Goal: Information Seeking & Learning: Learn about a topic

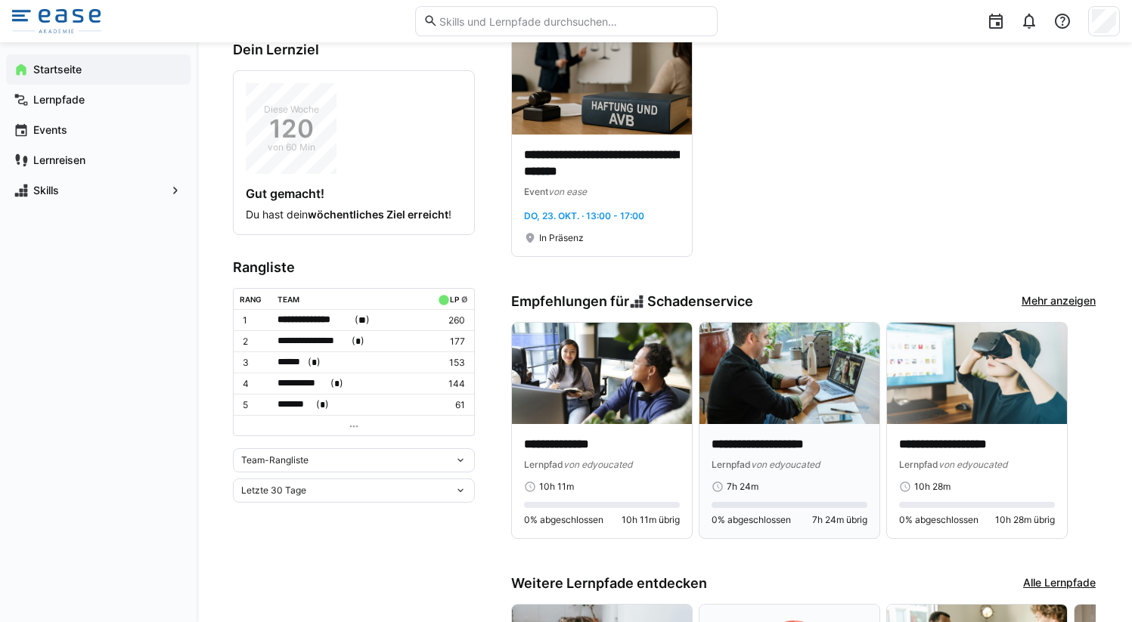
scroll to position [379, 0]
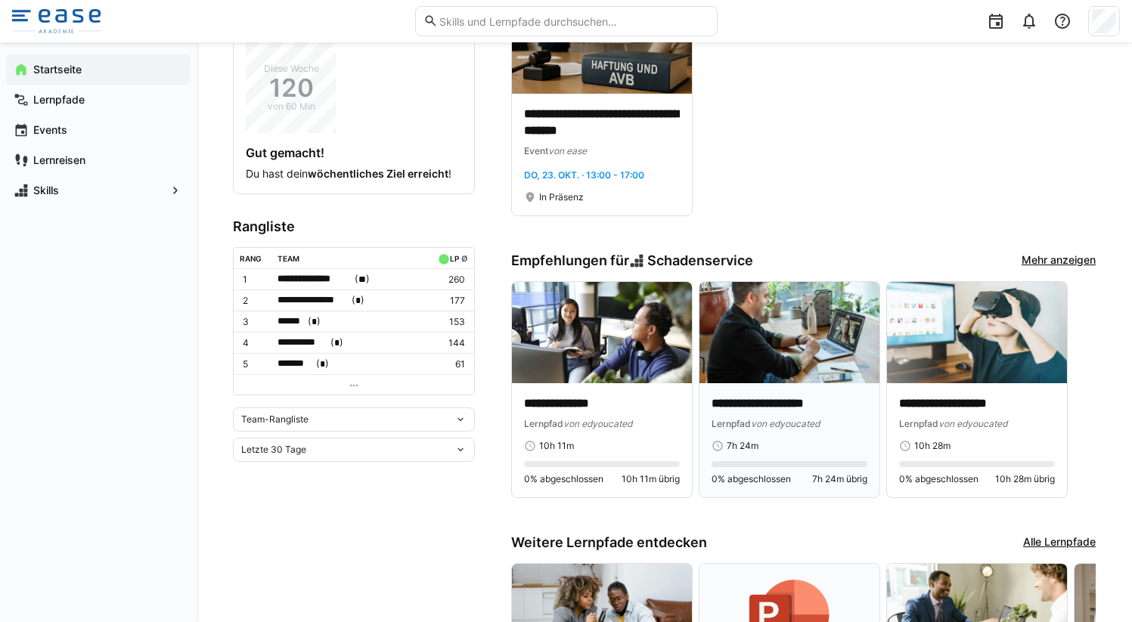
click at [789, 386] on div "**********" at bounding box center [789, 440] width 180 height 114
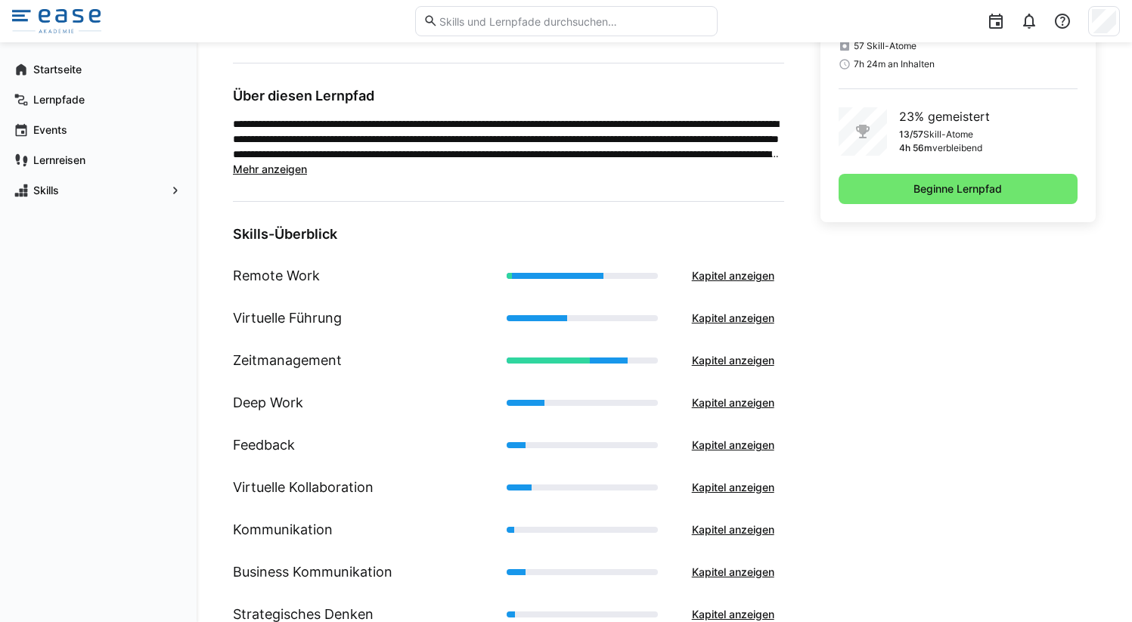
scroll to position [390, 0]
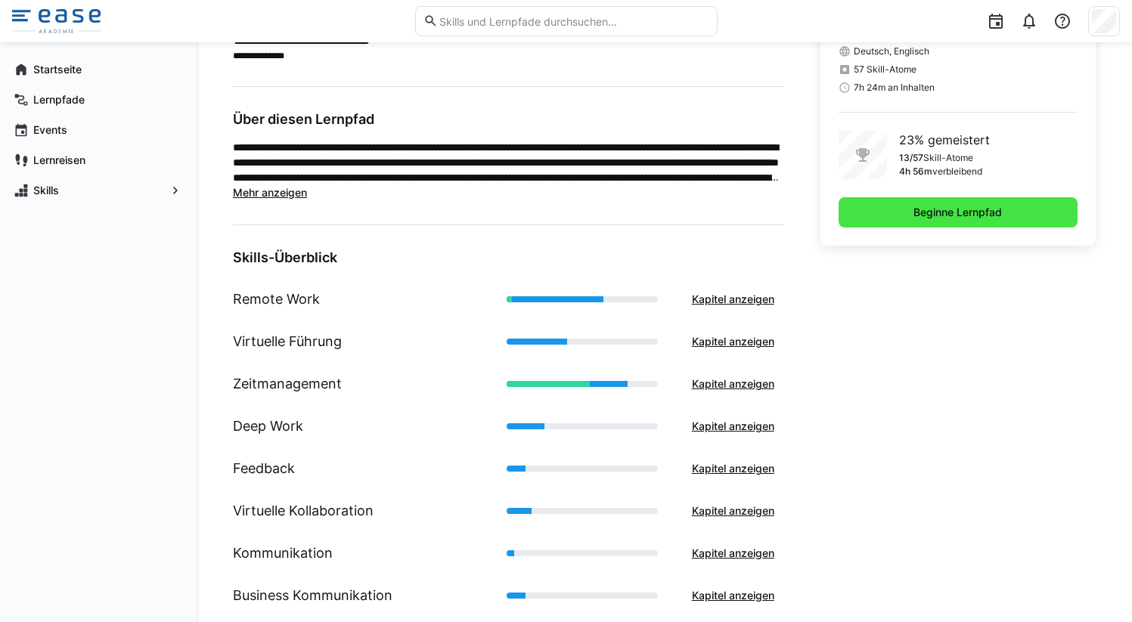
click at [934, 220] on span "Beginne Lernpfad" at bounding box center [957, 212] width 239 height 30
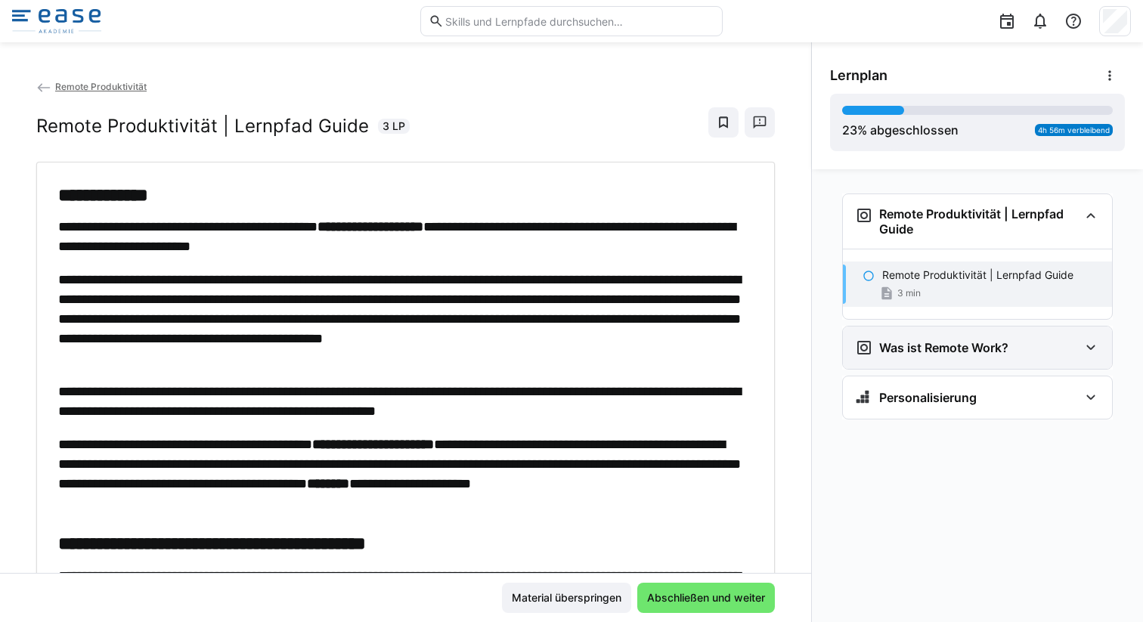
click at [934, 341] on h3 "Was ist Remote Work?" at bounding box center [943, 347] width 129 height 15
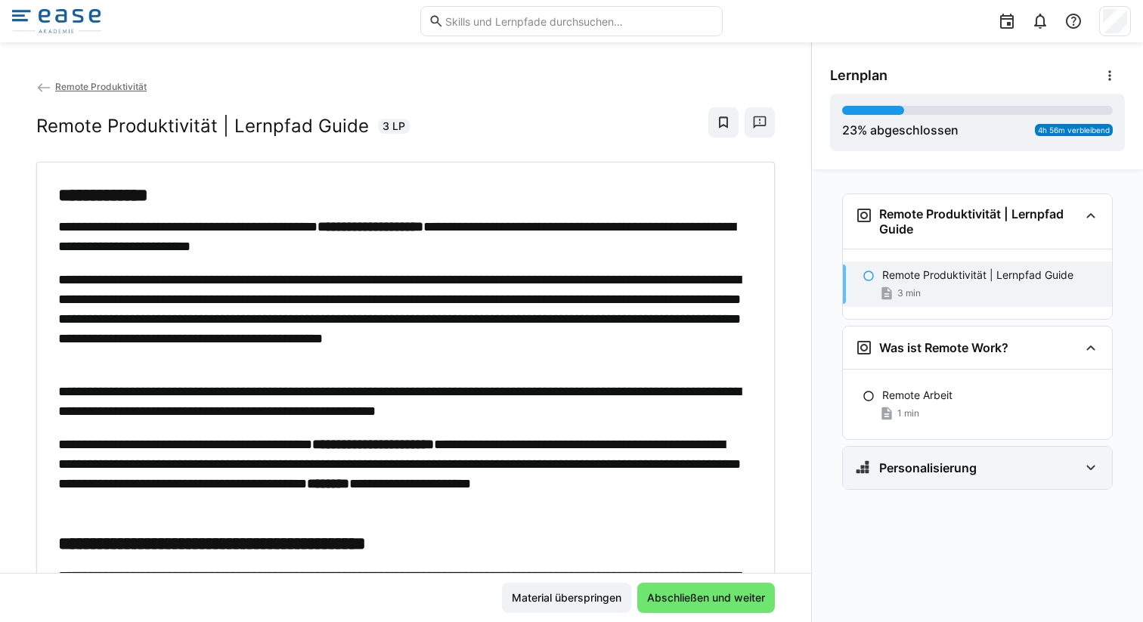
click at [958, 456] on div "Personalisierung" at bounding box center [977, 468] width 269 height 42
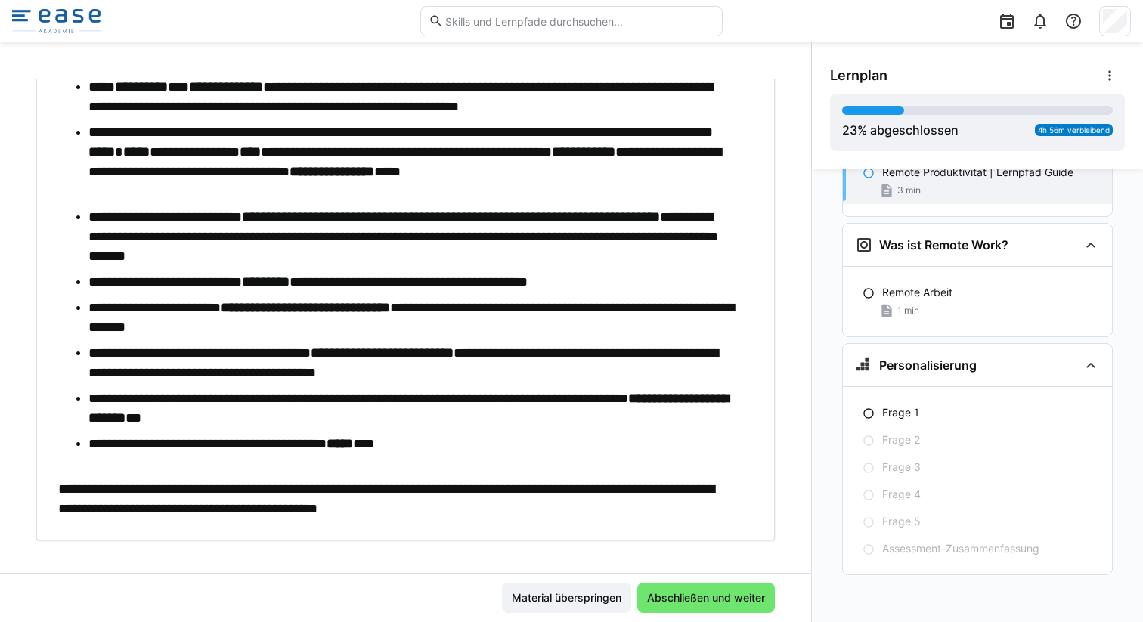
scroll to position [688, 0]
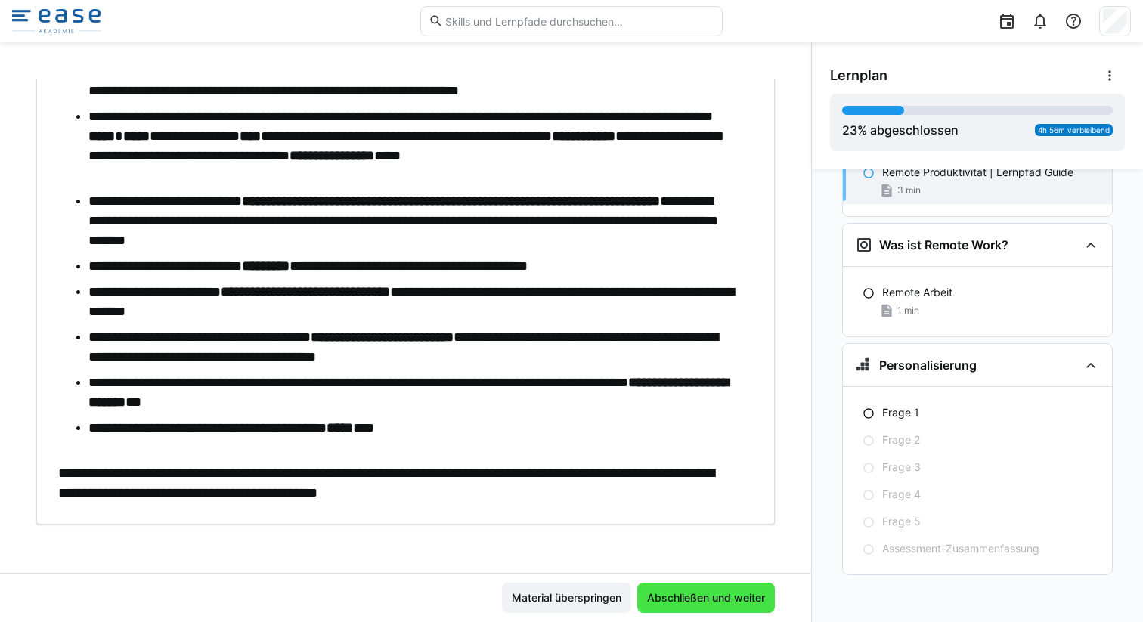
click at [714, 603] on span "Abschließen und weiter" at bounding box center [706, 597] width 122 height 15
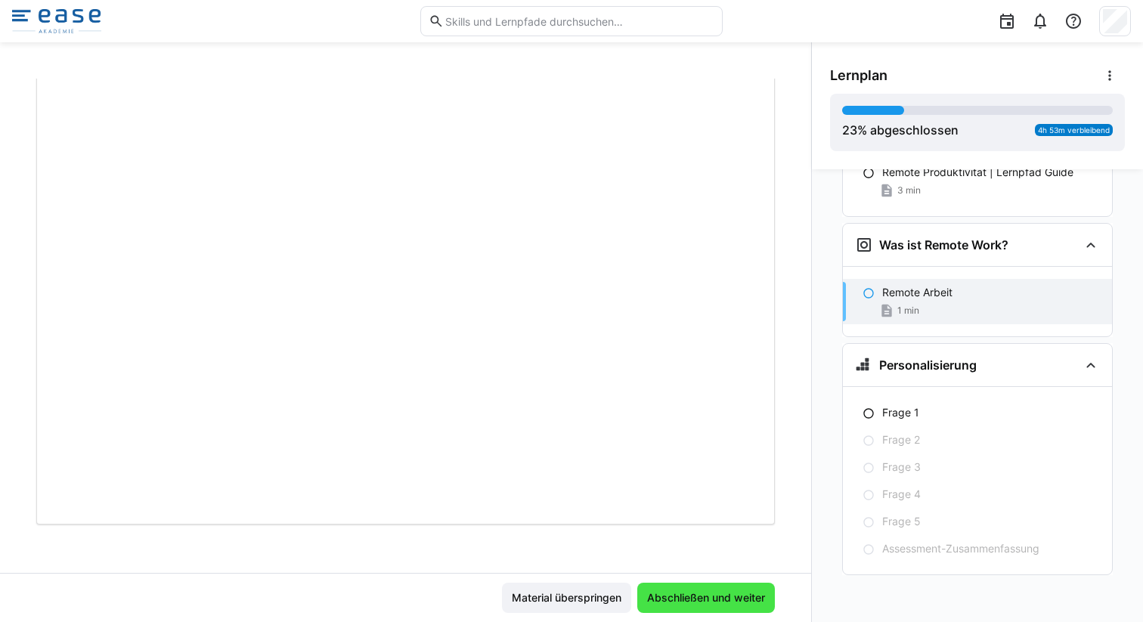
scroll to position [98, 0]
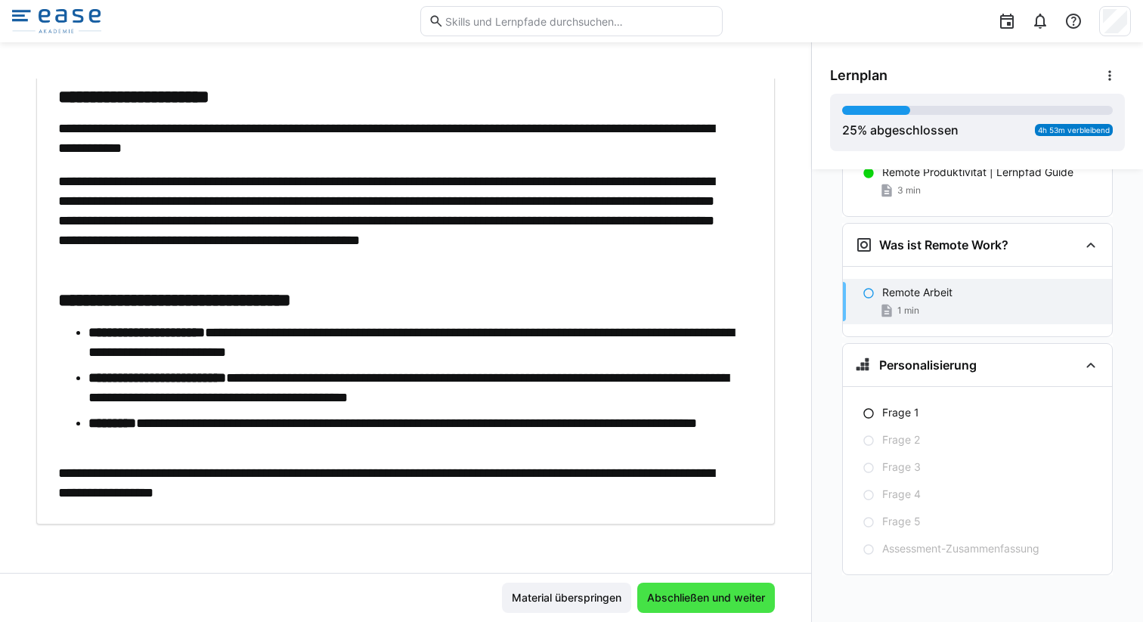
click at [674, 596] on span "Abschließen und weiter" at bounding box center [706, 597] width 122 height 15
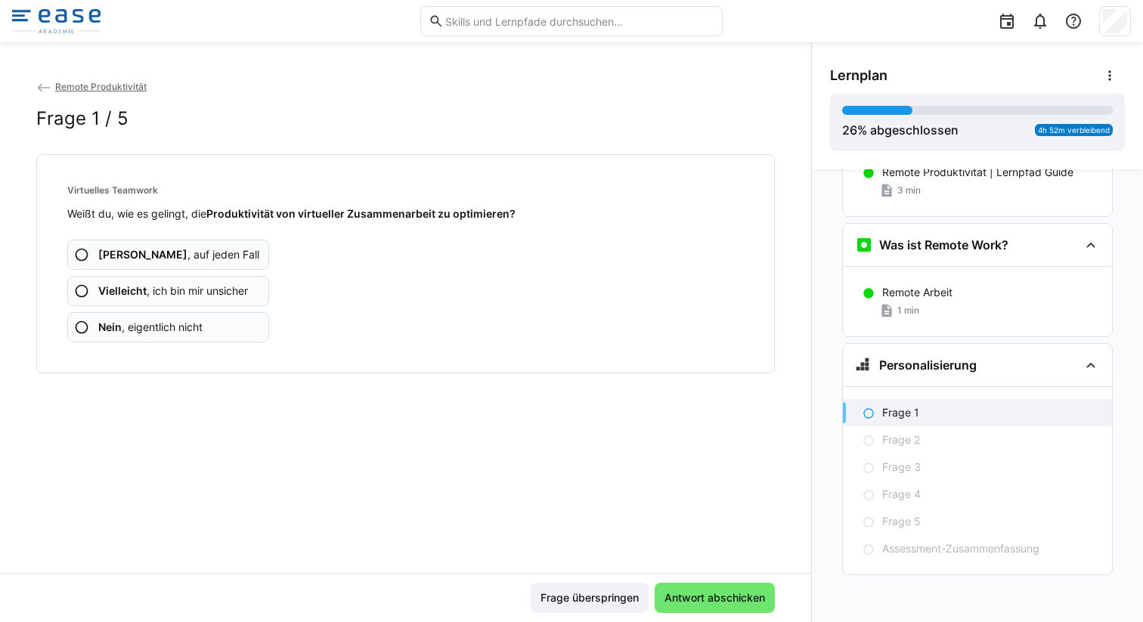
click at [199, 290] on span "Vielleicht , ich bin mir unsicher" at bounding box center [173, 290] width 150 height 15
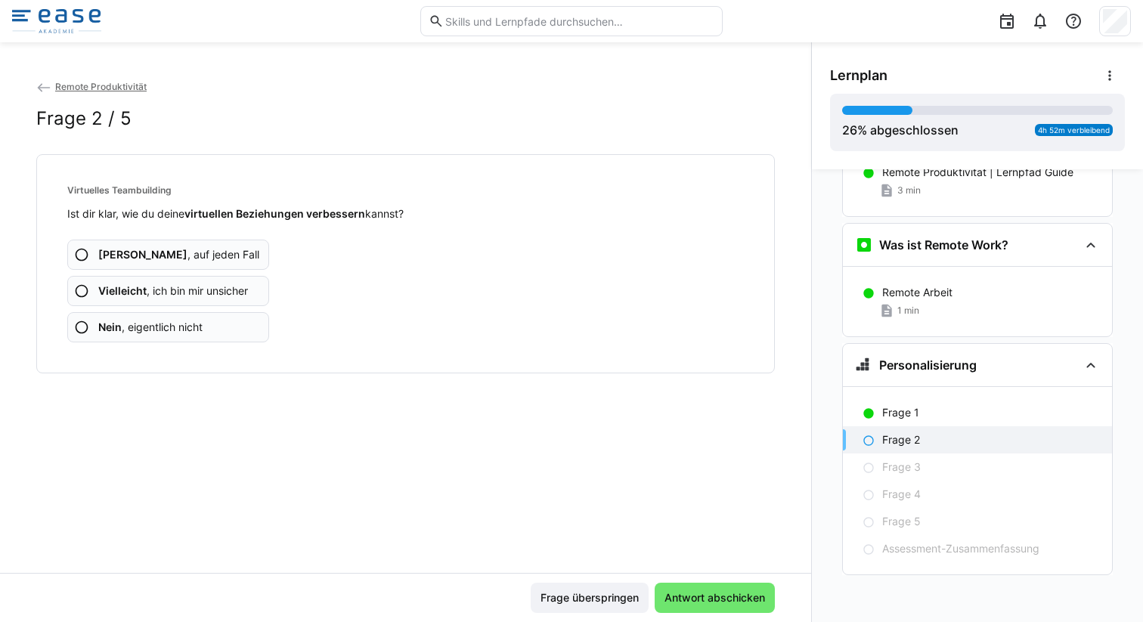
click at [212, 289] on span "Vielleicht , ich bin mir unsicher" at bounding box center [173, 290] width 150 height 15
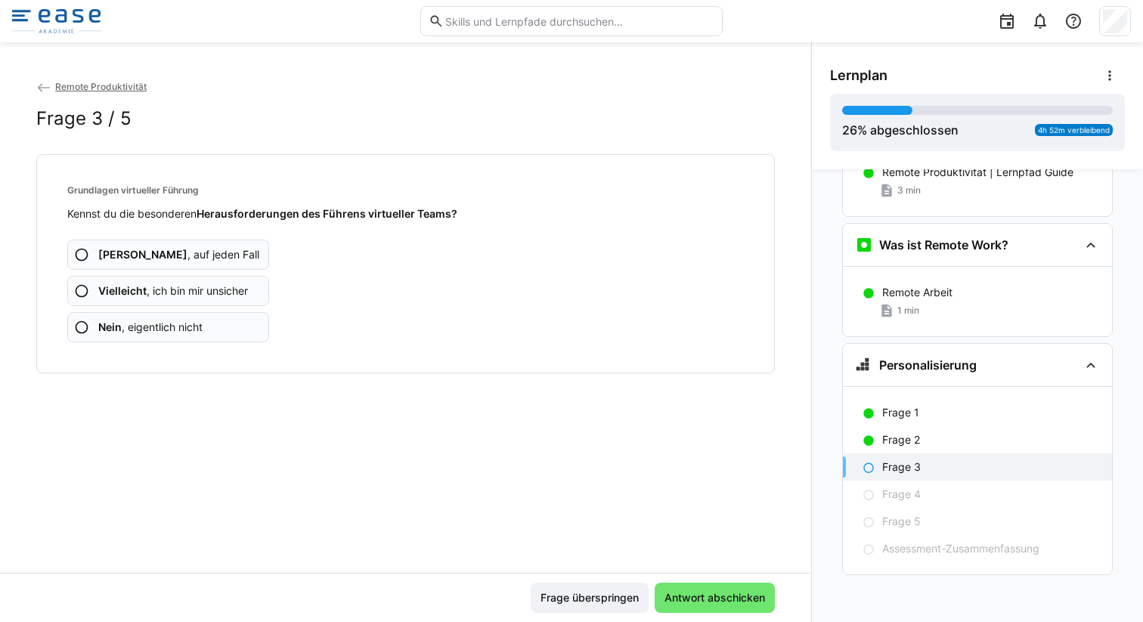
click at [211, 288] on span "Vielleicht , ich bin mir unsicher" at bounding box center [173, 290] width 150 height 15
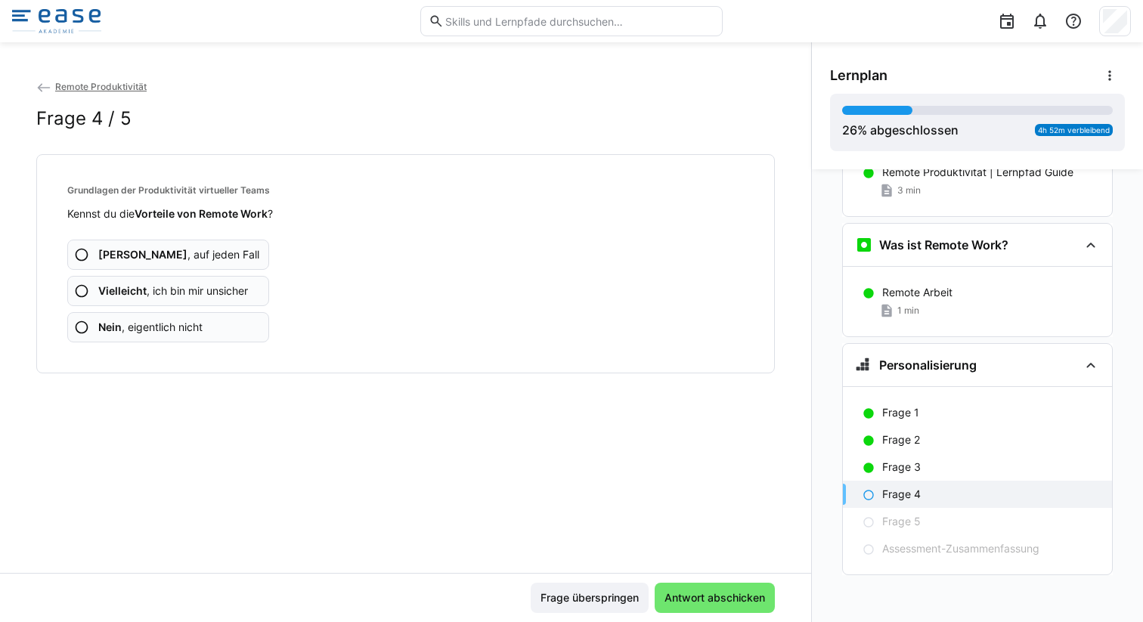
click at [212, 280] on app-assessment-question-radio "Vielleicht , ich bin mir unsicher" at bounding box center [168, 291] width 202 height 30
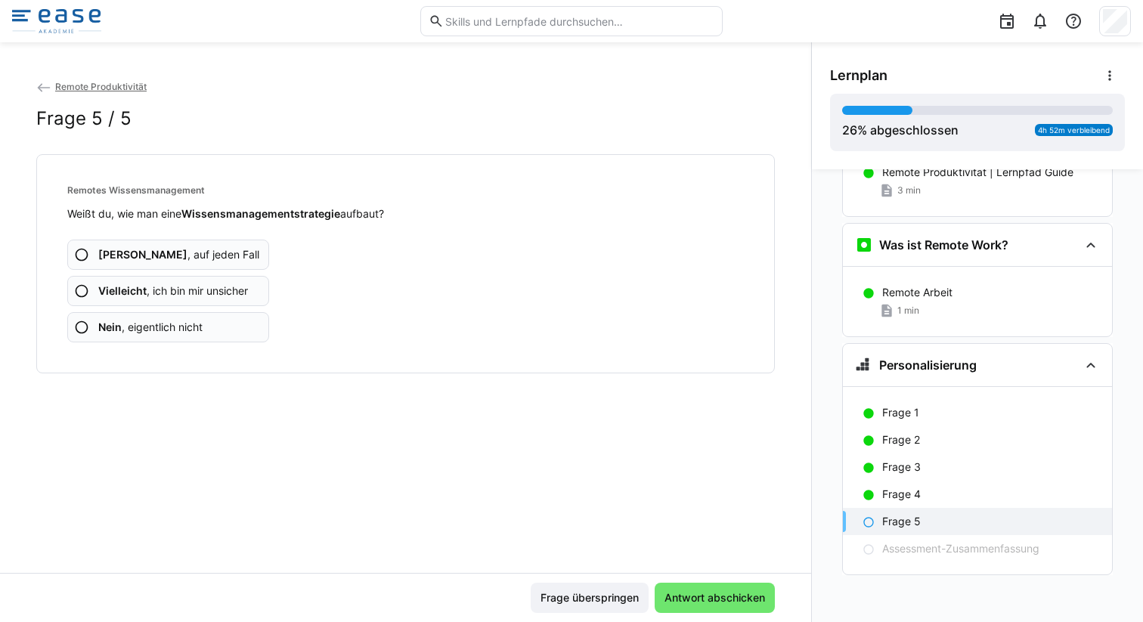
click at [221, 285] on span "Vielleicht , ich bin mir unsicher" at bounding box center [173, 290] width 150 height 15
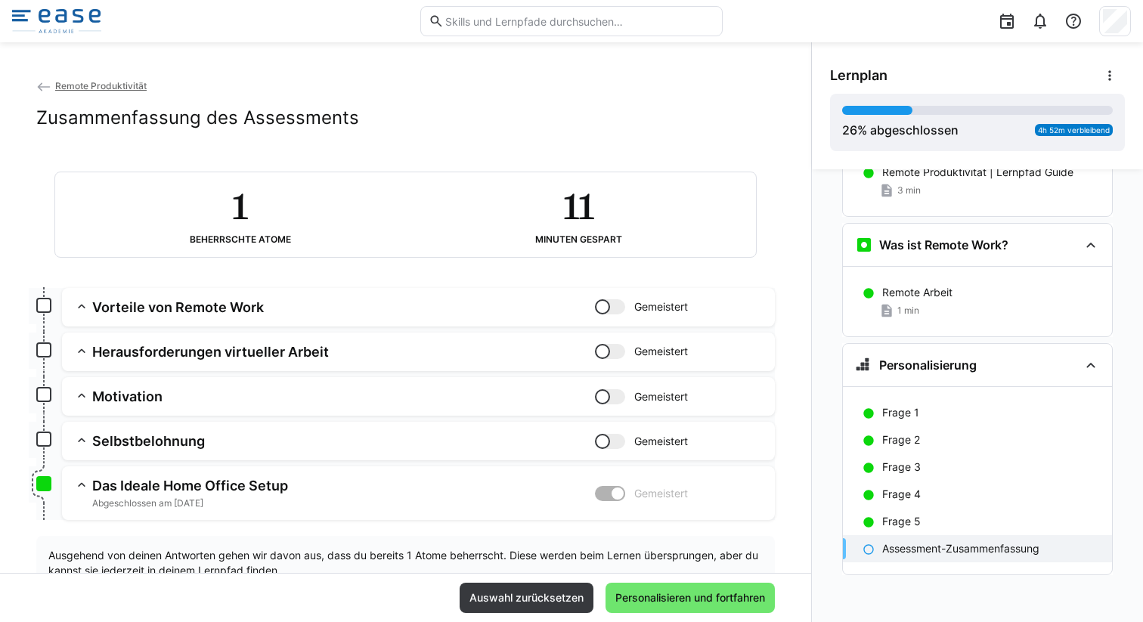
scroll to position [0, 0]
click at [677, 593] on span "Personalisieren und fortfahren" at bounding box center [690, 597] width 154 height 15
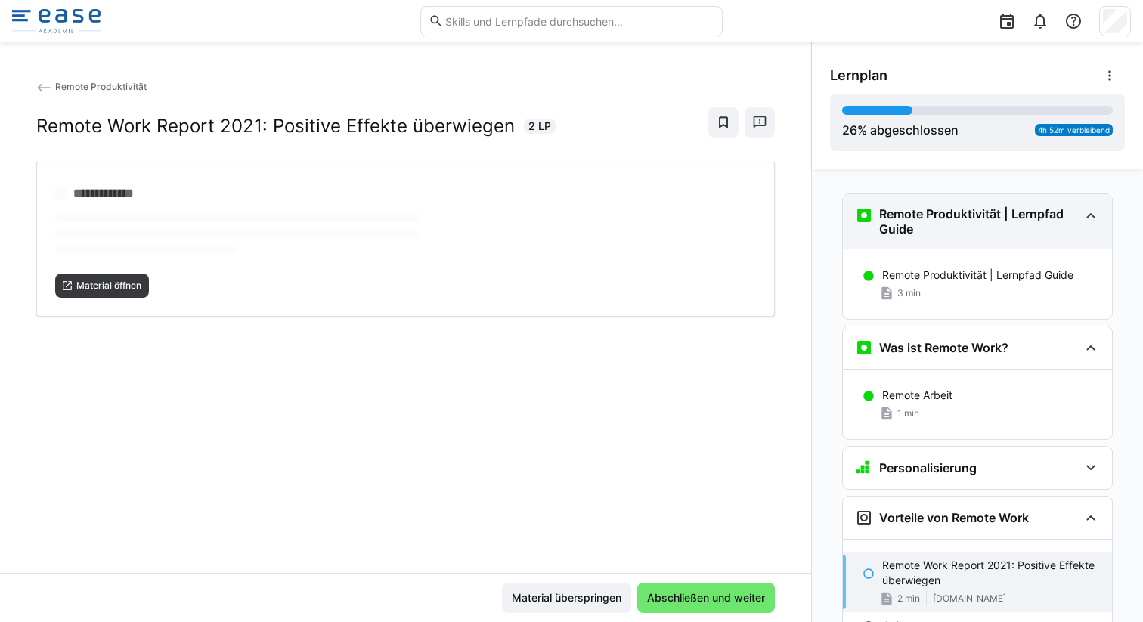
click at [1077, 228] on div "Remote Produktivität | Lernpfad Guide" at bounding box center [977, 221] width 269 height 54
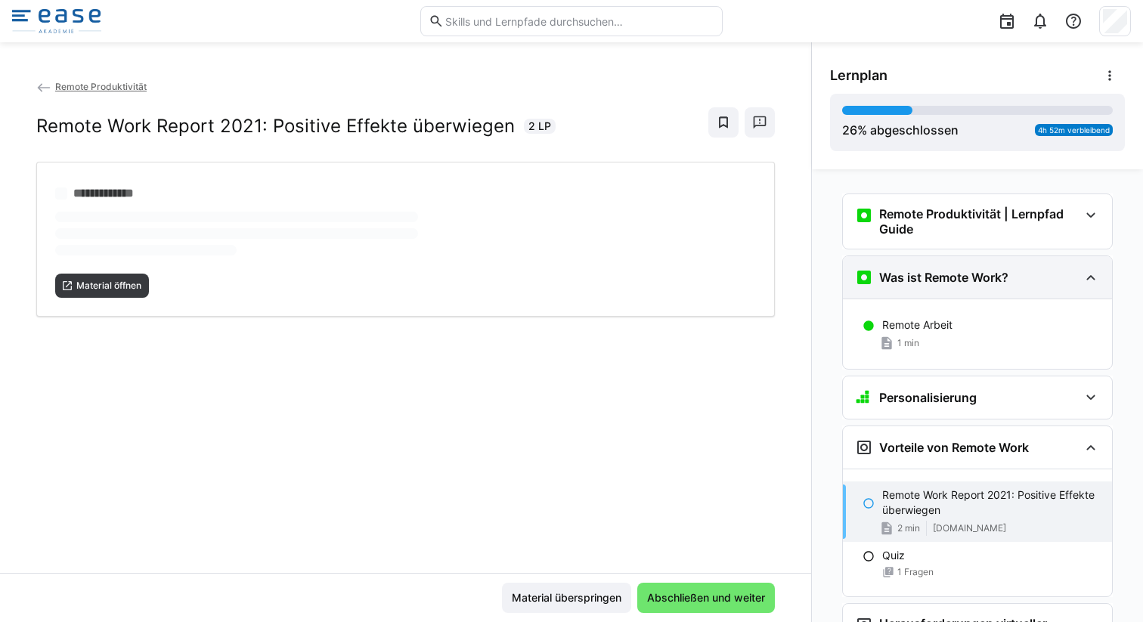
click at [1080, 265] on div "Was ist Remote Work?" at bounding box center [977, 277] width 269 height 42
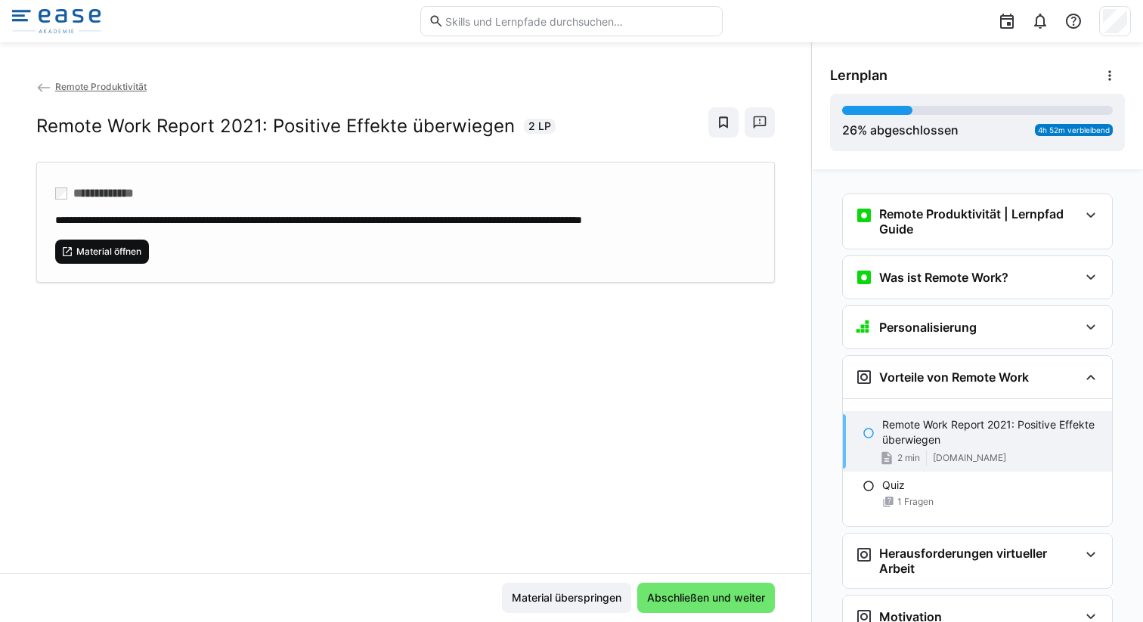
click at [104, 264] on span "Material öffnen" at bounding box center [102, 252] width 94 height 24
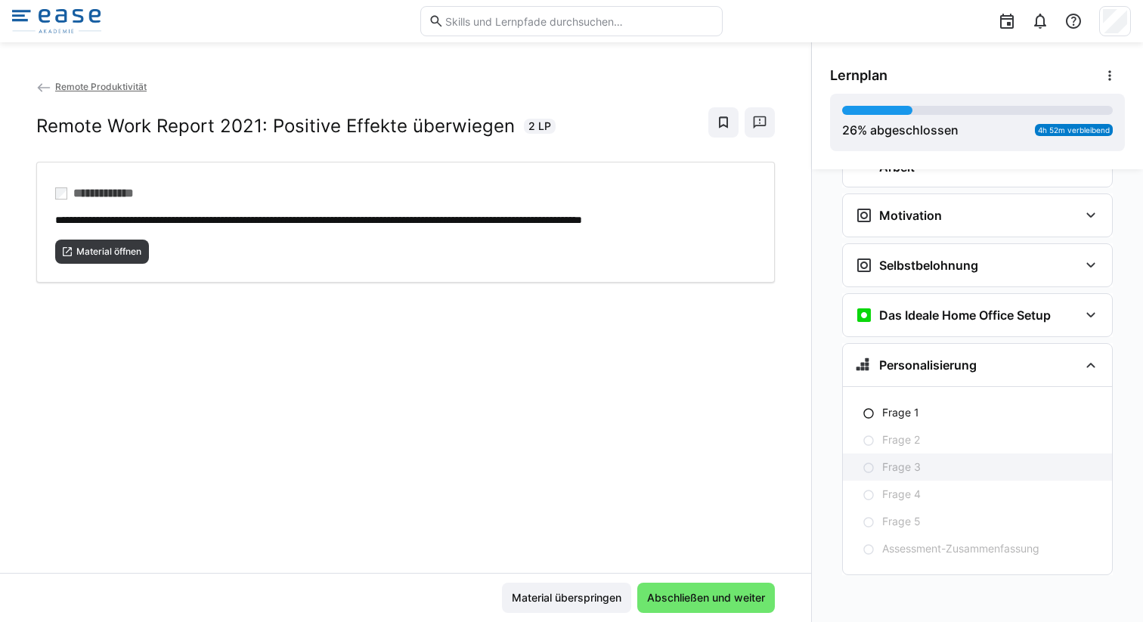
scroll to position [262, 0]
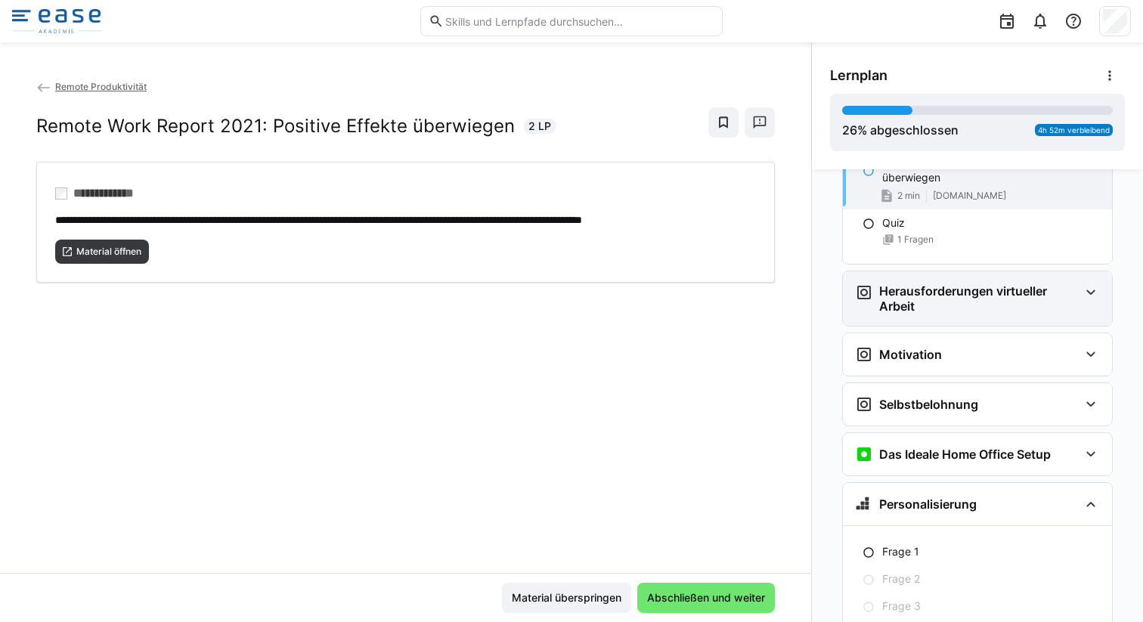
click at [1070, 305] on h3 "Herausforderungen virtueller Arbeit" at bounding box center [979, 298] width 200 height 30
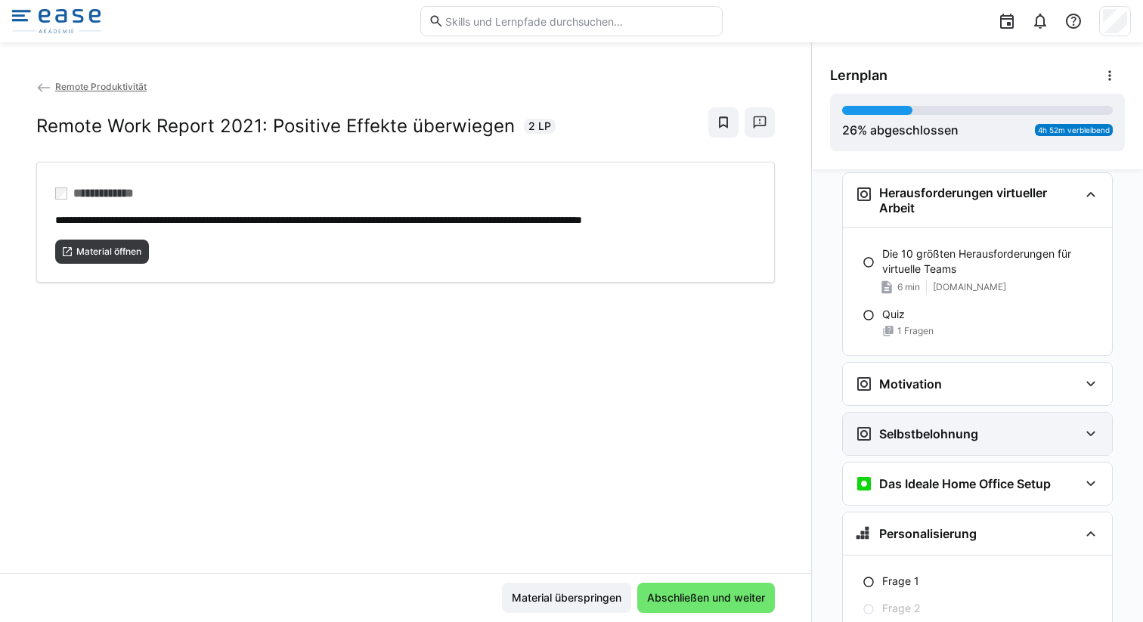
scroll to position [454, 0]
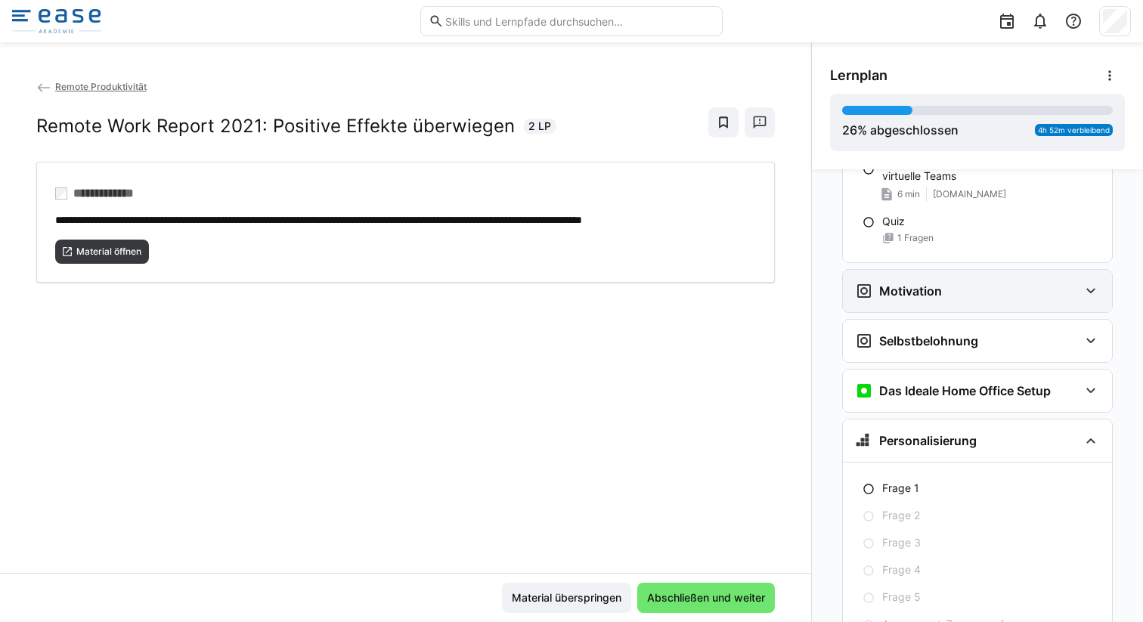
click at [1072, 299] on div "Motivation" at bounding box center [977, 291] width 269 height 42
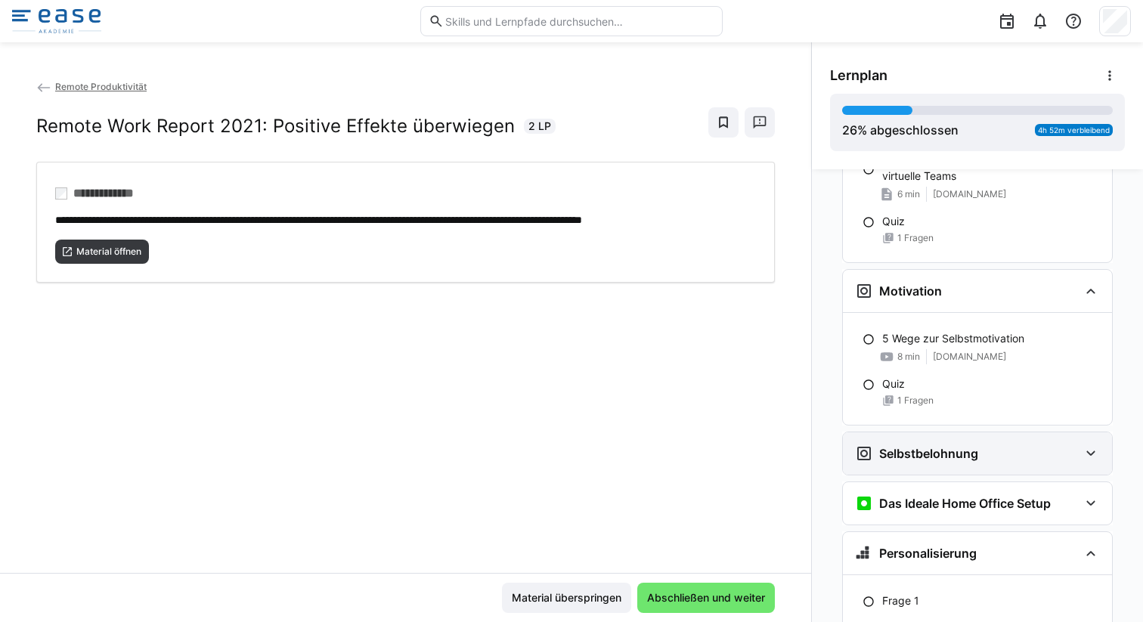
click at [1064, 445] on div "Selbstbelohnung" at bounding box center [967, 454] width 224 height 18
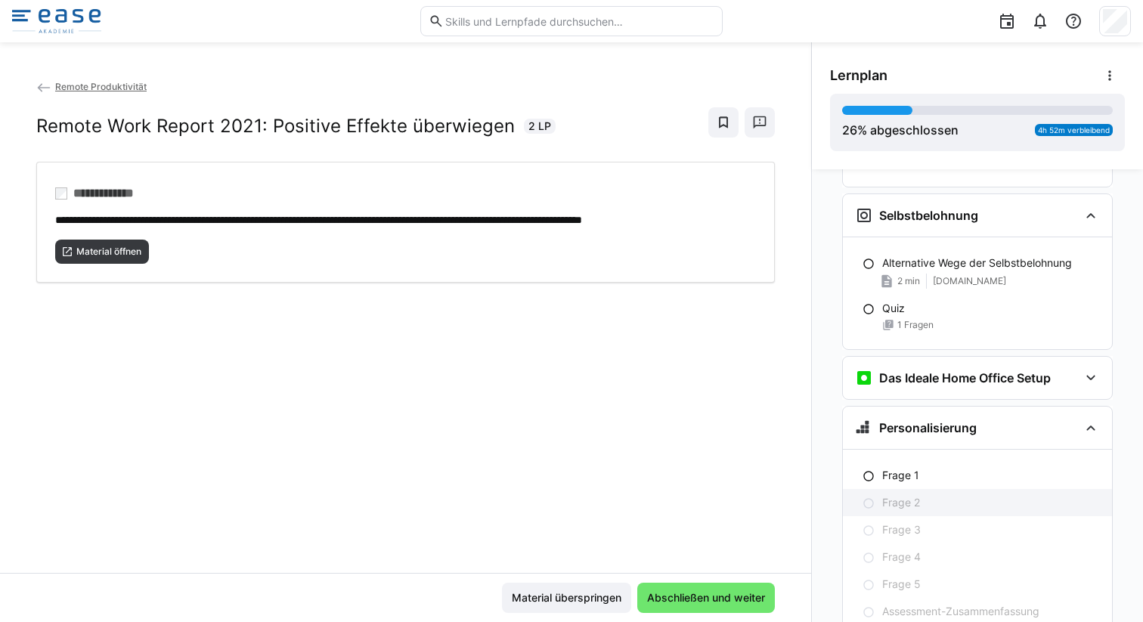
scroll to position [708, 0]
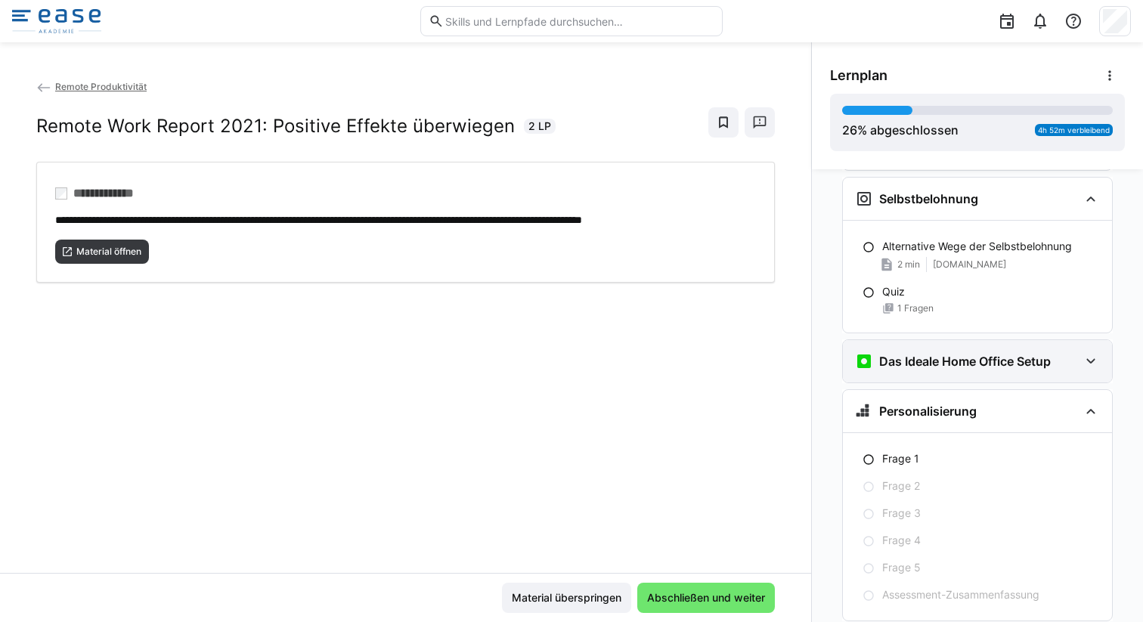
click at [1068, 367] on div "Das Ideale Home Office Setup" at bounding box center [967, 361] width 224 height 18
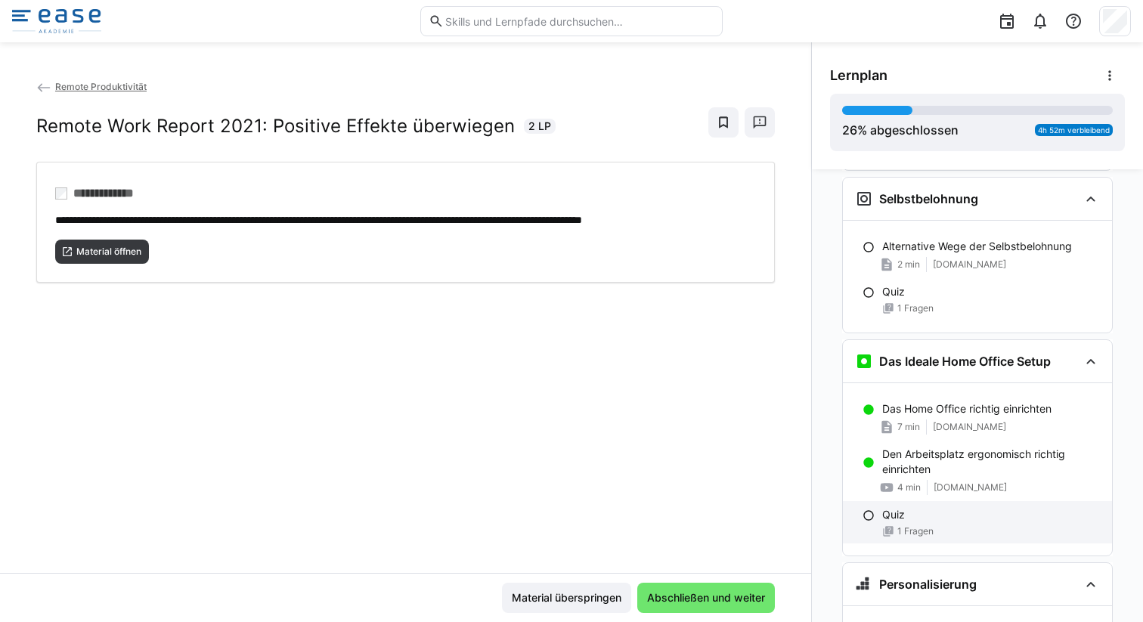
click at [897, 525] on span "1 Fragen" at bounding box center [915, 531] width 36 height 12
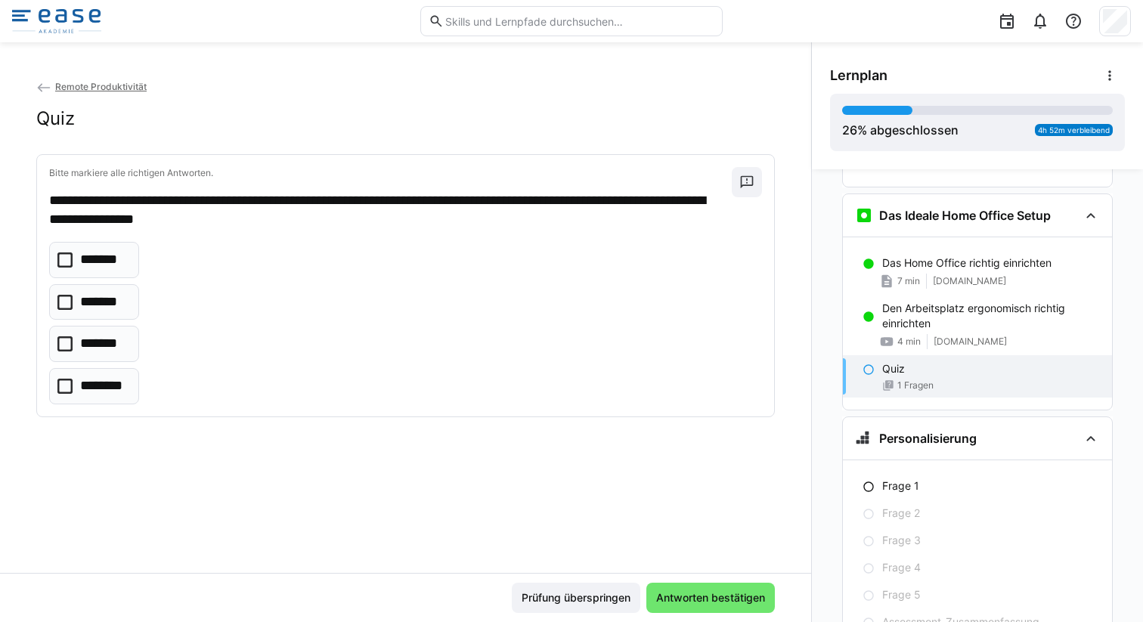
scroll to position [878, 0]
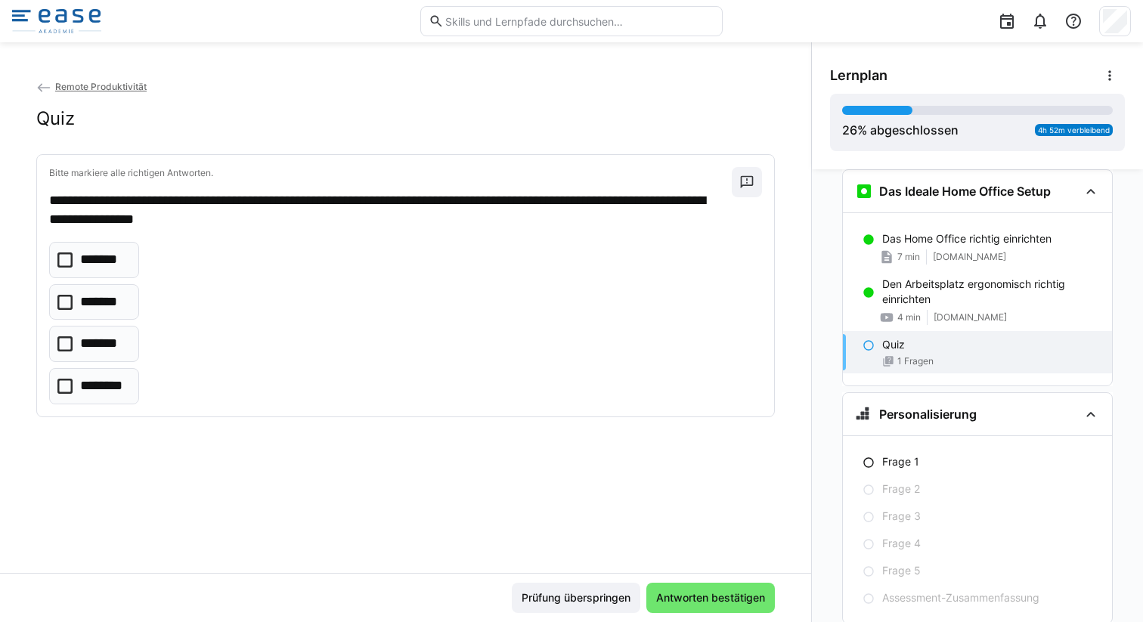
click at [101, 347] on p "*******" at bounding box center [102, 344] width 45 height 20
click at [666, 575] on div "Prüfung überspringen Antworten bestätigen" at bounding box center [405, 597] width 811 height 49
click at [677, 599] on span "Antworten bestätigen" at bounding box center [710, 597] width 113 height 15
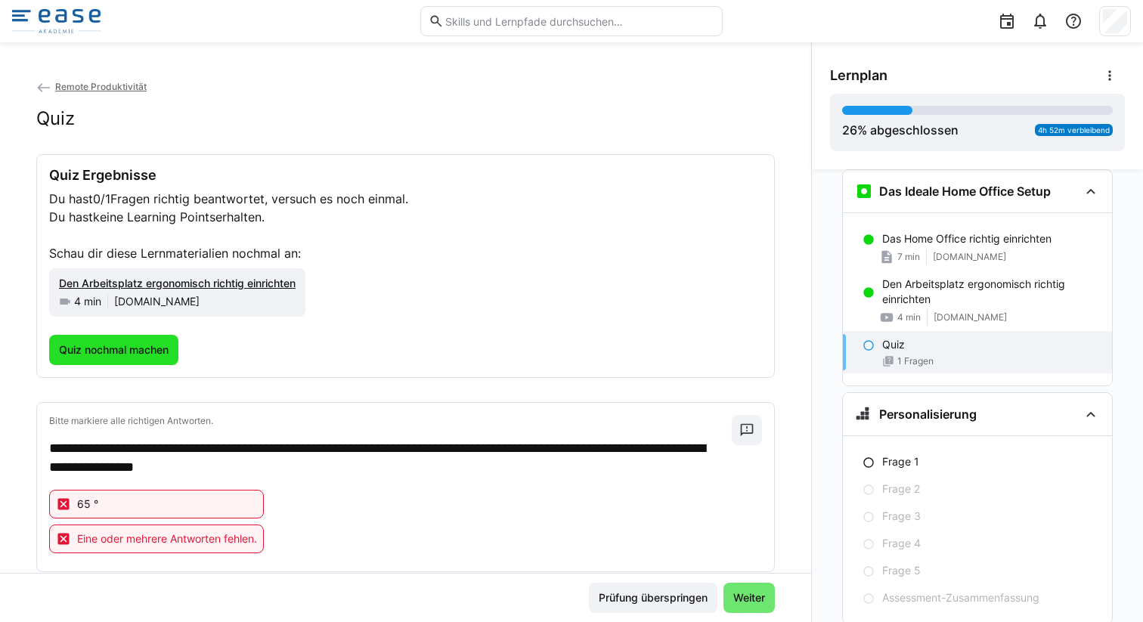
click at [125, 349] on span "Quiz nochmal machen" at bounding box center [114, 349] width 114 height 15
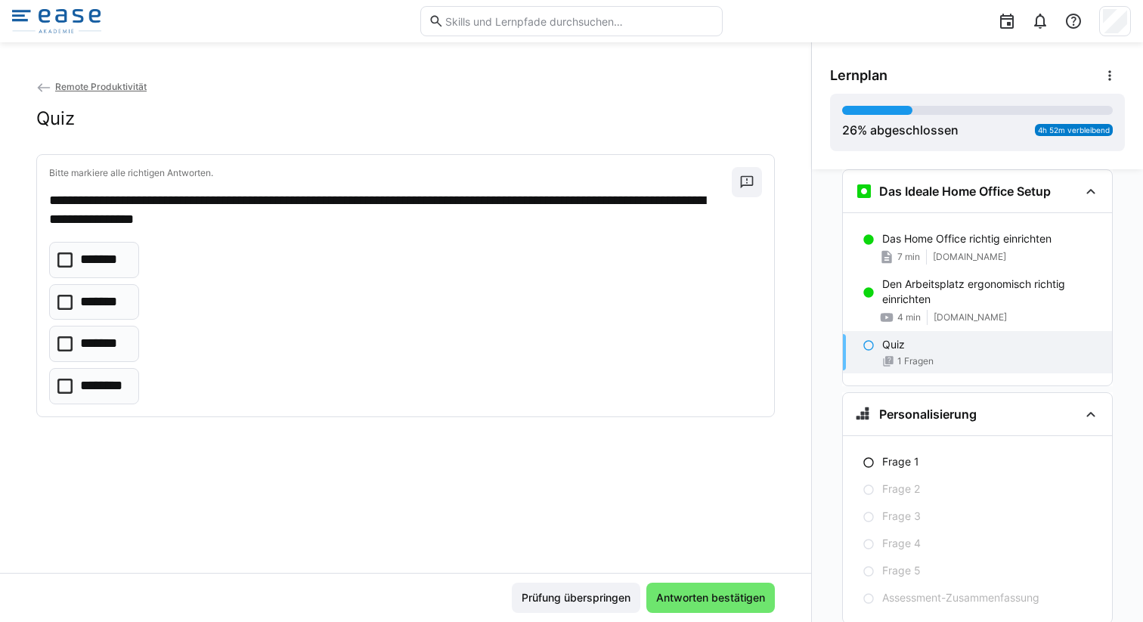
click at [97, 310] on p "*******" at bounding box center [101, 303] width 43 height 20
click at [705, 609] on span "Antworten bestätigen" at bounding box center [710, 598] width 129 height 30
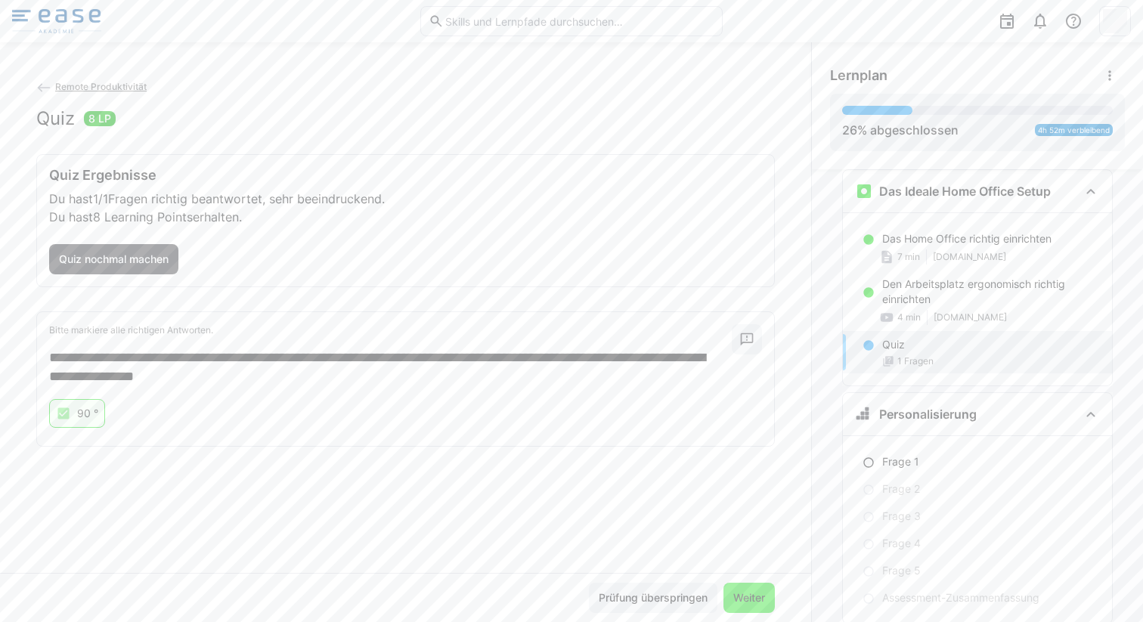
click at [737, 596] on span "Weiter" at bounding box center [749, 597] width 36 height 15
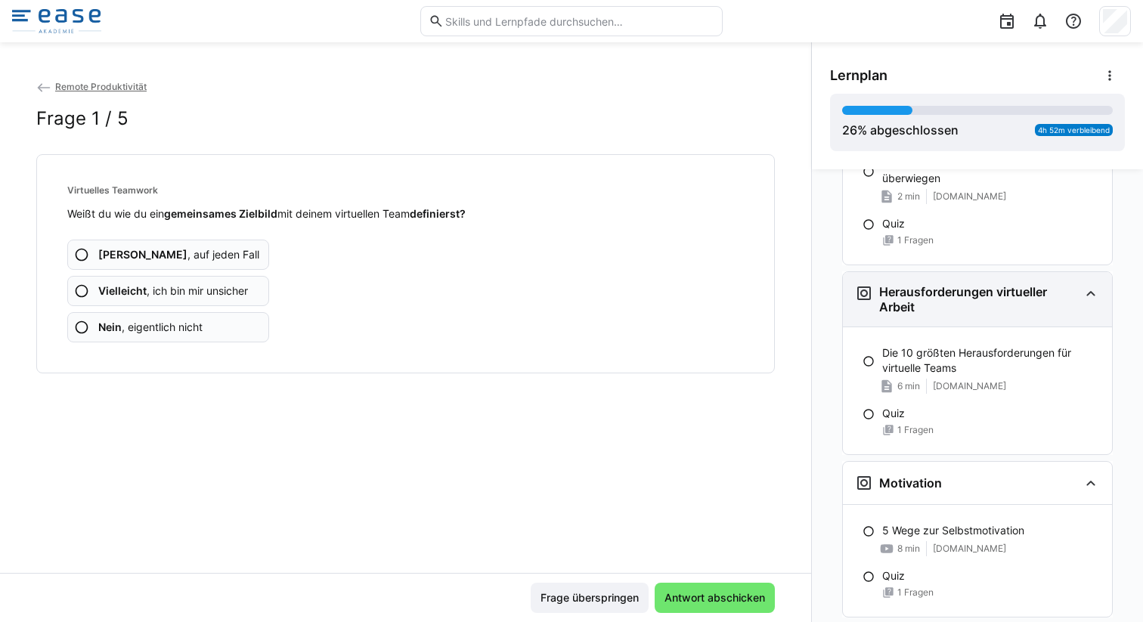
scroll to position [58, 0]
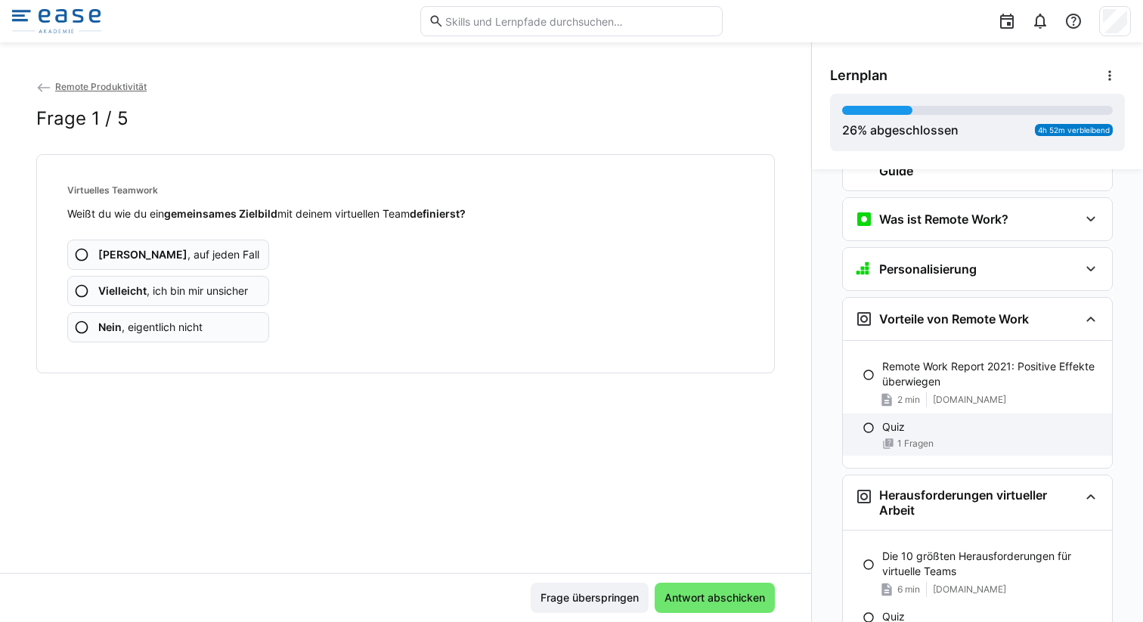
click at [891, 432] on p "Quiz" at bounding box center [893, 427] width 23 height 15
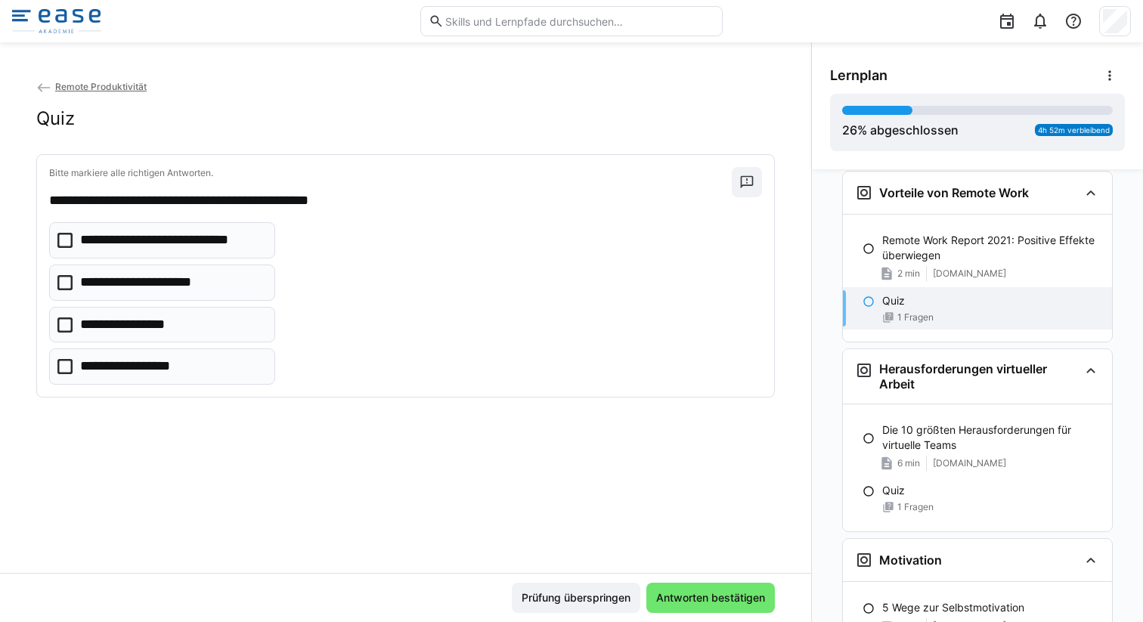
scroll to position [186, 0]
click at [176, 277] on p "**********" at bounding box center [142, 283] width 125 height 20
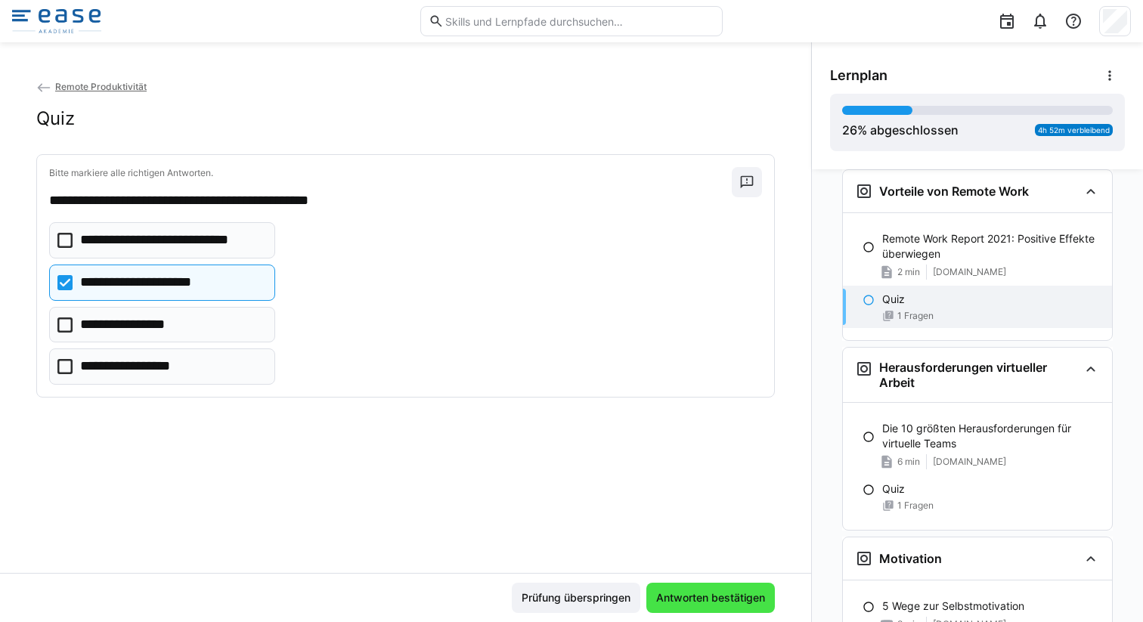
click at [685, 596] on span "Antworten bestätigen" at bounding box center [710, 597] width 113 height 15
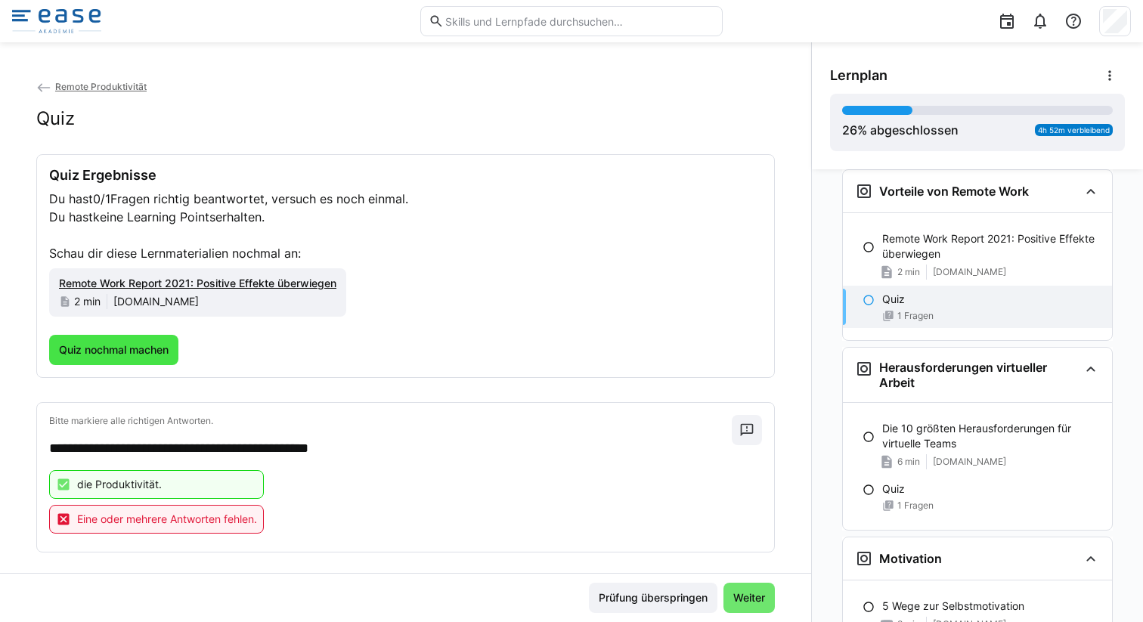
click at [138, 359] on span "Quiz nochmal machen" at bounding box center [113, 350] width 129 height 30
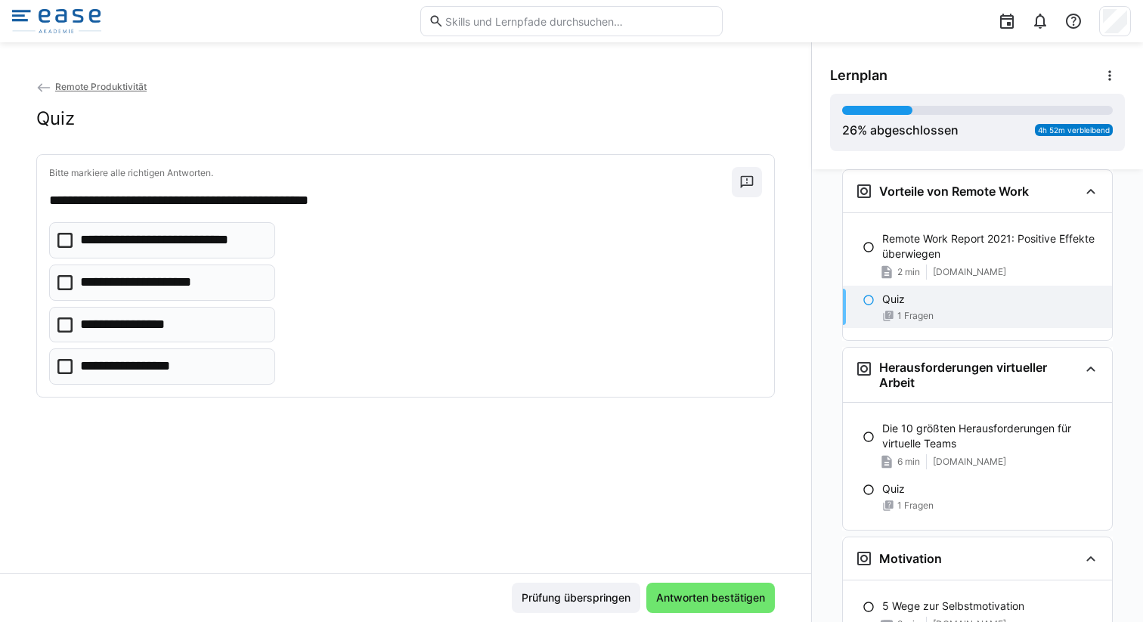
click at [143, 298] on eds-checkbox "**********" at bounding box center [162, 283] width 226 height 36
click at [144, 360] on p "**********" at bounding box center [129, 367] width 99 height 20
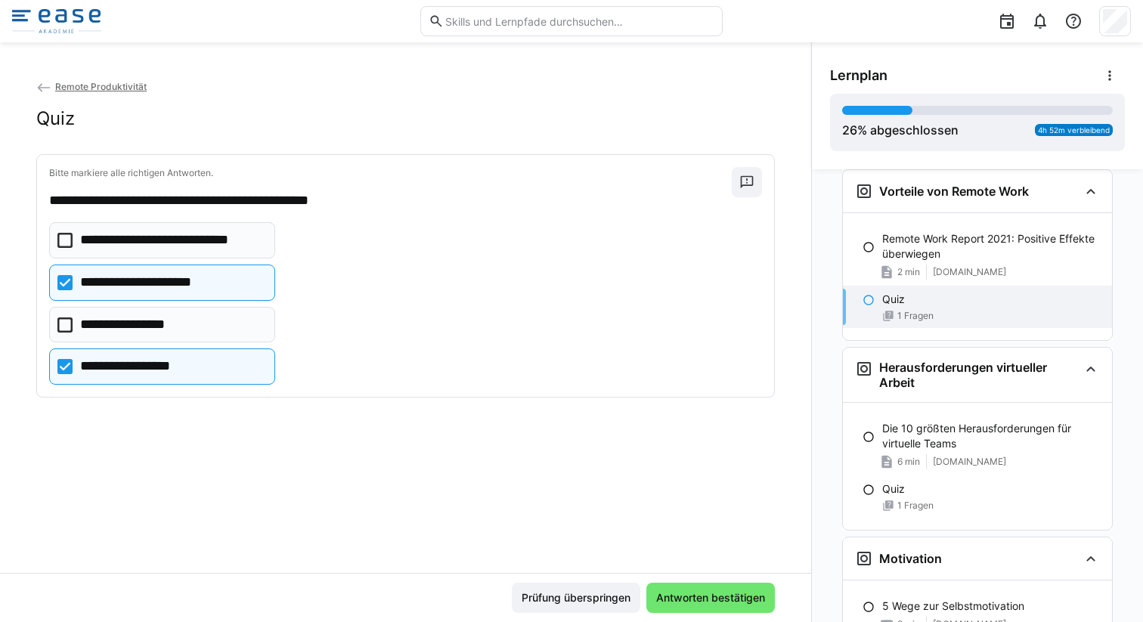
click at [689, 613] on div "Prüfung überspringen Antworten bestätigen" at bounding box center [405, 597] width 811 height 49
click at [689, 606] on span "Antworten bestätigen" at bounding box center [710, 598] width 129 height 30
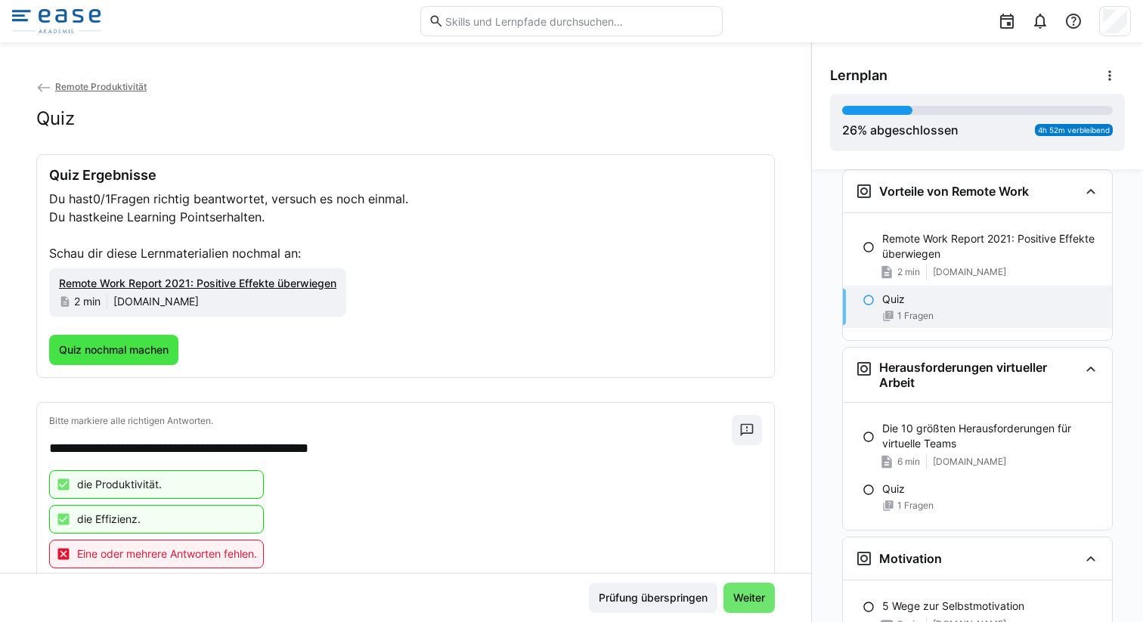
click at [144, 352] on span "Quiz nochmal machen" at bounding box center [114, 349] width 114 height 15
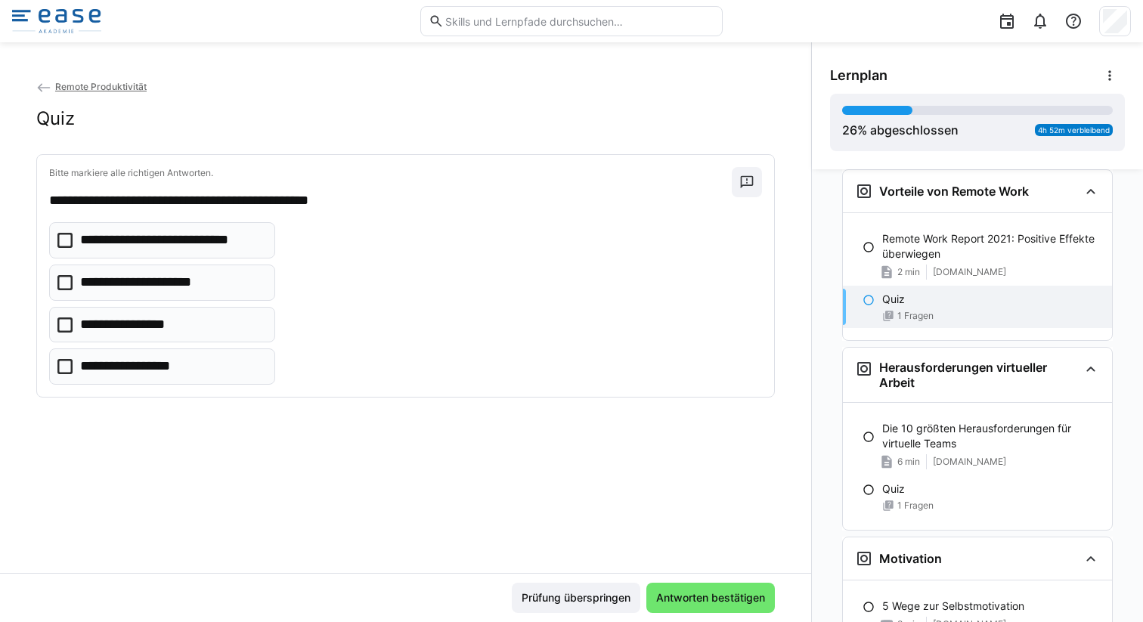
click at [167, 287] on p "**********" at bounding box center [142, 283] width 125 height 20
click at [145, 355] on eds-checkbox "**********" at bounding box center [162, 367] width 226 height 36
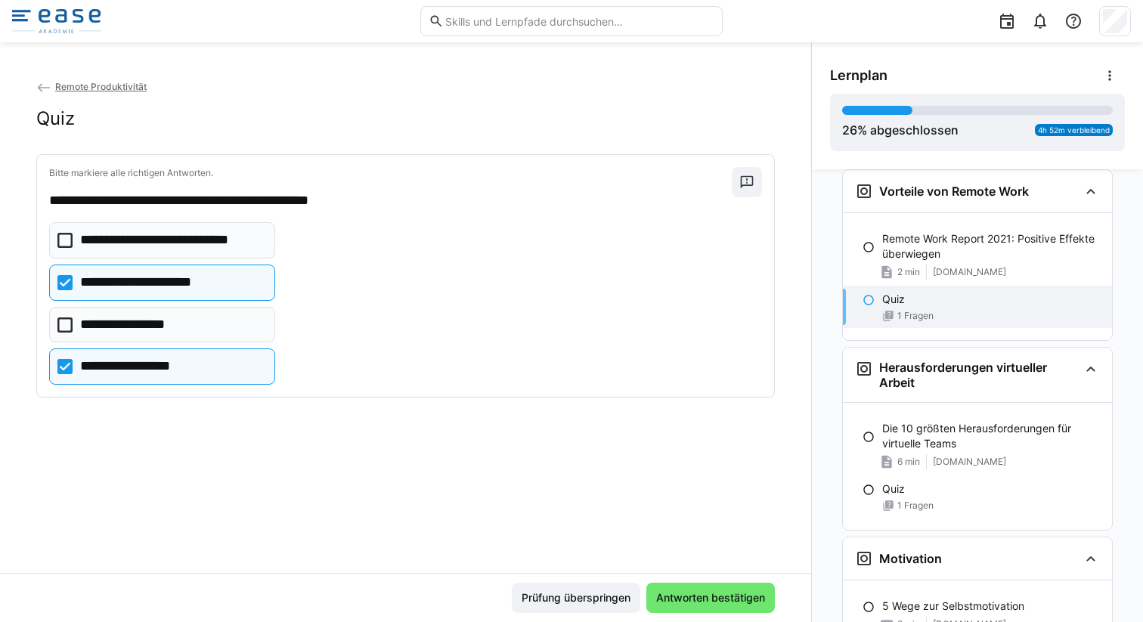
click at [150, 326] on p "**********" at bounding box center [124, 325] width 88 height 20
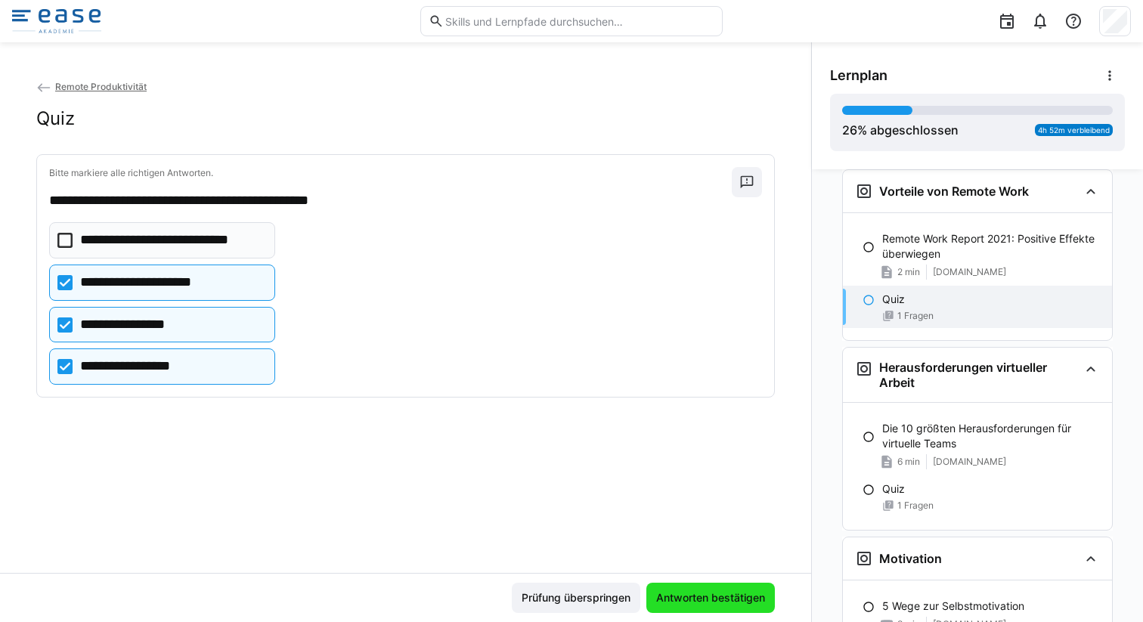
click at [702, 598] on span "Antworten bestätigen" at bounding box center [710, 597] width 113 height 15
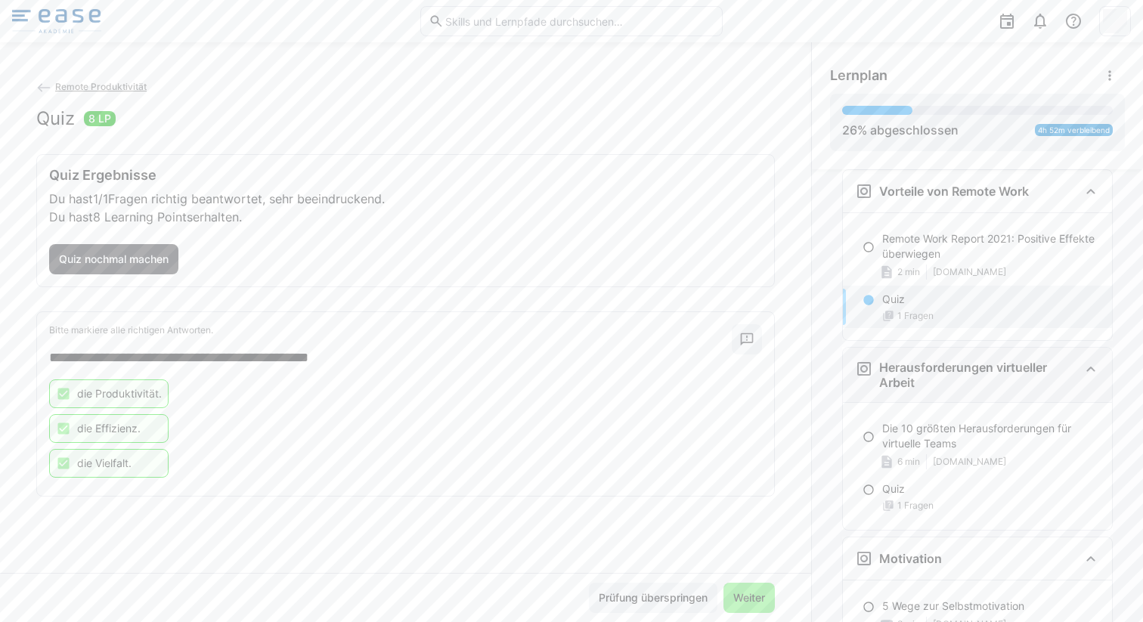
scroll to position [47, 0]
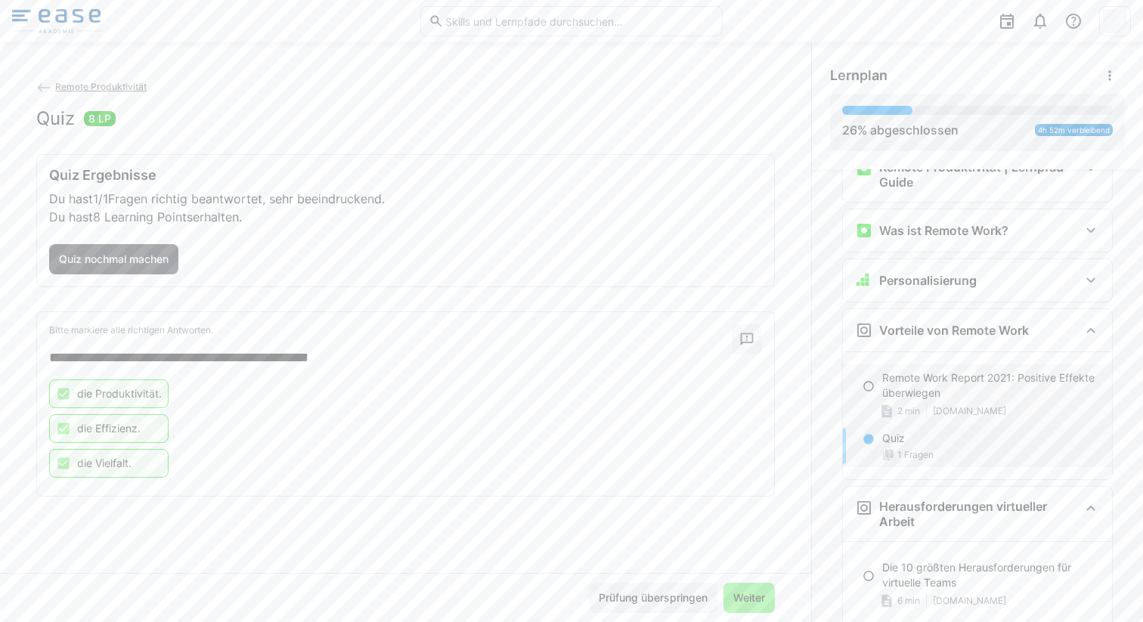
click at [882, 387] on p "Remote Work Report 2021: Positive Effekte überwiegen" at bounding box center [991, 385] width 218 height 30
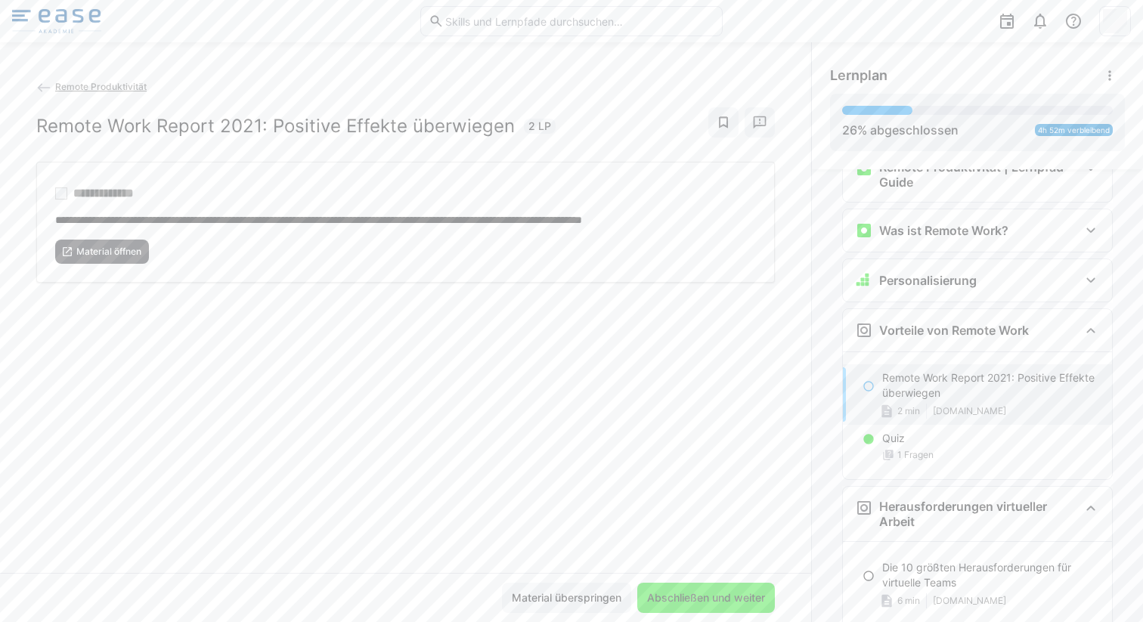
click at [722, 594] on span "Abschließen und weiter" at bounding box center [706, 597] width 122 height 15
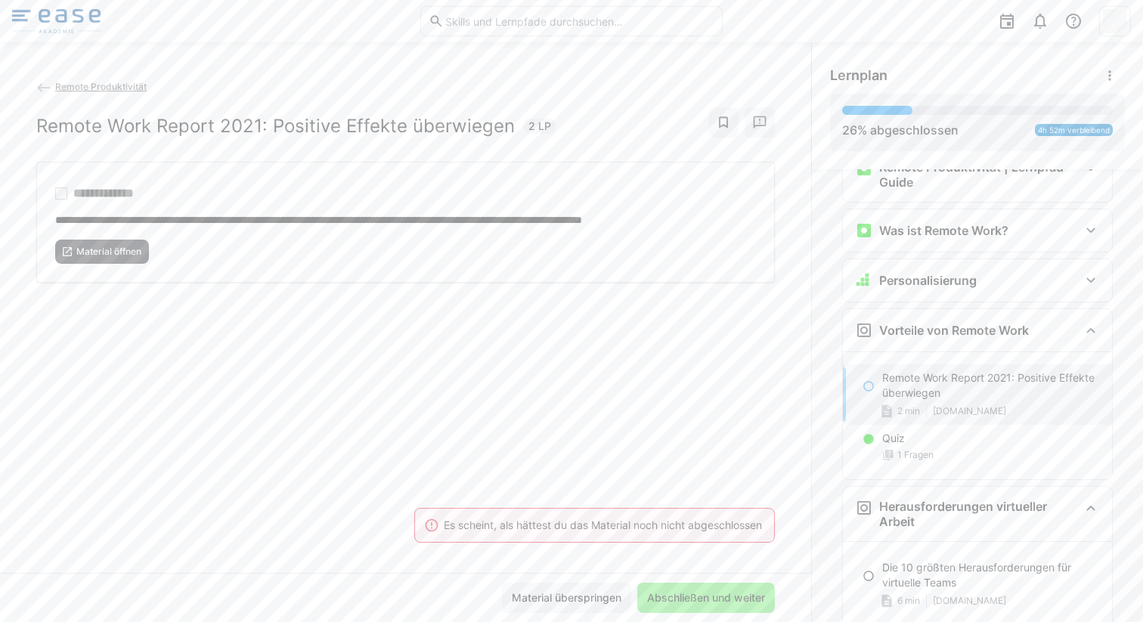
click at [643, 448] on div "**********" at bounding box center [405, 326] width 811 height 494
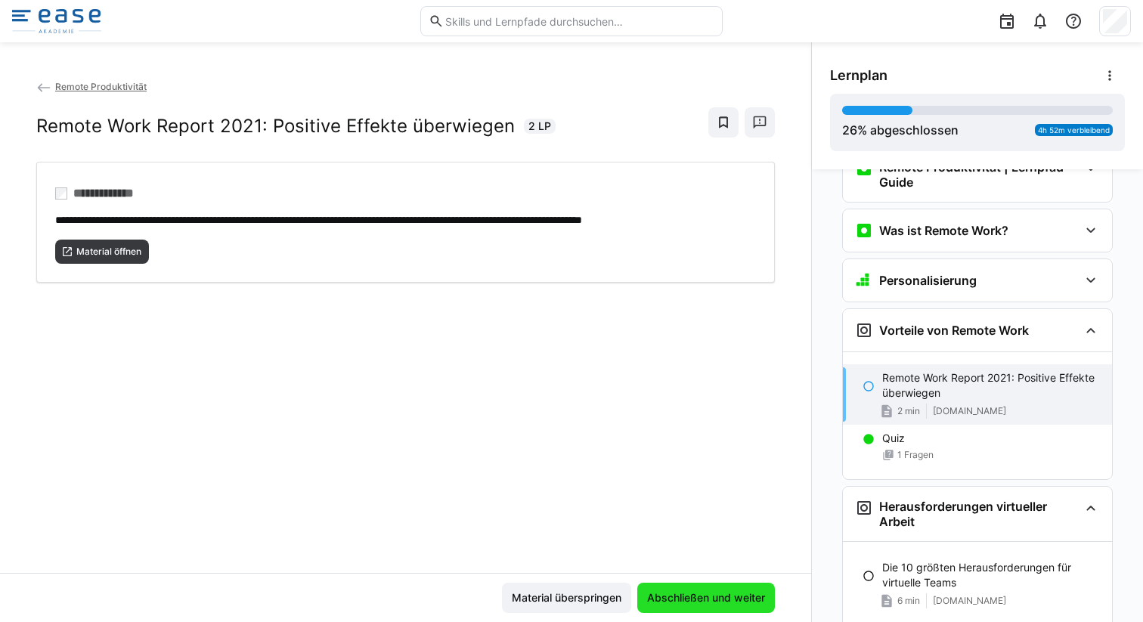
click at [695, 594] on span "Abschließen und weiter" at bounding box center [706, 597] width 122 height 15
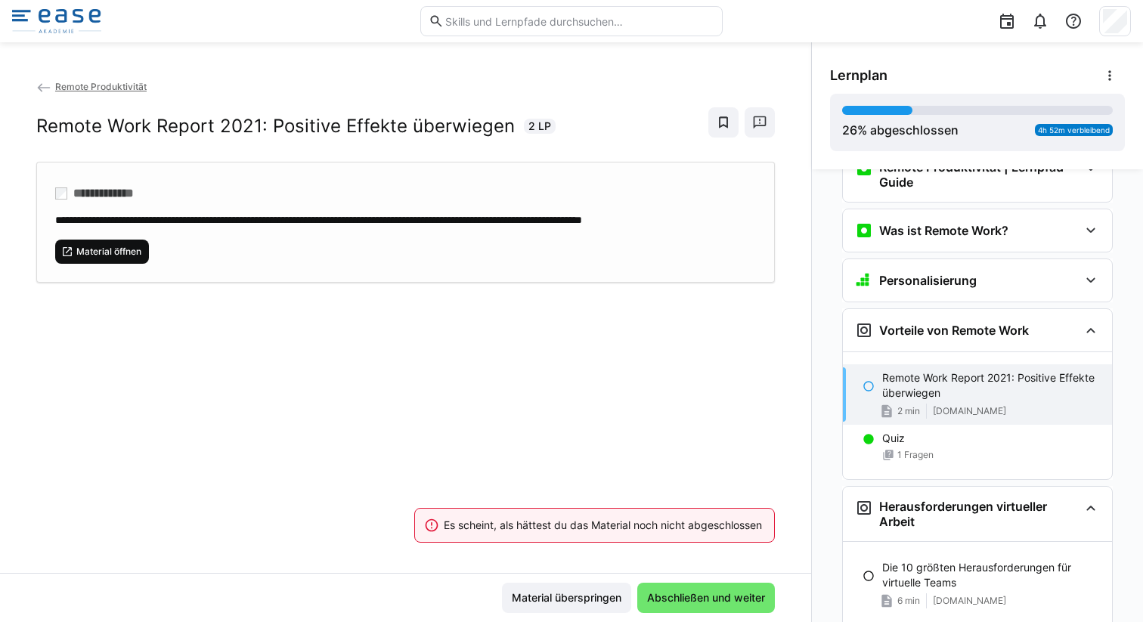
click at [113, 258] on span "Material öffnen" at bounding box center [109, 252] width 68 height 12
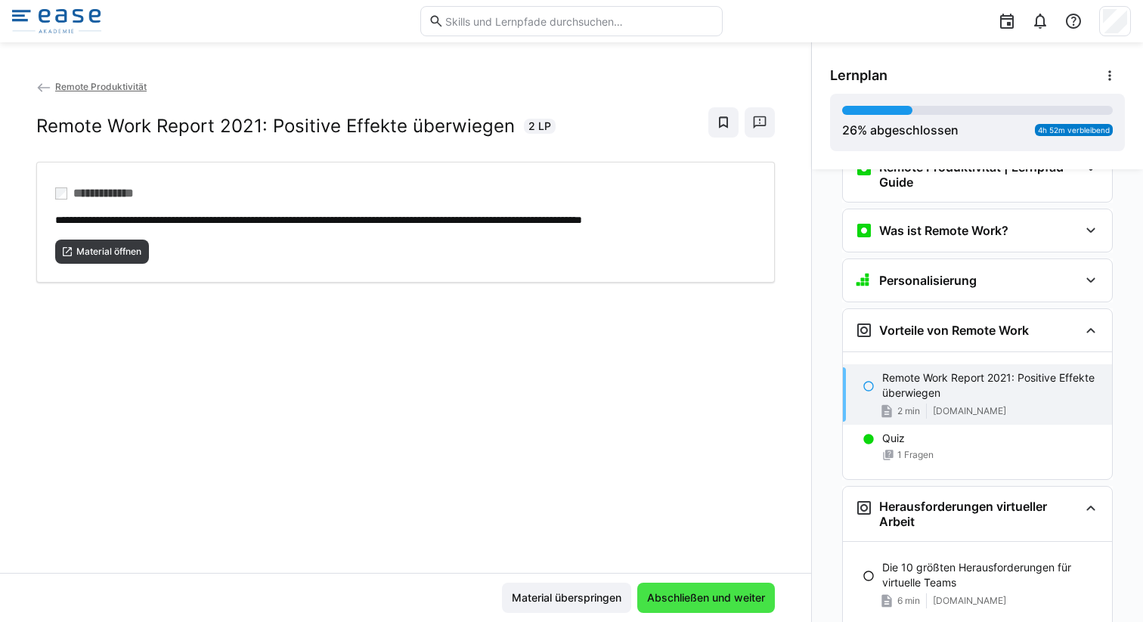
click at [700, 605] on span "Abschließen und weiter" at bounding box center [706, 597] width 122 height 15
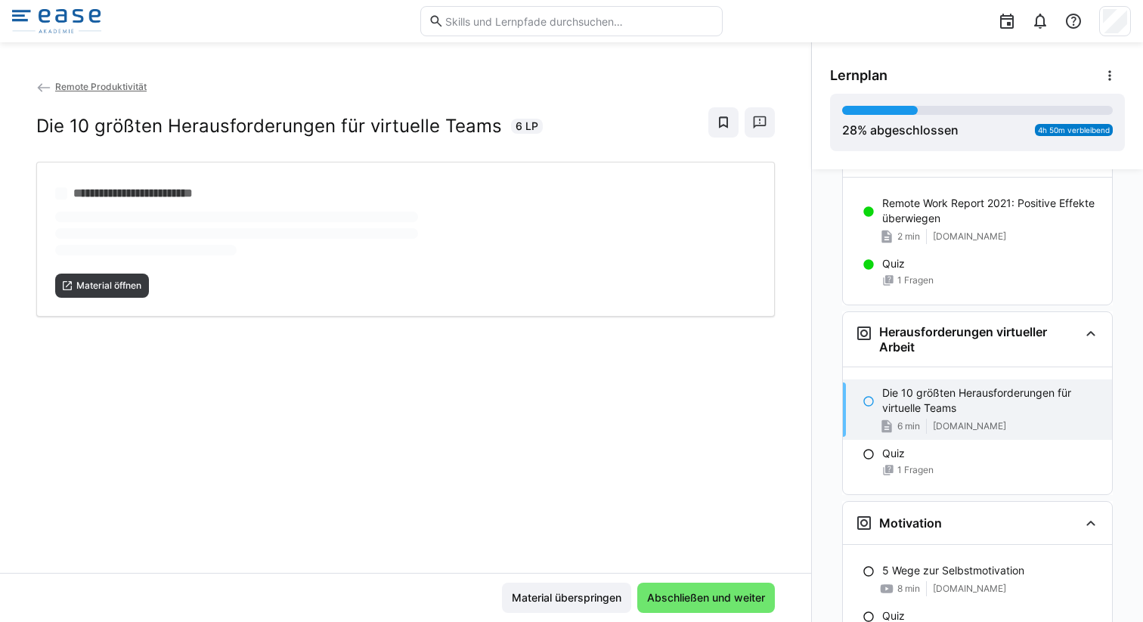
scroll to position [19, 0]
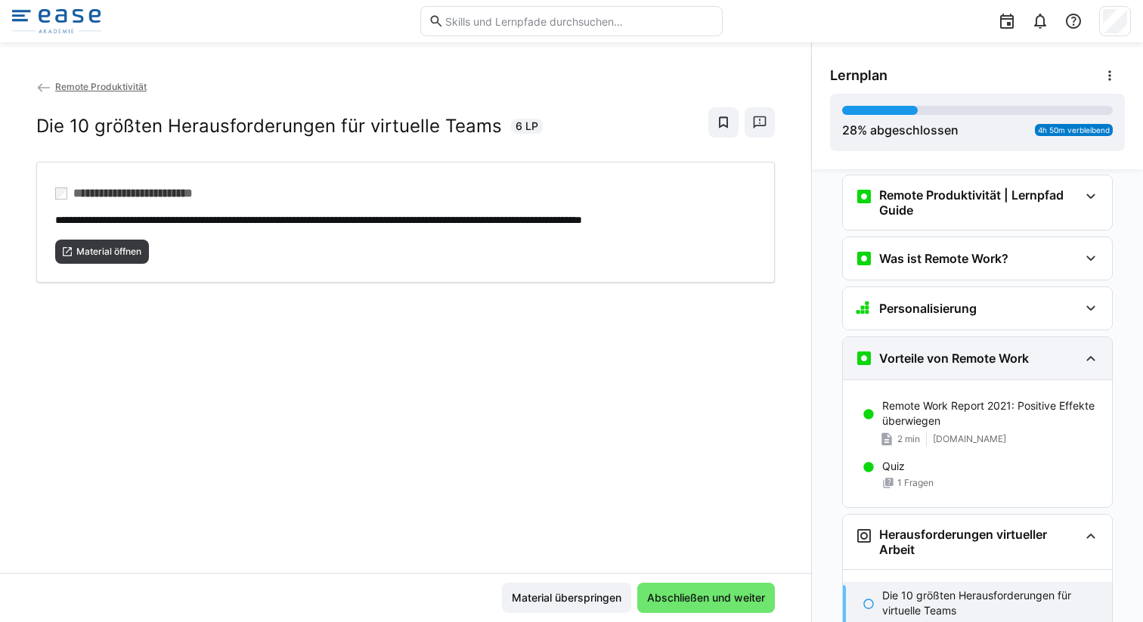
click at [1064, 353] on div "Vorteile von Remote Work" at bounding box center [967, 358] width 224 height 18
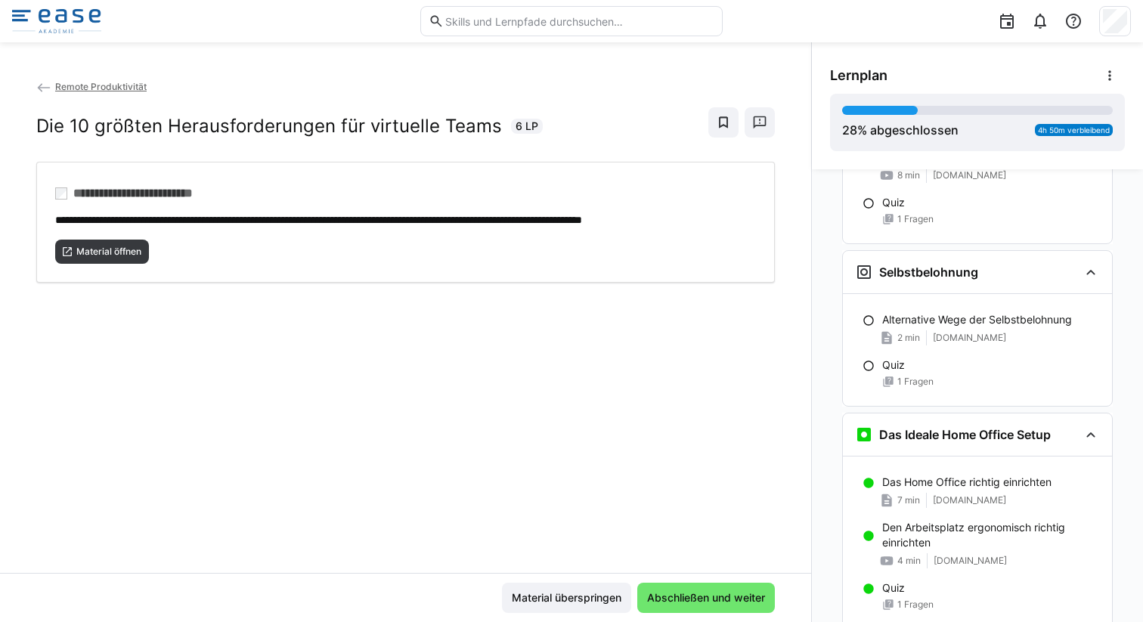
scroll to position [655, 0]
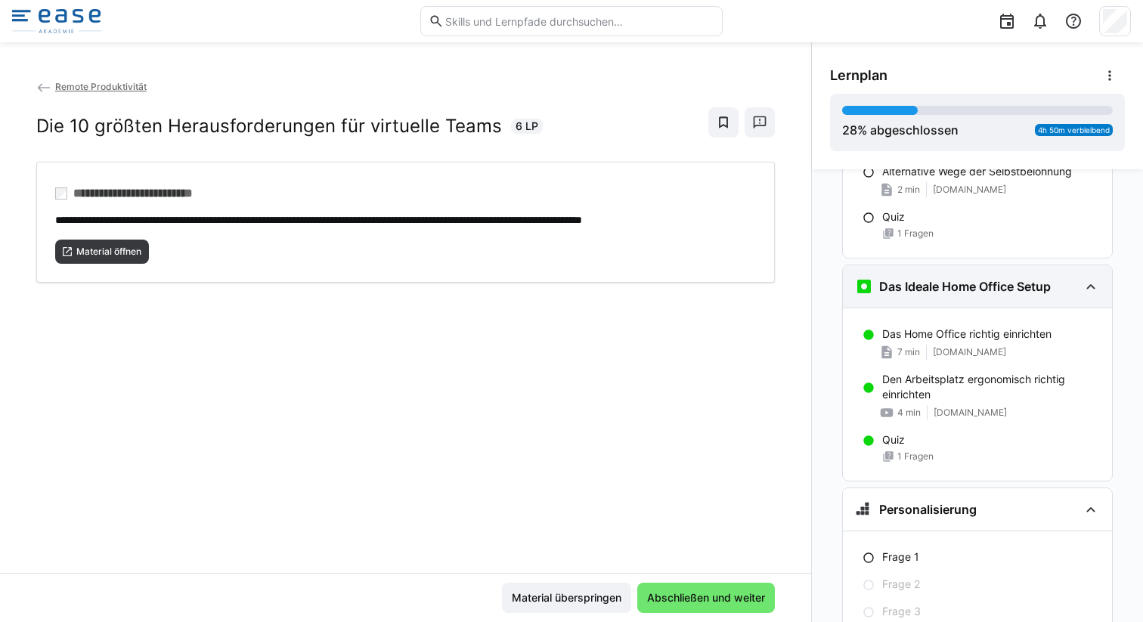
click at [1091, 288] on eds-icon at bounding box center [1091, 286] width 18 height 18
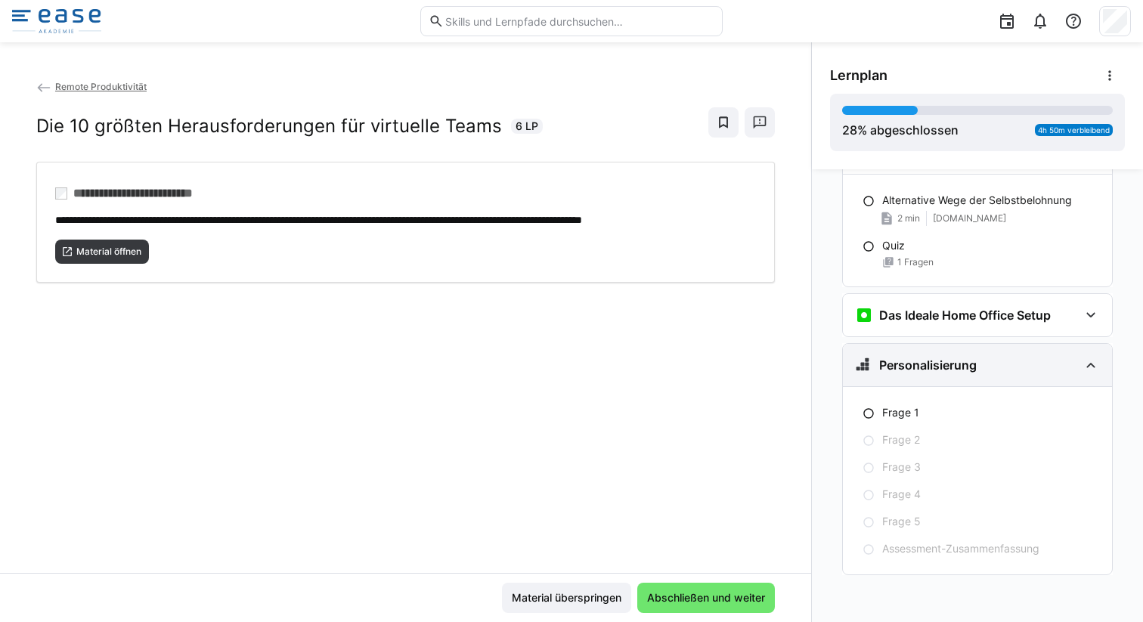
scroll to position [627, 0]
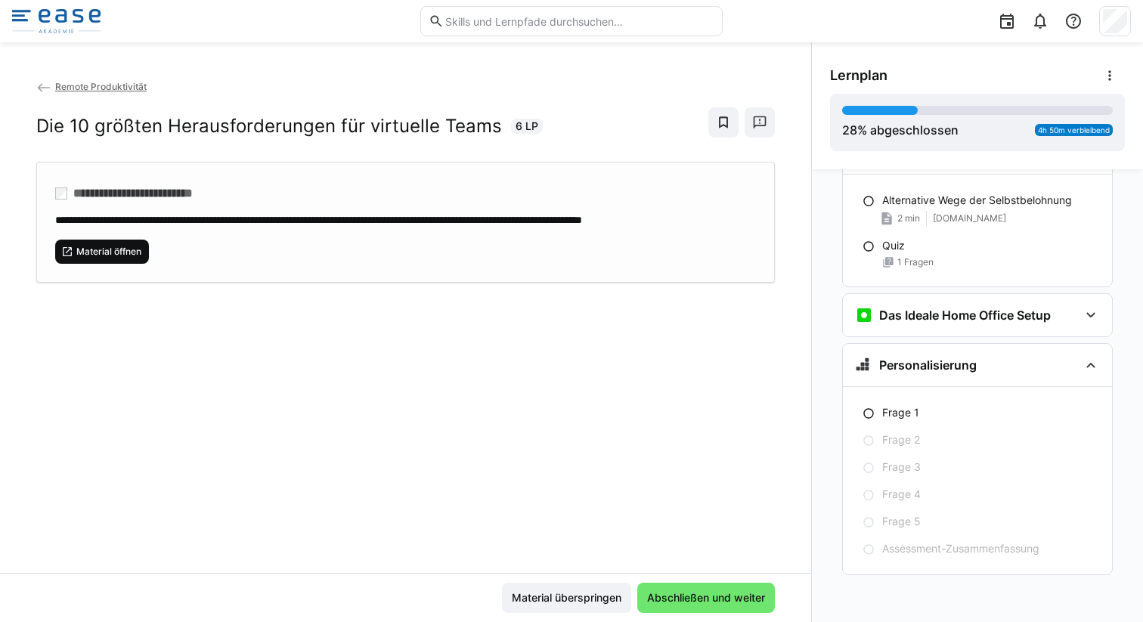
click at [113, 264] on span "Material öffnen" at bounding box center [102, 252] width 94 height 24
click at [690, 585] on span "Abschließen und weiter" at bounding box center [706, 598] width 138 height 30
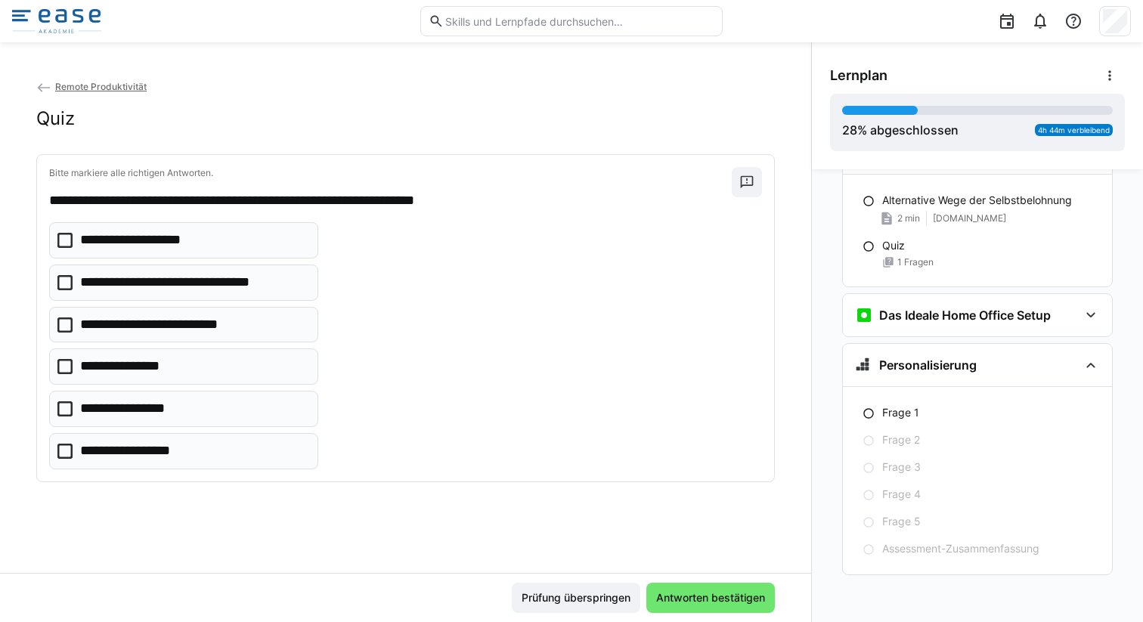
click at [250, 243] on eds-checkbox "**********" at bounding box center [183, 240] width 269 height 36
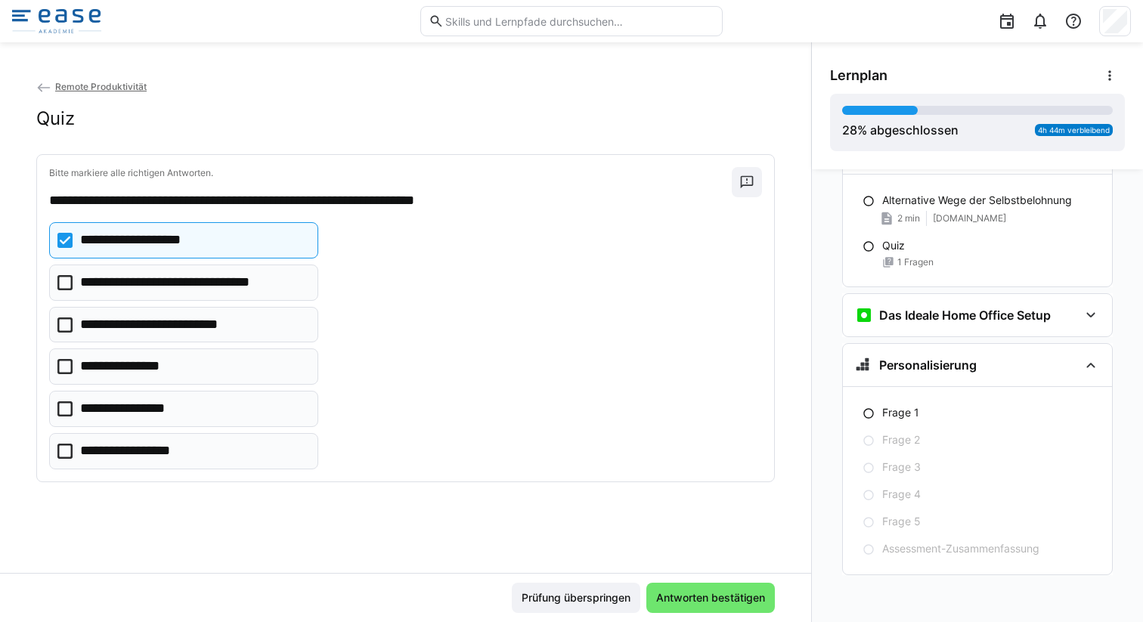
click at [240, 287] on p "**********" at bounding box center [193, 283] width 227 height 20
click at [218, 327] on p "**********" at bounding box center [168, 325] width 176 height 20
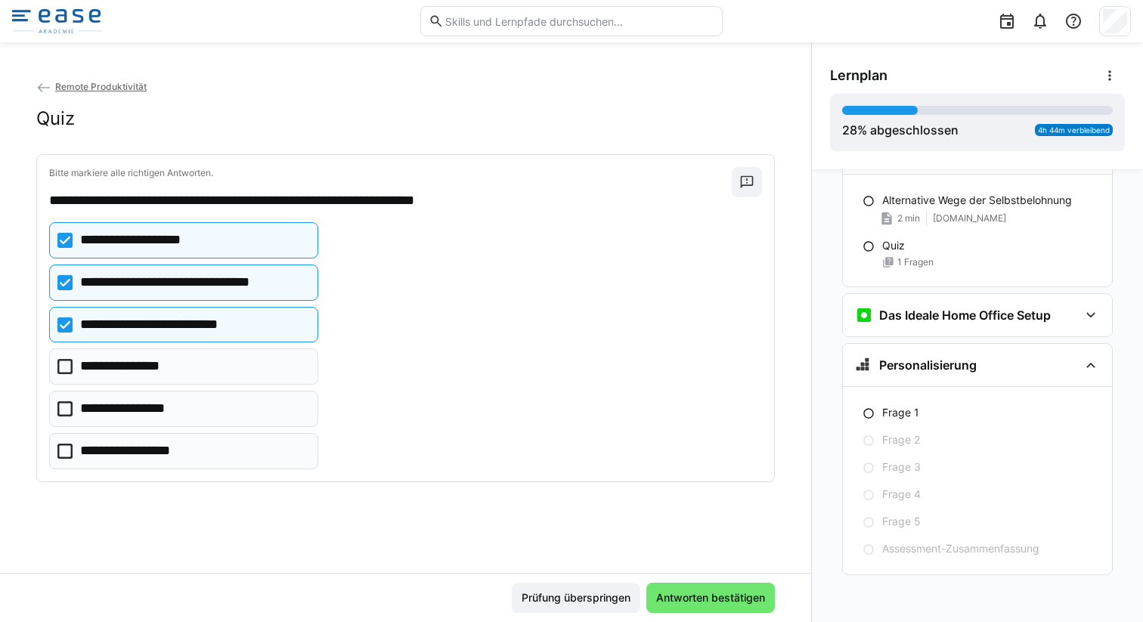
click at [178, 405] on p "**********" at bounding box center [129, 409] width 98 height 20
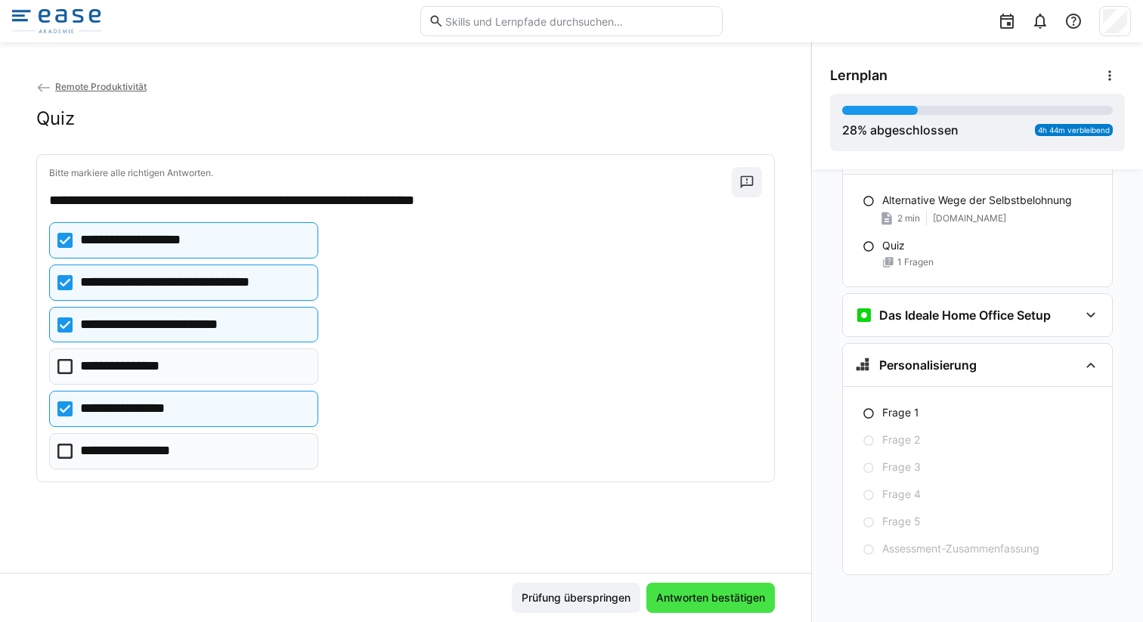
click at [684, 599] on span "Antworten bestätigen" at bounding box center [710, 597] width 113 height 15
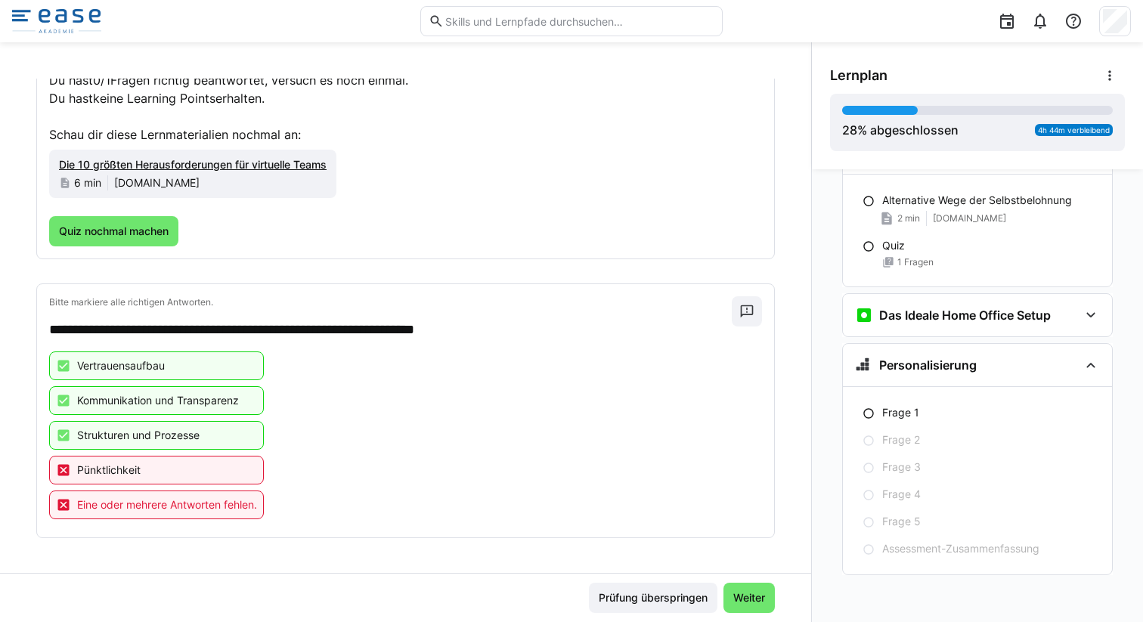
scroll to position [120, 0]
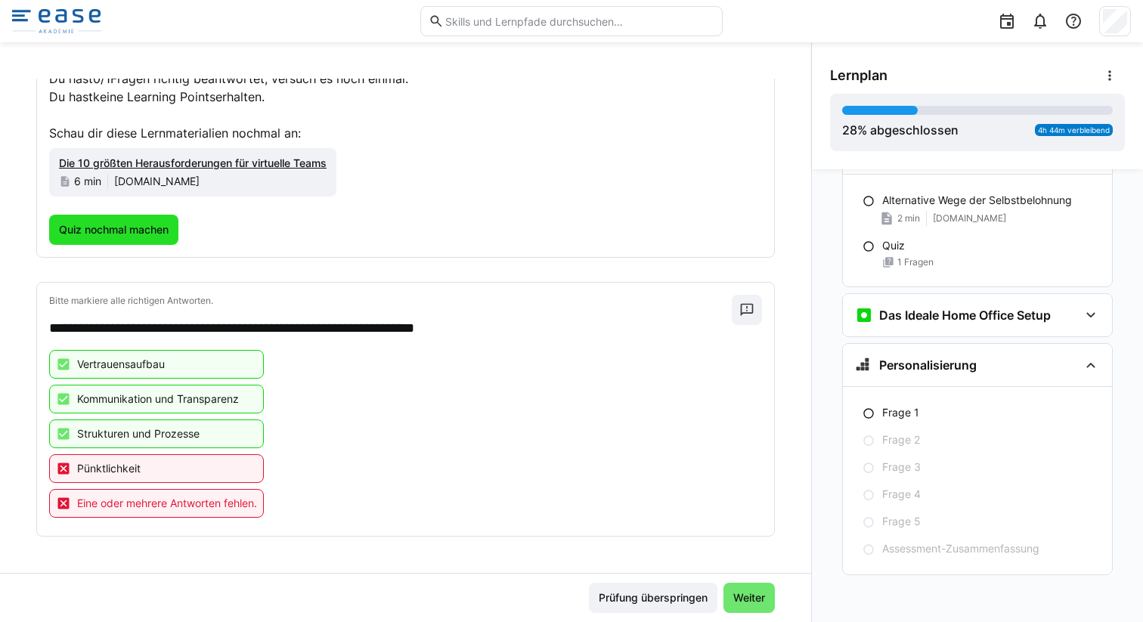
click at [127, 228] on span "Quiz nochmal machen" at bounding box center [114, 229] width 114 height 15
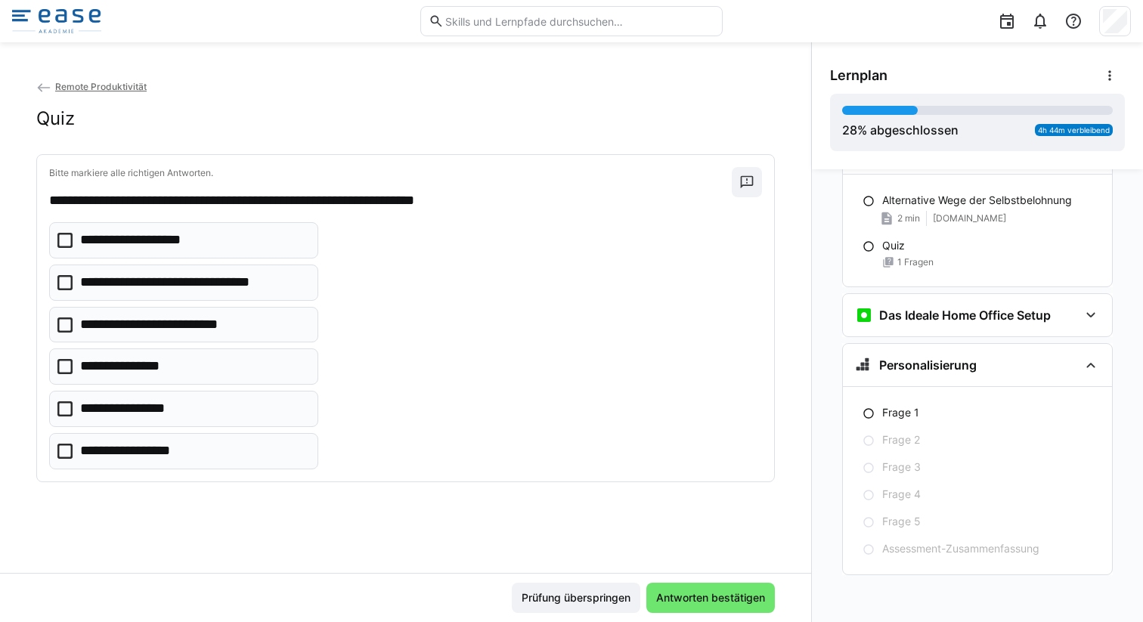
click at [141, 238] on p "**********" at bounding box center [146, 241] width 132 height 20
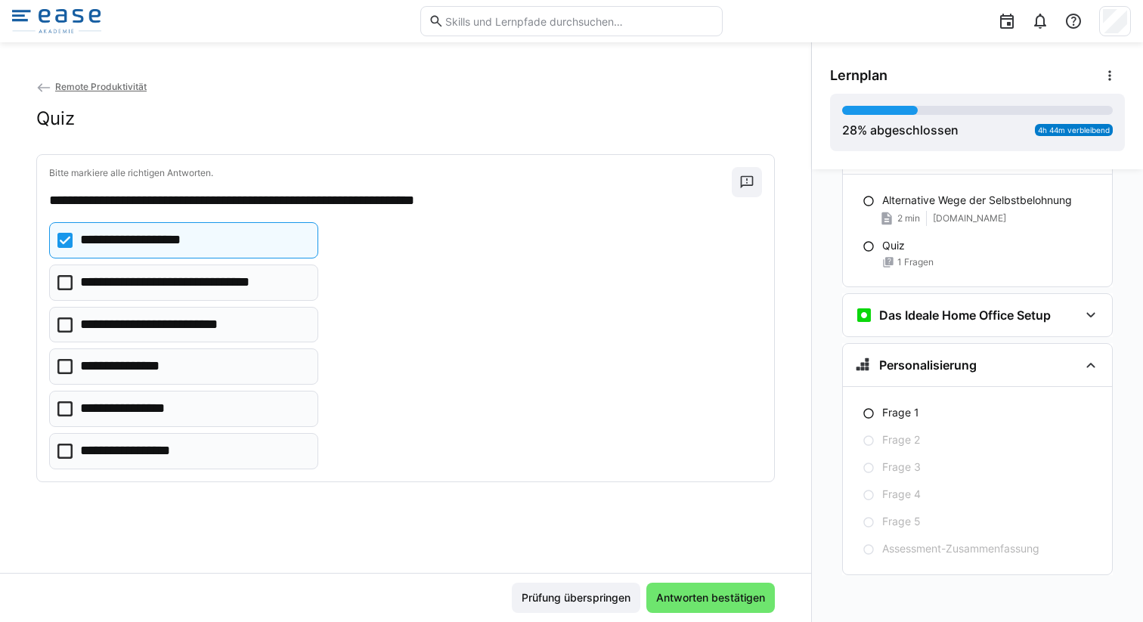
click at [141, 271] on eds-checkbox "**********" at bounding box center [183, 283] width 269 height 36
click at [138, 318] on p "**********" at bounding box center [168, 325] width 176 height 20
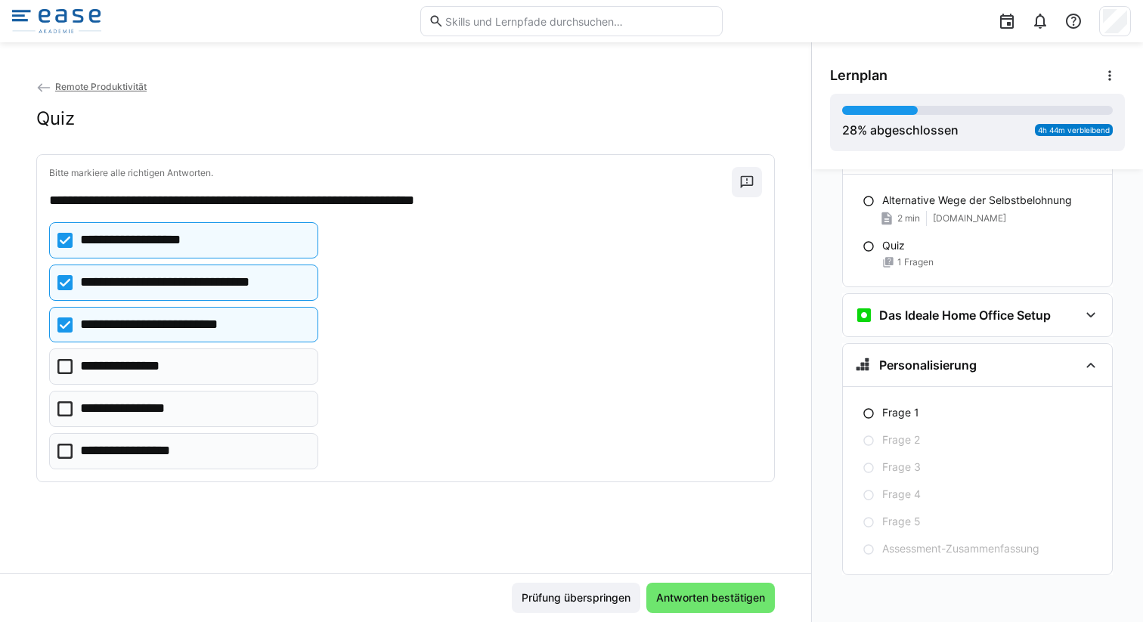
click at [142, 377] on eds-checkbox "**********" at bounding box center [183, 367] width 269 height 36
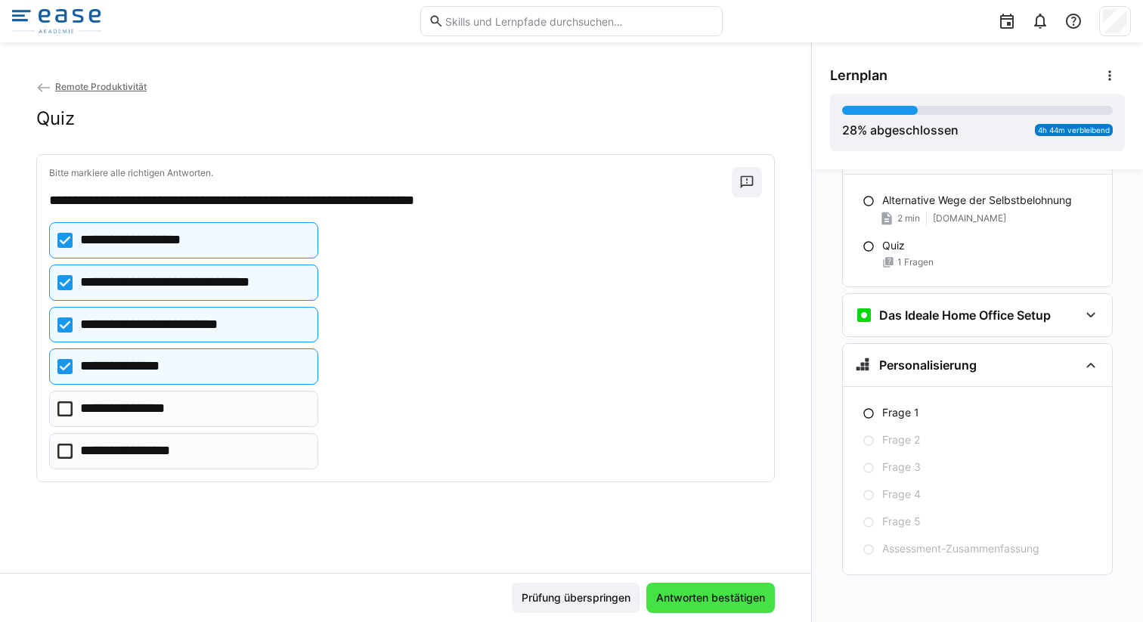
click at [677, 601] on span "Antworten bestätigen" at bounding box center [710, 597] width 113 height 15
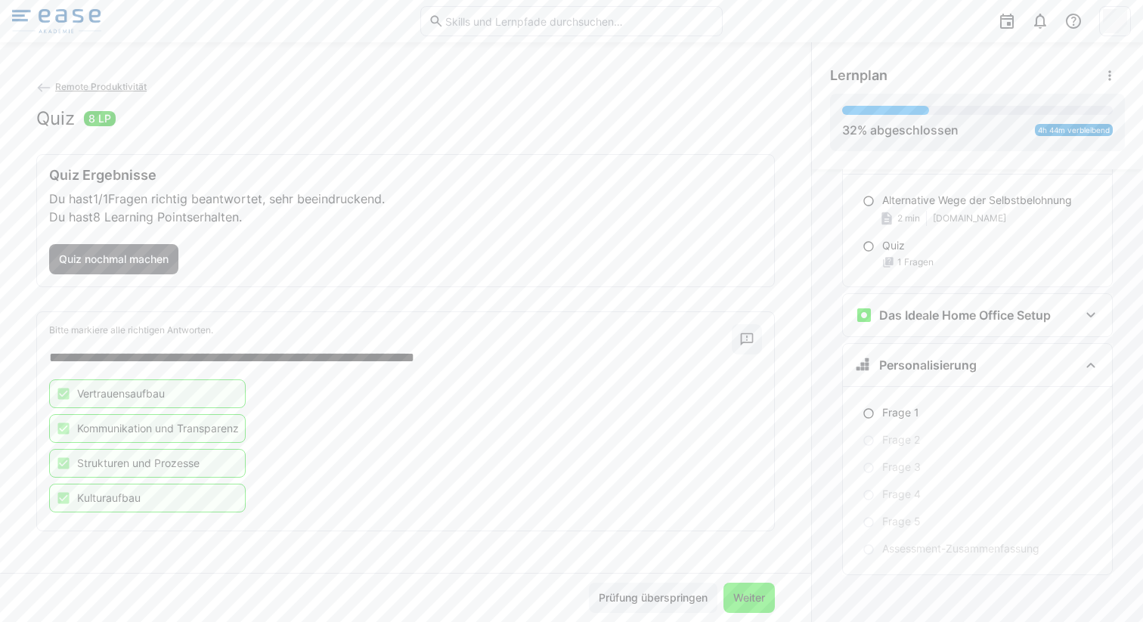
click at [734, 588] on span "Weiter" at bounding box center [748, 598] width 51 height 30
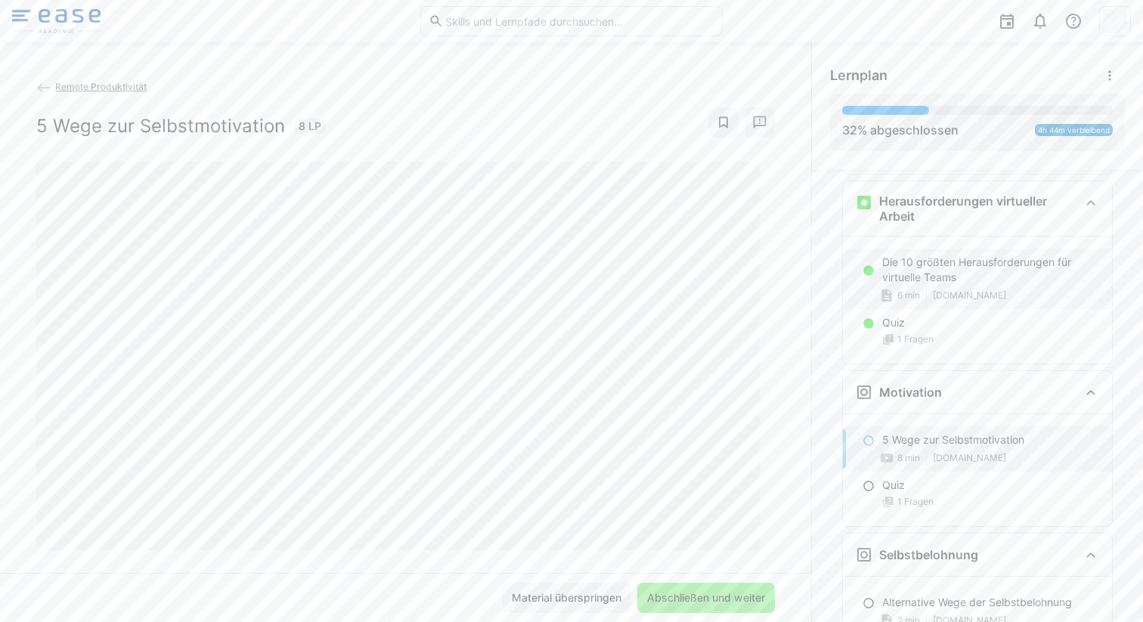
scroll to position [223, 0]
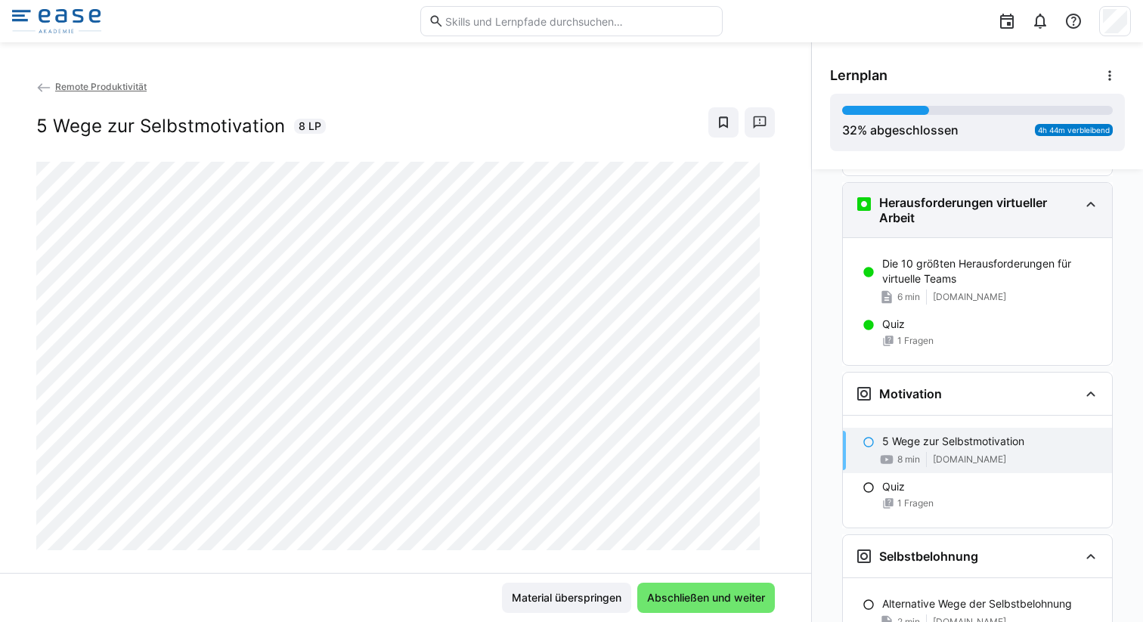
click at [1085, 212] on eds-icon at bounding box center [1091, 204] width 18 height 18
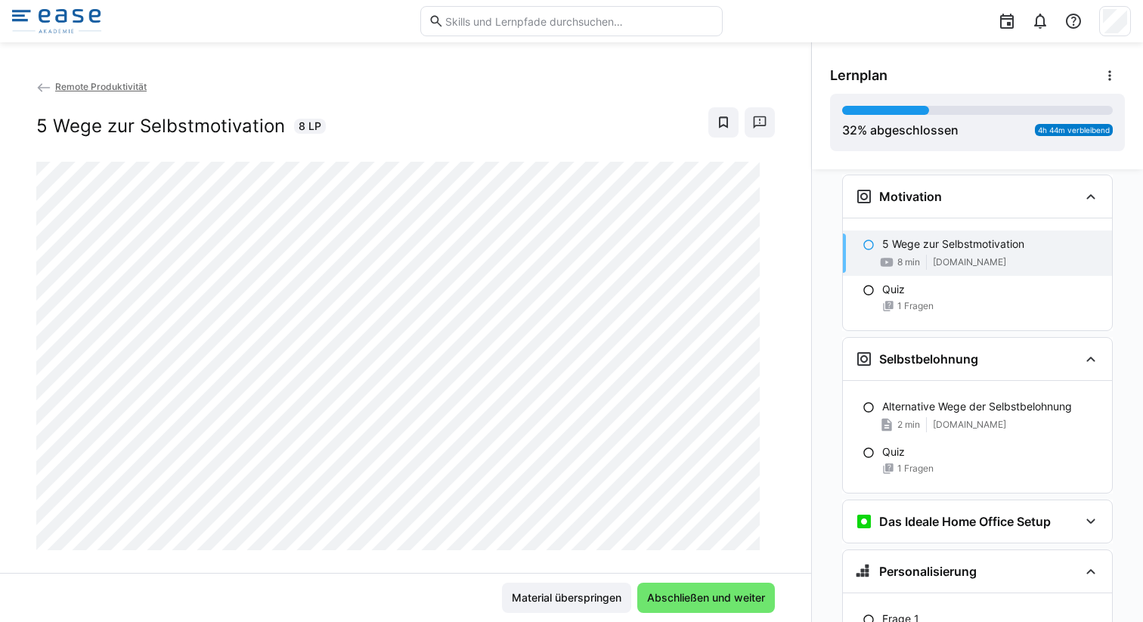
scroll to position [50, 0]
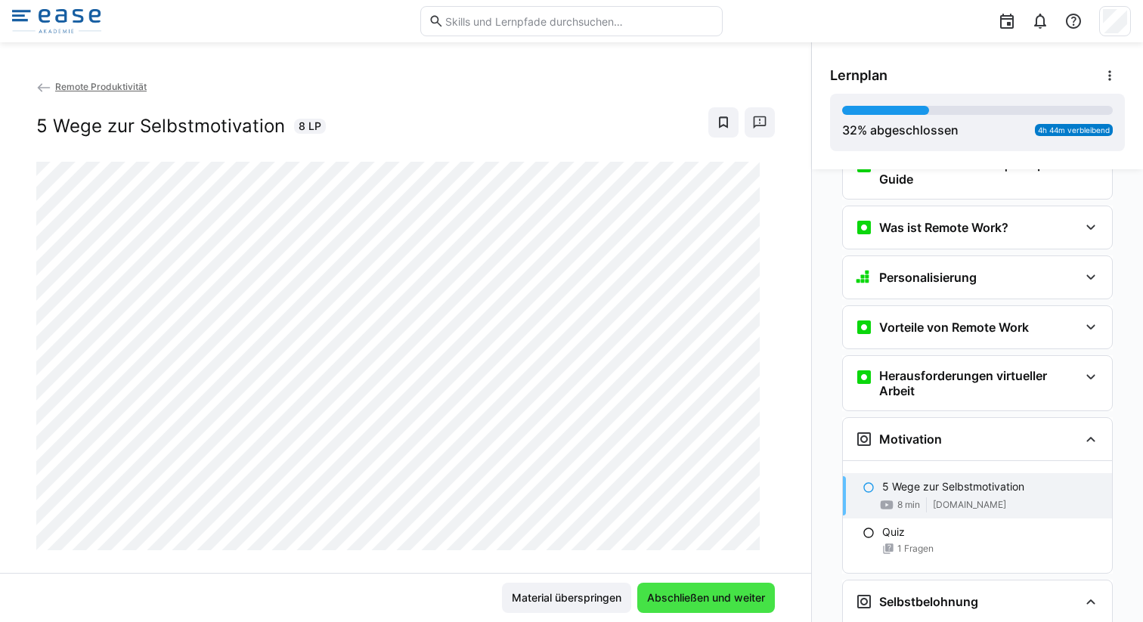
click at [728, 591] on span "Abschließen und weiter" at bounding box center [706, 597] width 122 height 15
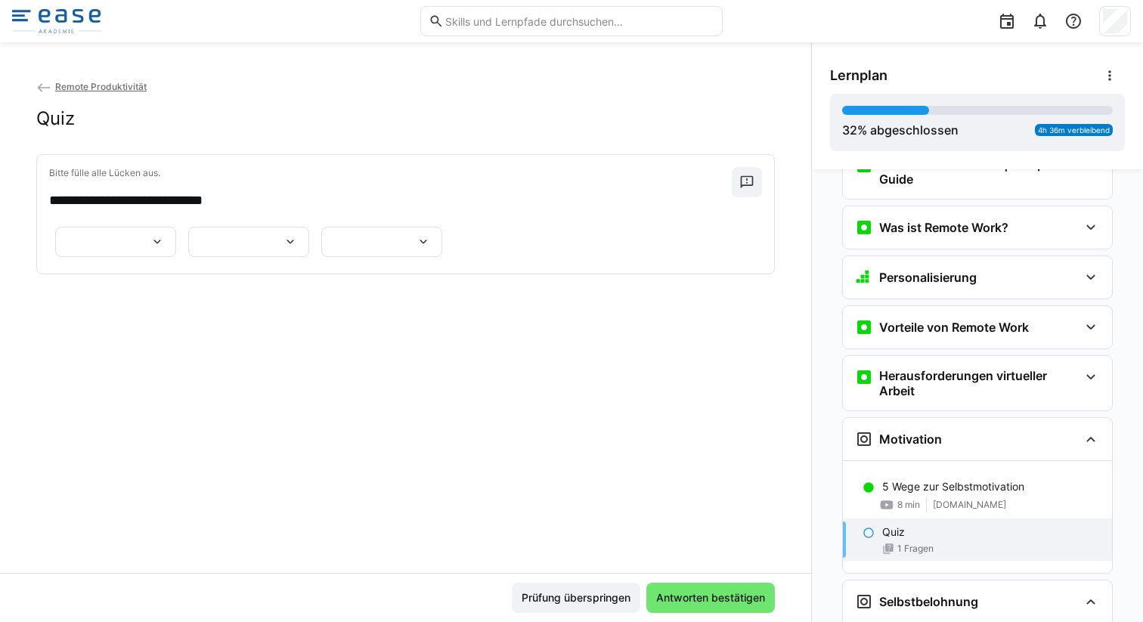
click at [165, 237] on eds-icon at bounding box center [157, 241] width 15 height 15
click at [169, 305] on span "*****" at bounding box center [173, 314] width 121 height 32
click at [283, 249] on eds-icon at bounding box center [290, 241] width 15 height 15
click at [212, 329] on span "*******" at bounding box center [197, 321] width 121 height 32
click at [416, 249] on eds-icon at bounding box center [423, 241] width 15 height 15
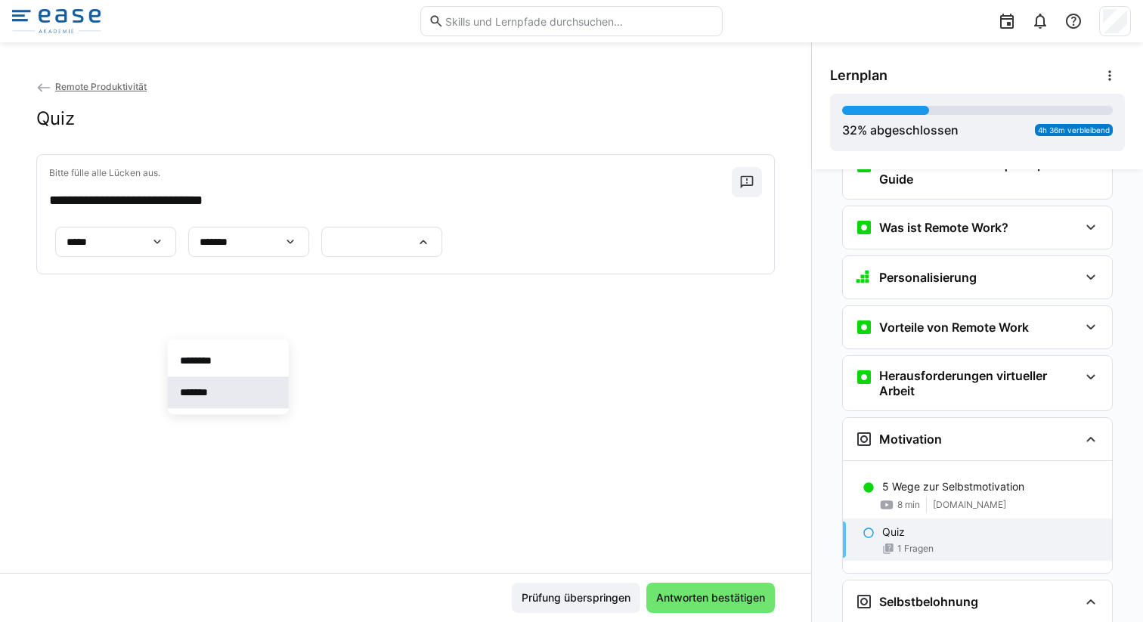
click at [243, 390] on span "*******" at bounding box center [228, 392] width 121 height 32
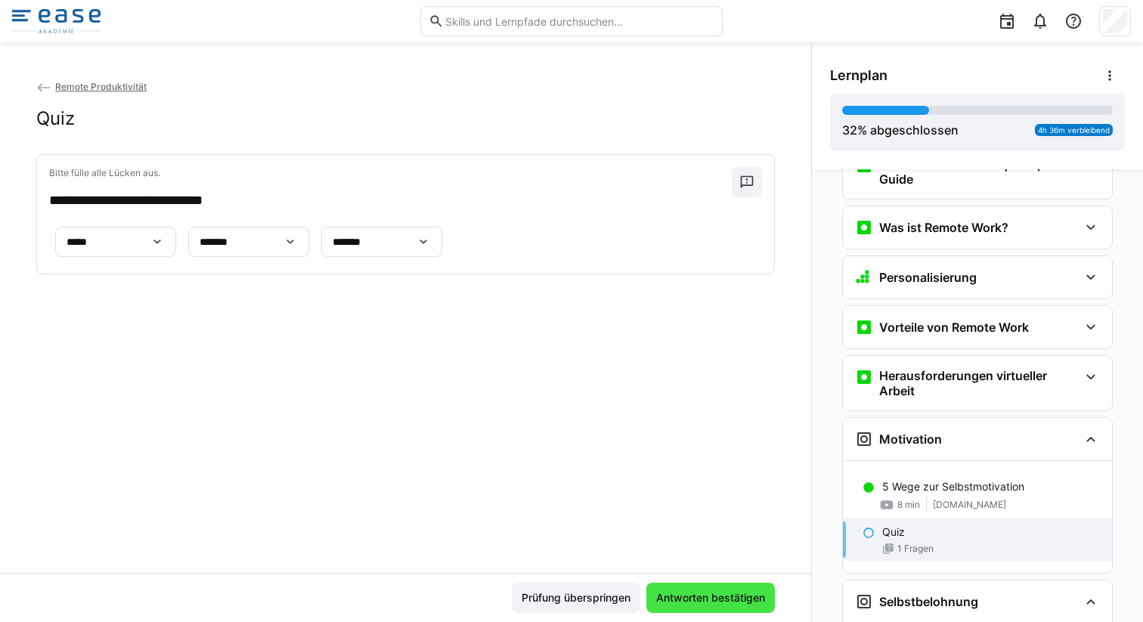
click at [682, 594] on span "Antworten bestätigen" at bounding box center [710, 597] width 113 height 15
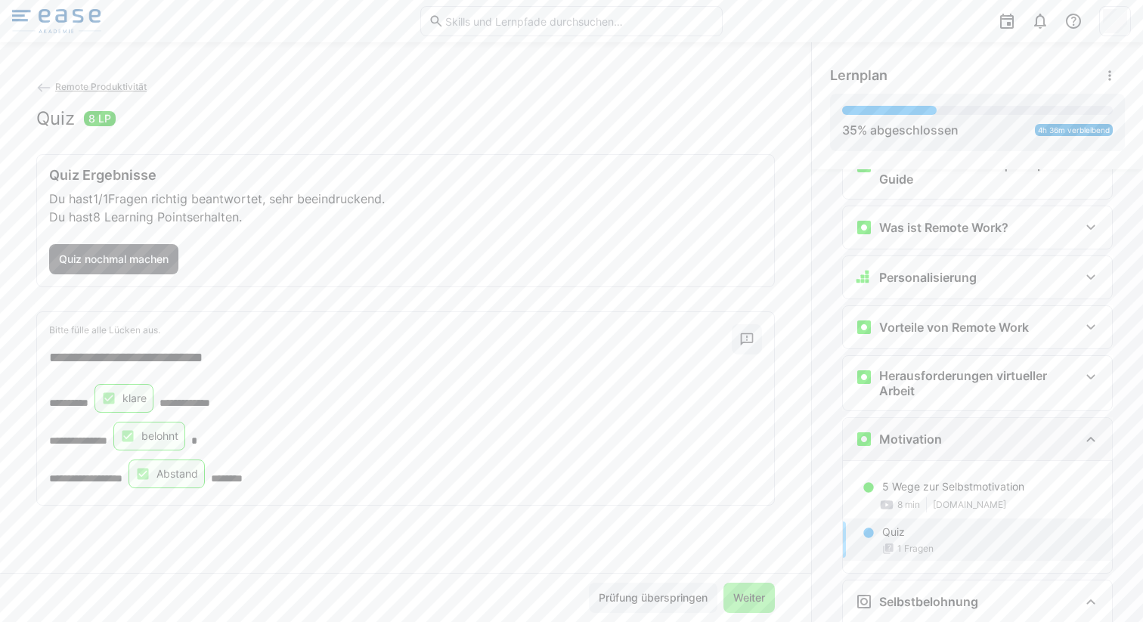
click at [1073, 442] on div "Motivation" at bounding box center [977, 439] width 269 height 42
click at [761, 588] on span "Weiter" at bounding box center [748, 598] width 51 height 30
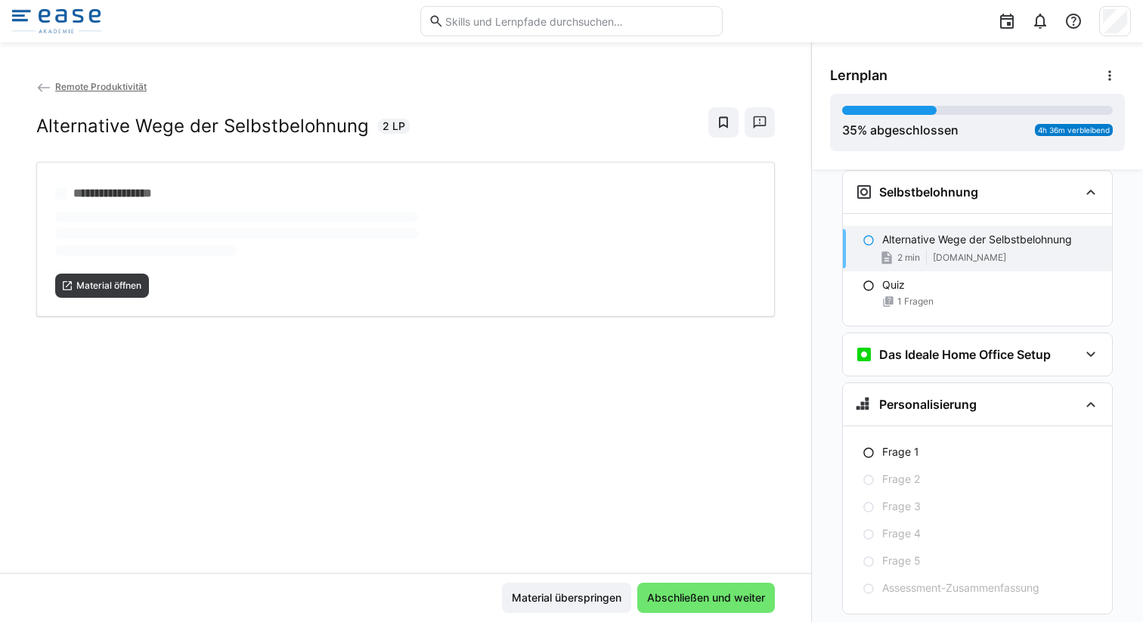
scroll to position [348, 0]
click at [104, 275] on span "Material öffnen" at bounding box center [102, 286] width 94 height 24
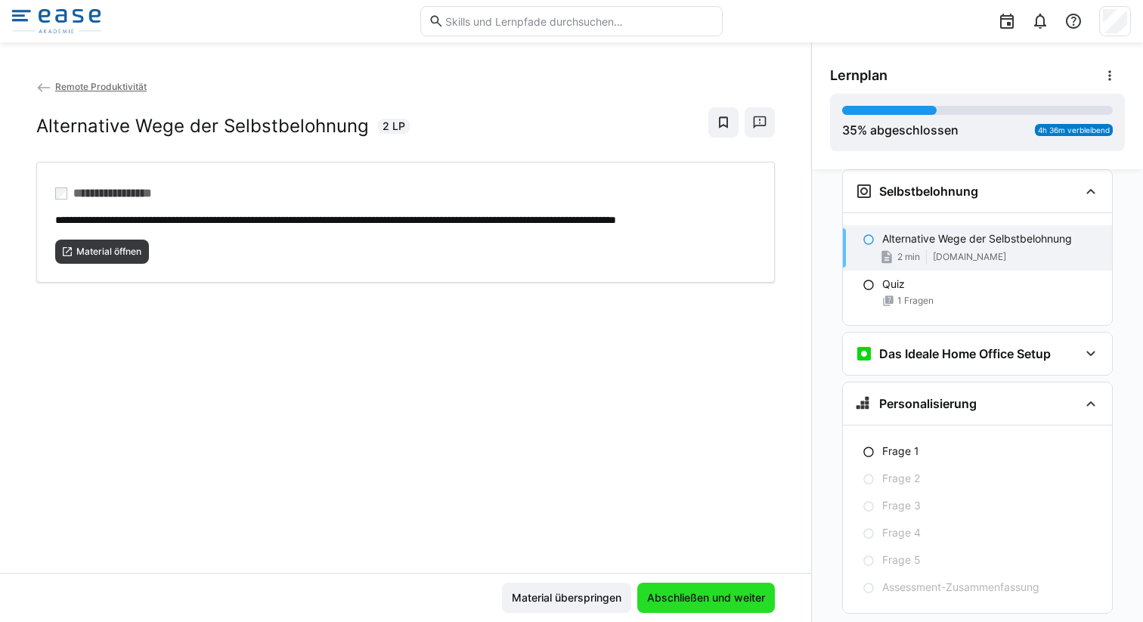
click at [700, 599] on span "Abschließen und weiter" at bounding box center [706, 597] width 122 height 15
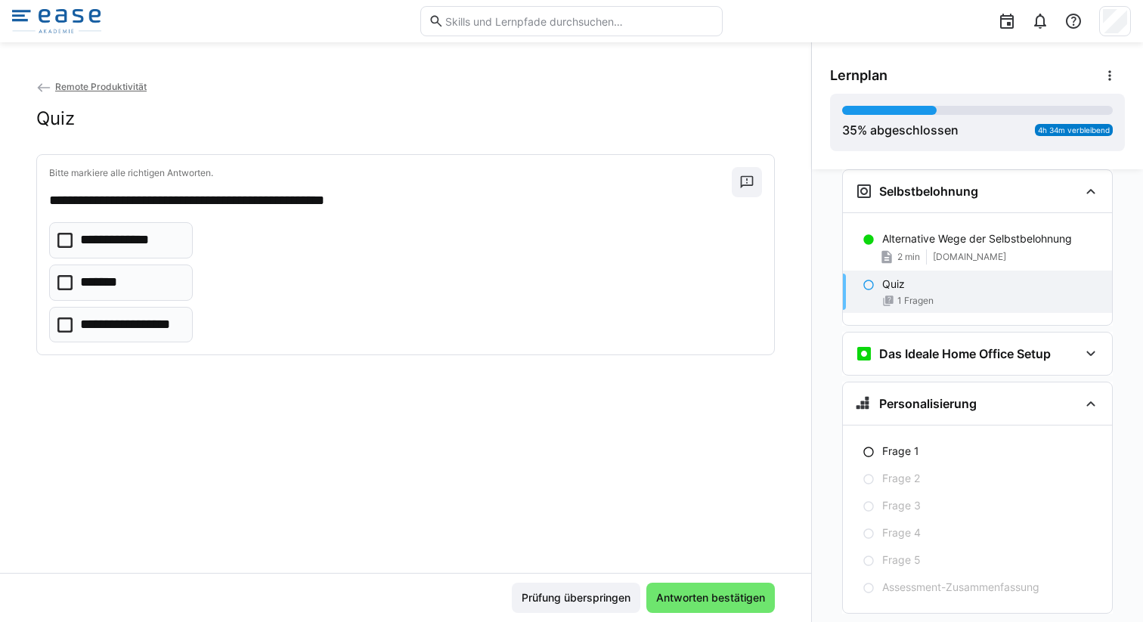
click at [119, 320] on p "**********" at bounding box center [130, 325] width 101 height 20
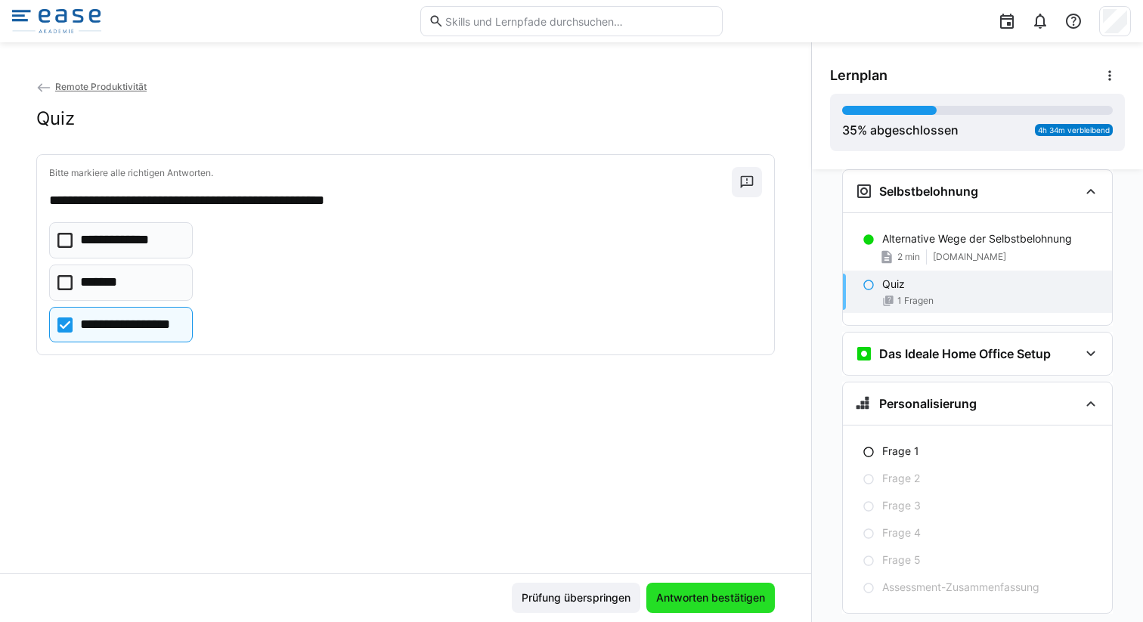
click at [721, 602] on span "Antworten bestätigen" at bounding box center [710, 597] width 113 height 15
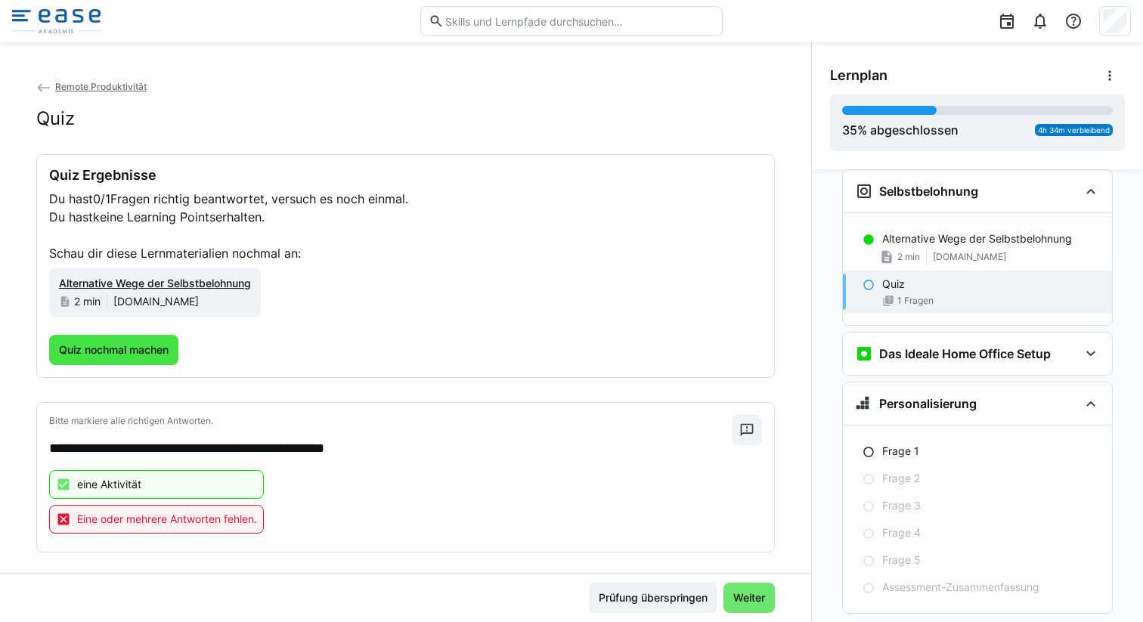
click at [121, 356] on span "Quiz nochmal machen" at bounding box center [114, 349] width 114 height 15
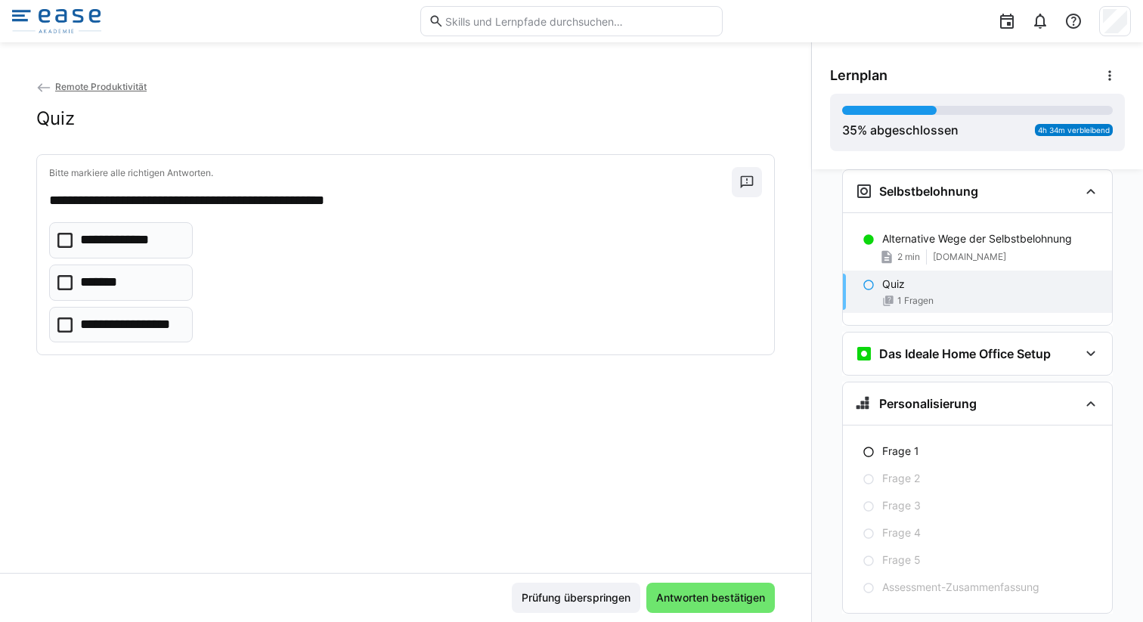
click at [110, 324] on p "**********" at bounding box center [130, 325] width 101 height 20
click at [118, 250] on eds-checkbox "**********" at bounding box center [121, 240] width 144 height 36
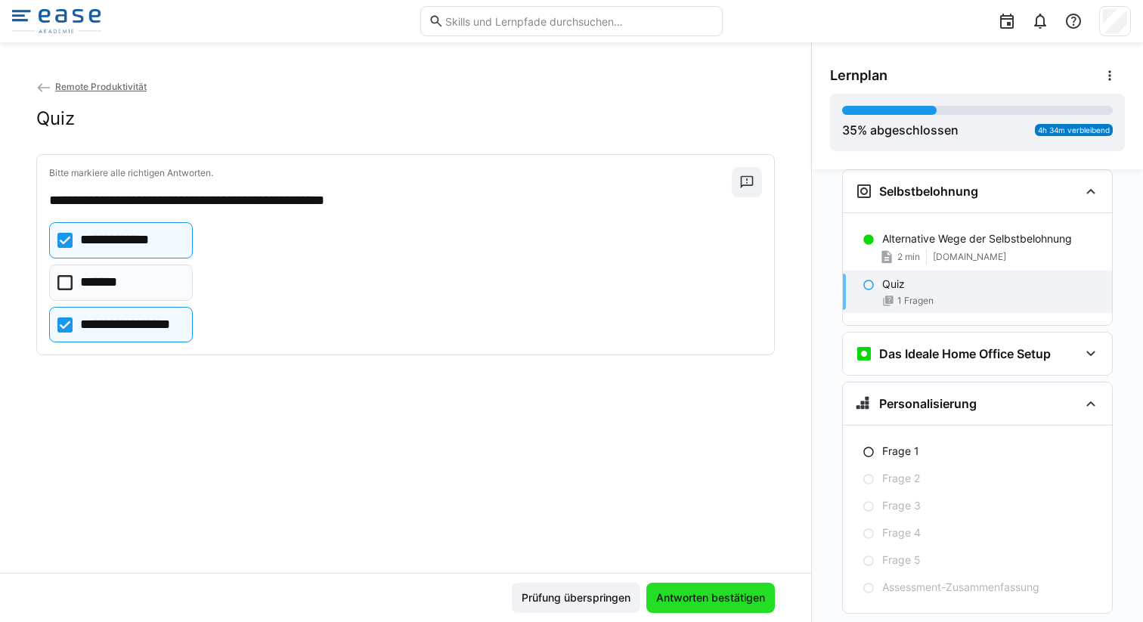
click at [695, 602] on span "Antworten bestätigen" at bounding box center [710, 597] width 113 height 15
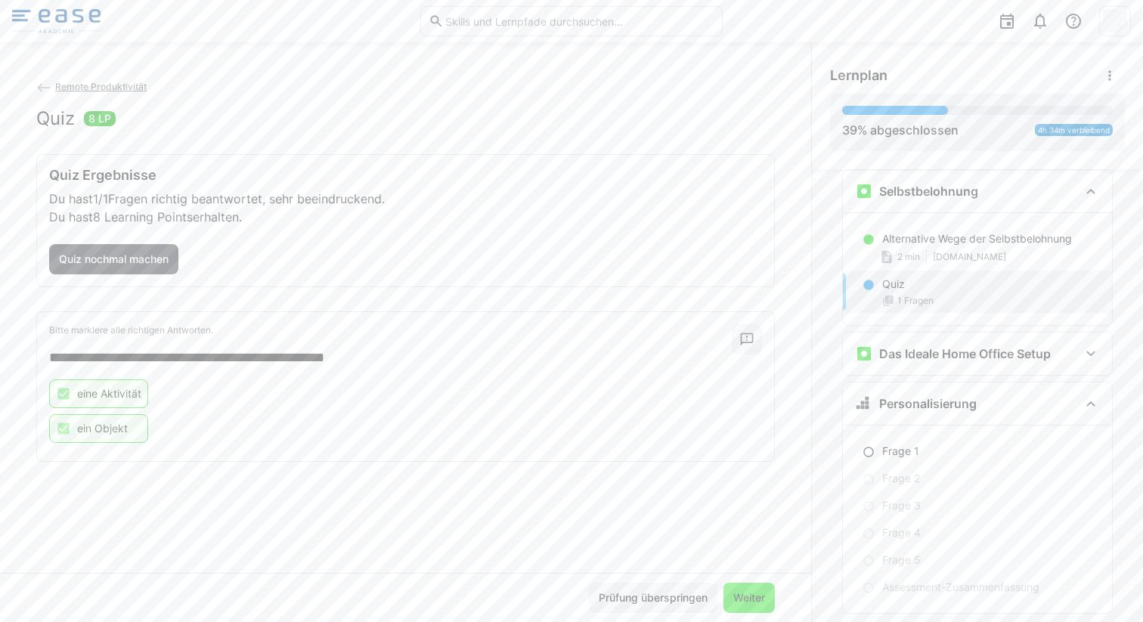
click at [743, 594] on span "Weiter" at bounding box center [749, 597] width 36 height 15
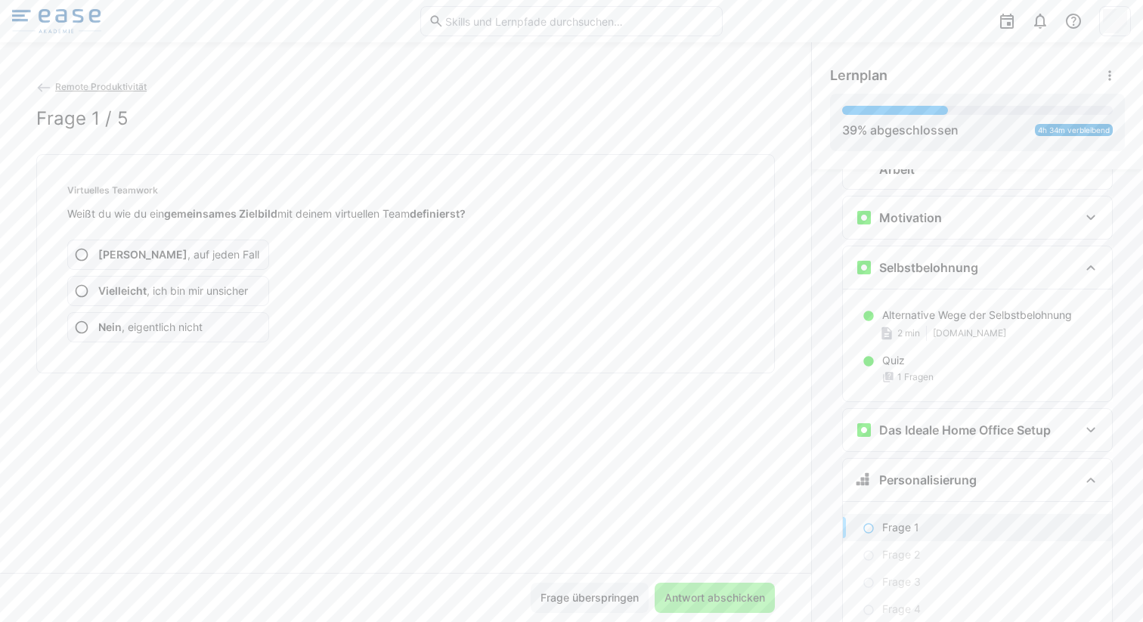
scroll to position [270, 0]
click at [1082, 262] on eds-icon at bounding box center [1091, 269] width 18 height 18
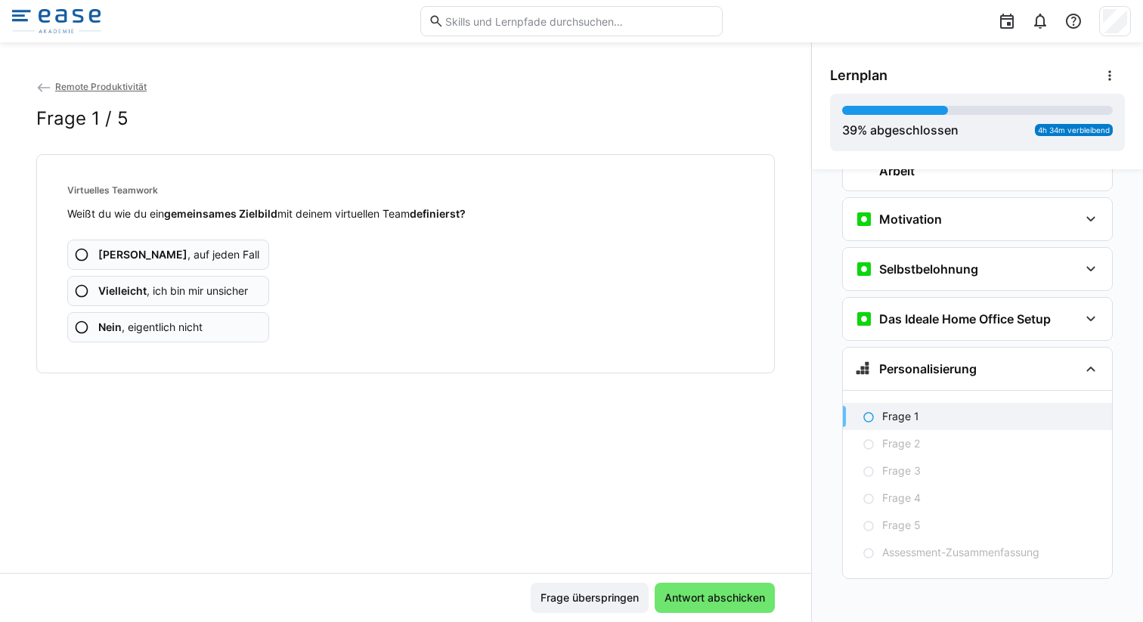
click at [204, 290] on span "Vielleicht , ich bin mir unsicher" at bounding box center [173, 290] width 150 height 15
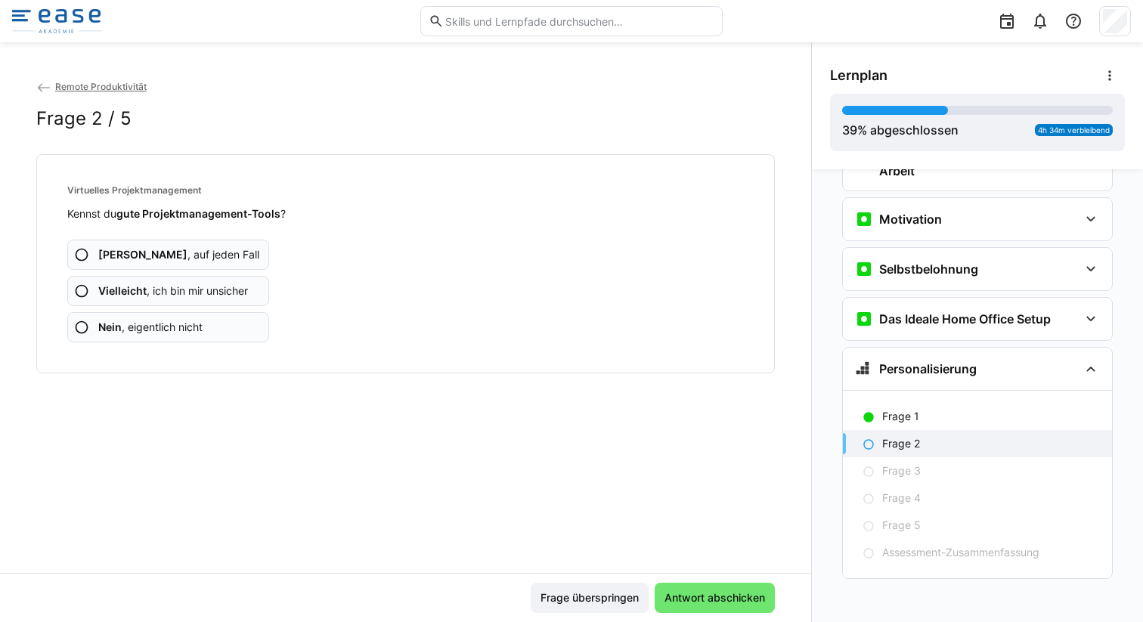
click at [130, 290] on b "Vielleicht" at bounding box center [122, 290] width 48 height 13
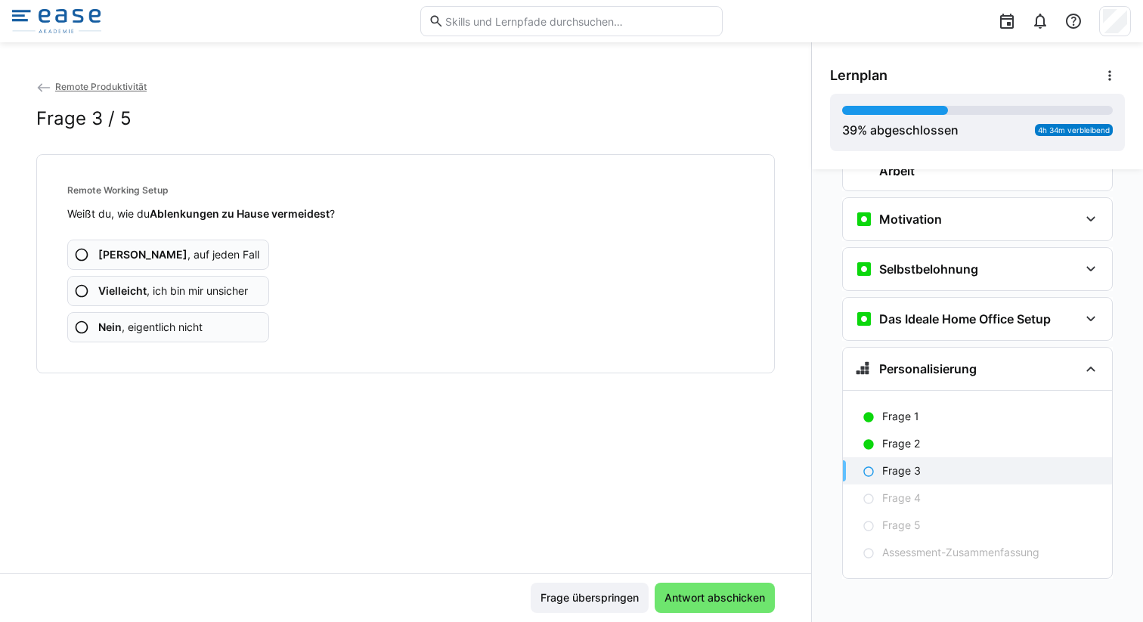
click at [169, 293] on span "Vielleicht , ich bin mir unsicher" at bounding box center [173, 290] width 150 height 15
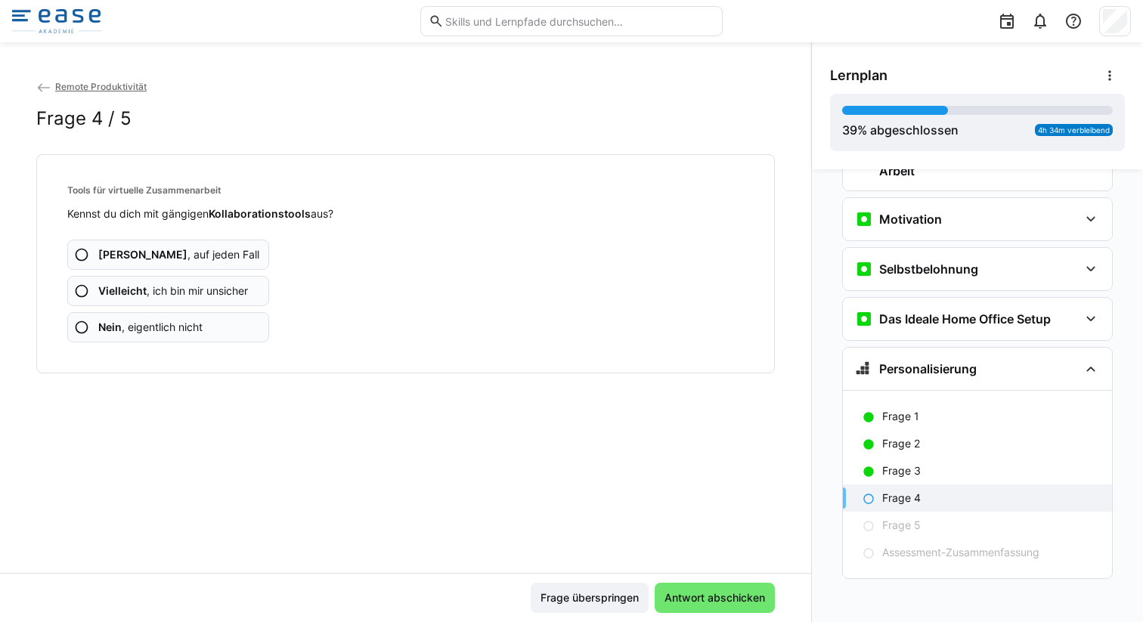
click at [169, 293] on span "Vielleicht , ich bin mir unsicher" at bounding box center [173, 290] width 150 height 15
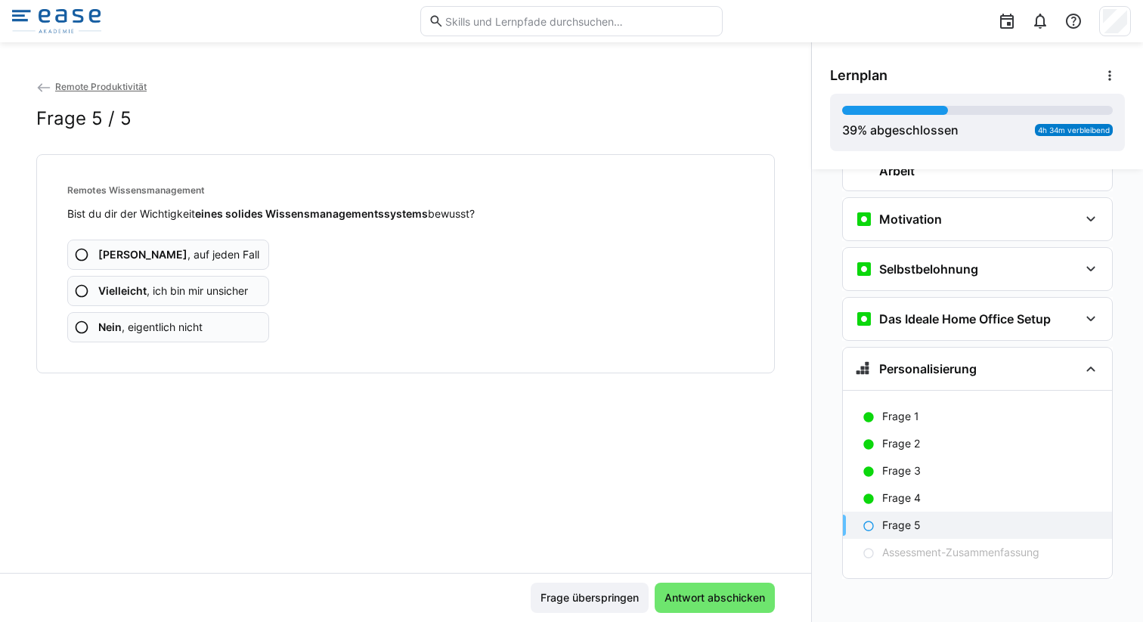
click at [169, 293] on span "Vielleicht , ich bin mir unsicher" at bounding box center [173, 290] width 150 height 15
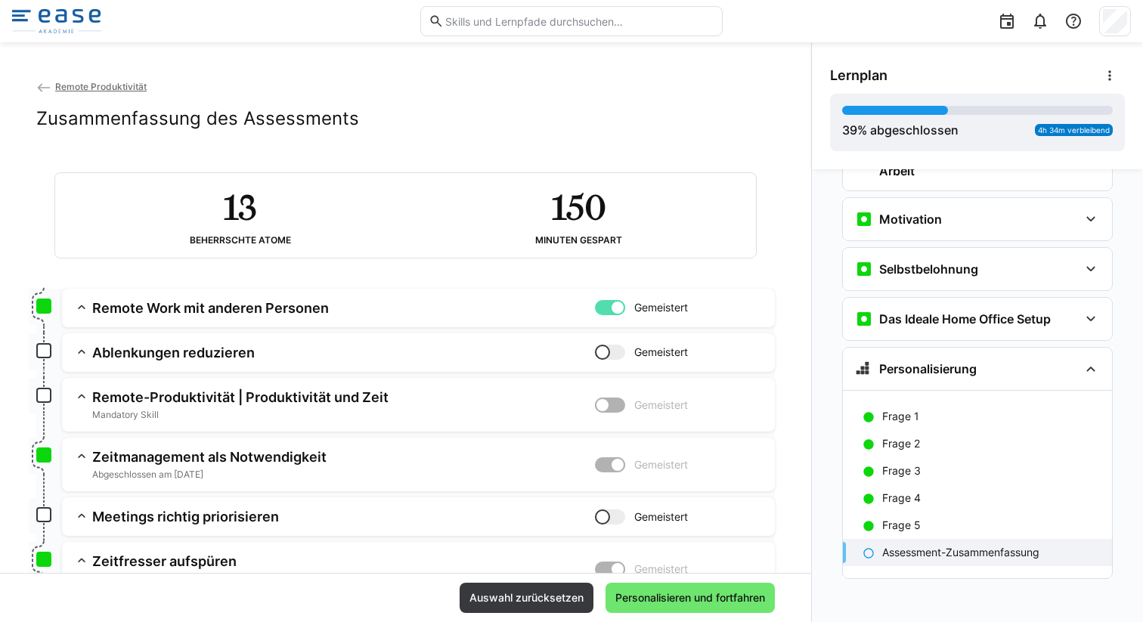
scroll to position [0, 0]
click at [701, 598] on span "Personalisieren und fortfahren" at bounding box center [690, 597] width 154 height 15
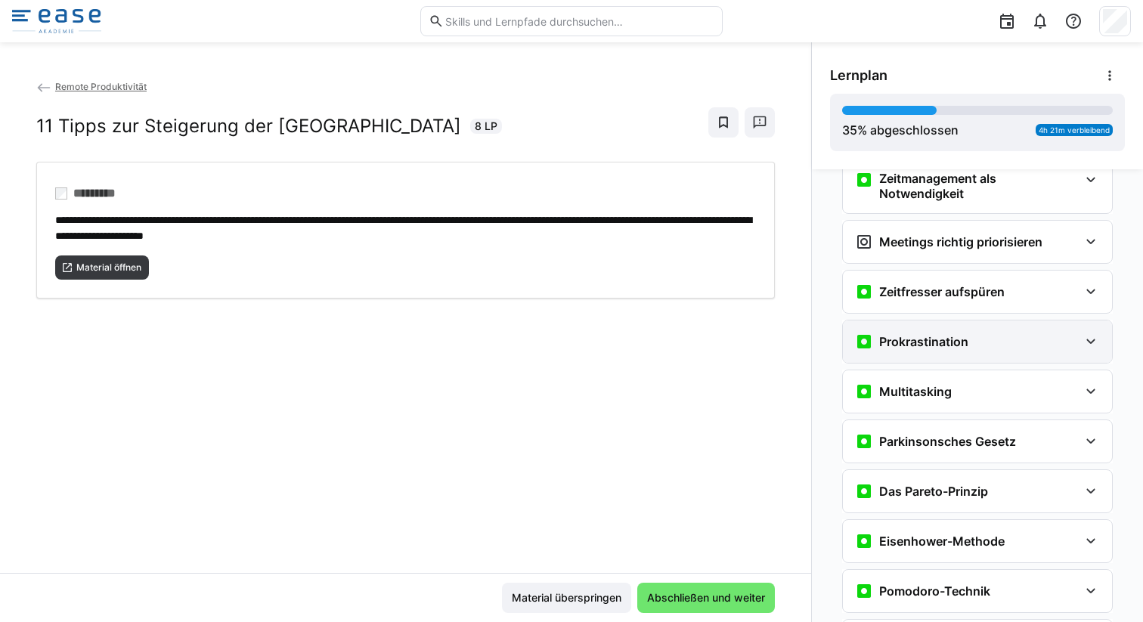
scroll to position [795, 0]
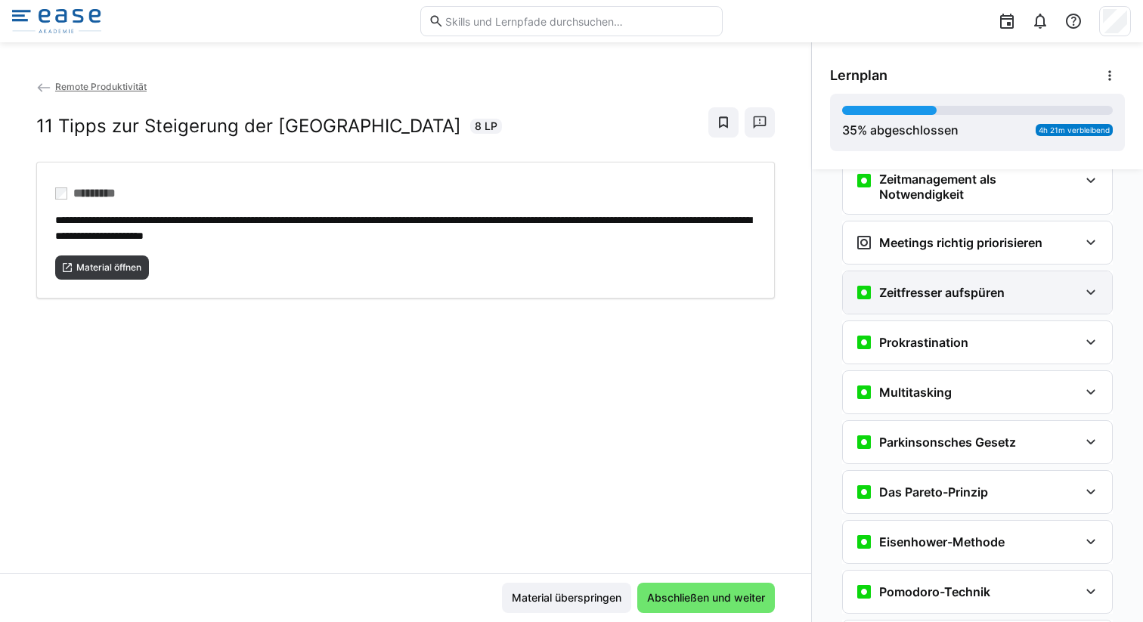
click at [1067, 285] on div "Zeitfresser aufspüren" at bounding box center [967, 292] width 224 height 18
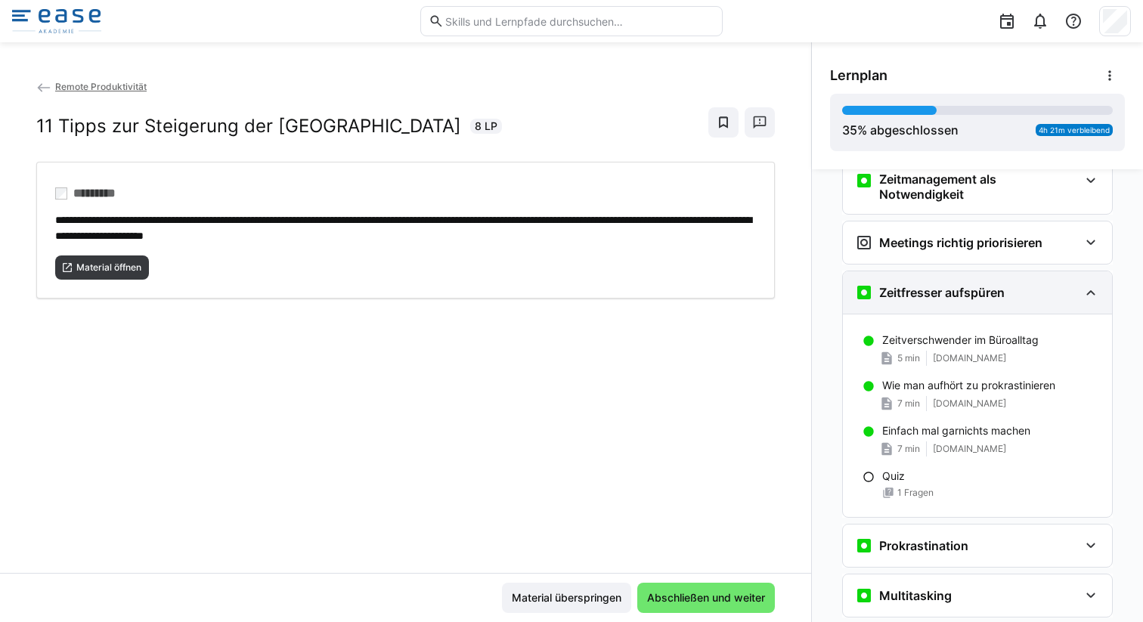
click at [1070, 287] on div "Zeitfresser aufspüren" at bounding box center [967, 292] width 224 height 18
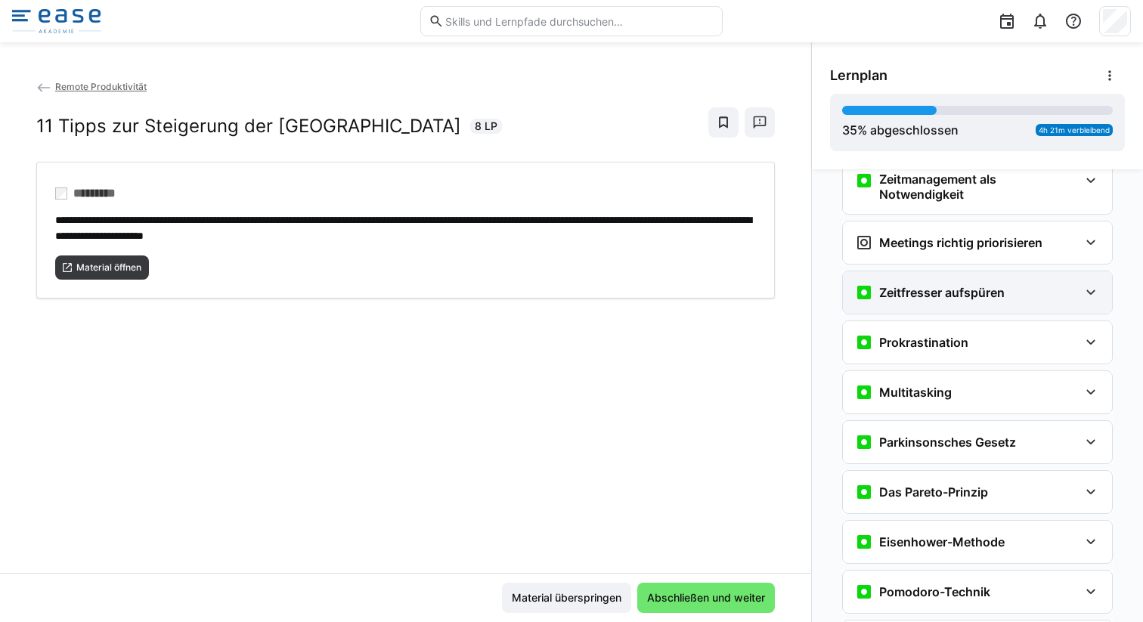
click at [1013, 298] on div "Zeitfresser aufspüren" at bounding box center [967, 292] width 224 height 18
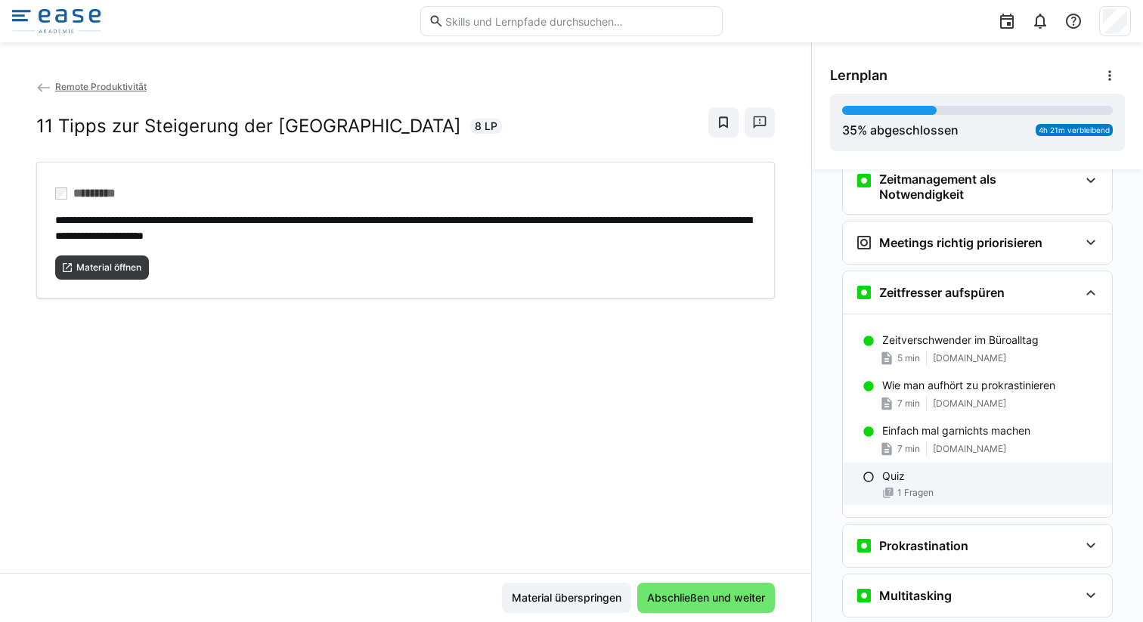
click at [872, 469] on div "Quiz 1 Fragen" at bounding box center [977, 484] width 269 height 42
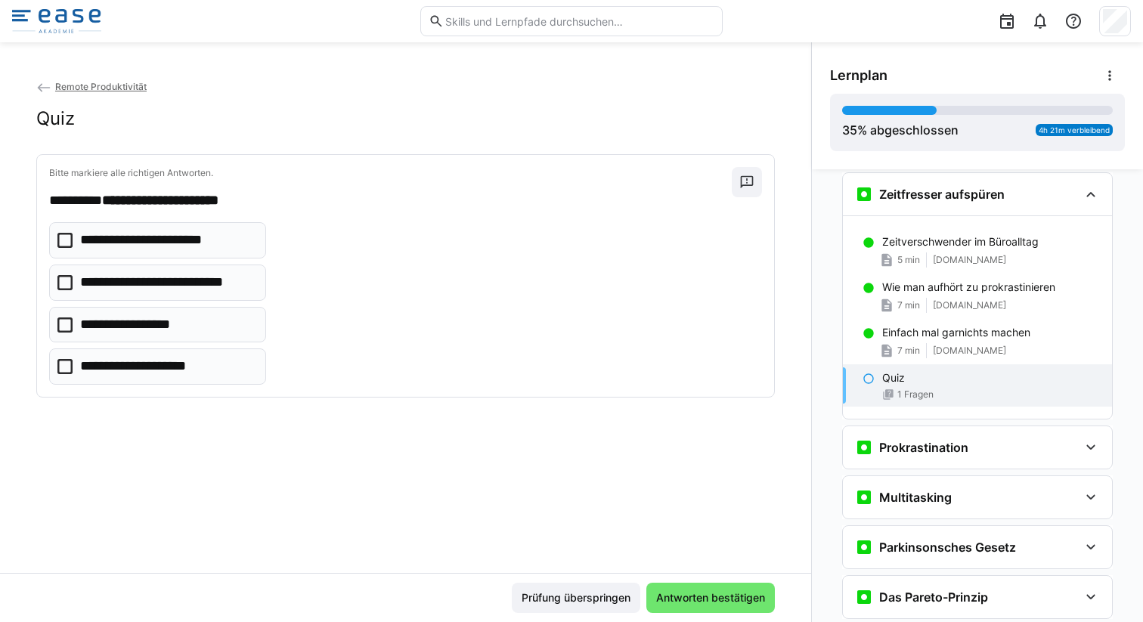
scroll to position [896, 0]
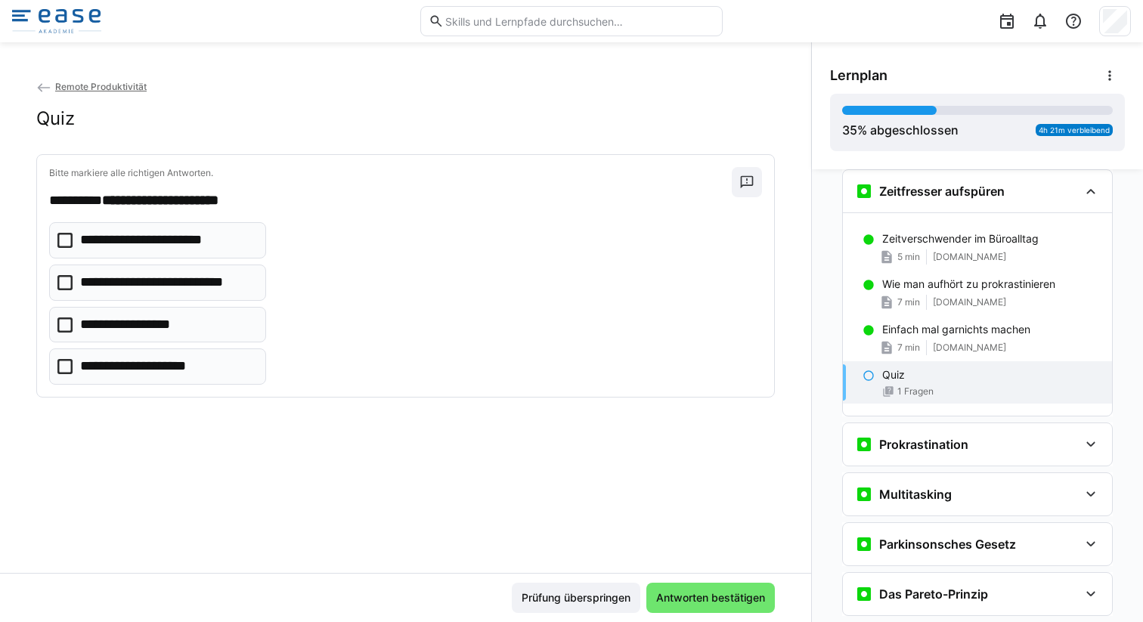
click at [150, 325] on p "**********" at bounding box center [132, 325] width 104 height 20
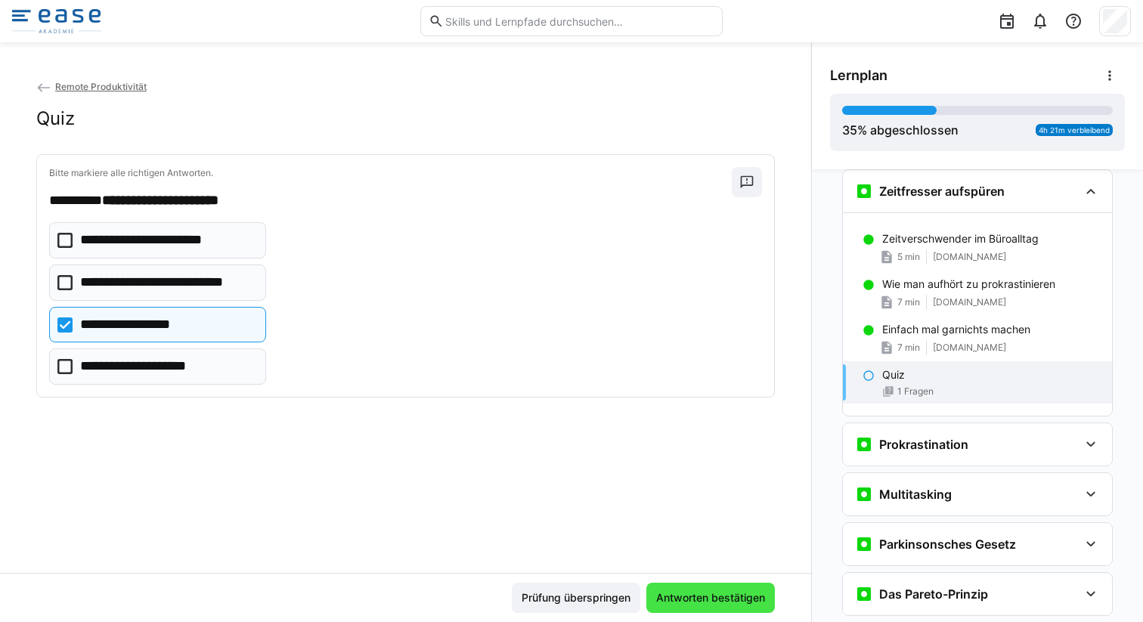
click at [680, 599] on span "Antworten bestätigen" at bounding box center [710, 597] width 113 height 15
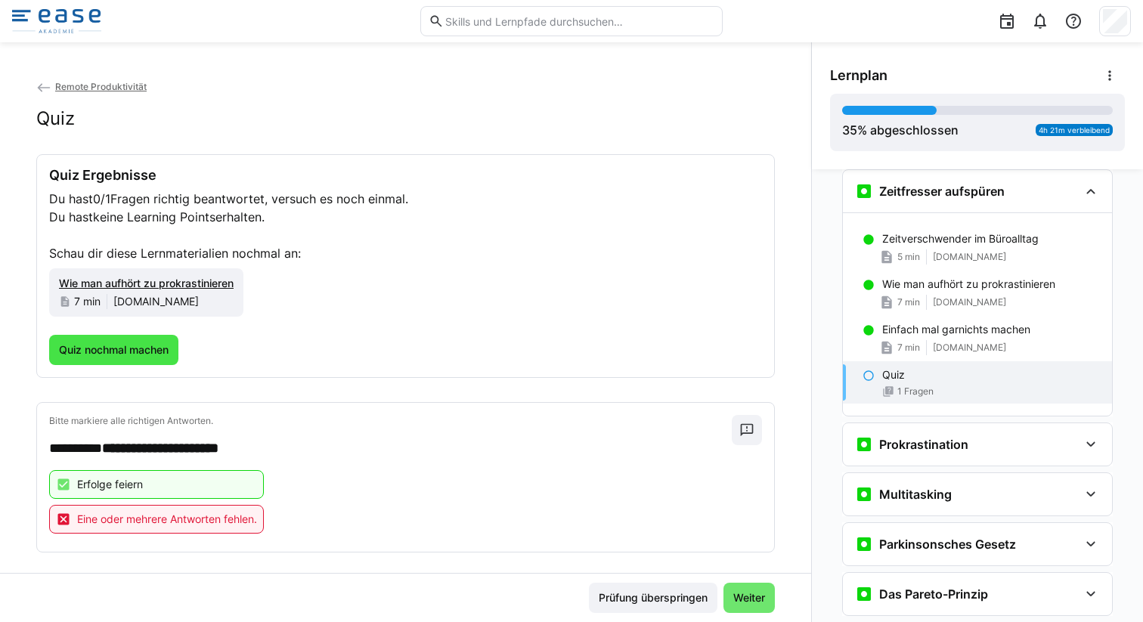
click at [111, 359] on span "Quiz nochmal machen" at bounding box center [113, 350] width 129 height 30
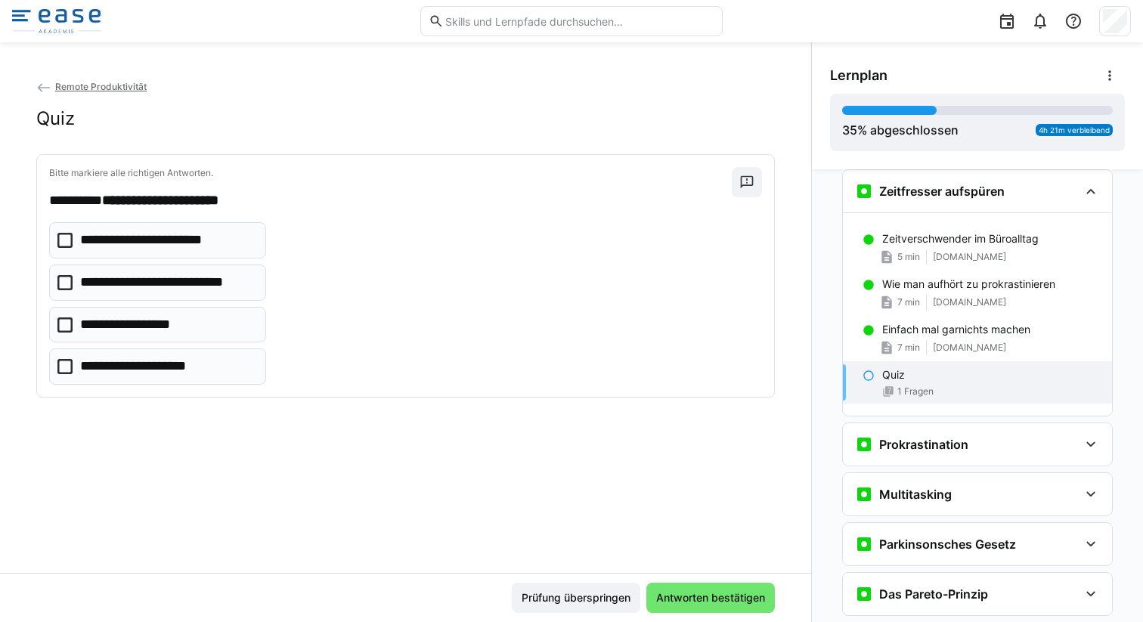
click at [154, 340] on eds-checkbox "**********" at bounding box center [157, 325] width 217 height 36
click at [150, 367] on p "**********" at bounding box center [141, 367] width 122 height 20
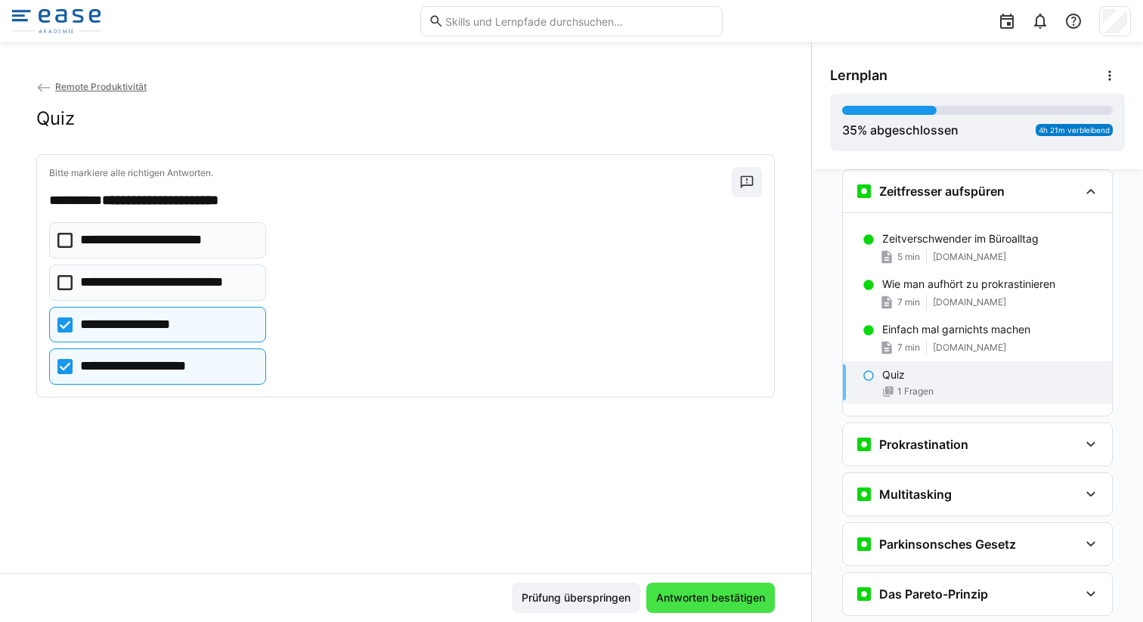
click at [714, 595] on span "Antworten bestätigen" at bounding box center [710, 597] width 113 height 15
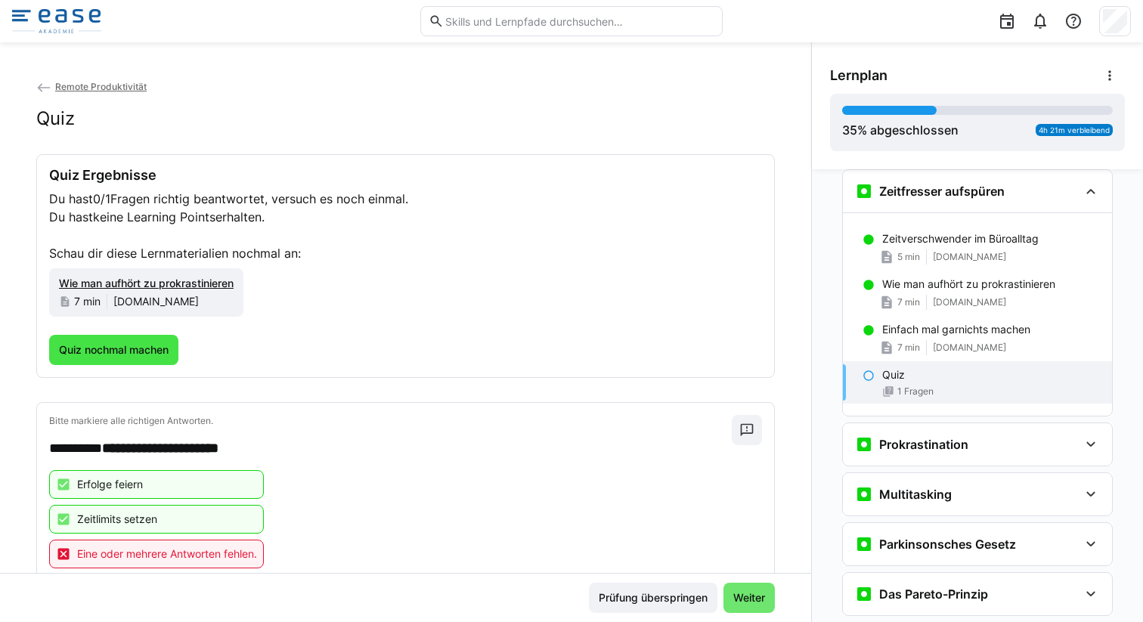
click at [125, 358] on span "Quiz nochmal machen" at bounding box center [113, 350] width 129 height 30
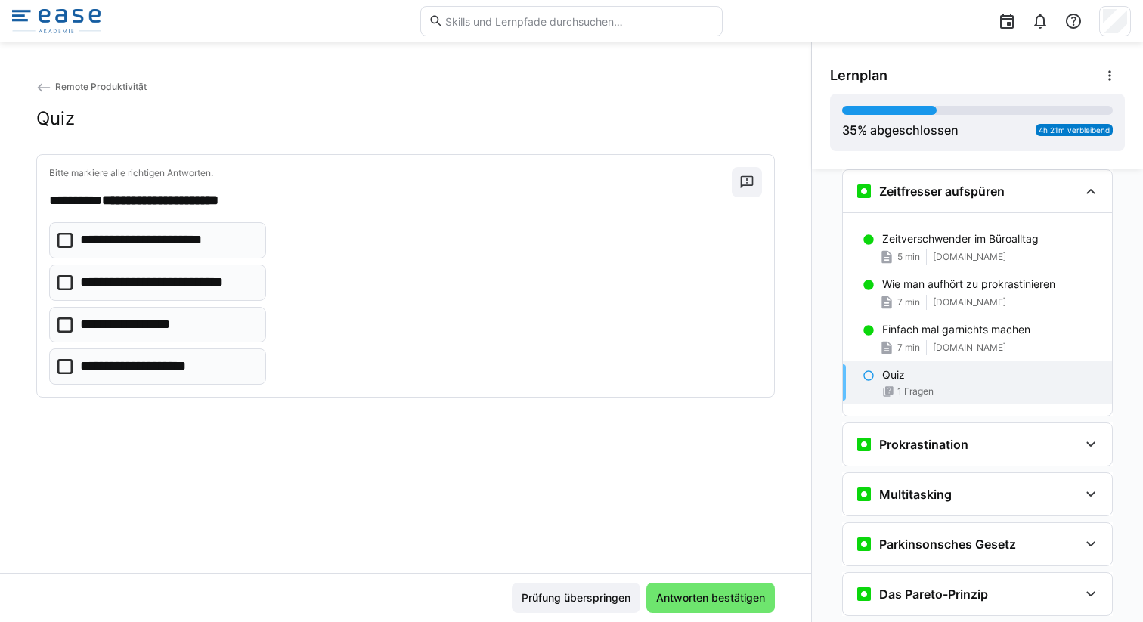
click at [145, 341] on eds-checkbox "**********" at bounding box center [157, 325] width 217 height 36
click at [140, 376] on eds-checkbox "**********" at bounding box center [157, 367] width 217 height 36
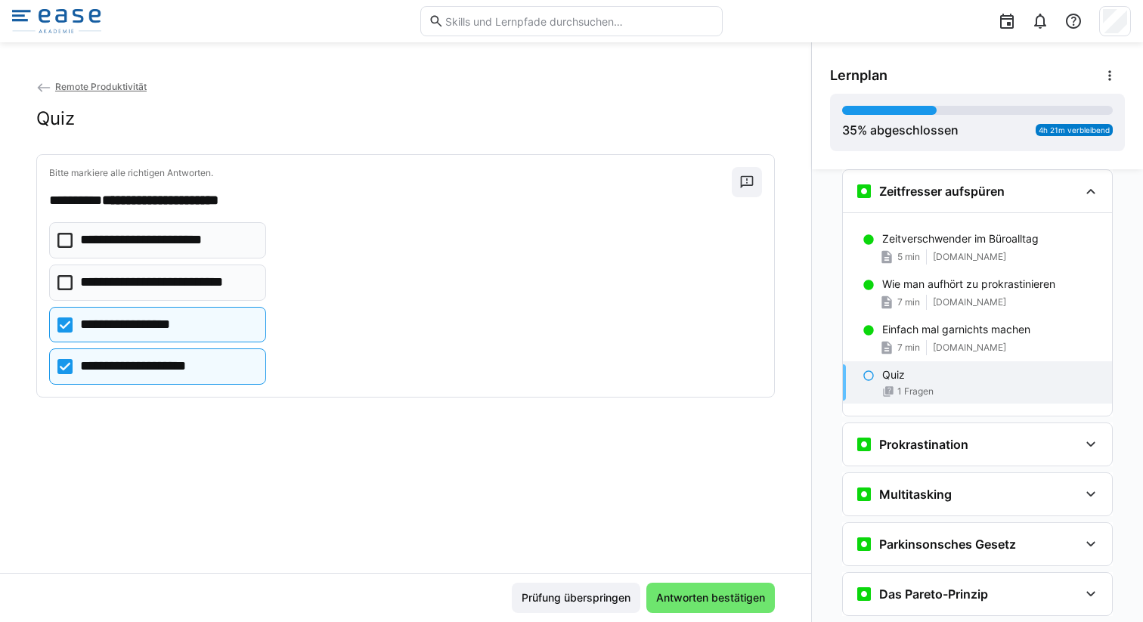
click at [173, 238] on p "**********" at bounding box center [155, 241] width 150 height 20
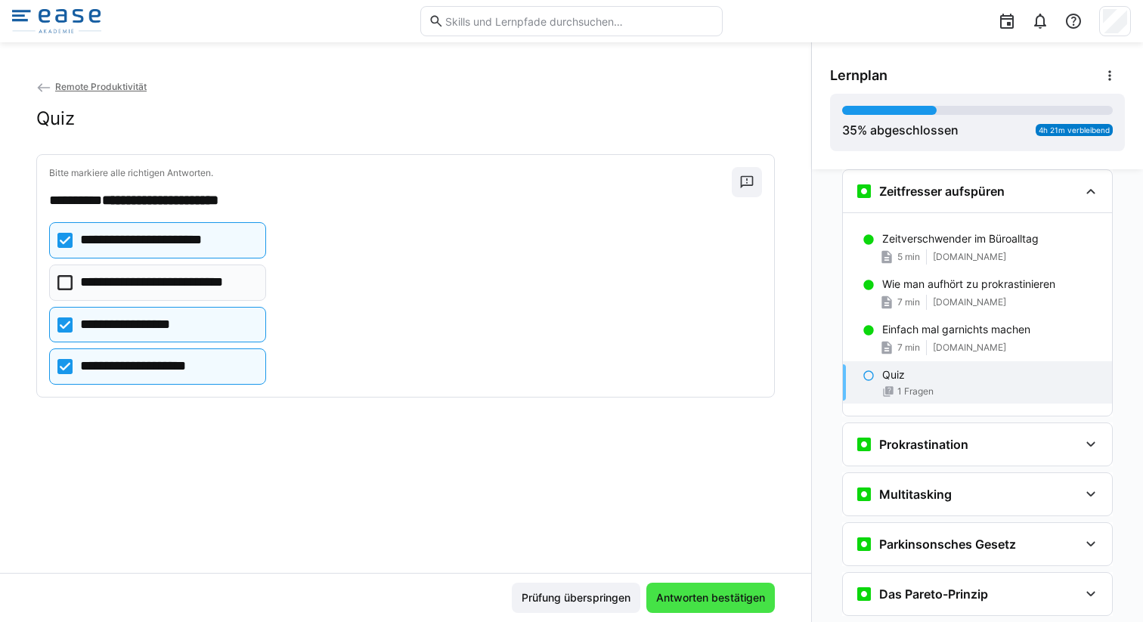
click at [687, 601] on span "Antworten bestätigen" at bounding box center [710, 597] width 113 height 15
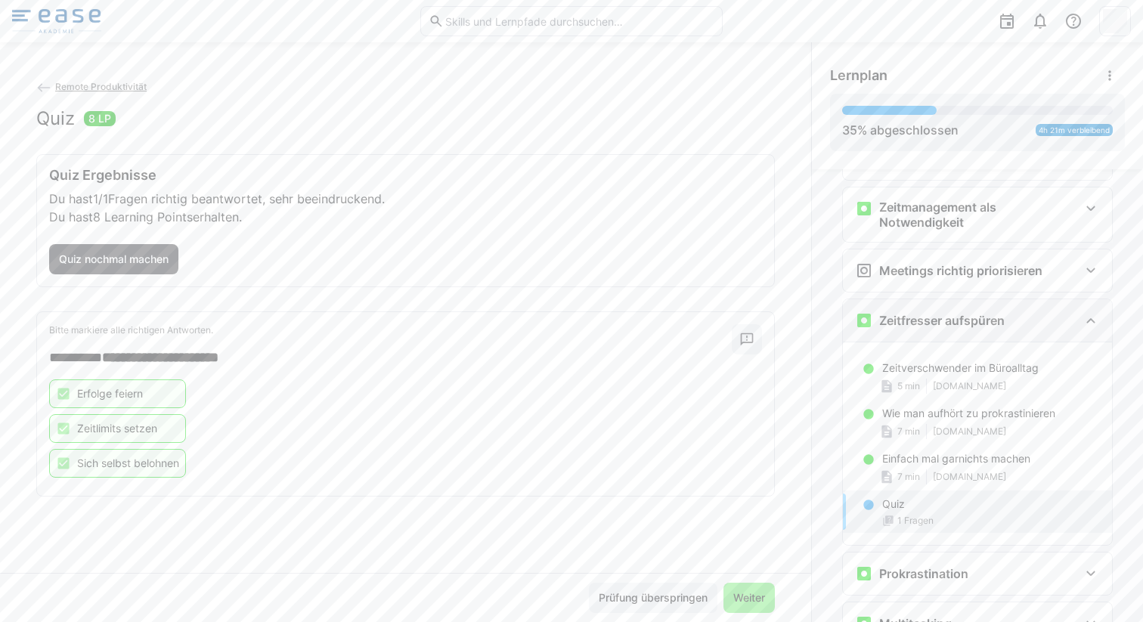
click at [1058, 318] on div "Zeitfresser aufspüren" at bounding box center [967, 320] width 224 height 18
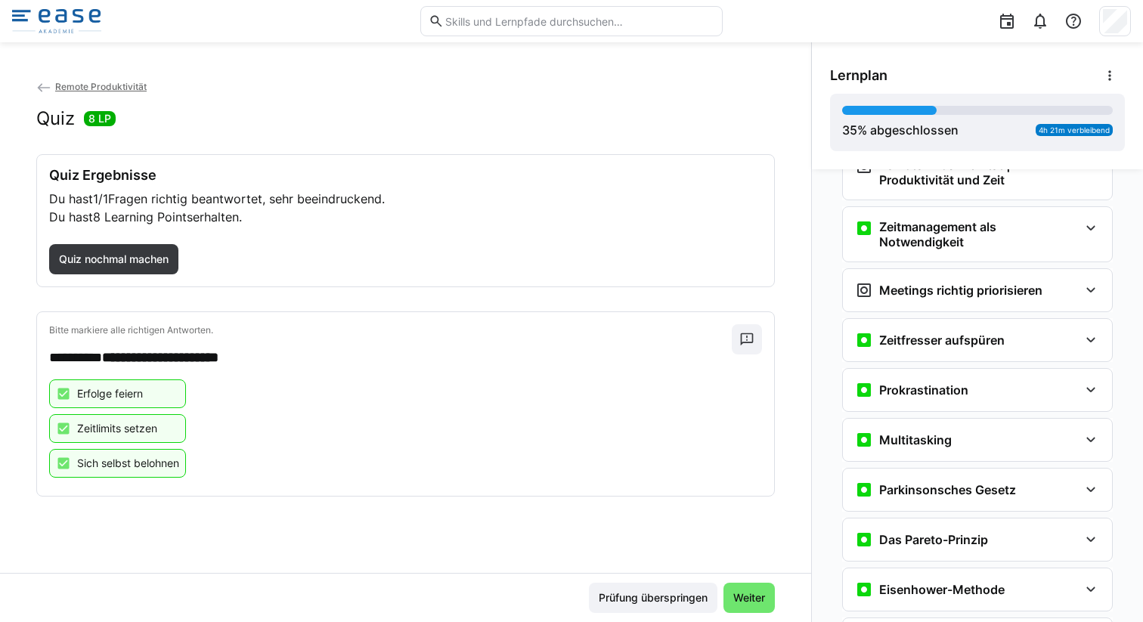
scroll to position [744, 0]
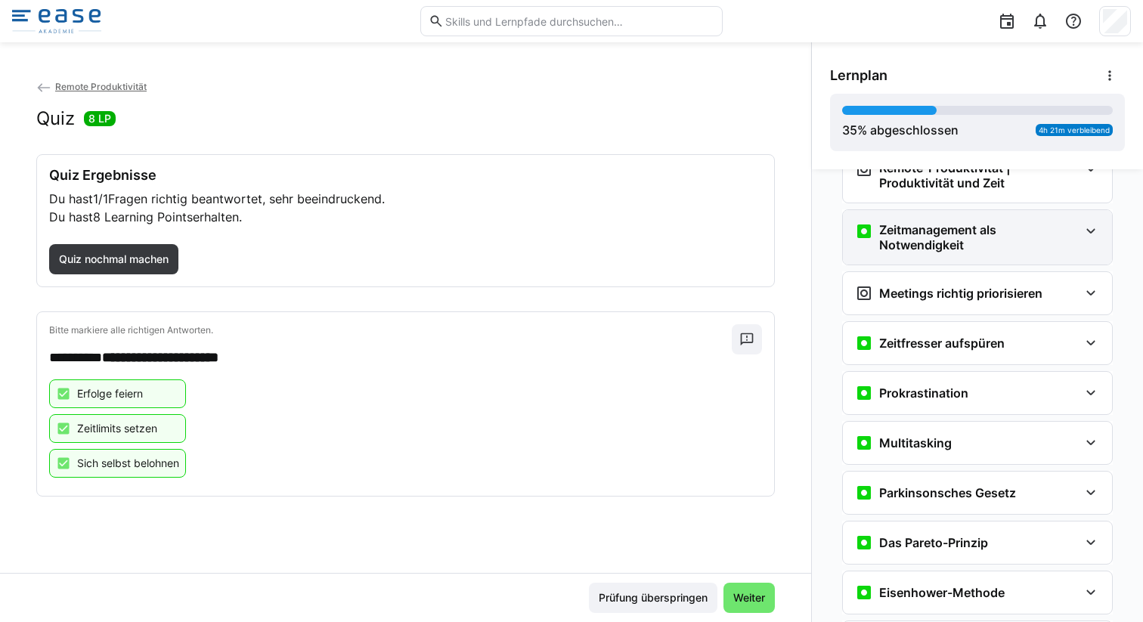
click at [1082, 233] on eds-icon at bounding box center [1091, 231] width 18 height 18
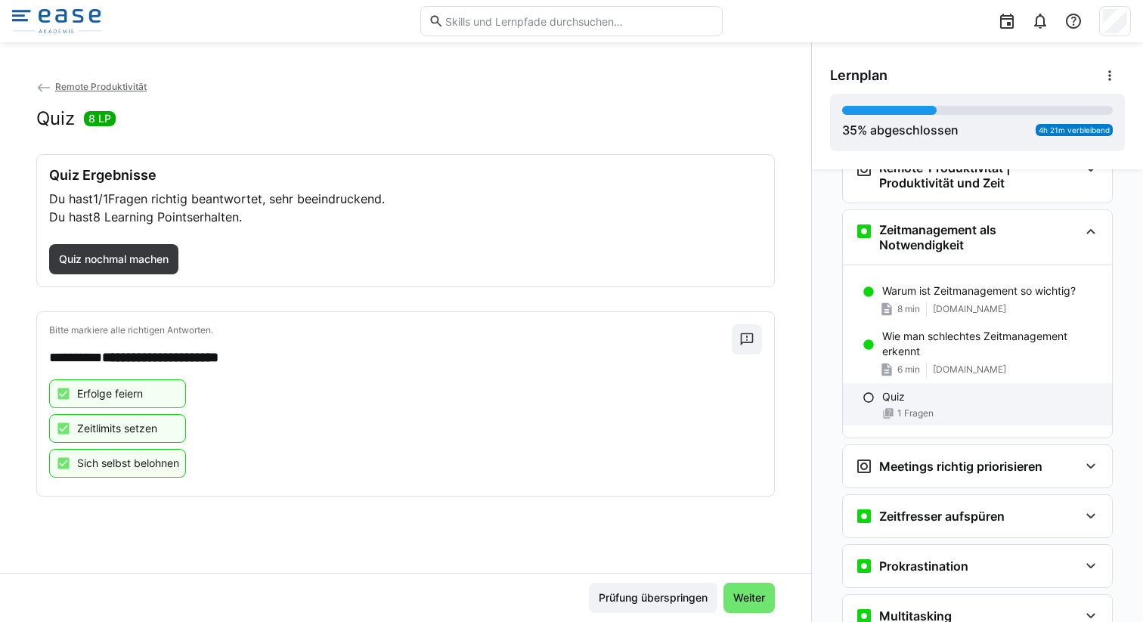
click at [928, 390] on div "Quiz" at bounding box center [991, 396] width 218 height 15
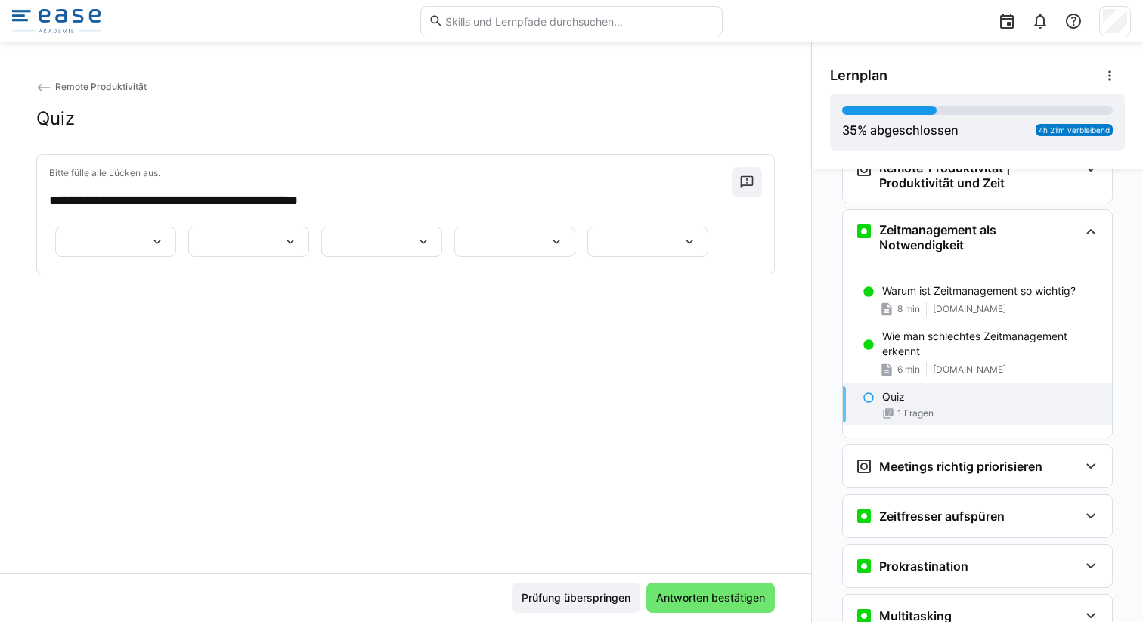
scroll to position [784, 0]
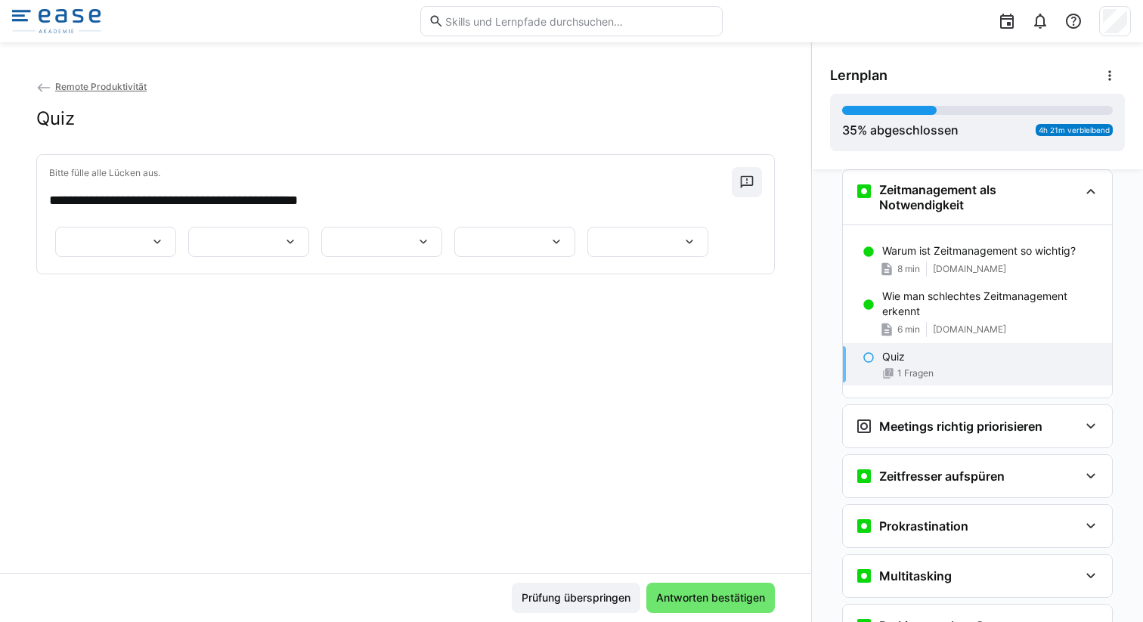
click at [202, 262] on app-question-sheet-container at bounding box center [381, 241] width 665 height 39
click at [147, 257] on div at bounding box center [115, 242] width 121 height 30
click at [147, 257] on div "****** *******" at bounding box center [115, 242] width 121 height 30
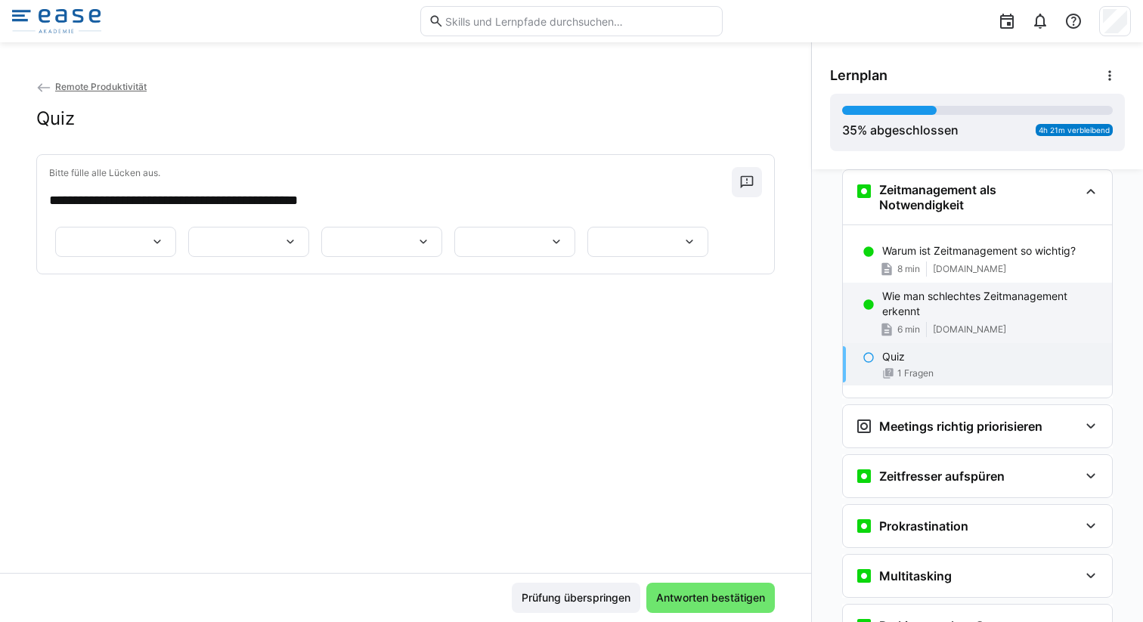
scroll to position [0, 0]
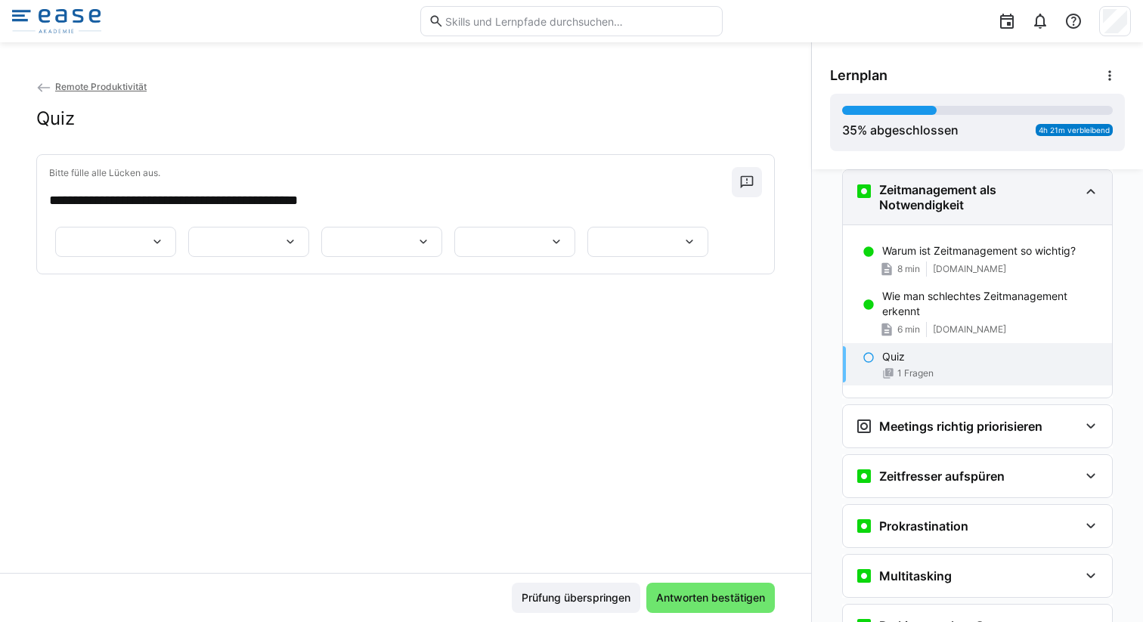
click at [1082, 199] on eds-icon at bounding box center [1091, 191] width 18 height 18
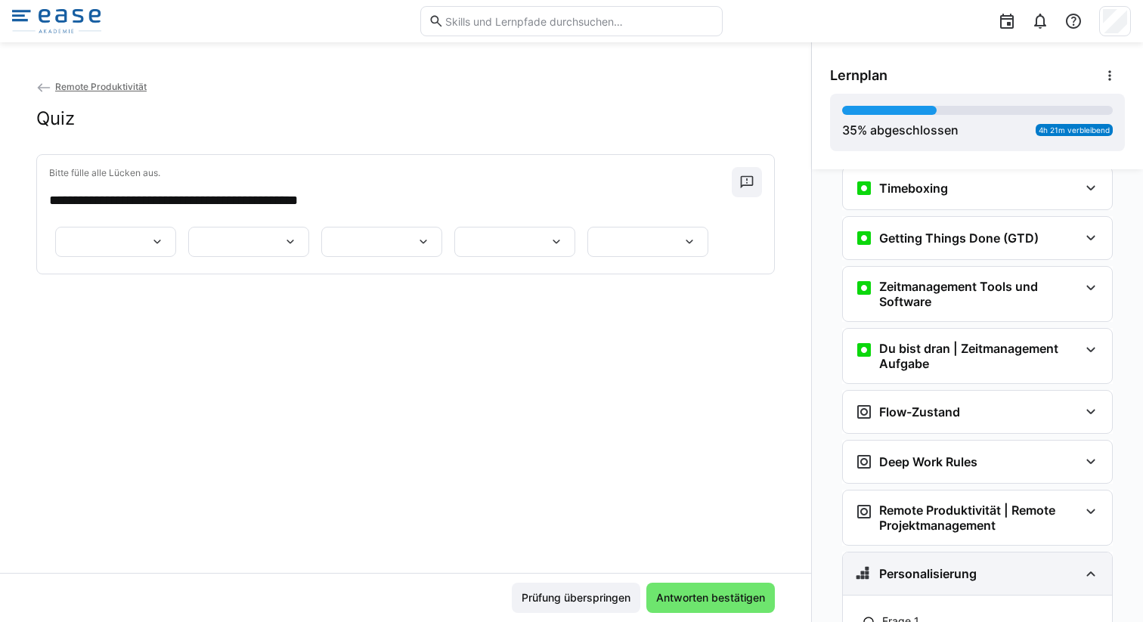
scroll to position [1114, 0]
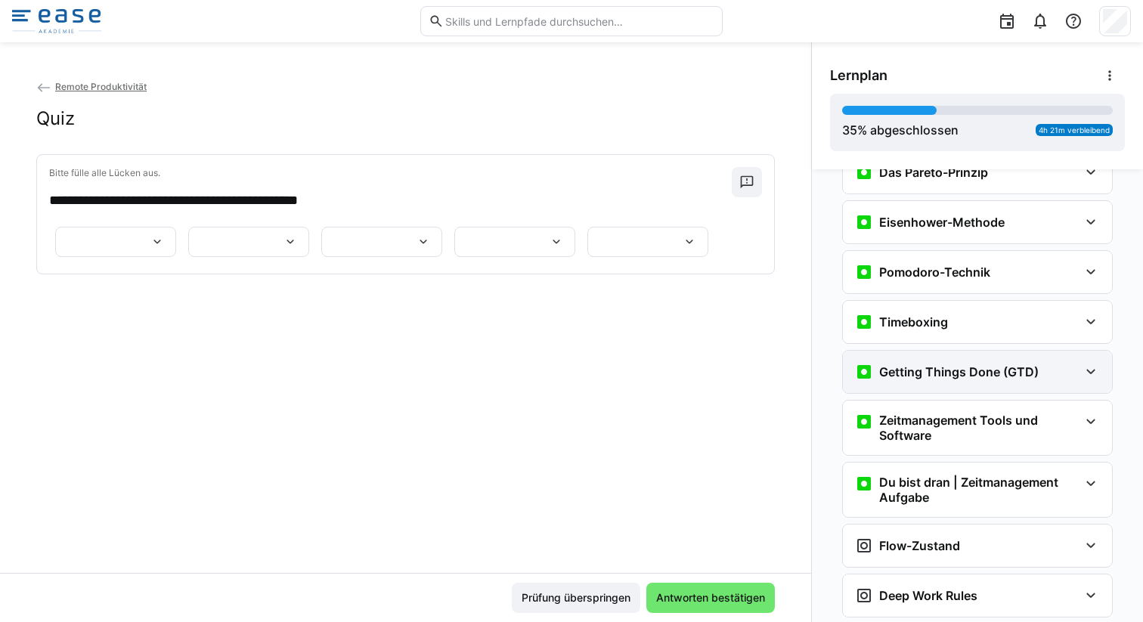
click at [998, 384] on div "Getting Things Done (GTD)" at bounding box center [977, 372] width 269 height 42
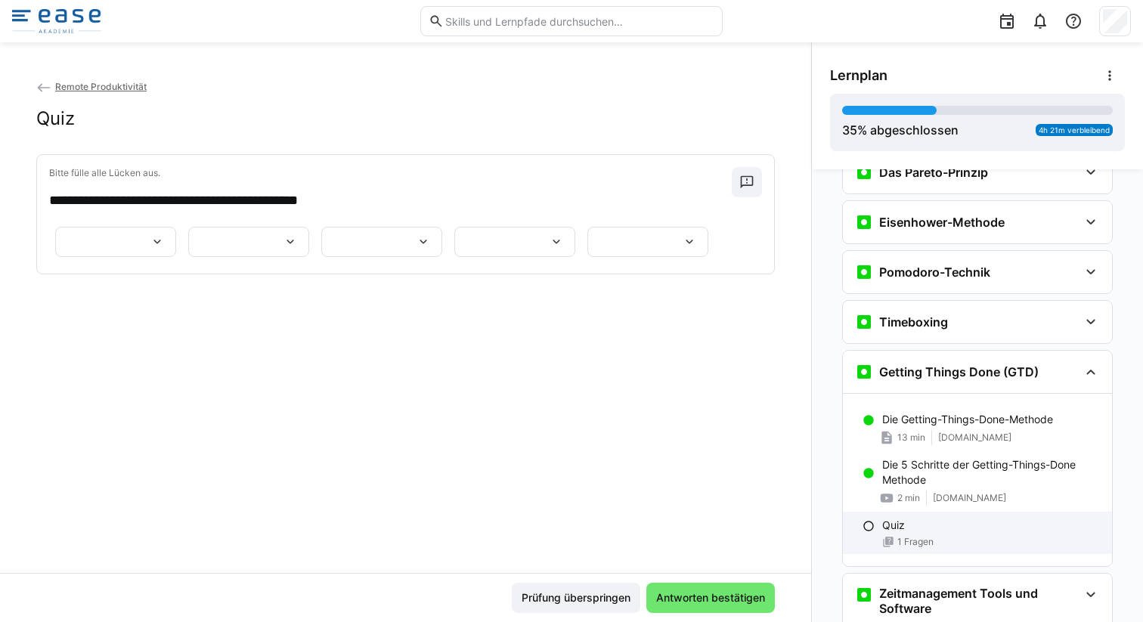
click at [916, 532] on div "Quiz" at bounding box center [991, 525] width 218 height 15
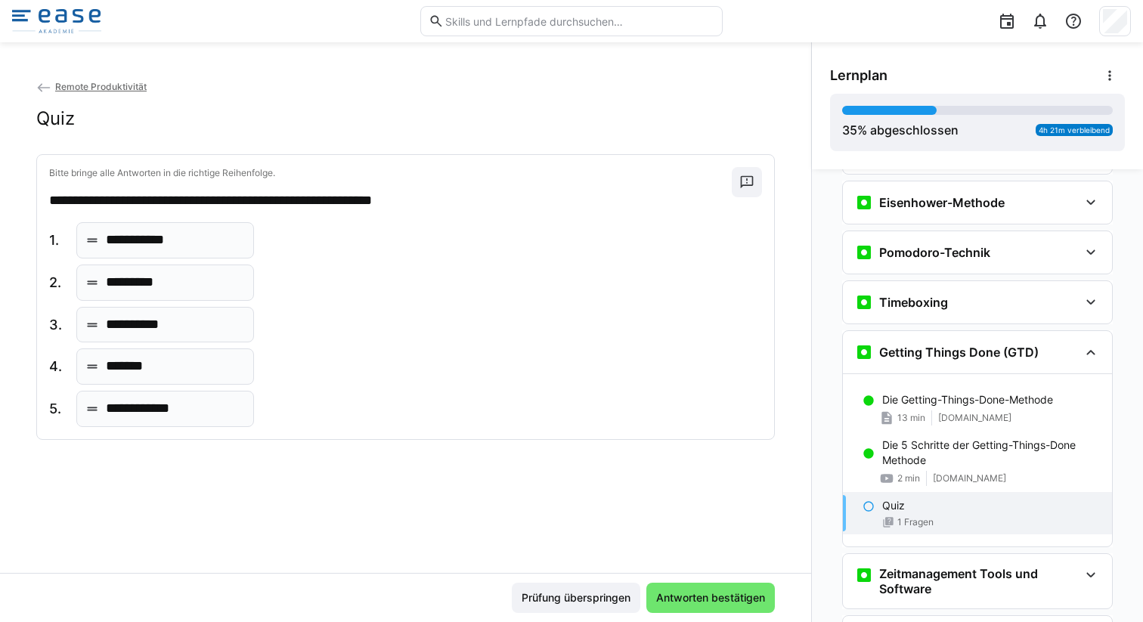
scroll to position [1151, 0]
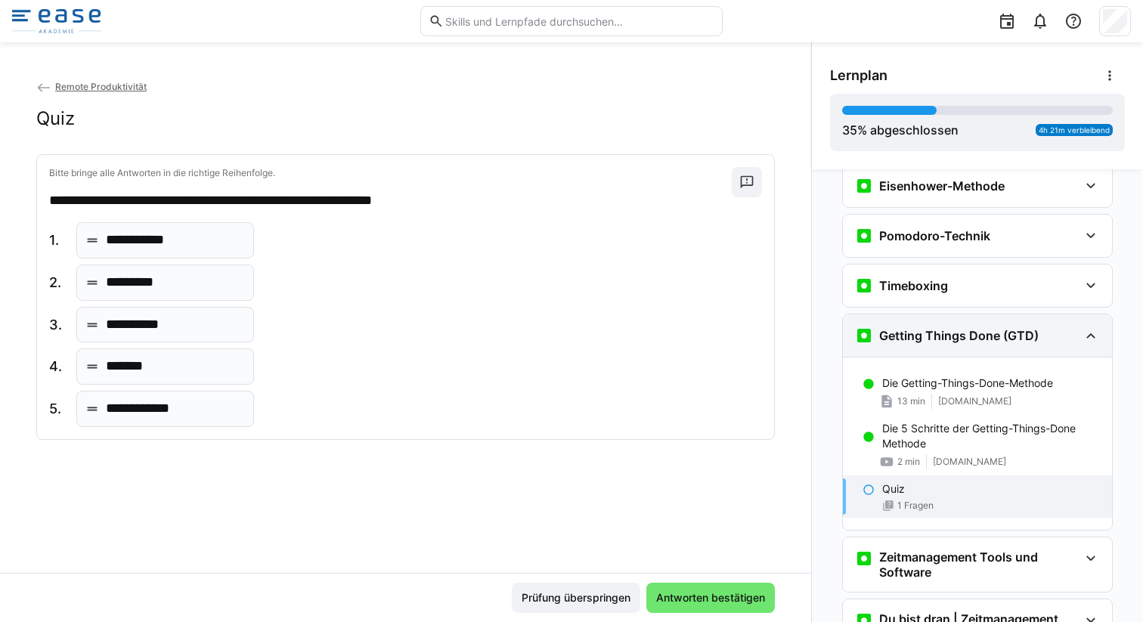
click at [1082, 336] on eds-icon at bounding box center [1091, 336] width 18 height 18
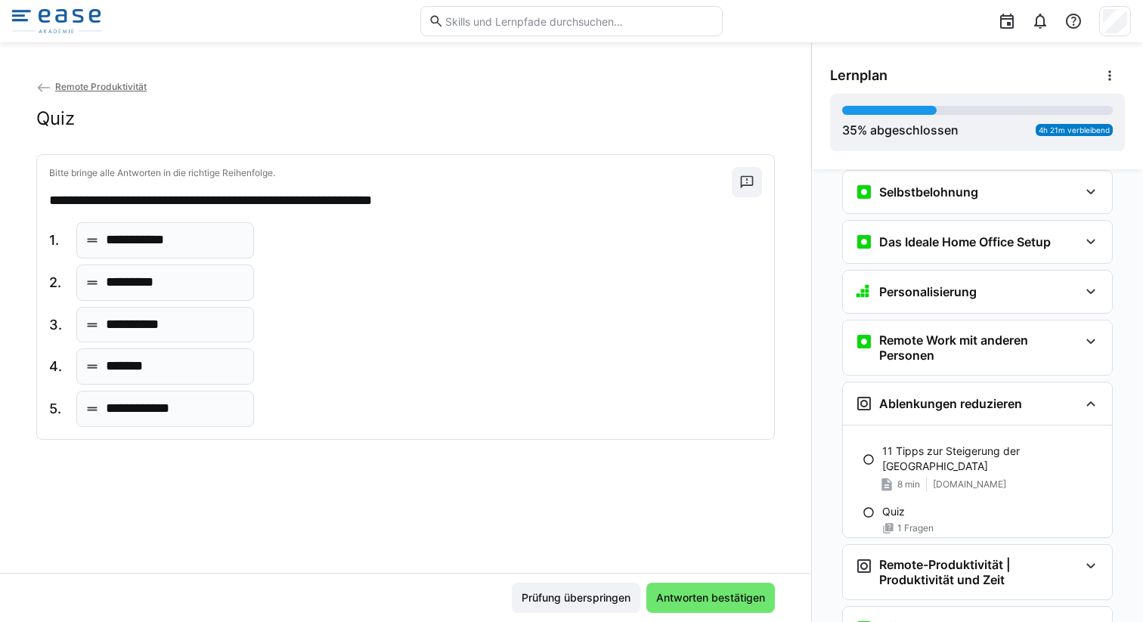
scroll to position [471, 0]
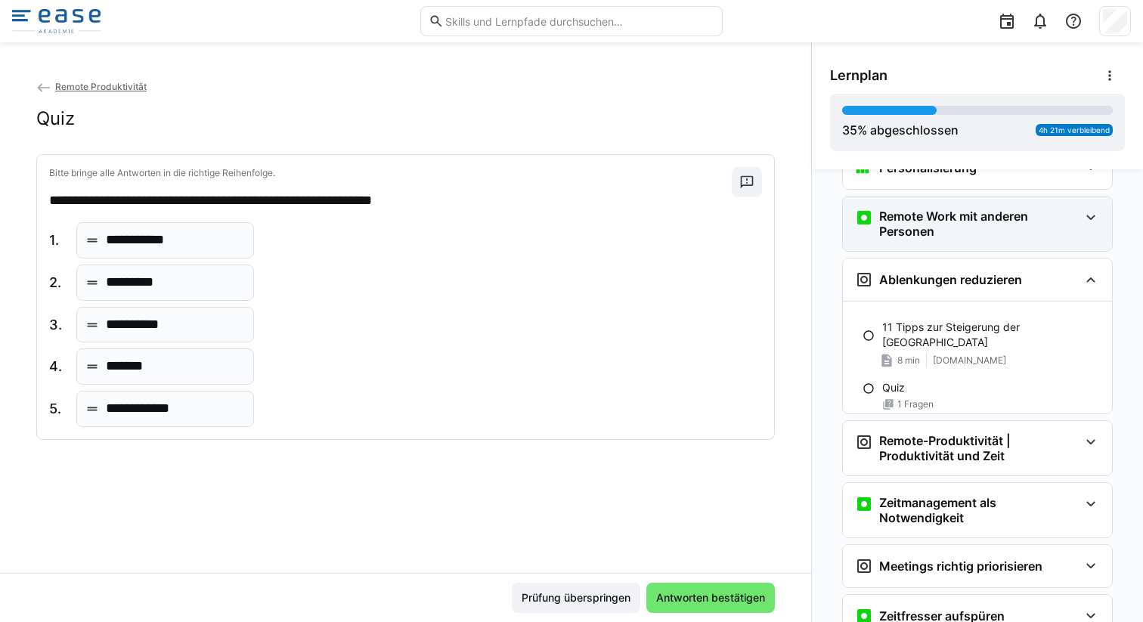
click at [1002, 231] on h3 "Remote Work mit anderen Personen" at bounding box center [979, 224] width 200 height 30
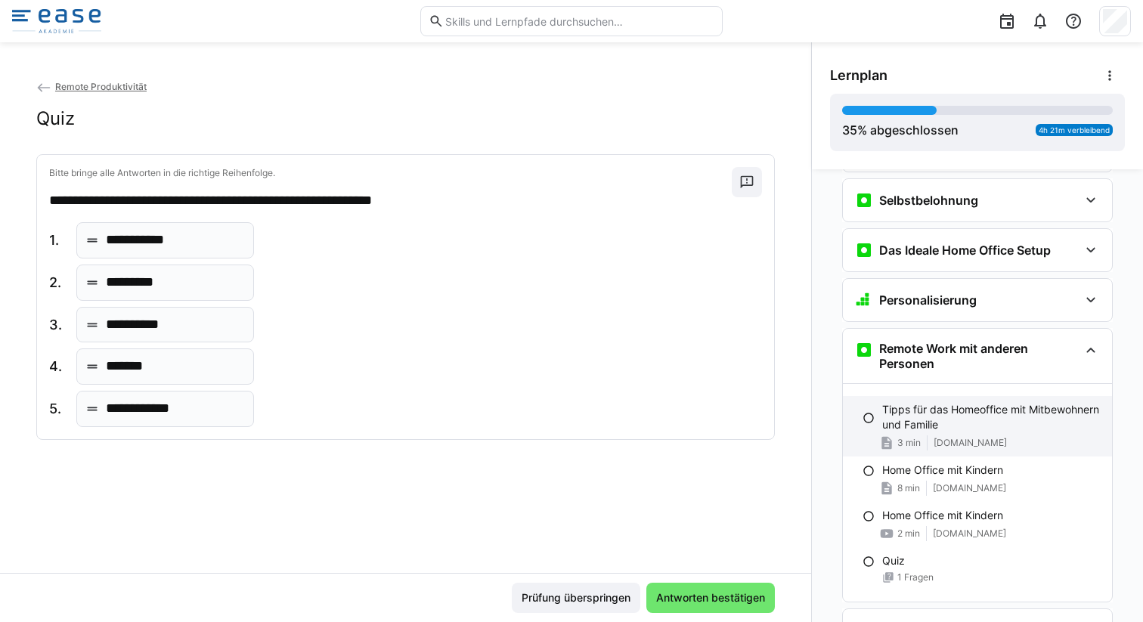
scroll to position [324, 0]
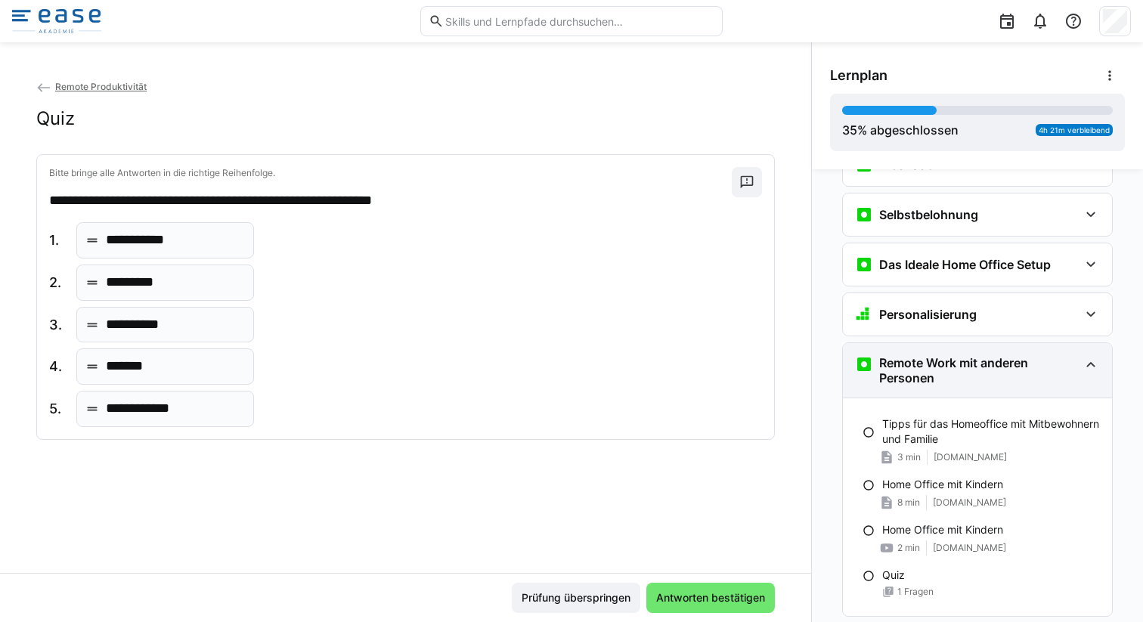
click at [973, 373] on h3 "Remote Work mit anderen Personen" at bounding box center [979, 370] width 200 height 30
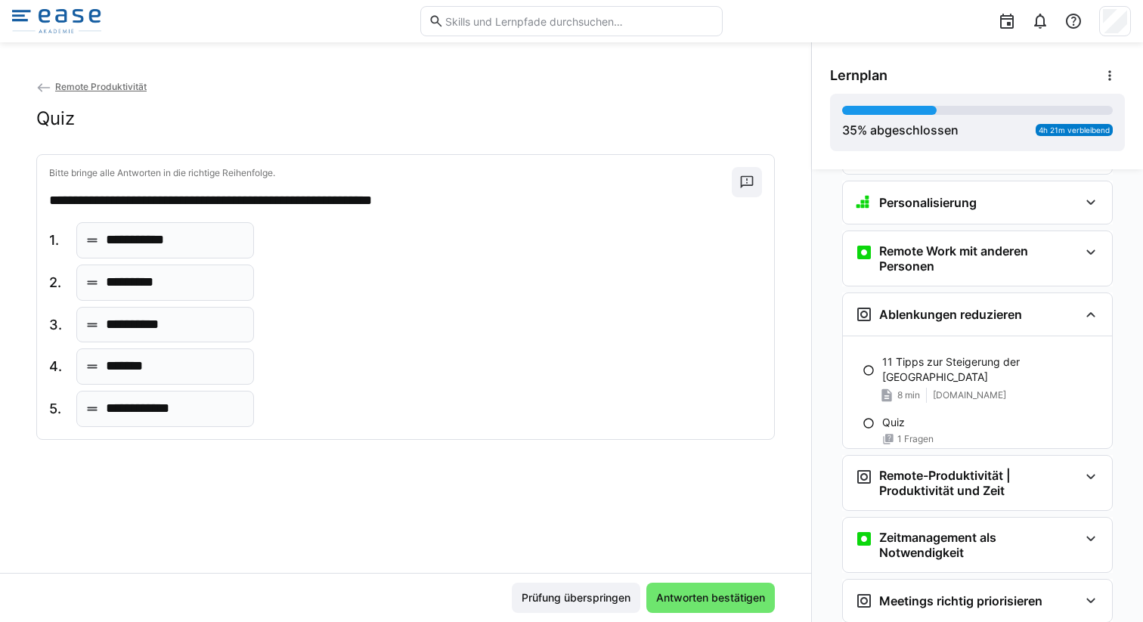
scroll to position [550, 0]
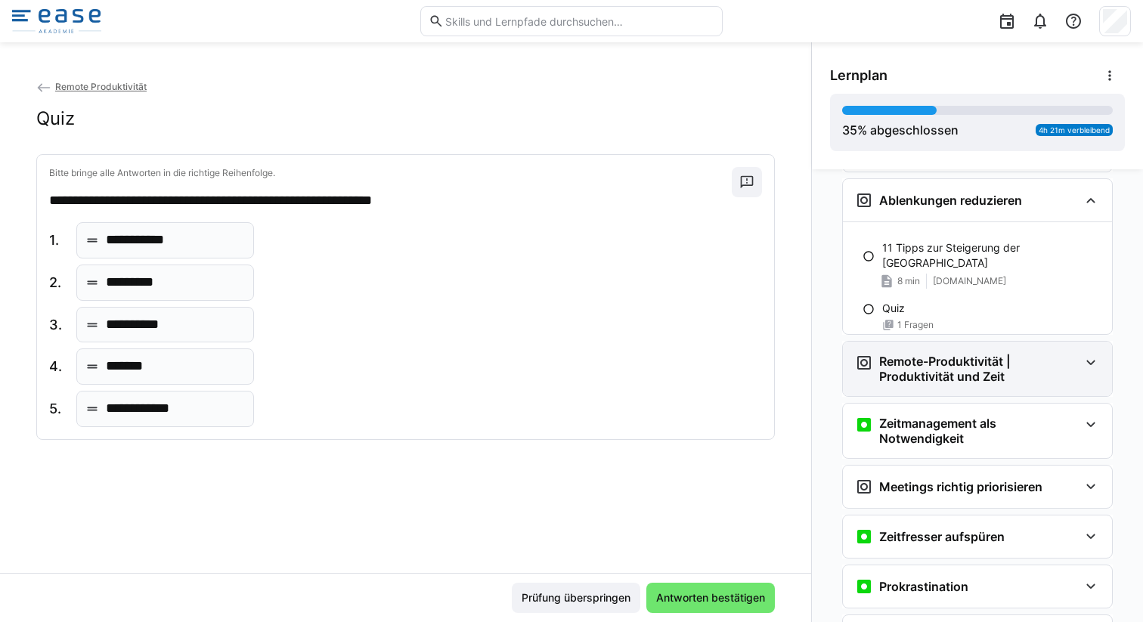
click at [956, 386] on div "Remote-Produktivität | Produktivität und Zeit" at bounding box center [977, 369] width 269 height 54
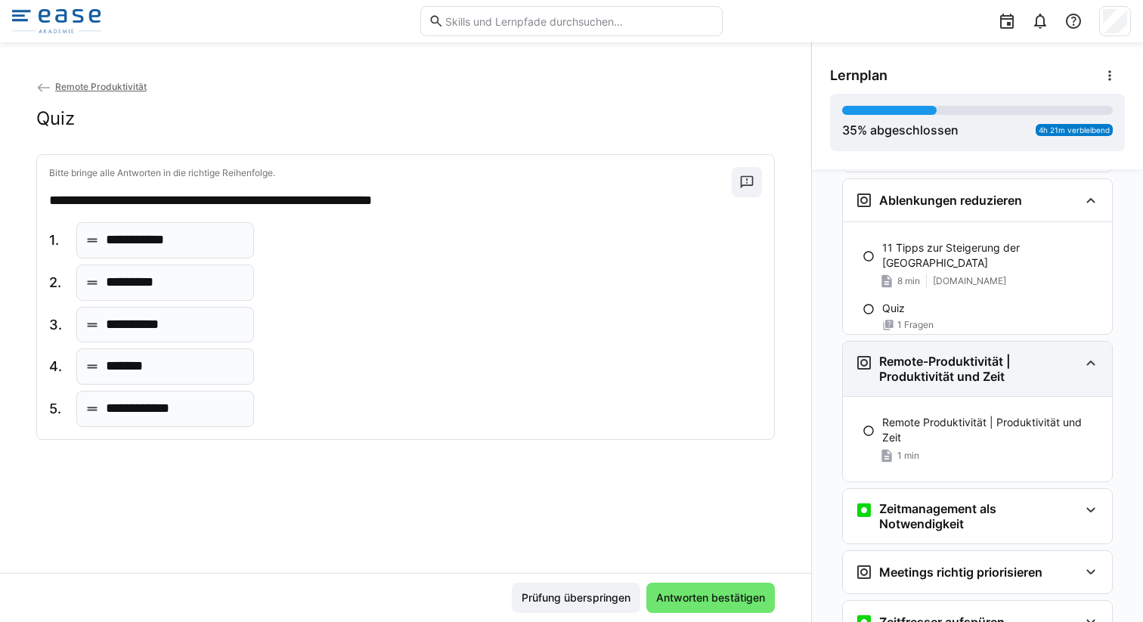
click at [961, 380] on h3 "Remote-Produktivität | Produktivität und Zeit" at bounding box center [979, 369] width 200 height 30
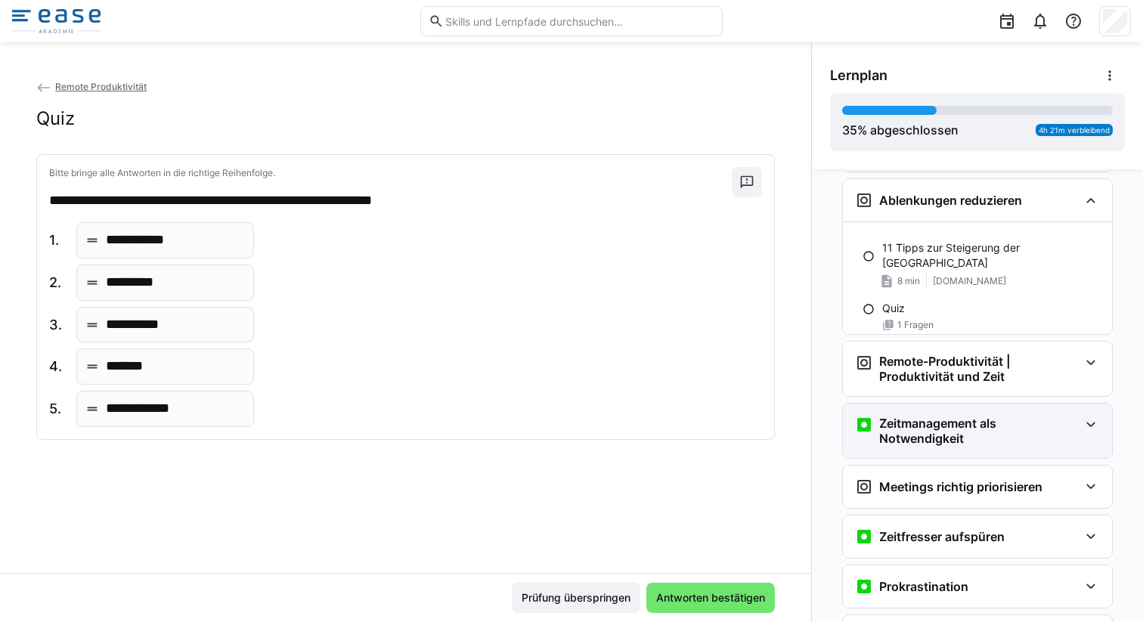
click at [950, 422] on h3 "Zeitmanagement als Notwendigkeit" at bounding box center [979, 431] width 200 height 30
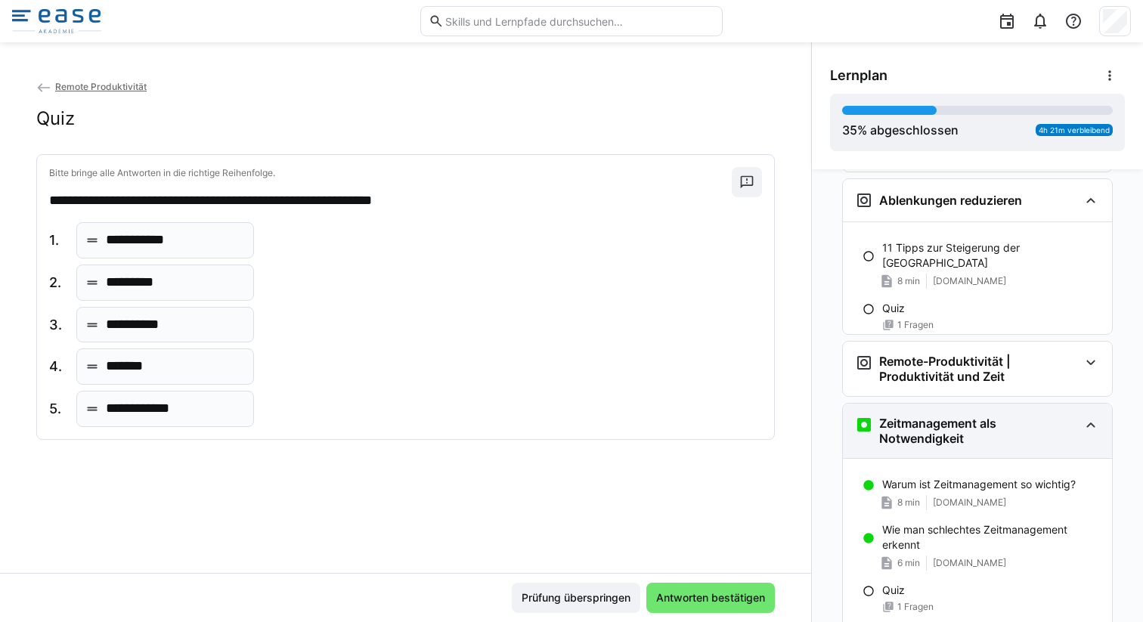
click at [958, 424] on h3 "Zeitmanagement als Notwendigkeit" at bounding box center [979, 431] width 200 height 30
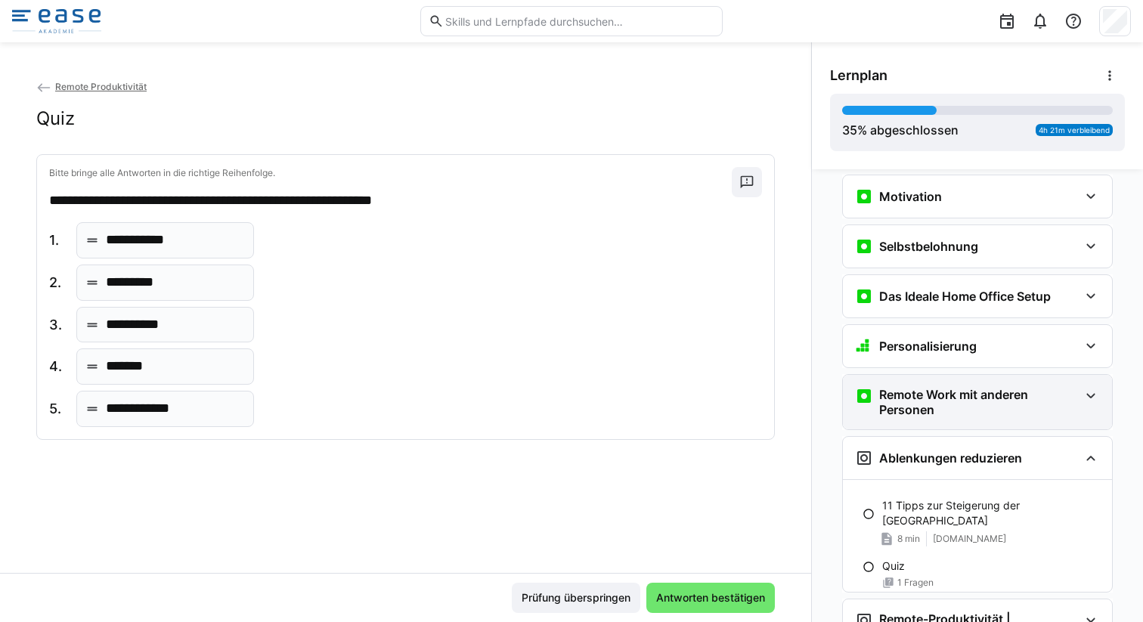
scroll to position [292, 0]
click at [958, 405] on h3 "Remote Work mit anderen Personen" at bounding box center [979, 403] width 200 height 30
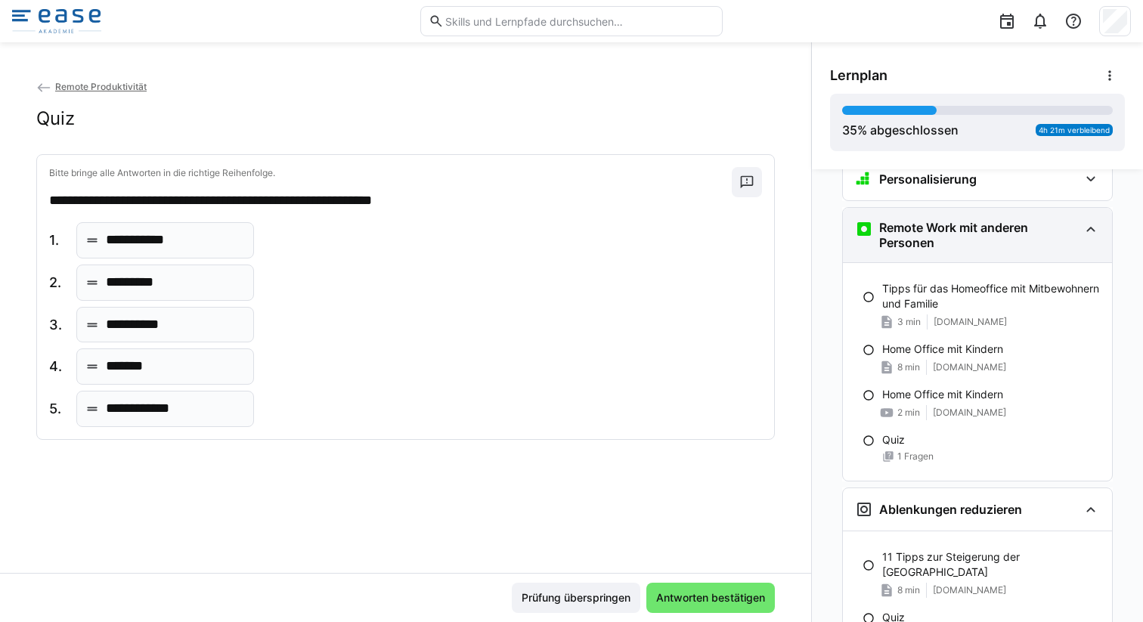
scroll to position [460, 0]
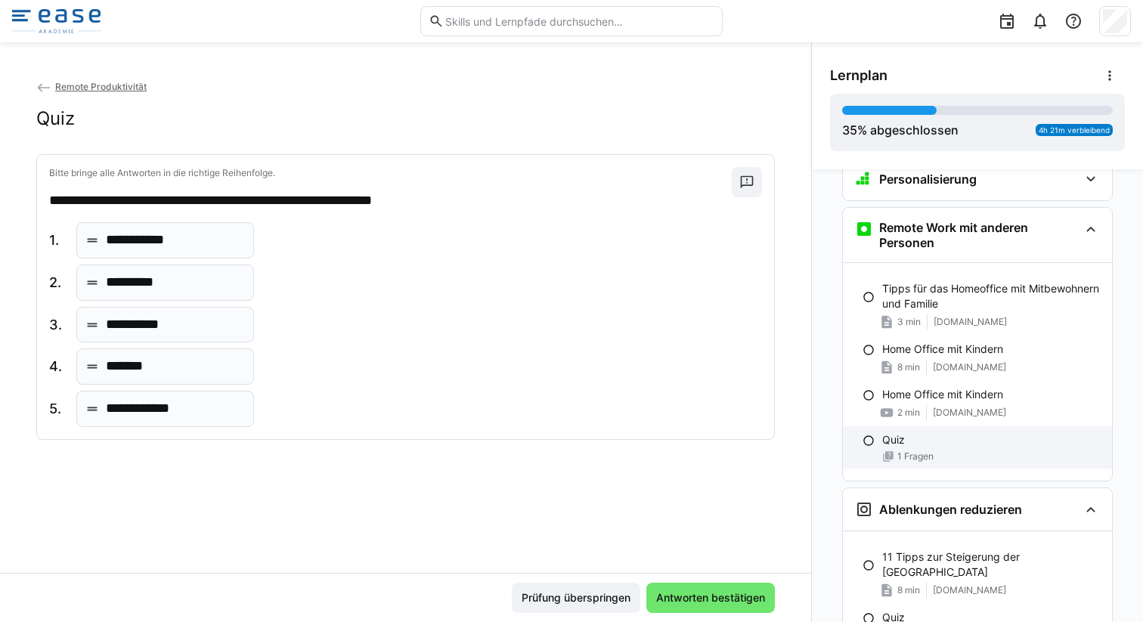
click at [887, 441] on p "Quiz" at bounding box center [893, 439] width 23 height 15
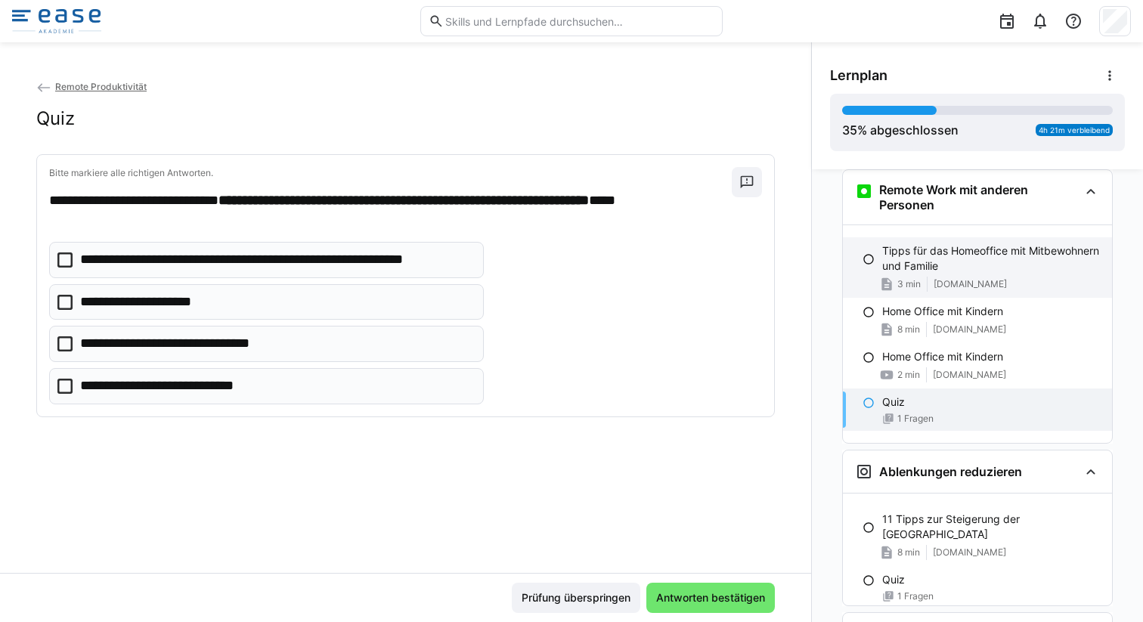
click at [943, 249] on p "Tipps für das Homeoffice mit Mitbewohnern und Familie" at bounding box center [991, 258] width 218 height 30
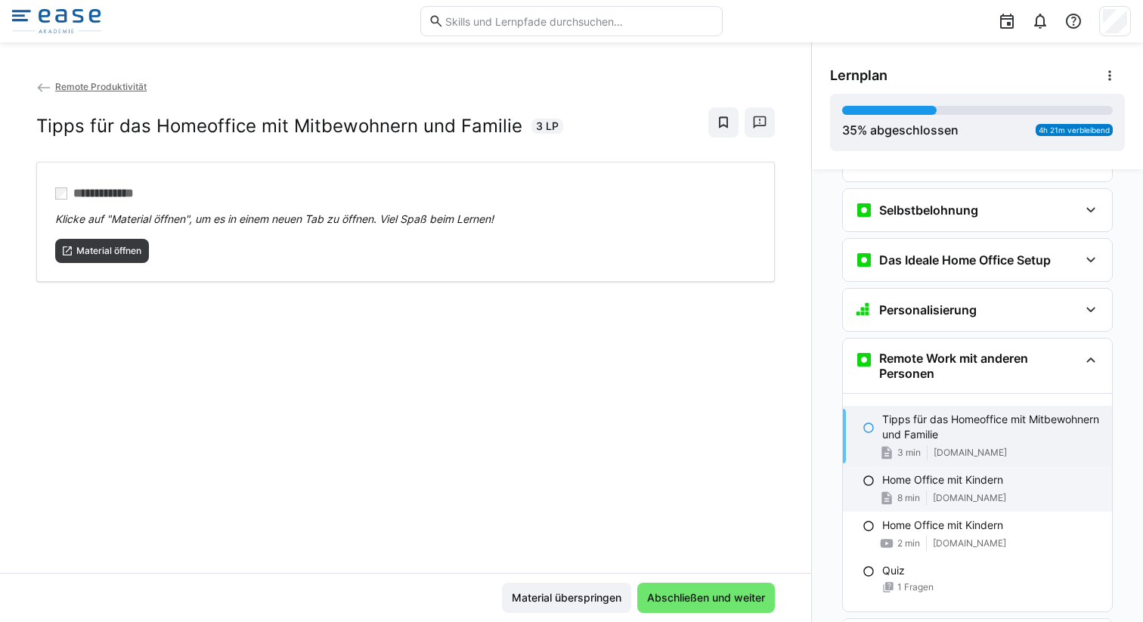
scroll to position [325, 0]
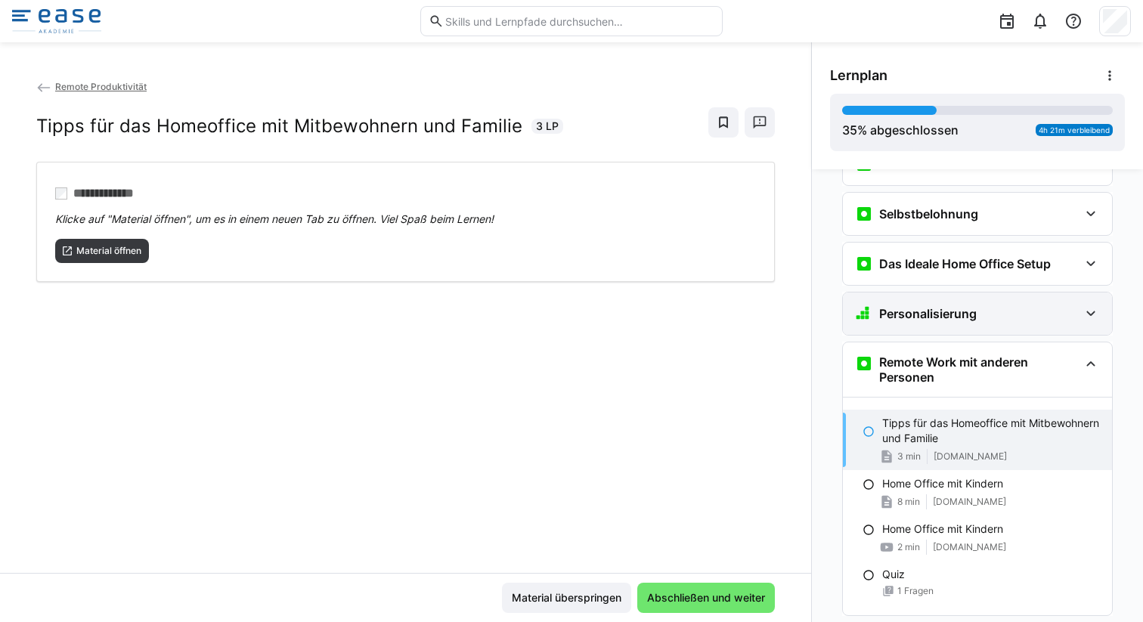
click at [928, 326] on div "Personalisierung" at bounding box center [977, 314] width 269 height 42
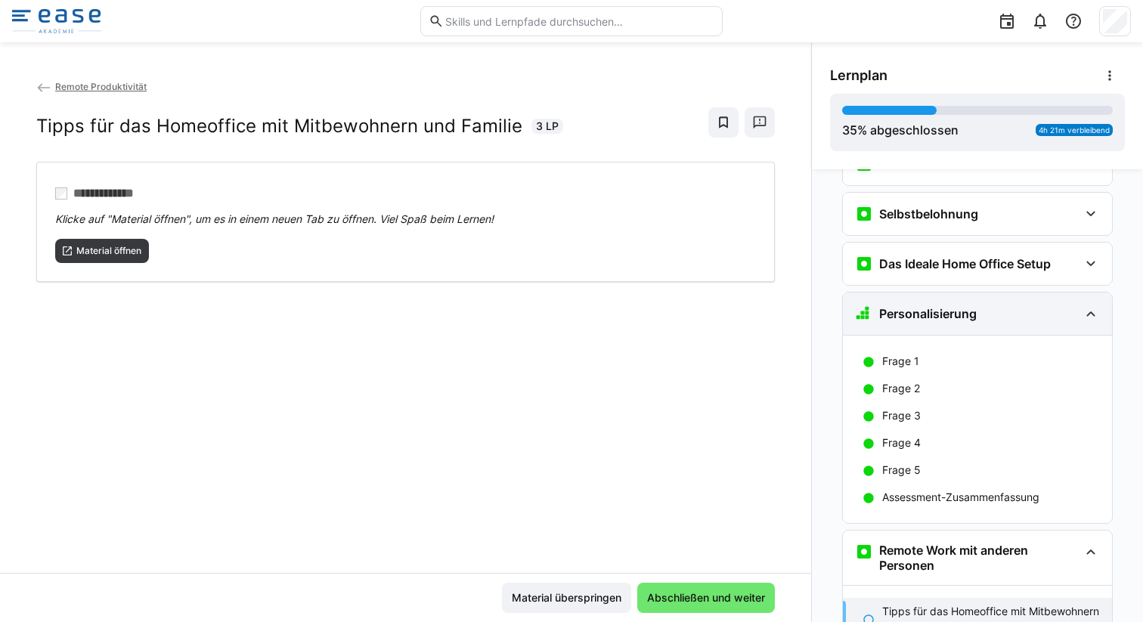
click at [938, 324] on div "Personalisierung" at bounding box center [977, 314] width 269 height 42
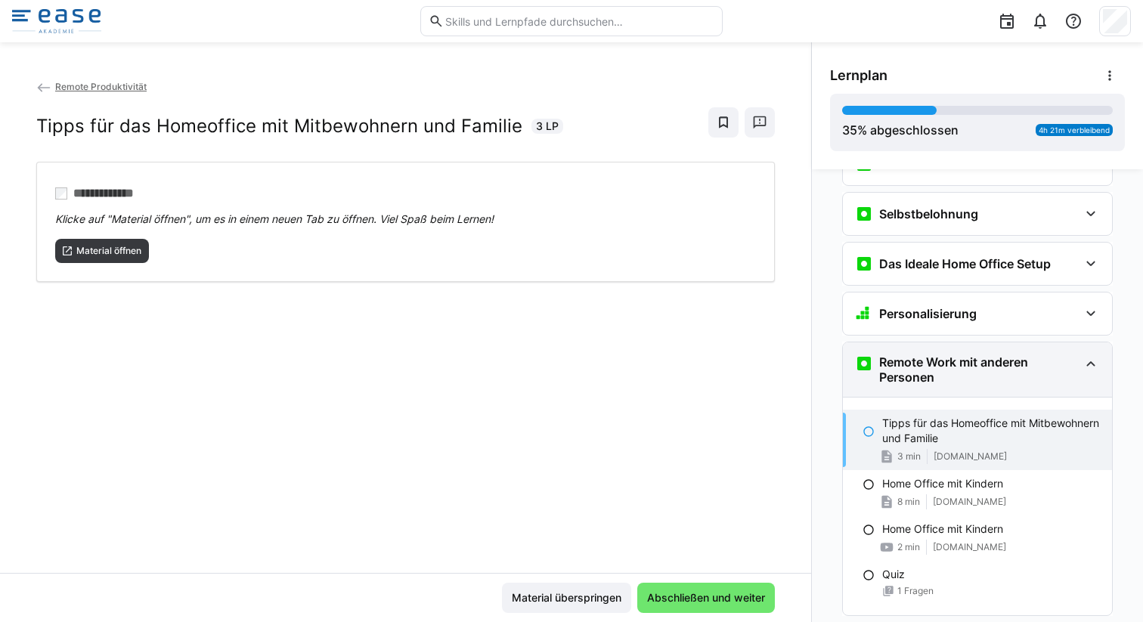
click at [938, 365] on h3 "Remote Work mit anderen Personen" at bounding box center [979, 370] width 200 height 30
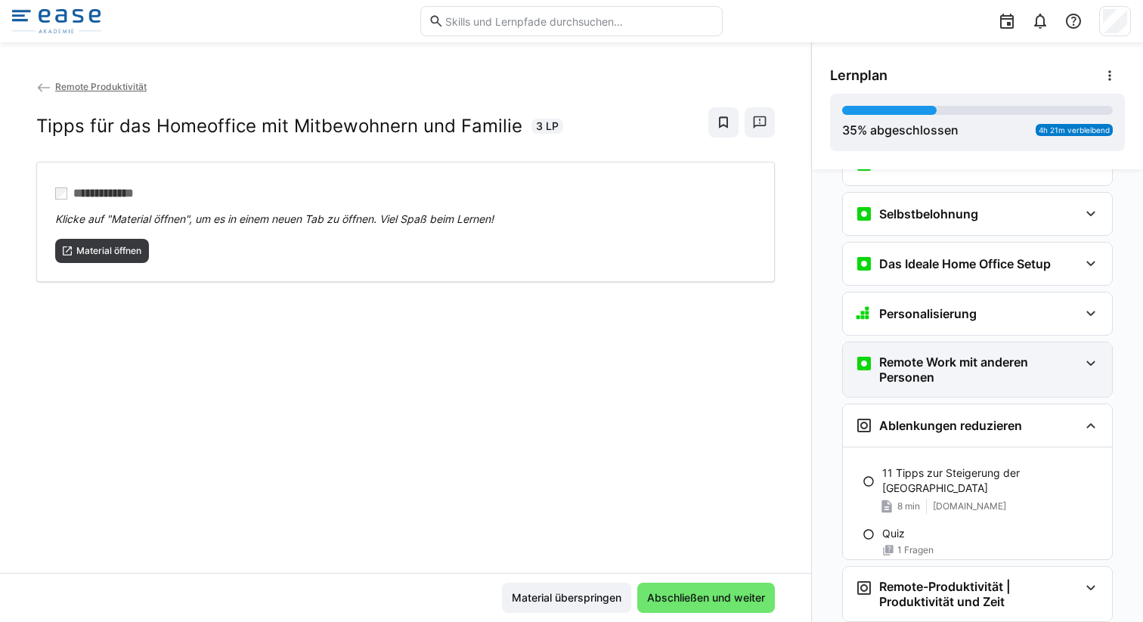
click at [954, 365] on h3 "Remote Work mit anderen Personen" at bounding box center [979, 370] width 200 height 30
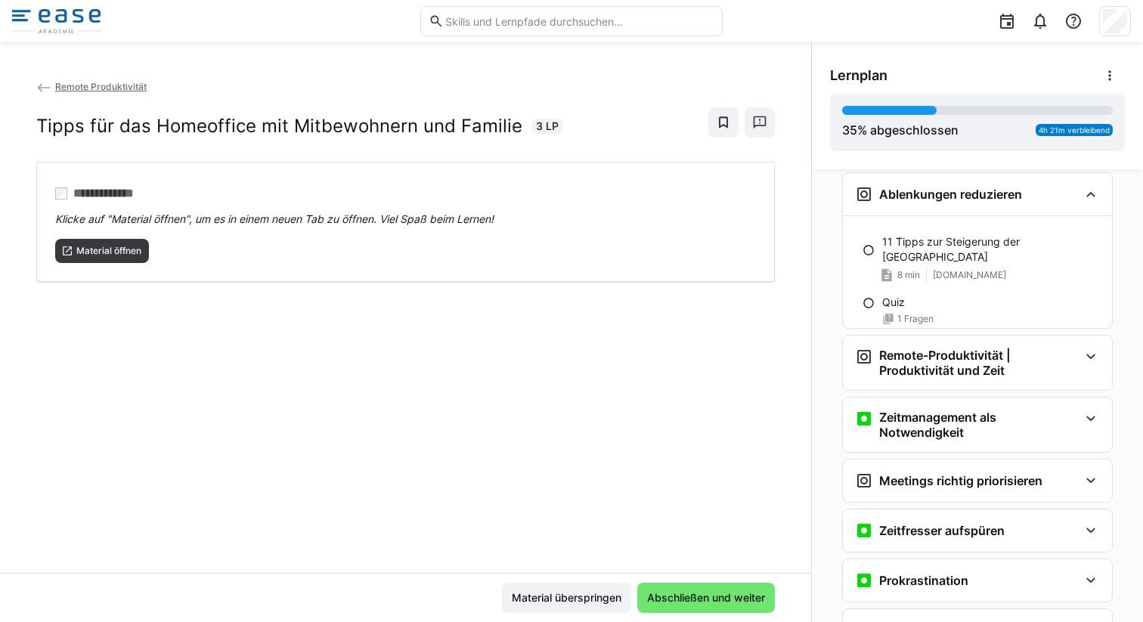
scroll to position [872, 0]
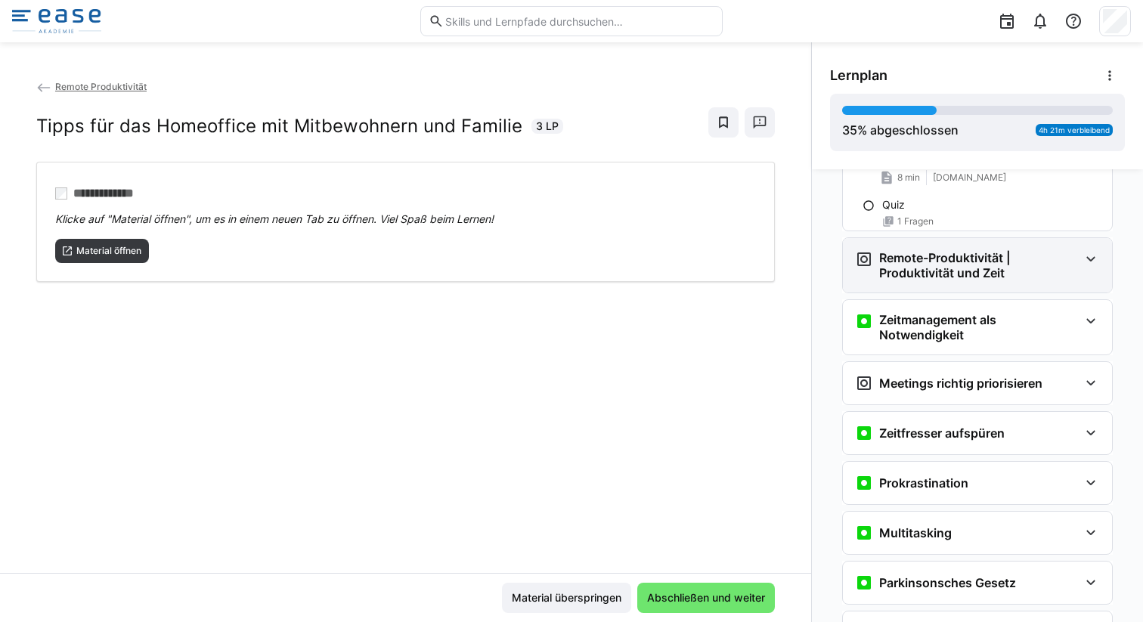
click at [966, 271] on h3 "Remote-Produktivität | Produktivität und Zeit" at bounding box center [979, 265] width 200 height 30
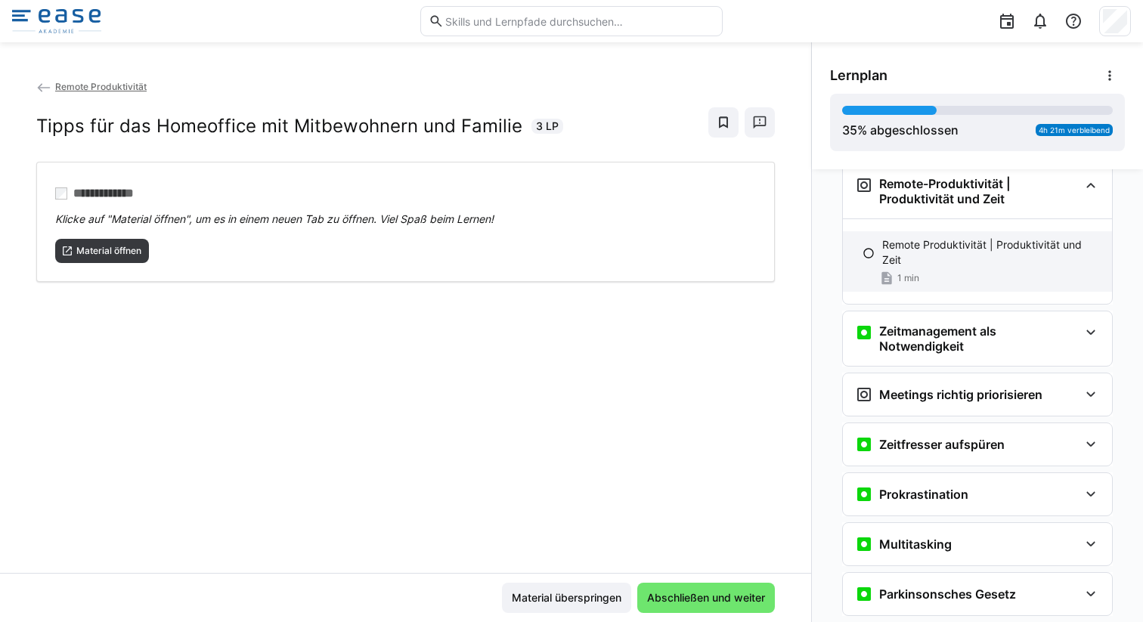
scroll to position [970, 0]
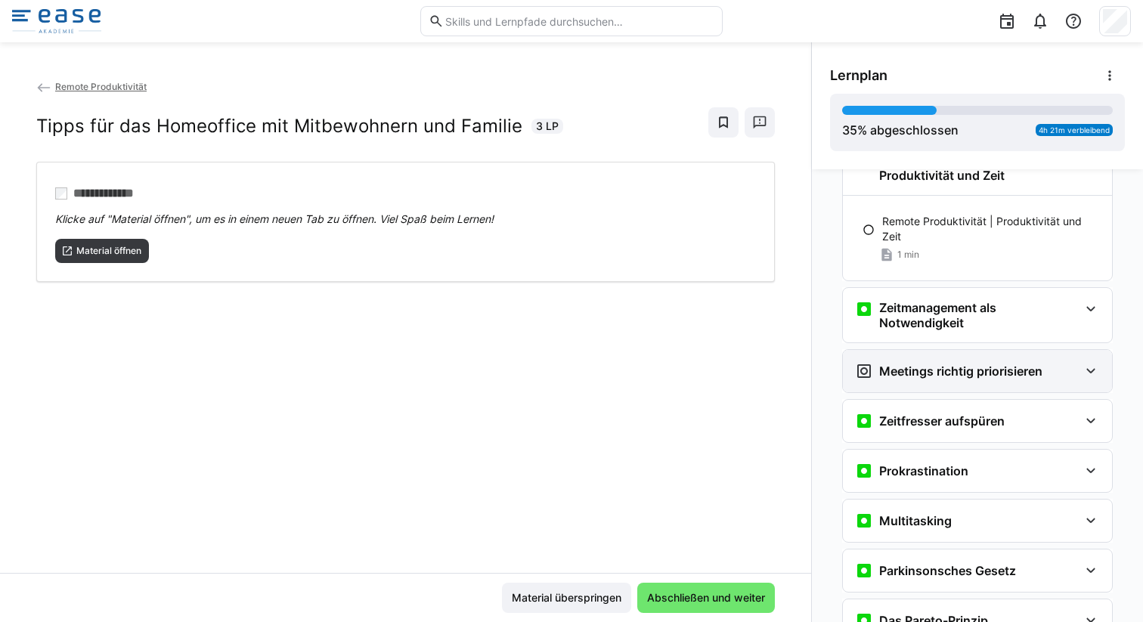
click at [958, 367] on h3 "Meetings richtig priorisieren" at bounding box center [960, 371] width 163 height 15
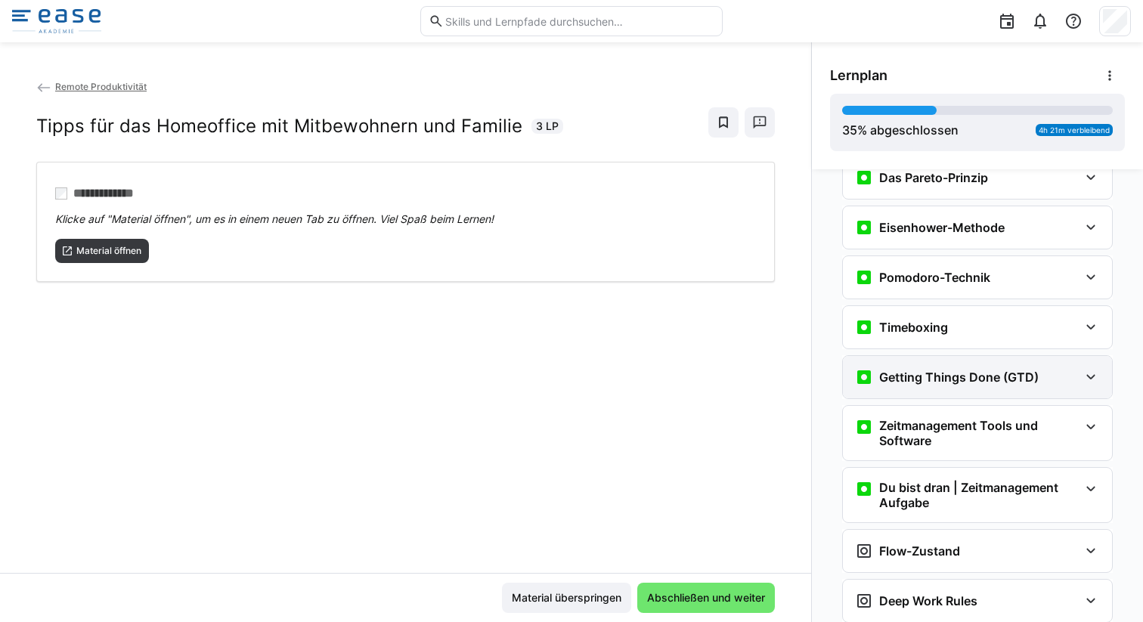
scroll to position [1741, 0]
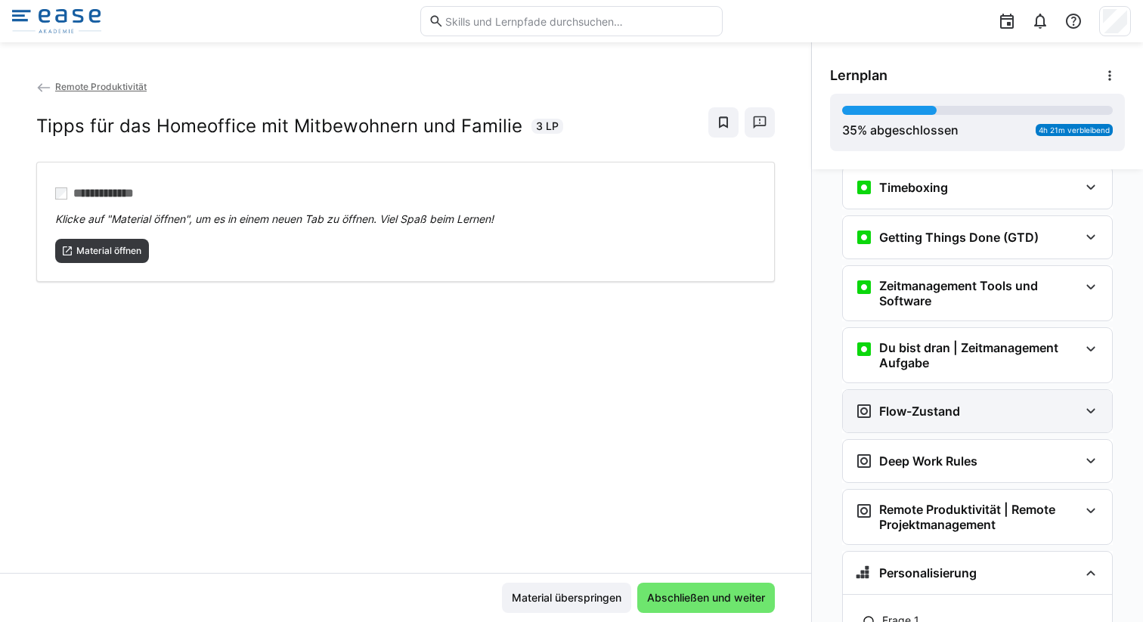
click at [953, 398] on div "Flow-Zustand" at bounding box center [977, 411] width 269 height 42
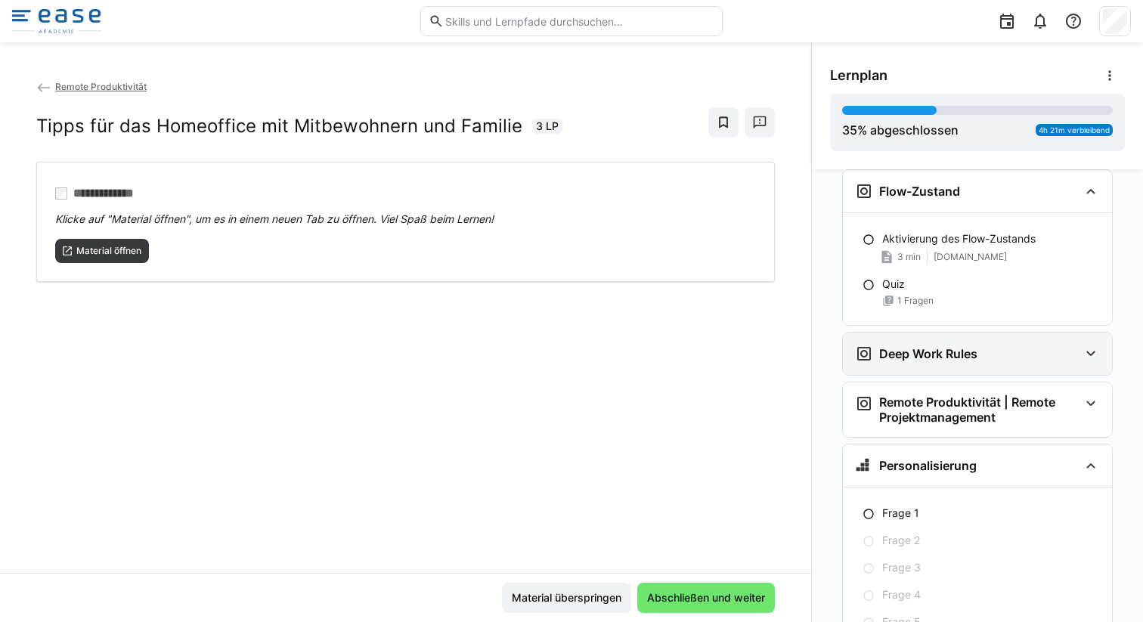
click at [952, 369] on div "Deep Work Rules" at bounding box center [977, 354] width 269 height 42
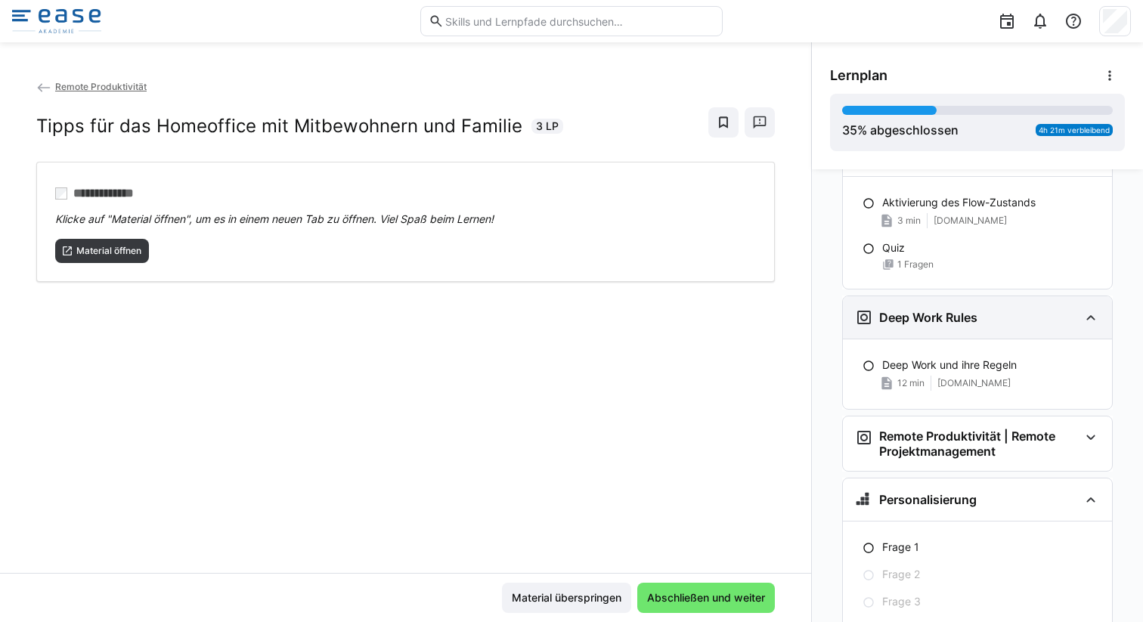
scroll to position [2132, 0]
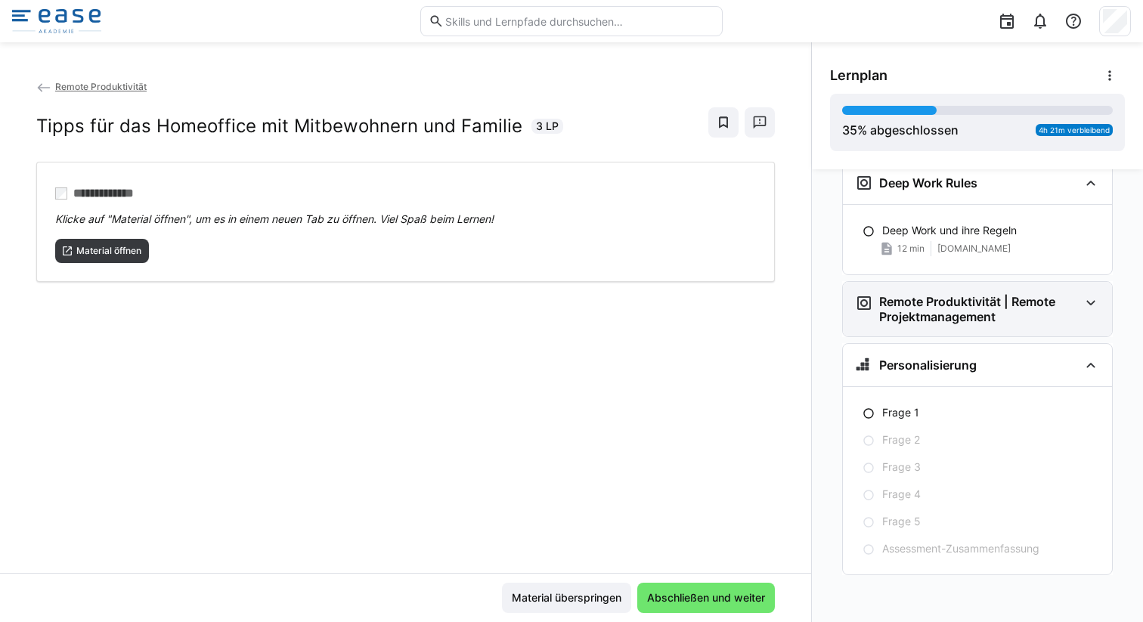
click at [958, 318] on h3 "Remote Produktivität | Remote Projektmanagement" at bounding box center [979, 309] width 200 height 30
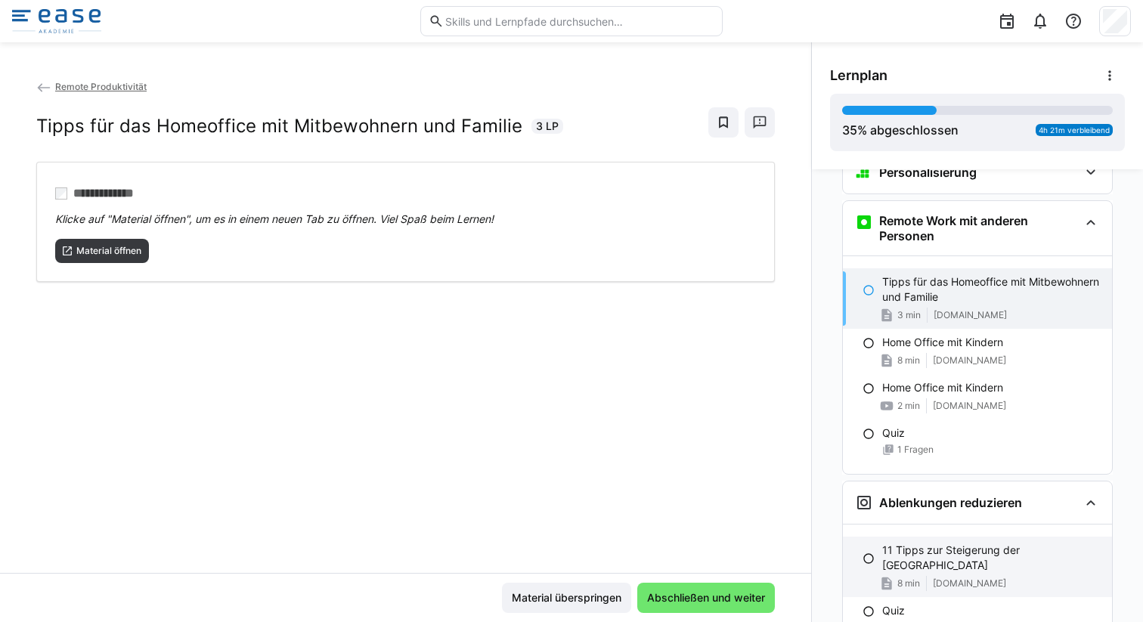
scroll to position [465, 0]
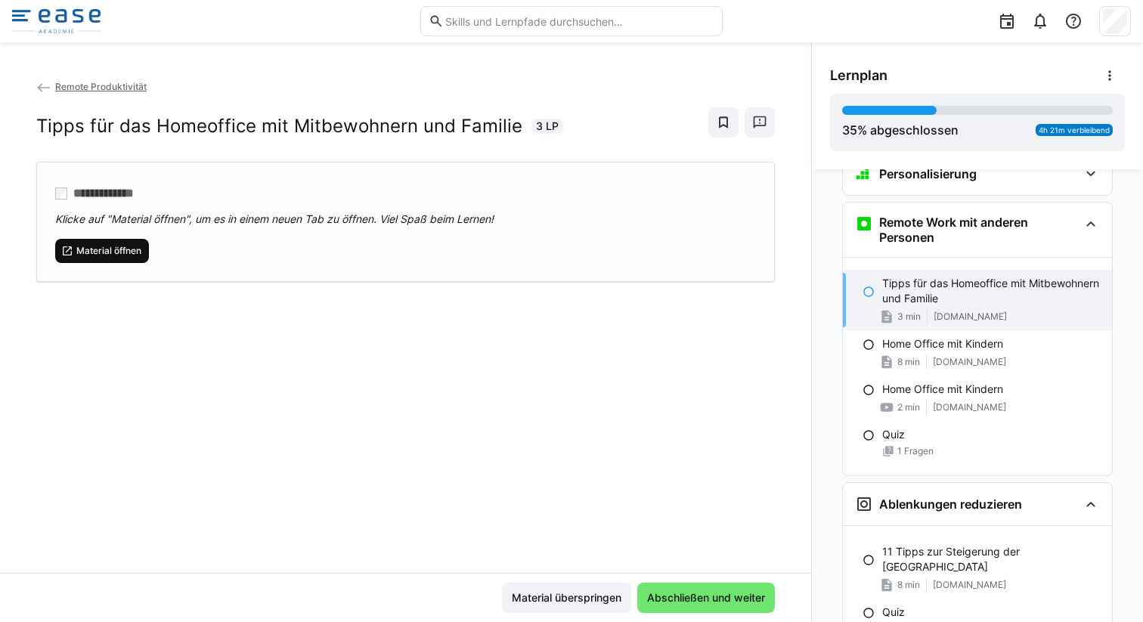
click at [85, 247] on span "Material öffnen" at bounding box center [109, 251] width 68 height 12
click at [691, 599] on span "Abschließen und weiter" at bounding box center [706, 597] width 122 height 15
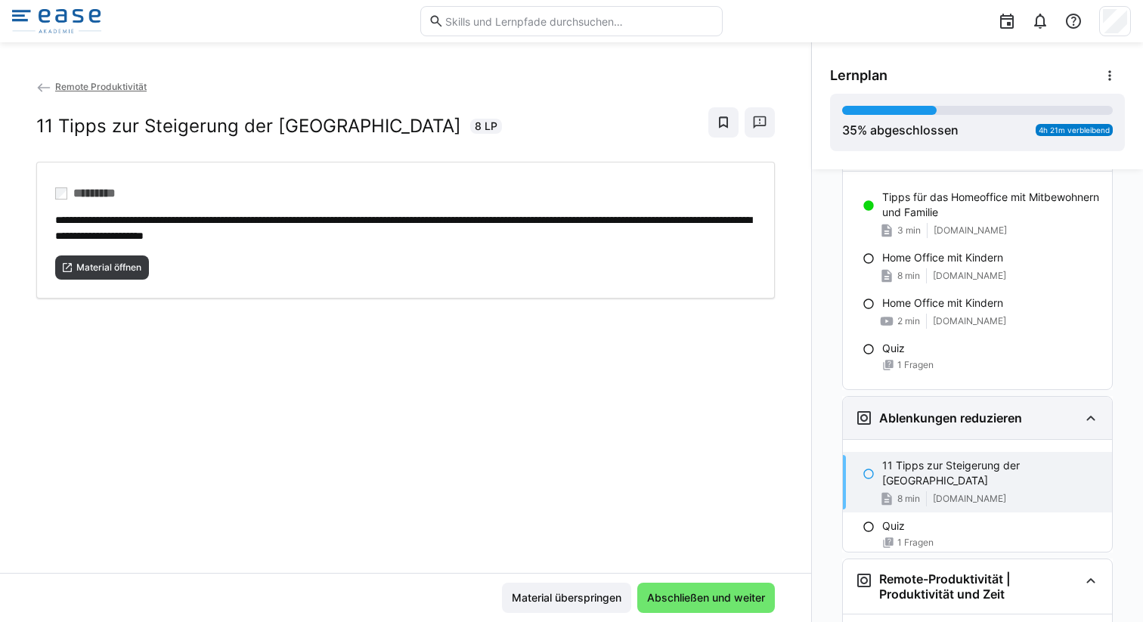
scroll to position [452, 0]
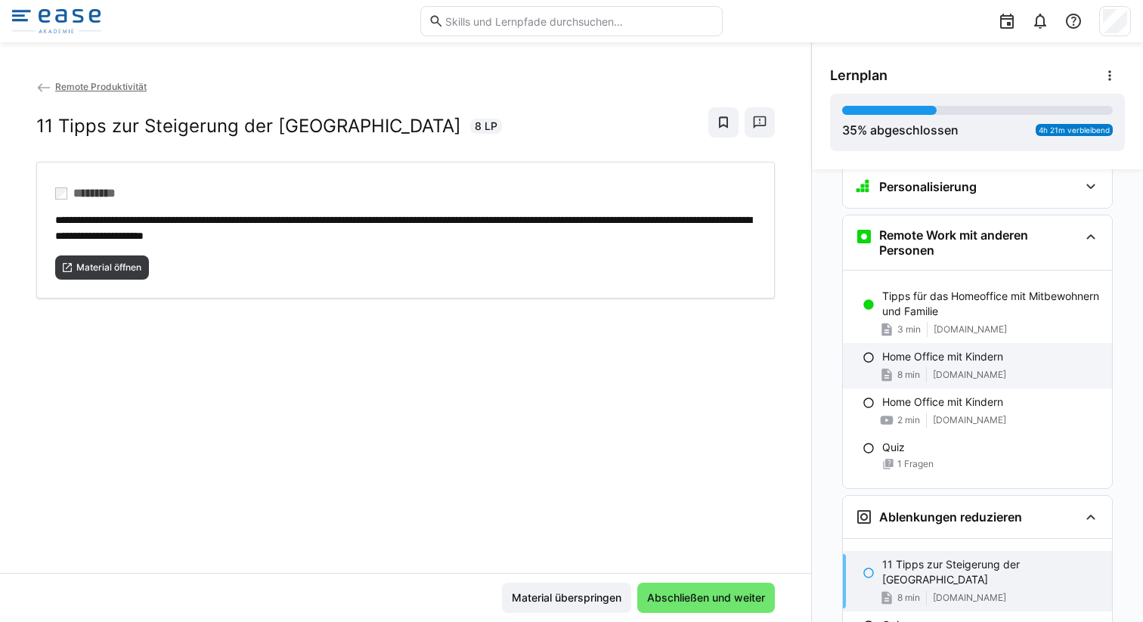
click at [910, 361] on p "Home Office mit Kindern" at bounding box center [942, 356] width 121 height 15
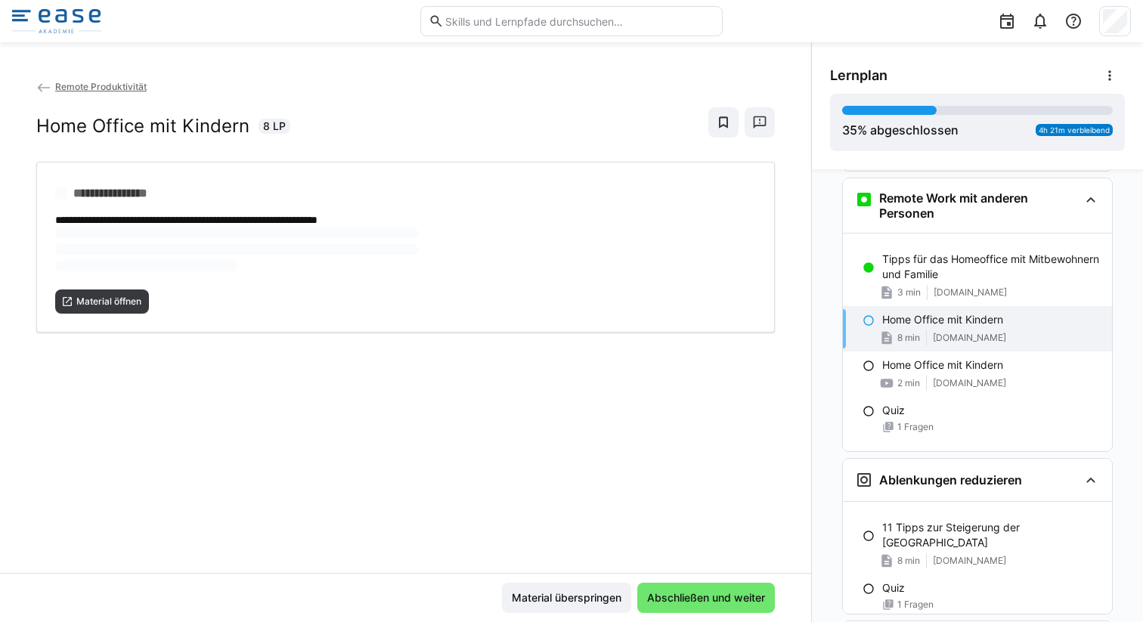
scroll to position [497, 0]
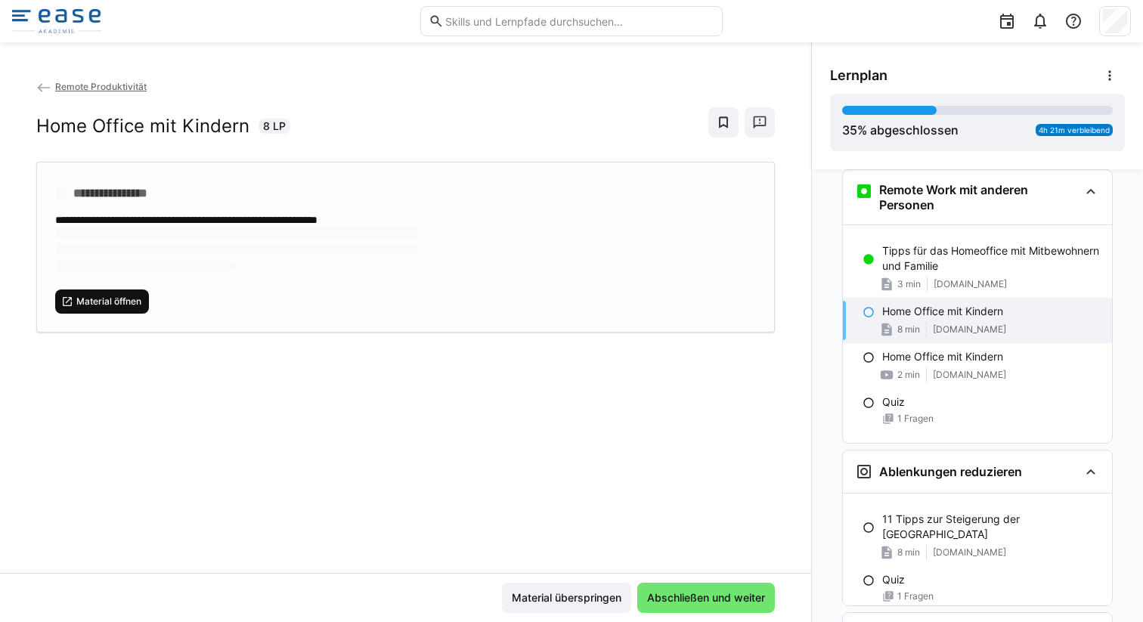
click at [85, 301] on span "Material öffnen" at bounding box center [109, 302] width 68 height 12
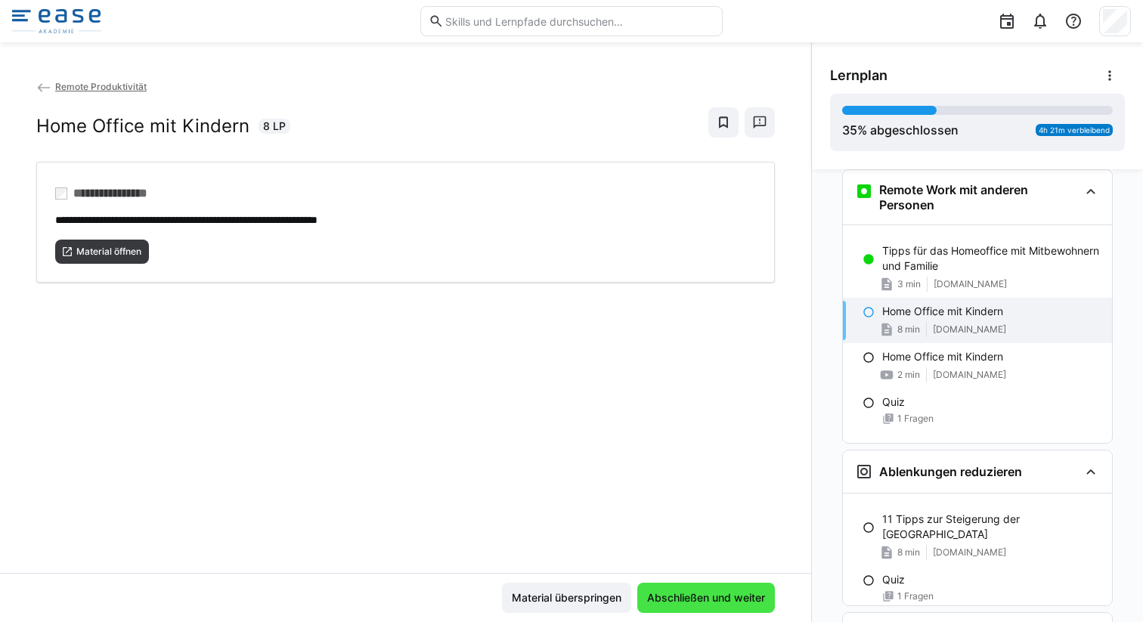
click at [679, 601] on span "Abschließen und weiter" at bounding box center [706, 597] width 122 height 15
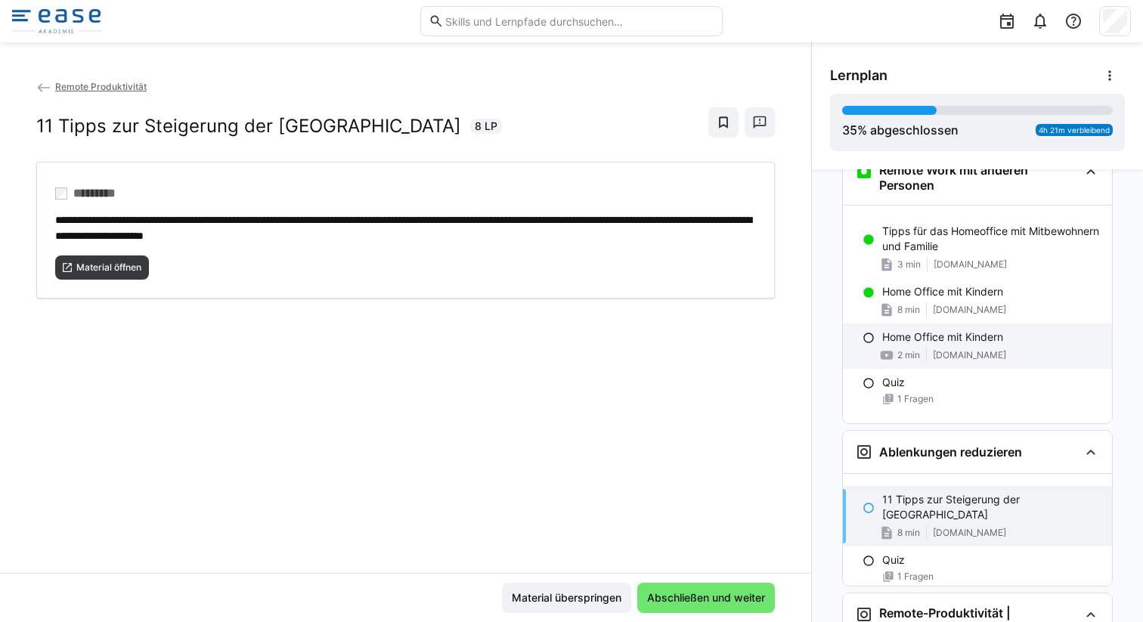
click at [904, 338] on p "Home Office mit Kindern" at bounding box center [942, 337] width 121 height 15
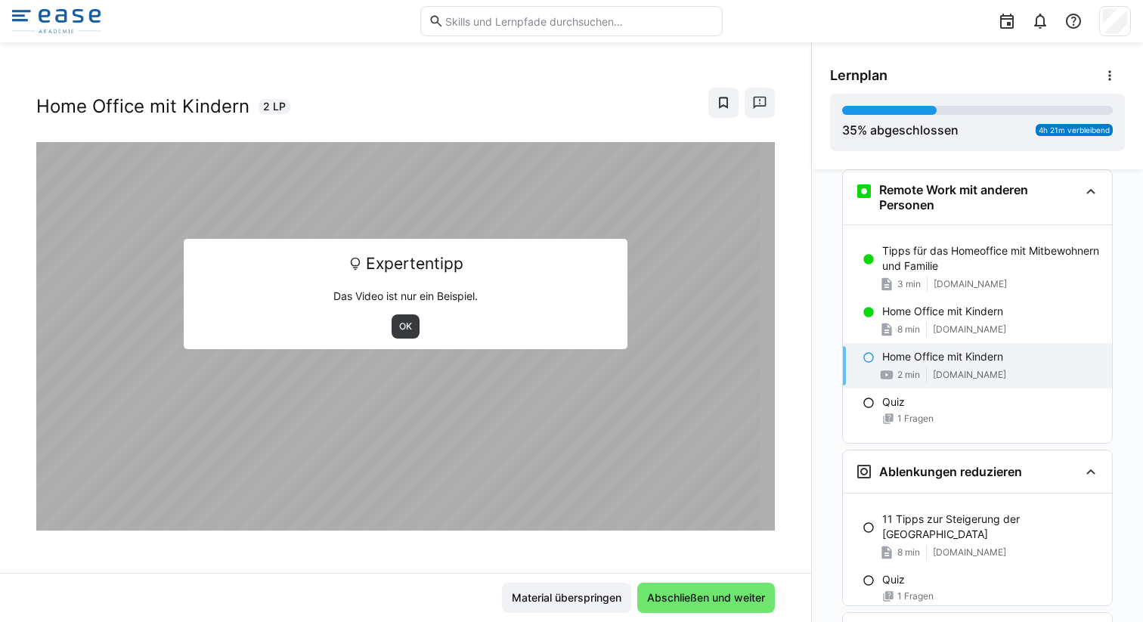
scroll to position [25, 0]
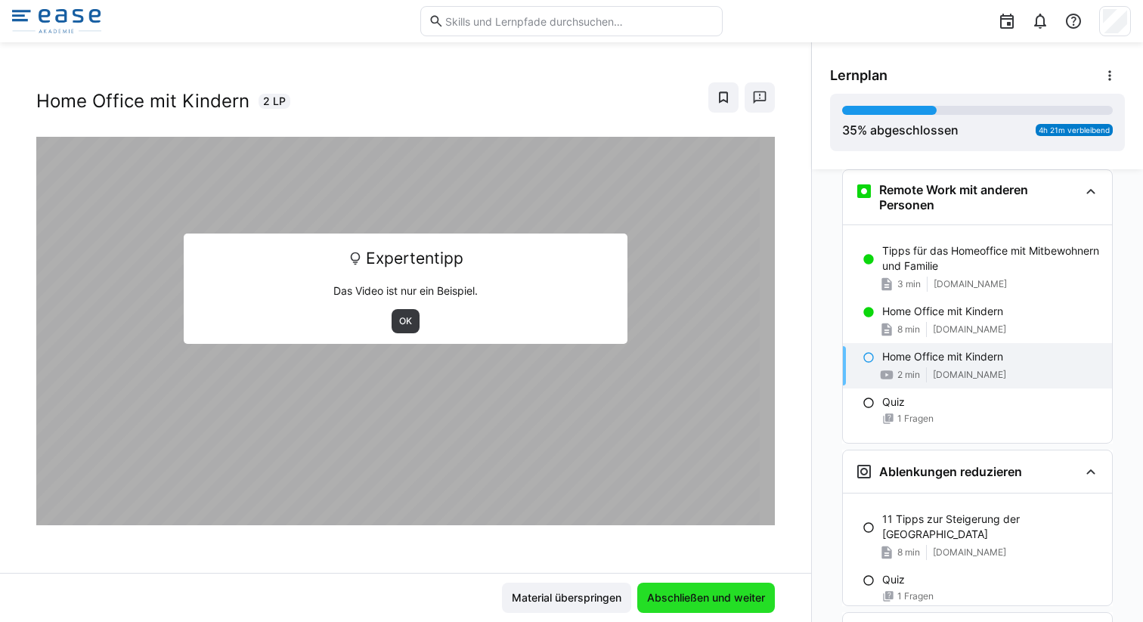
click at [668, 599] on span "Abschließen und weiter" at bounding box center [706, 597] width 122 height 15
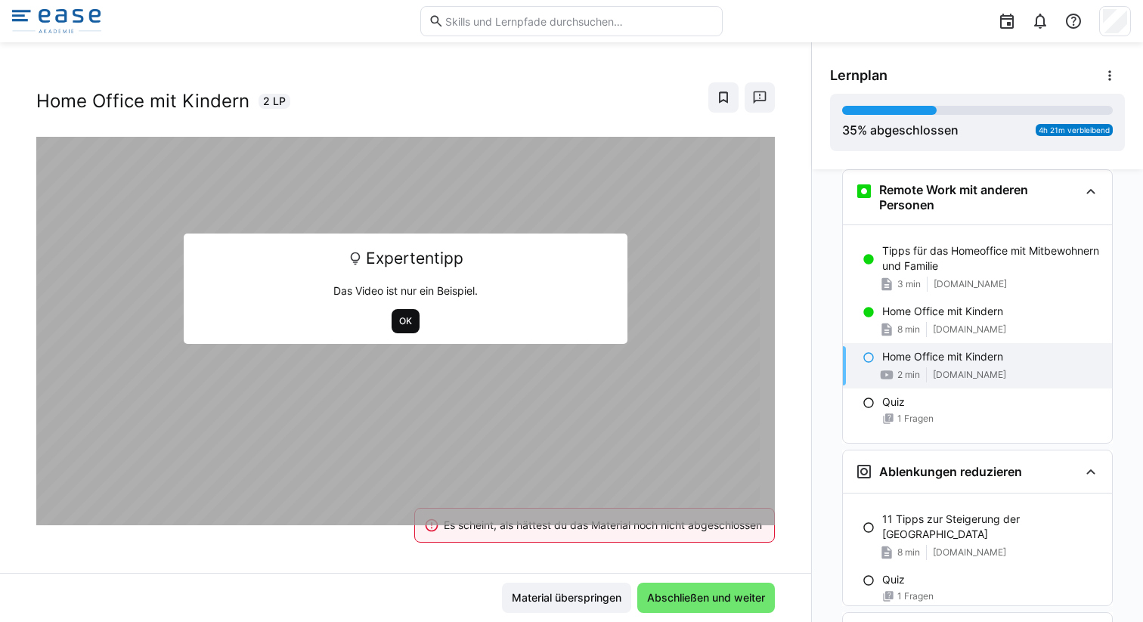
click at [404, 319] on span "OK" at bounding box center [406, 321] width 16 height 12
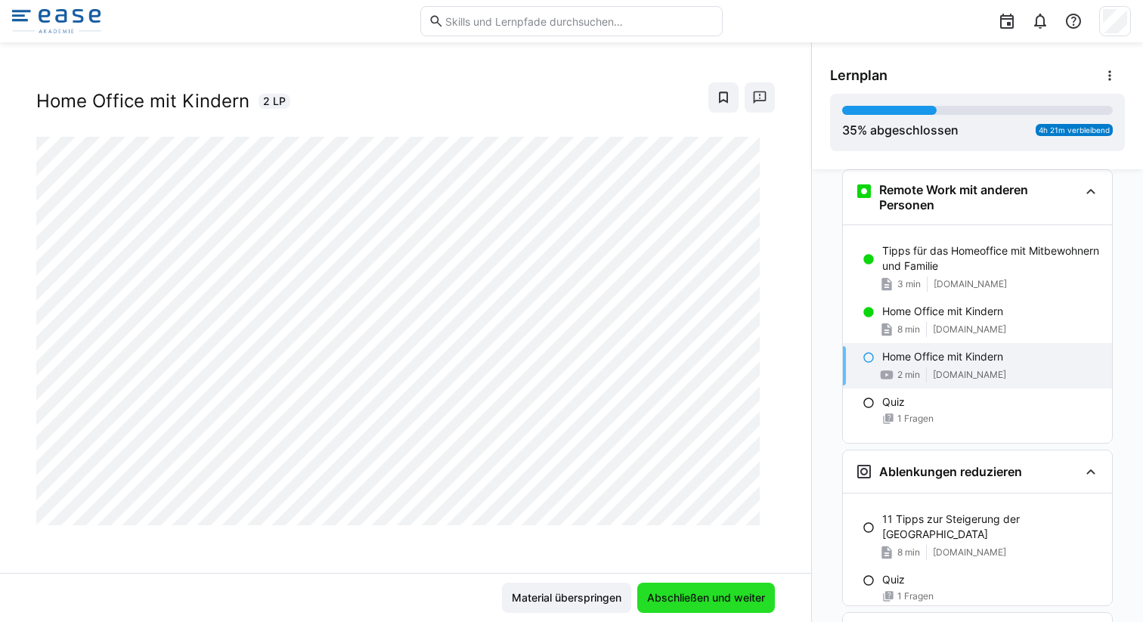
click at [667, 591] on span "Abschließen und weiter" at bounding box center [706, 597] width 122 height 15
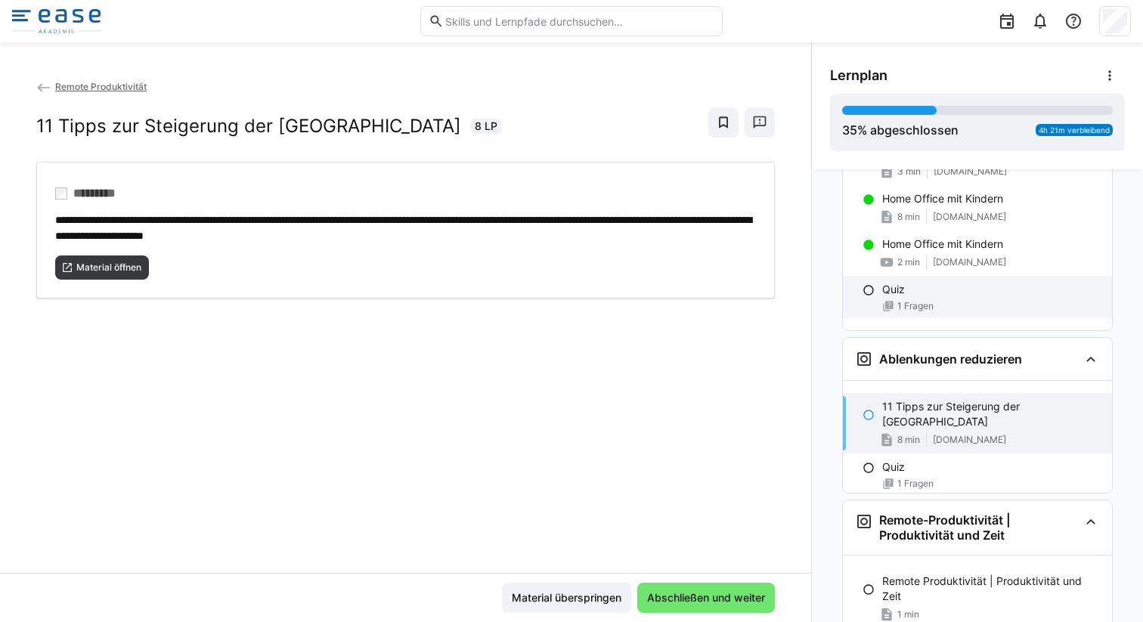
click at [882, 300] on eds-icon at bounding box center [888, 306] width 12 height 12
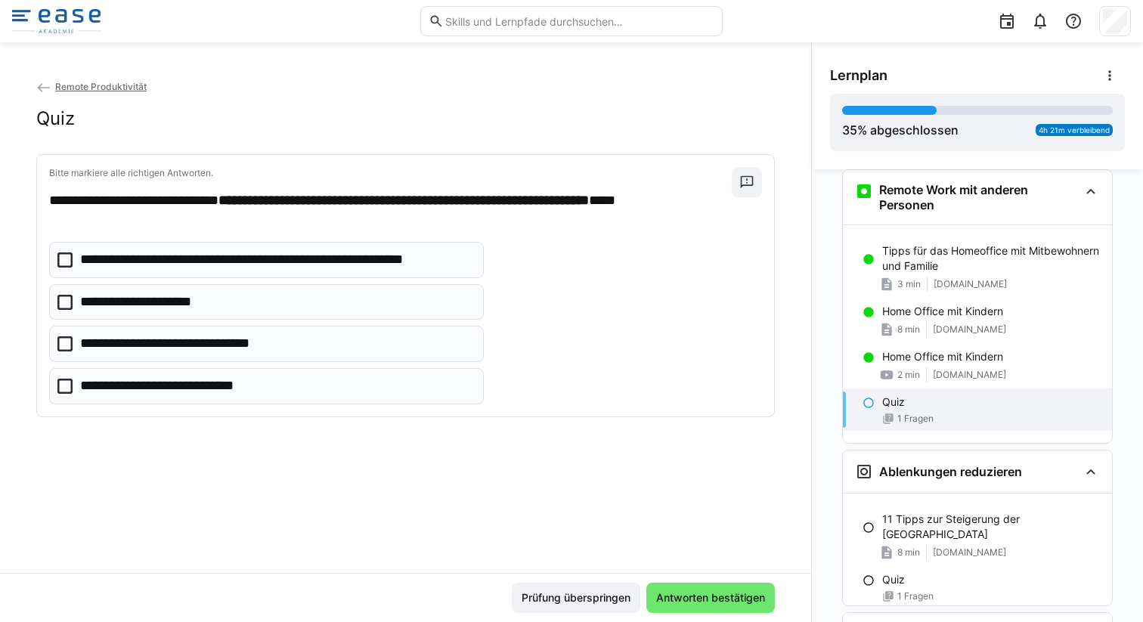
scroll to position [497, 0]
click at [313, 270] on eds-checkbox "**********" at bounding box center [266, 260] width 435 height 36
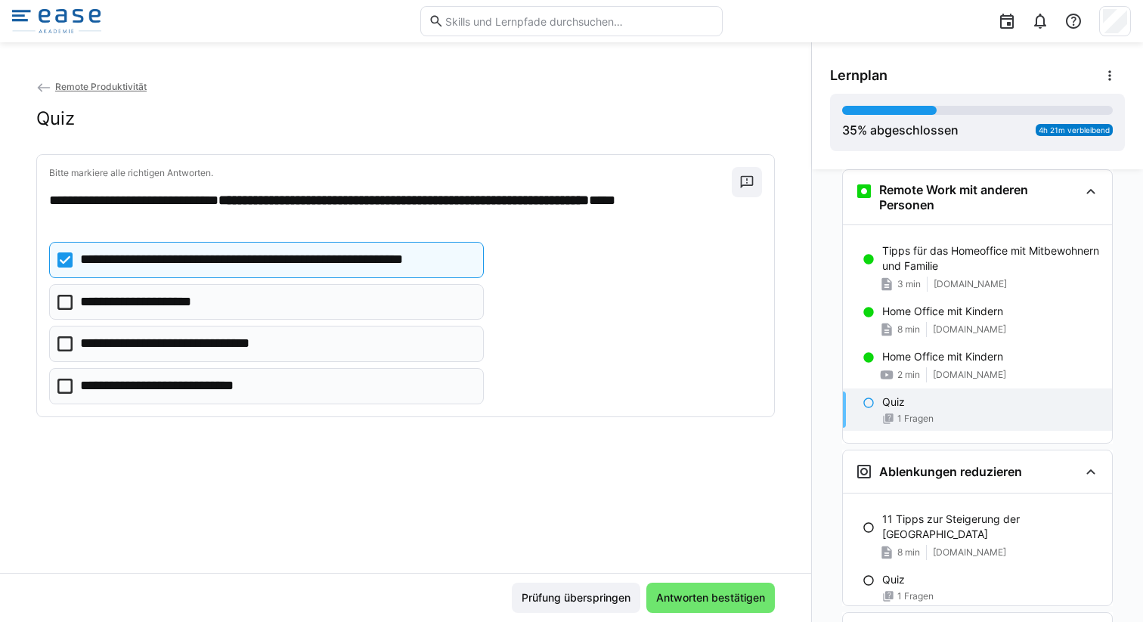
click at [221, 333] on eds-checkbox "**********" at bounding box center [266, 344] width 435 height 36
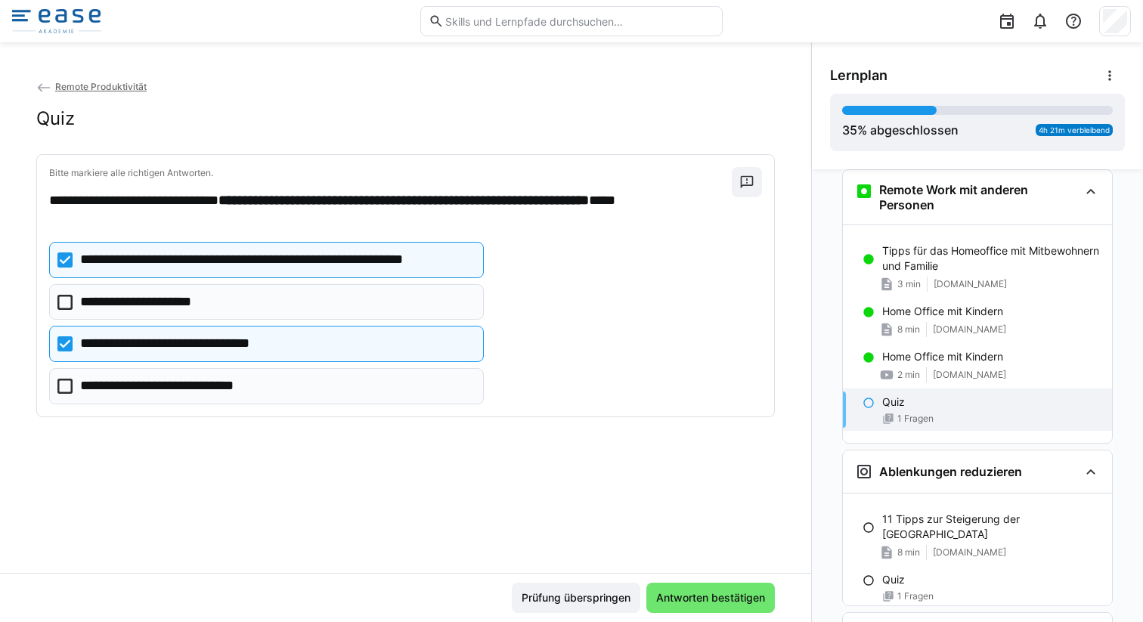
click at [221, 389] on p "**********" at bounding box center [182, 386] width 204 height 20
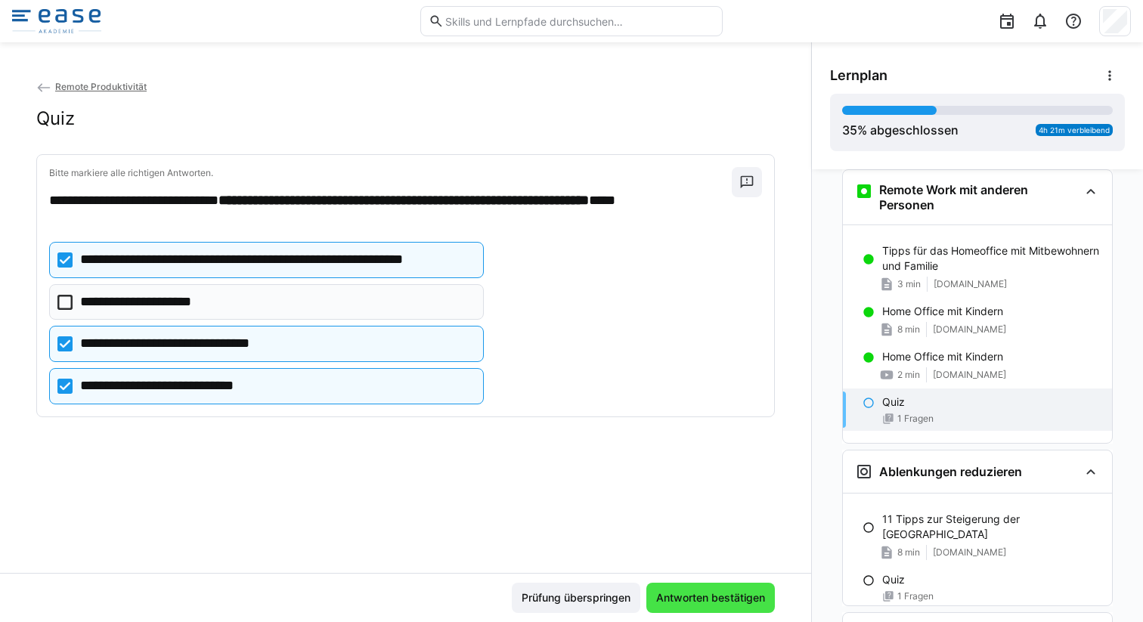
click at [659, 593] on span "Antworten bestätigen" at bounding box center [710, 597] width 113 height 15
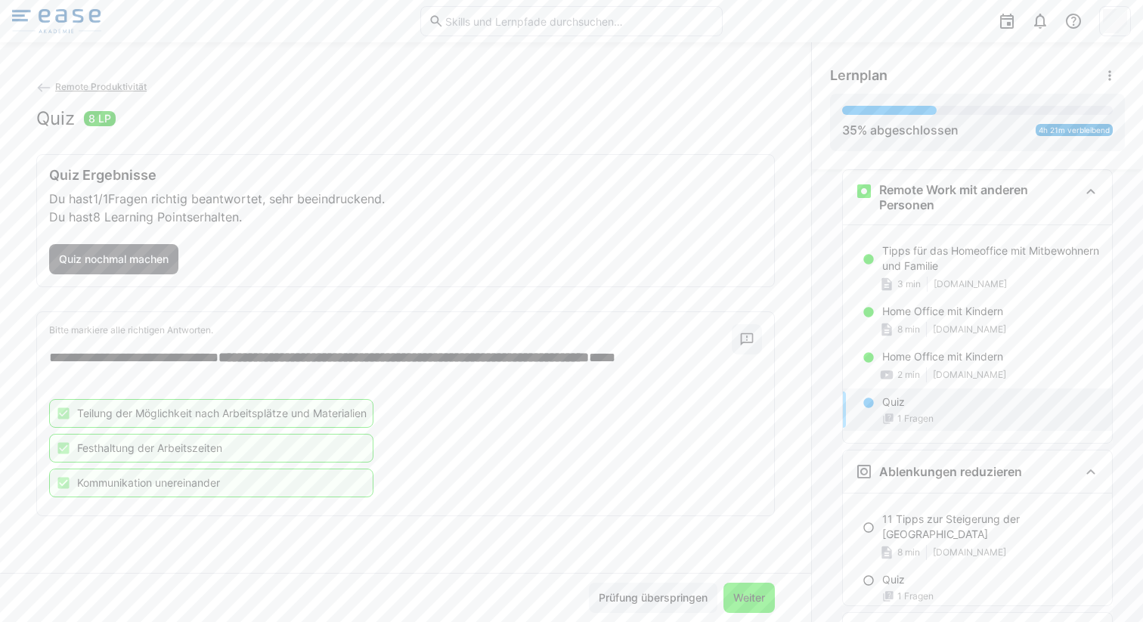
click at [737, 603] on span "Weiter" at bounding box center [749, 597] width 36 height 15
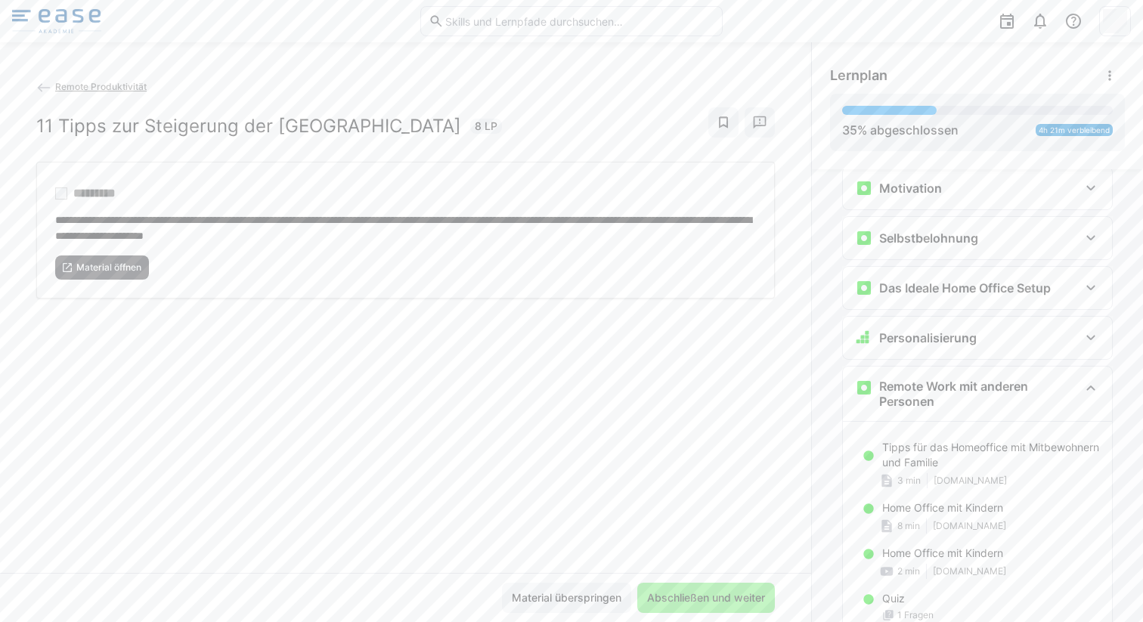
scroll to position [316, 0]
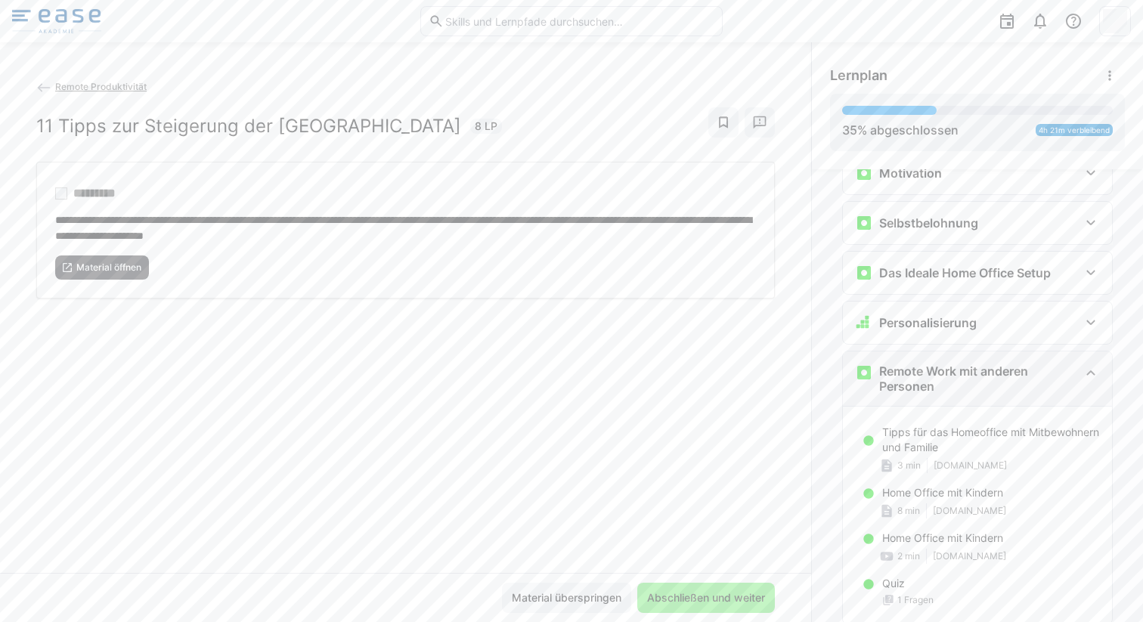
click at [1052, 386] on h3 "Remote Work mit anderen Personen" at bounding box center [979, 379] width 200 height 30
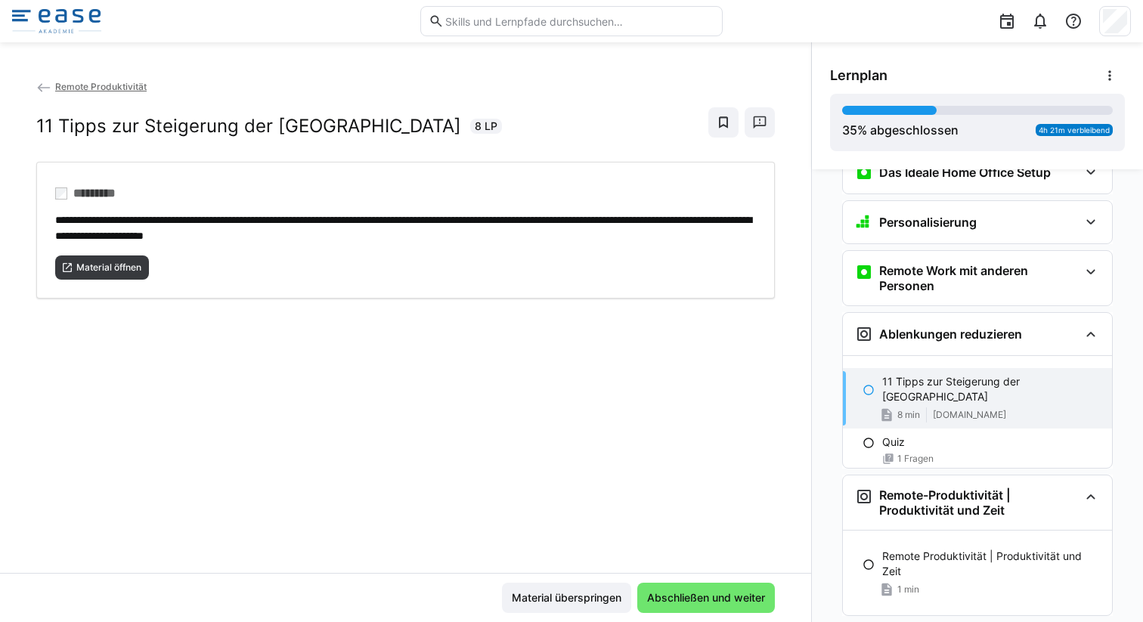
scroll to position [421, 0]
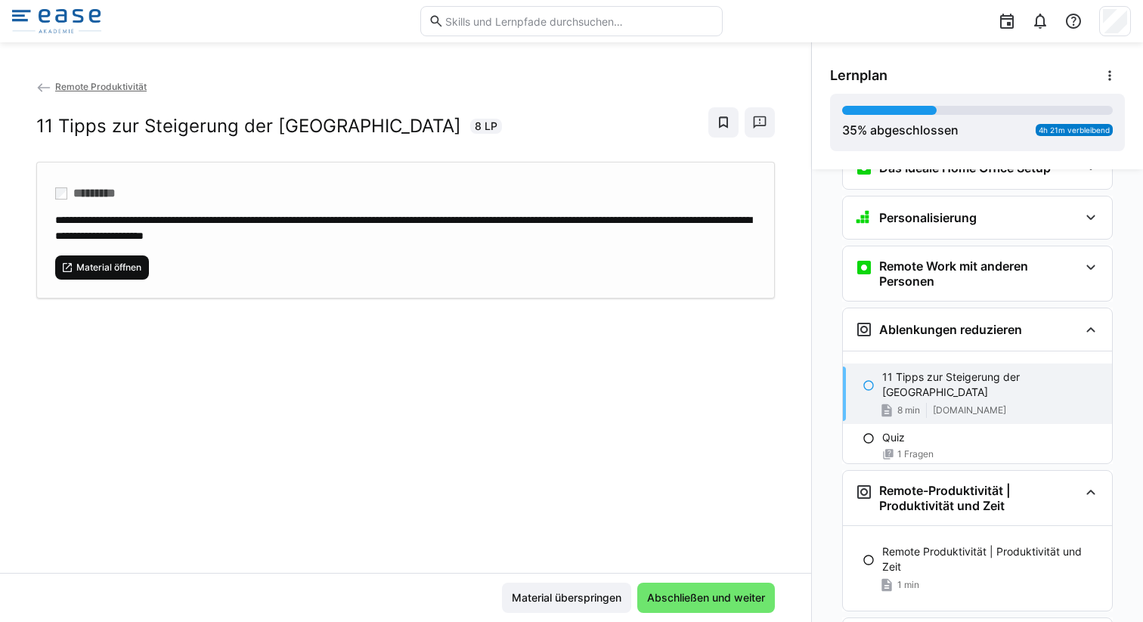
click at [132, 271] on span "Material öffnen" at bounding box center [109, 268] width 68 height 12
click at [887, 430] on p "Quiz" at bounding box center [893, 437] width 23 height 15
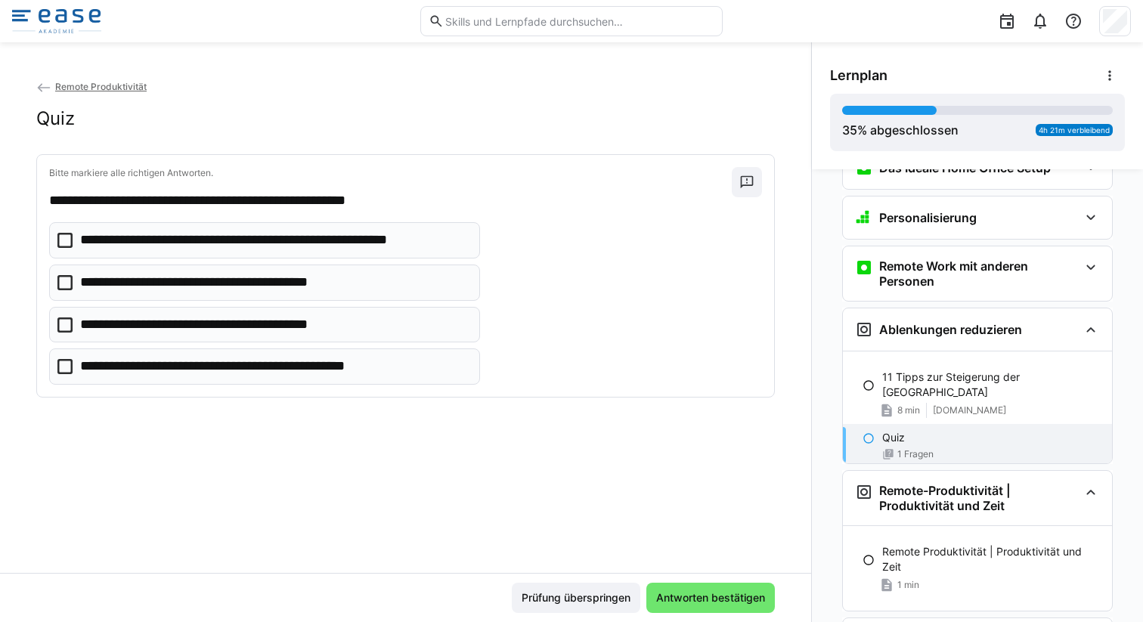
click at [267, 246] on p "**********" at bounding box center [274, 241] width 389 height 20
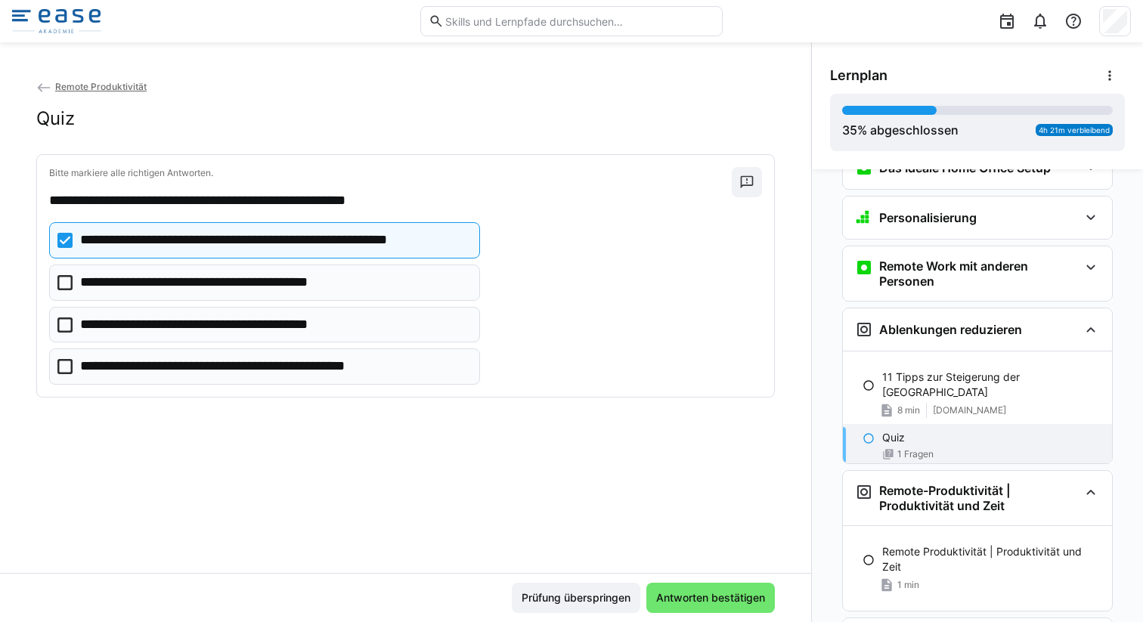
click at [275, 239] on p "**********" at bounding box center [274, 241] width 389 height 20
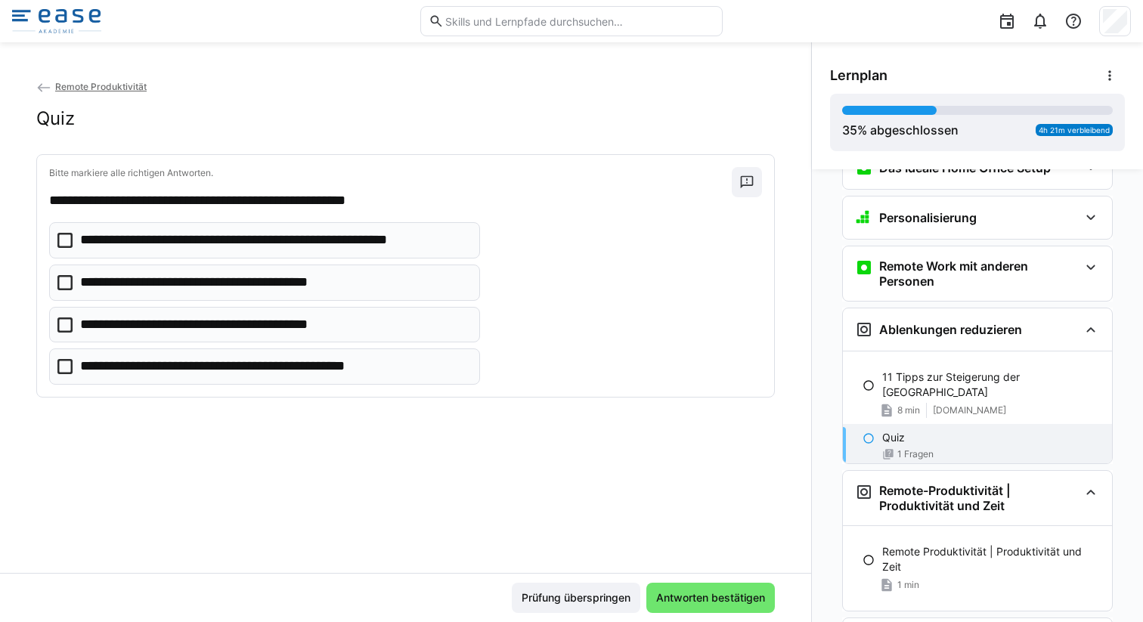
click at [273, 292] on p "**********" at bounding box center [225, 283] width 291 height 20
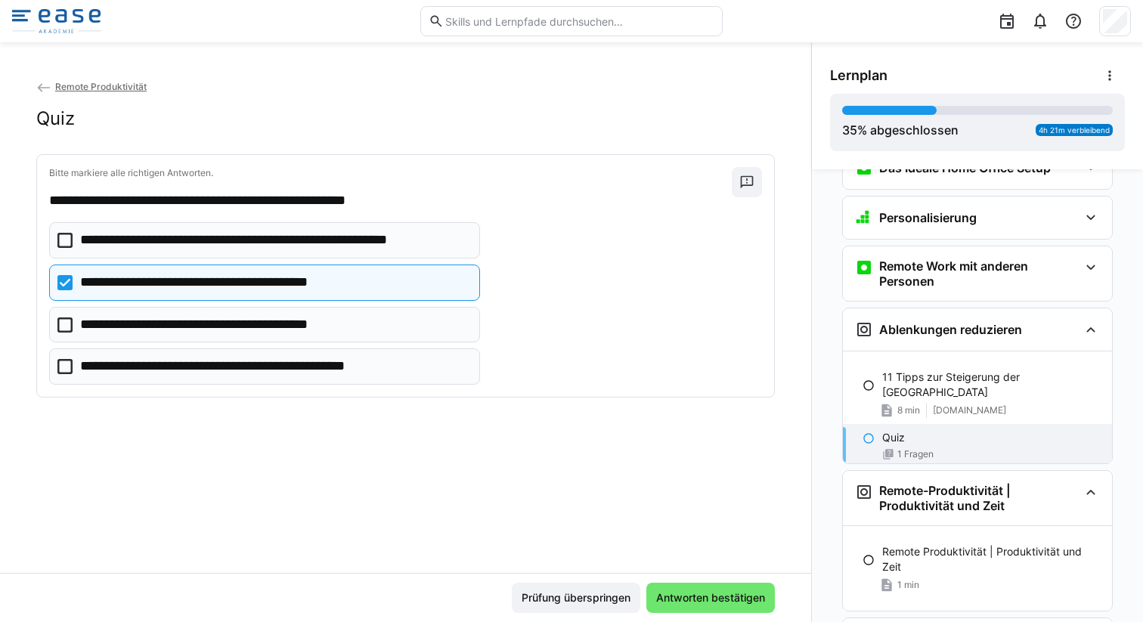
click at [275, 330] on p "**********" at bounding box center [224, 325] width 289 height 20
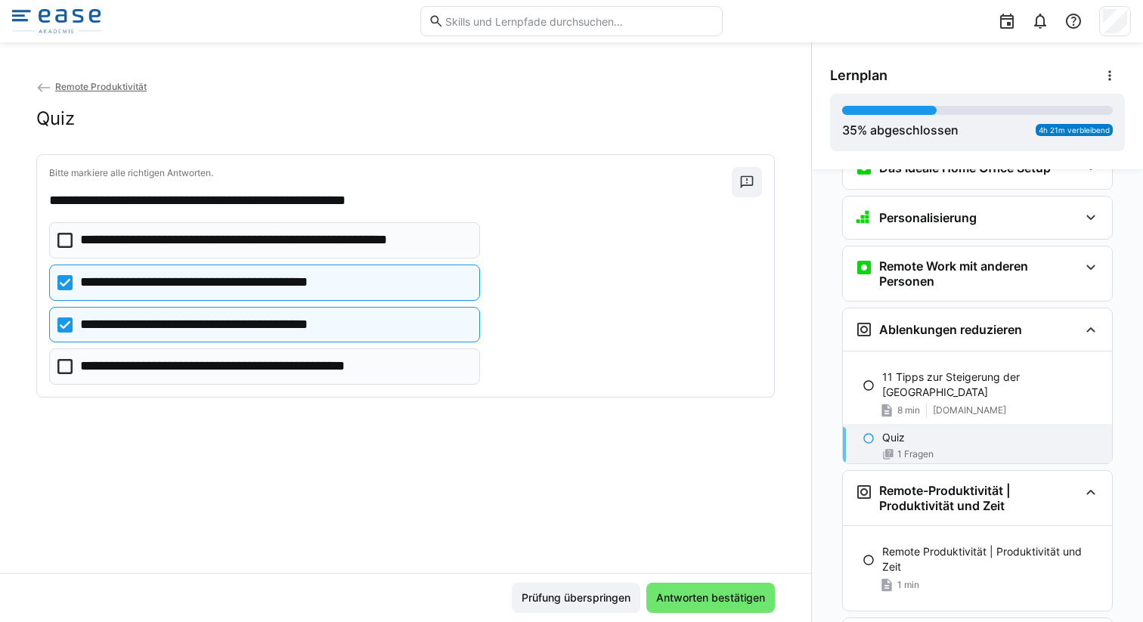
click at [274, 377] on eds-checkbox "**********" at bounding box center [264, 367] width 431 height 36
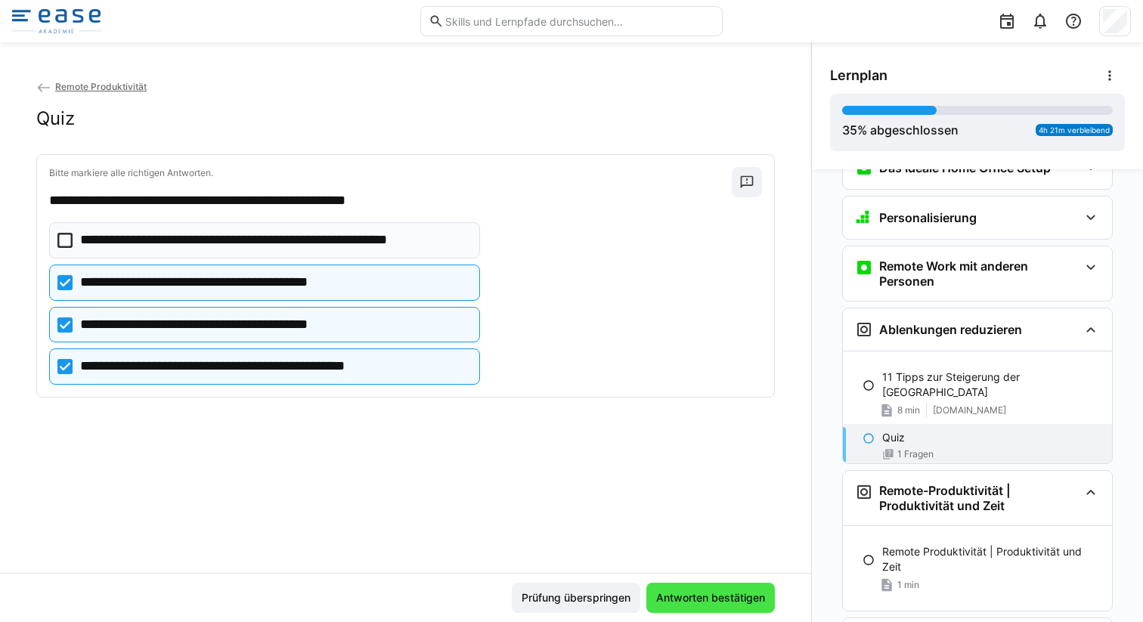
click at [702, 606] on span "Antworten bestätigen" at bounding box center [710, 598] width 129 height 30
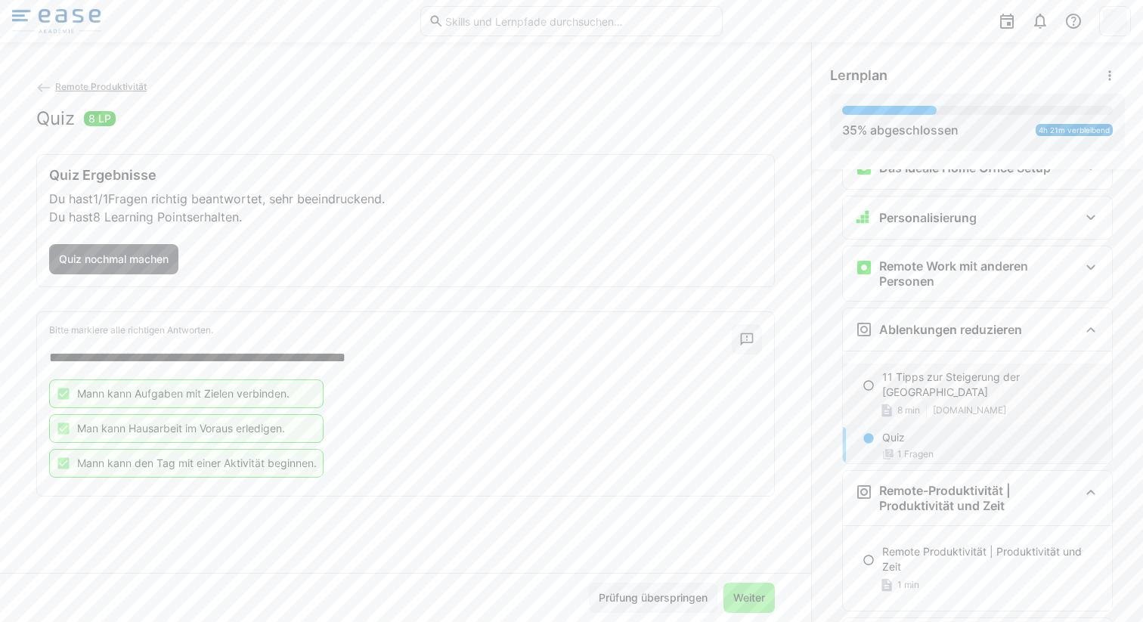
click at [897, 404] on span "8 min" at bounding box center [908, 410] width 23 height 12
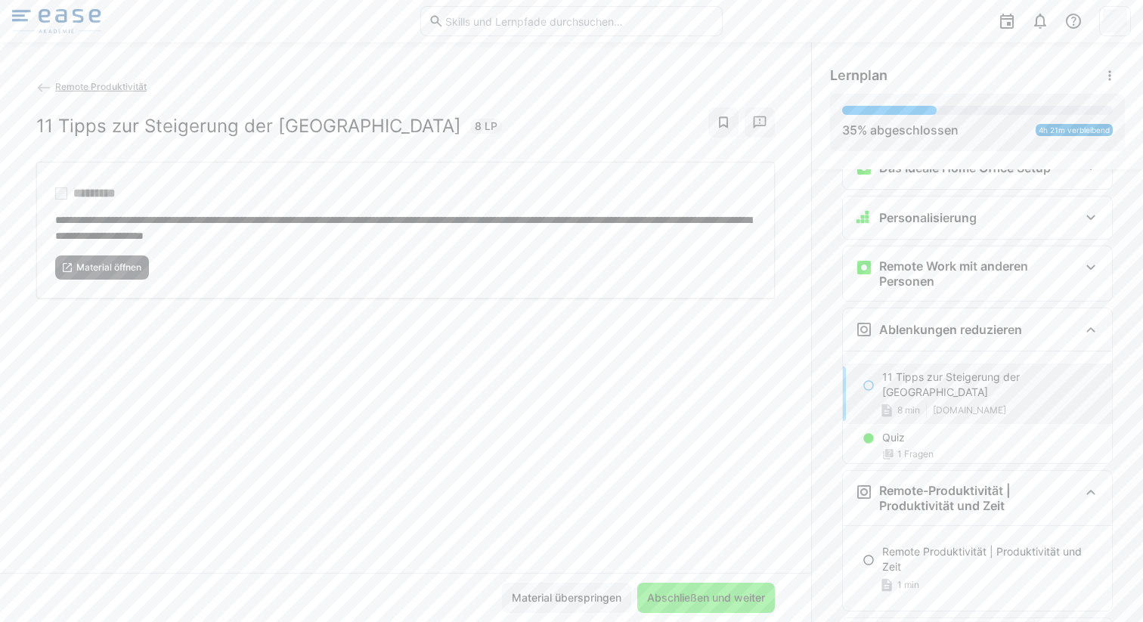
click at [686, 599] on span "Abschließen und weiter" at bounding box center [706, 597] width 122 height 15
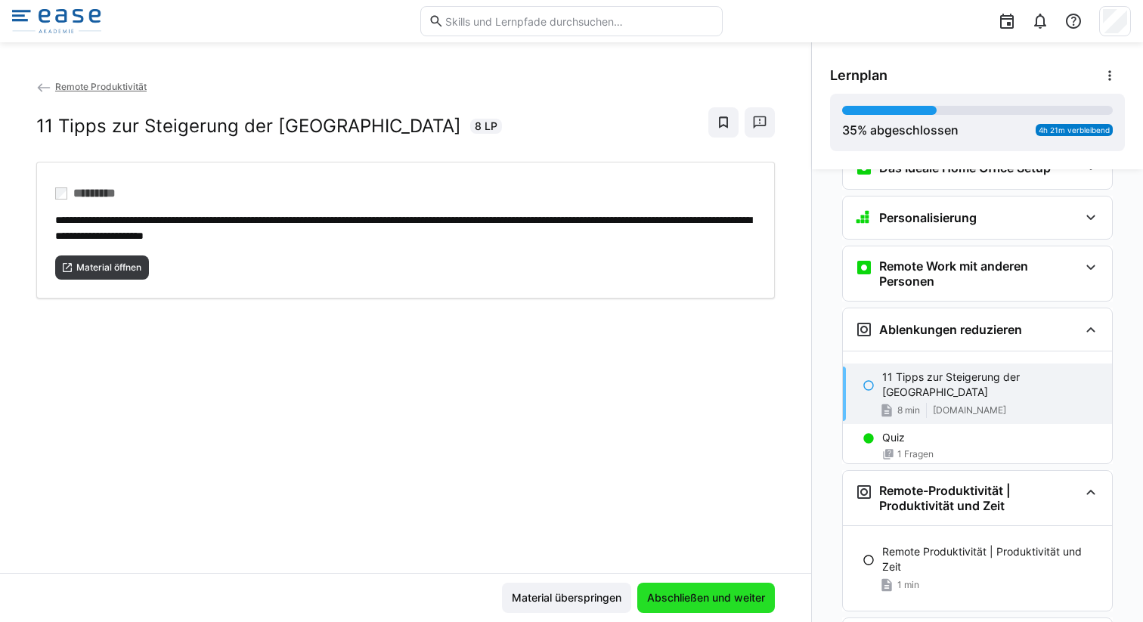
click at [673, 593] on span "Abschließen und weiter" at bounding box center [706, 597] width 122 height 15
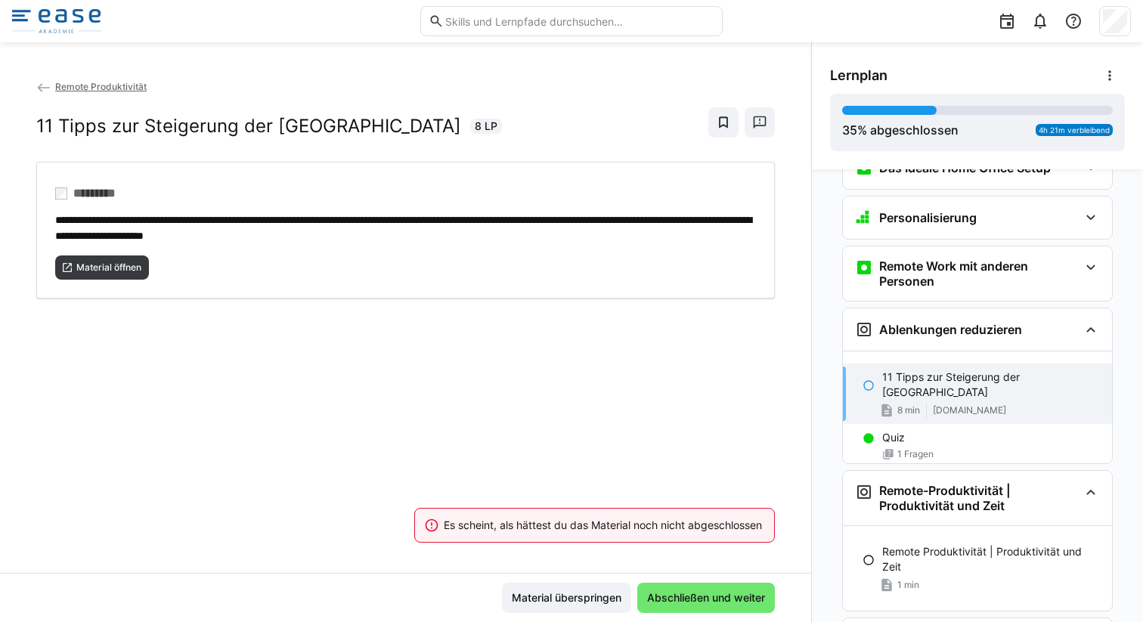
click at [713, 375] on div "**********" at bounding box center [405, 326] width 811 height 494
click at [130, 265] on span "Material öffnen" at bounding box center [109, 268] width 68 height 12
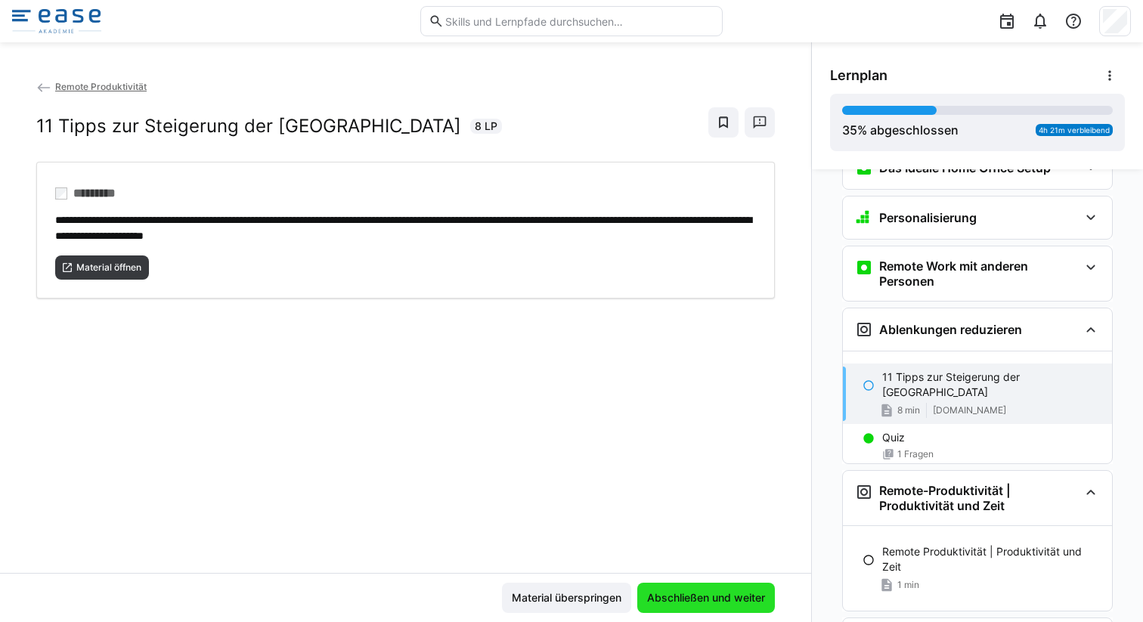
click at [666, 601] on span "Abschließen und weiter" at bounding box center [706, 597] width 122 height 15
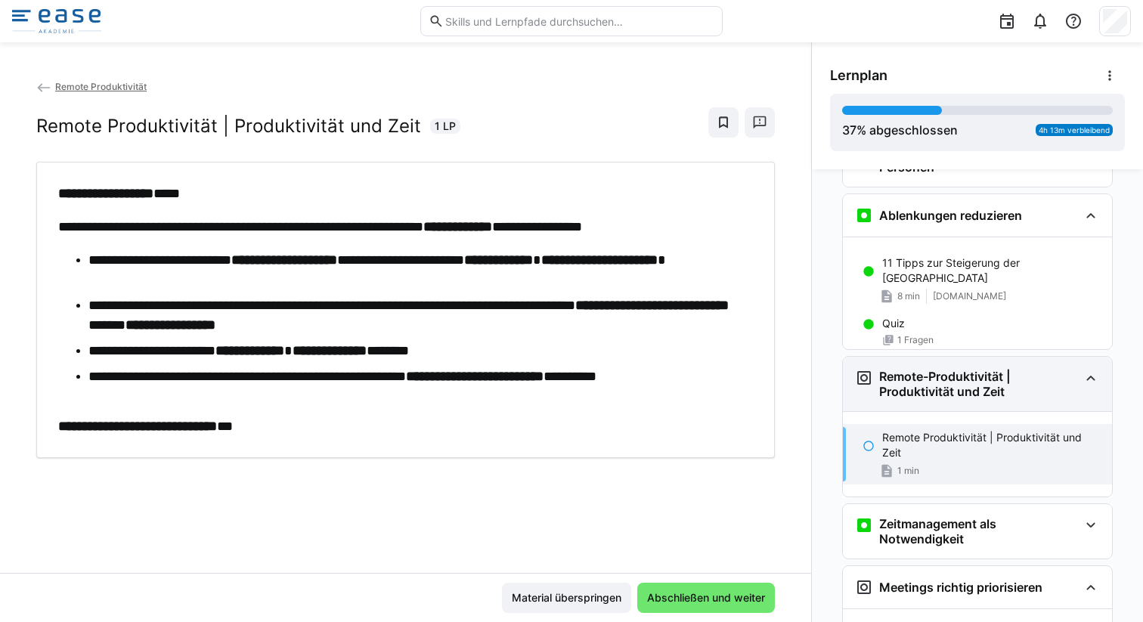
scroll to position [503, 0]
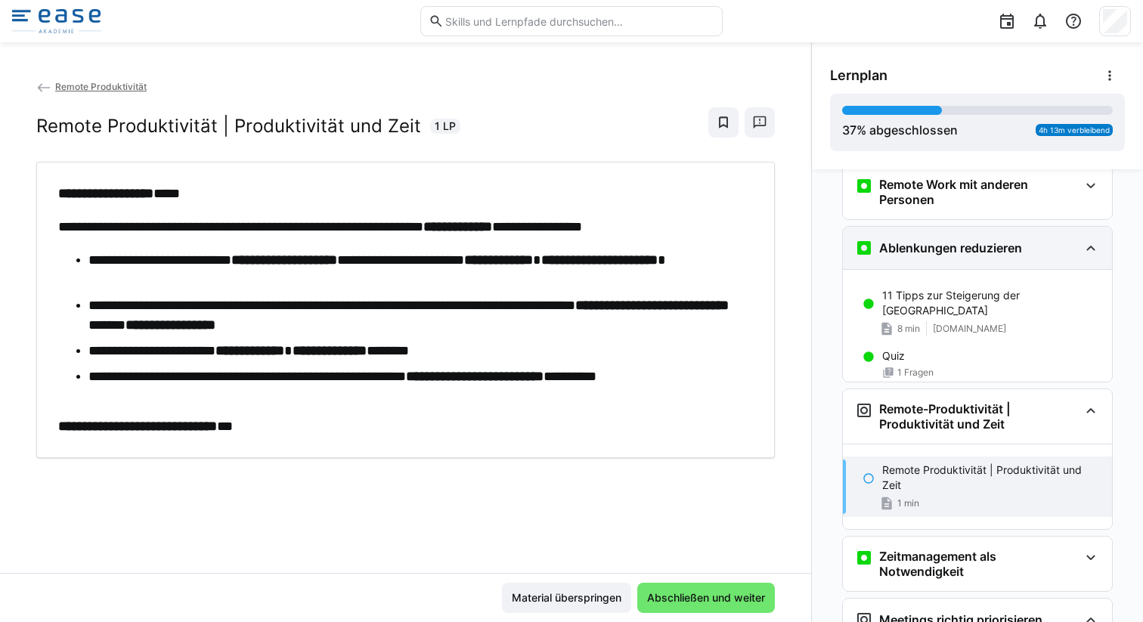
click at [1072, 245] on div "Ablenkungen reduzieren" at bounding box center [977, 248] width 269 height 42
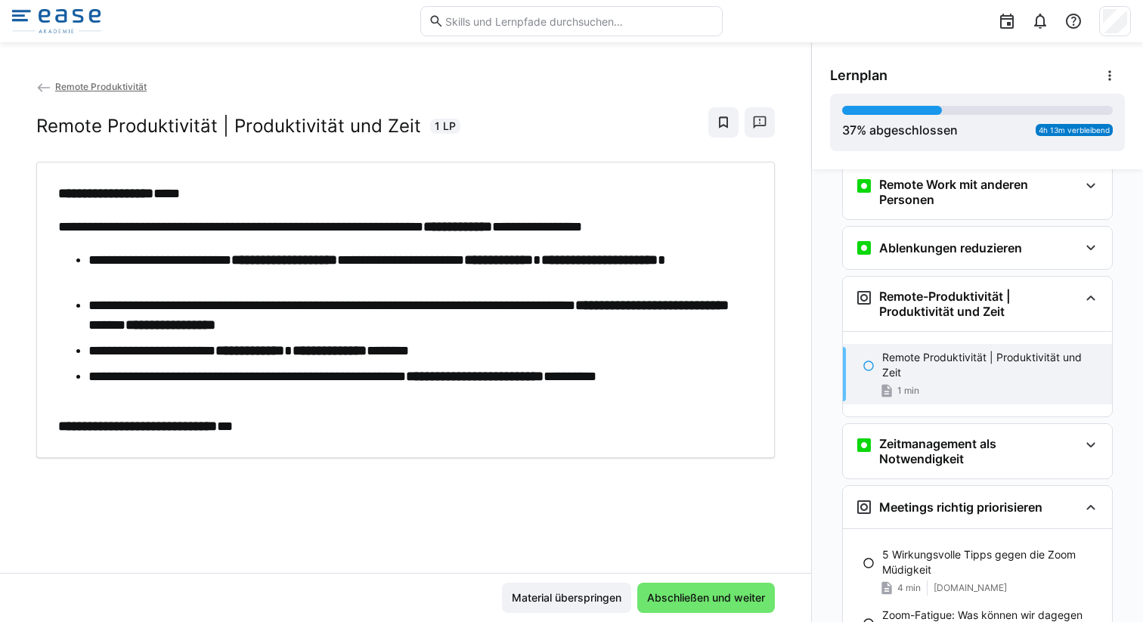
click at [478, 350] on li "**********" at bounding box center [416, 351] width 657 height 20
click at [722, 593] on span "Abschließen und weiter" at bounding box center [706, 597] width 122 height 15
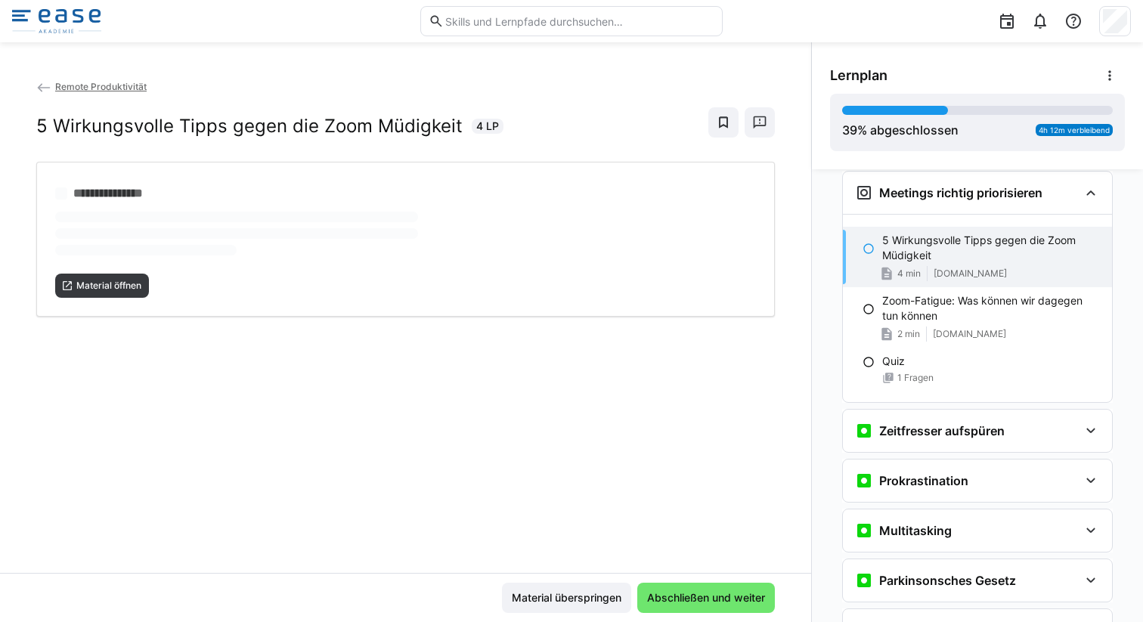
scroll to position [819, 0]
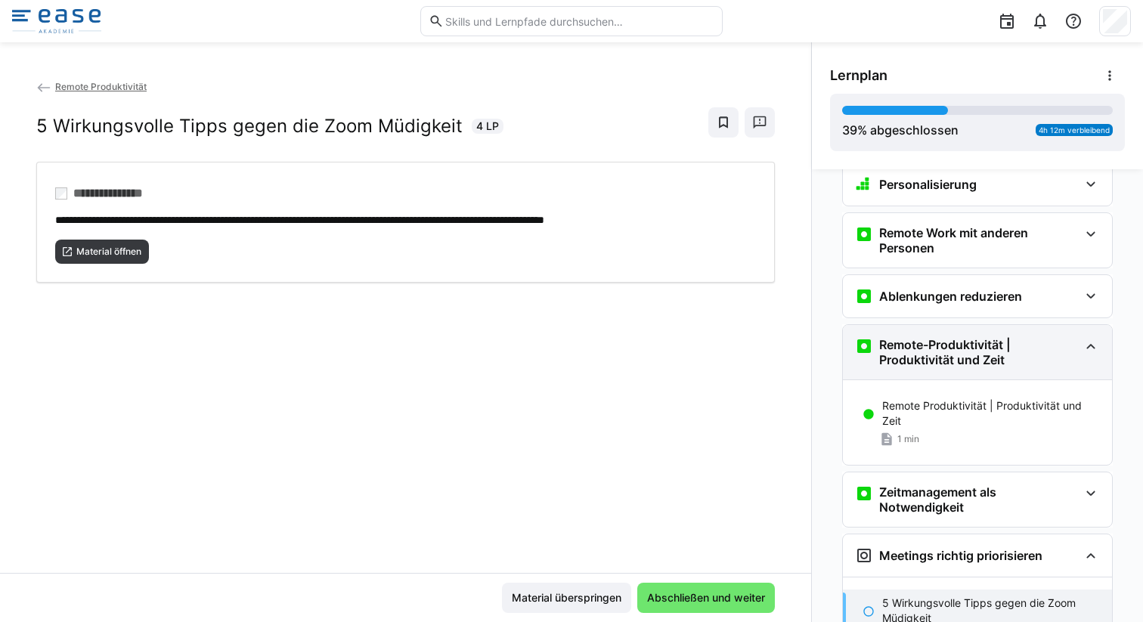
click at [1056, 345] on h3 "Remote-Produktivität | Produktivität und Zeit" at bounding box center [979, 352] width 200 height 30
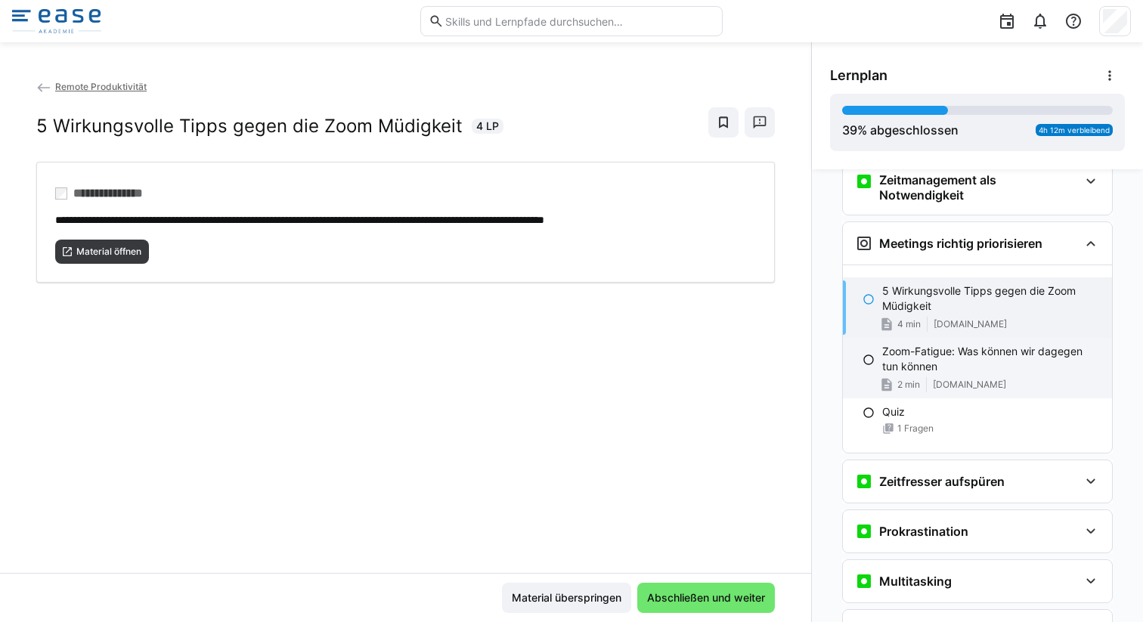
scroll to position [680, 0]
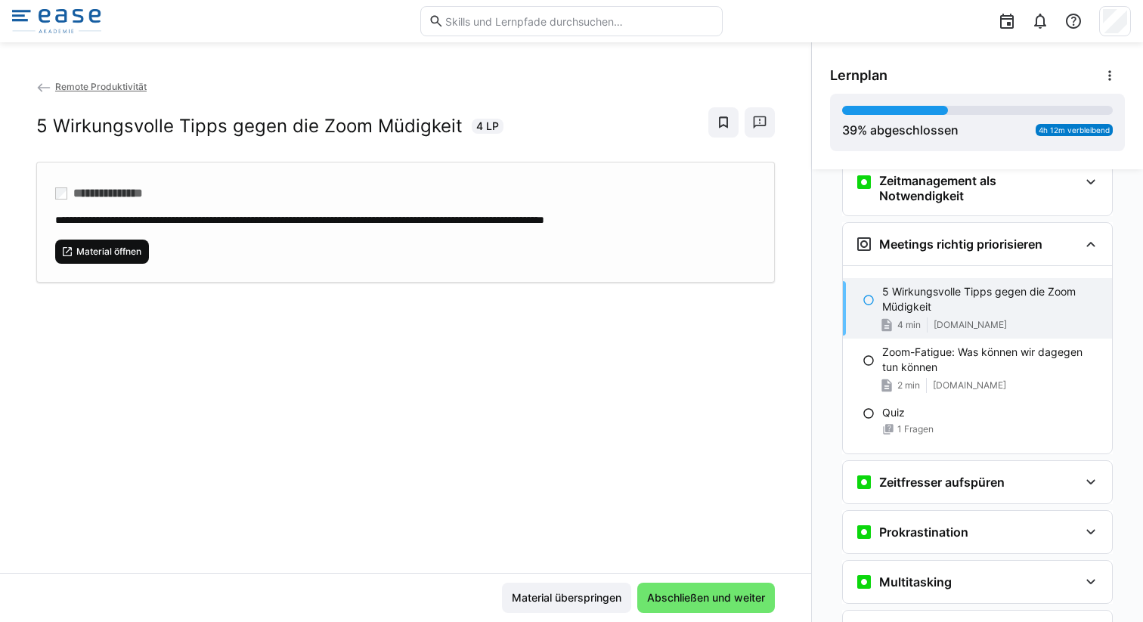
click at [123, 247] on span "Material öffnen" at bounding box center [109, 252] width 68 height 12
click at [697, 593] on span "Abschließen und weiter" at bounding box center [706, 597] width 122 height 15
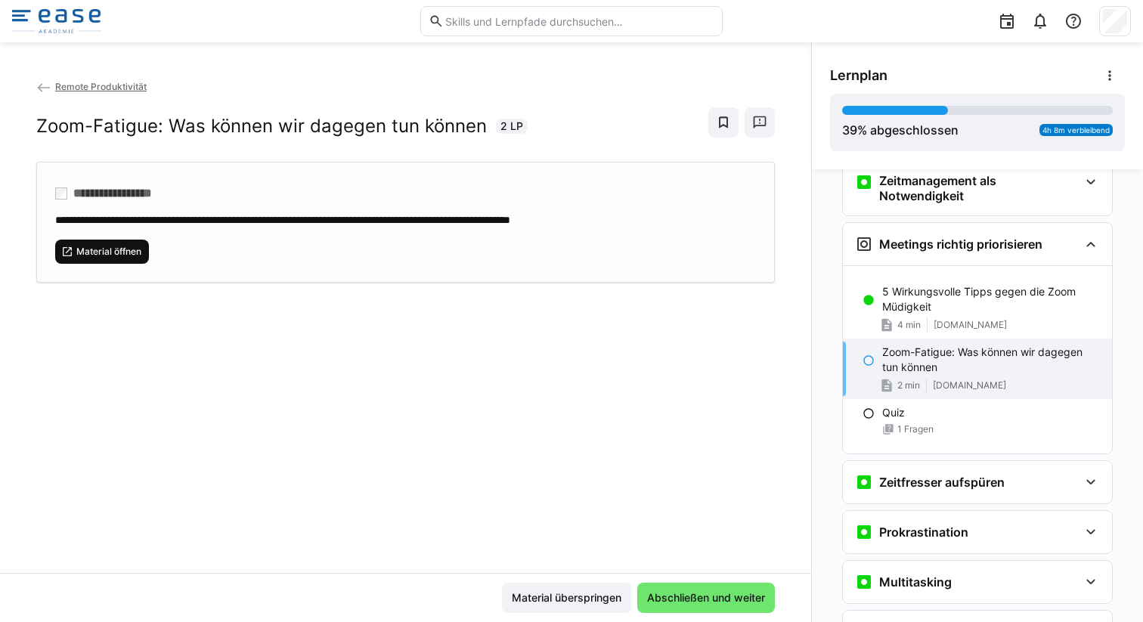
click at [101, 247] on span "Material öffnen" at bounding box center [109, 252] width 68 height 12
click at [692, 592] on span "Abschließen und weiter" at bounding box center [706, 597] width 122 height 15
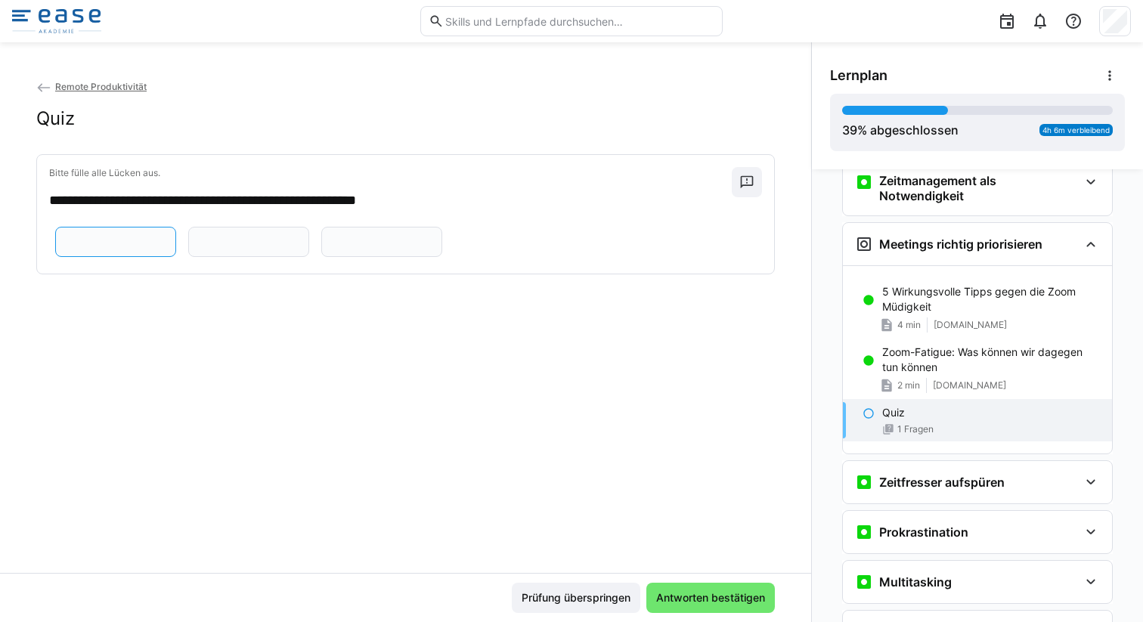
click at [168, 249] on input "text" at bounding box center [116, 242] width 104 height 14
click at [188, 257] on eds-input at bounding box center [248, 242] width 121 height 30
click at [275, 262] on app-question-sheet-container at bounding box center [248, 241] width 399 height 39
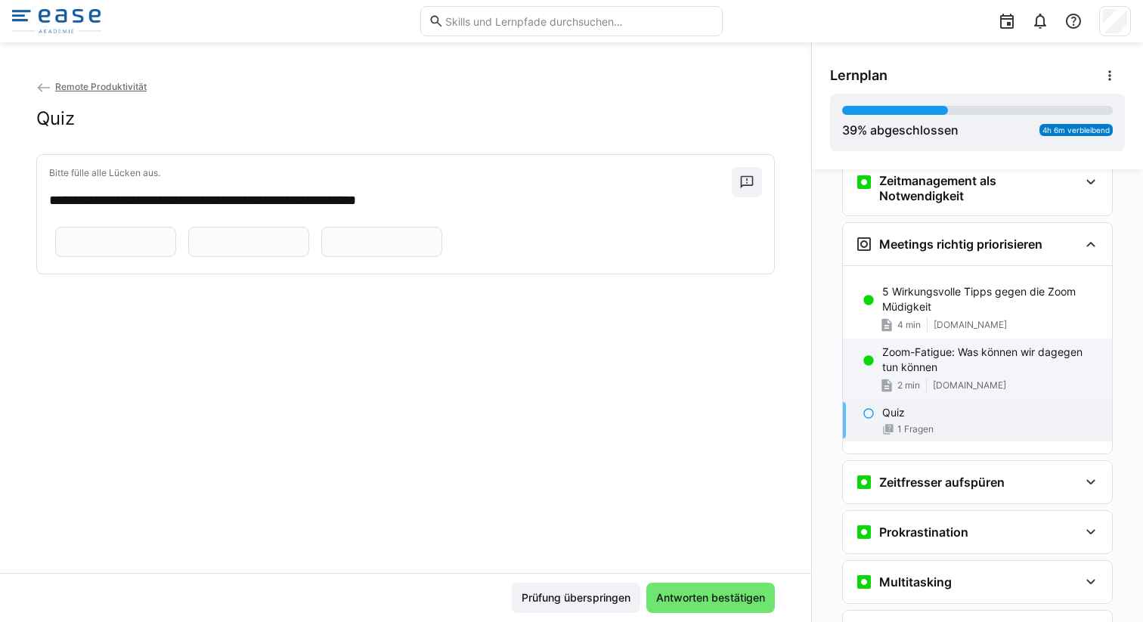
click at [882, 364] on p "Zoom-Fatigue: Was können wir dagegen tun können" at bounding box center [991, 360] width 218 height 30
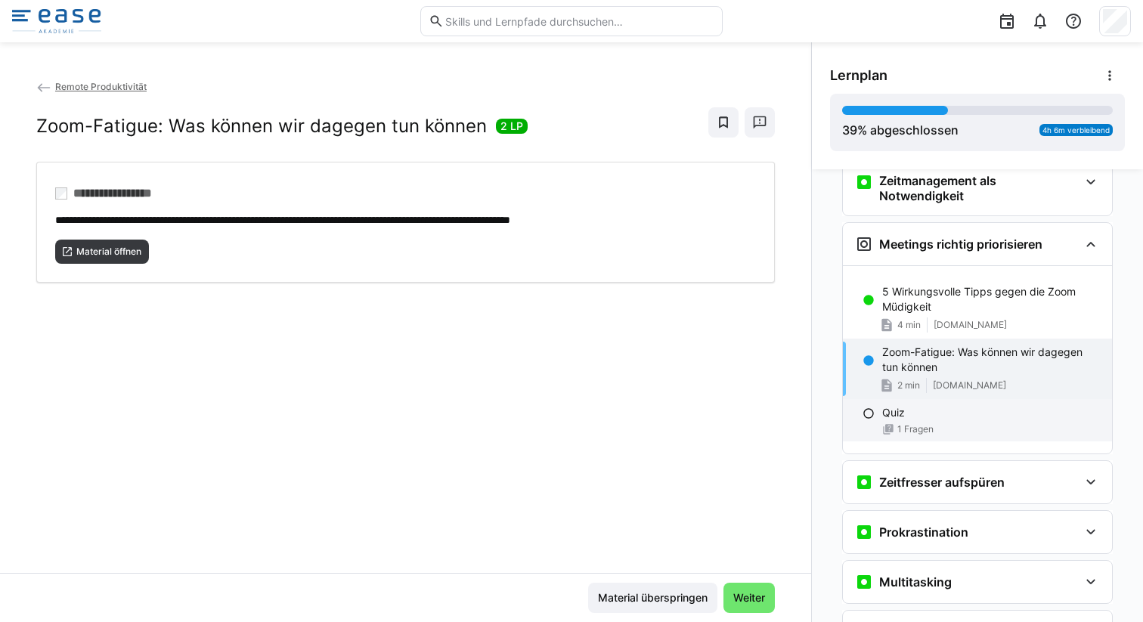
click at [894, 414] on p "Quiz" at bounding box center [893, 412] width 23 height 15
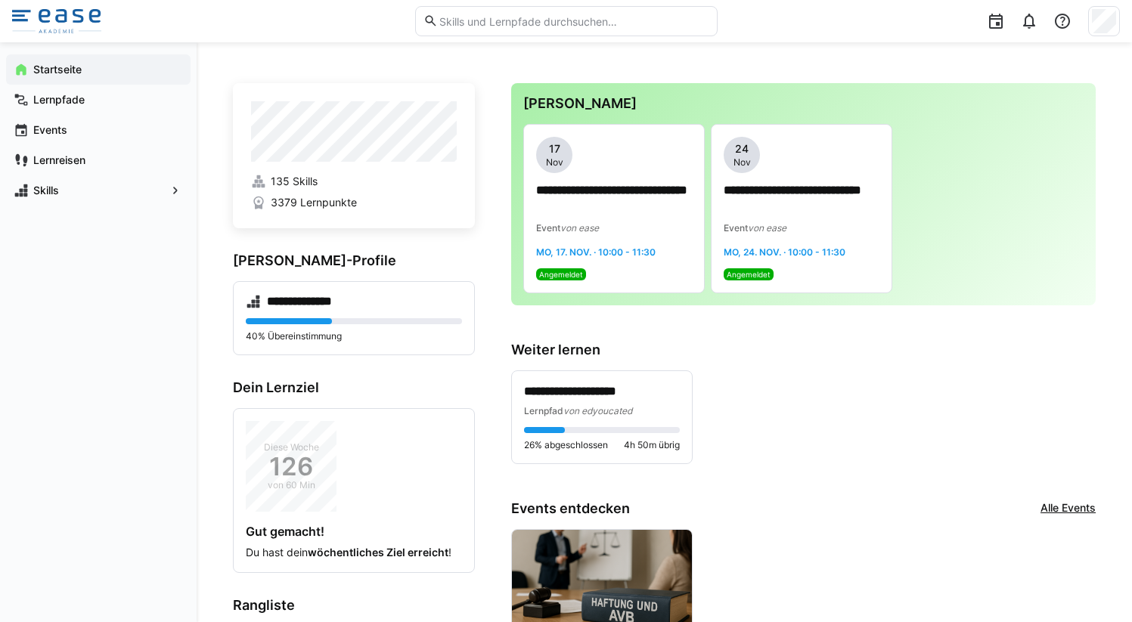
scroll to position [250, 0]
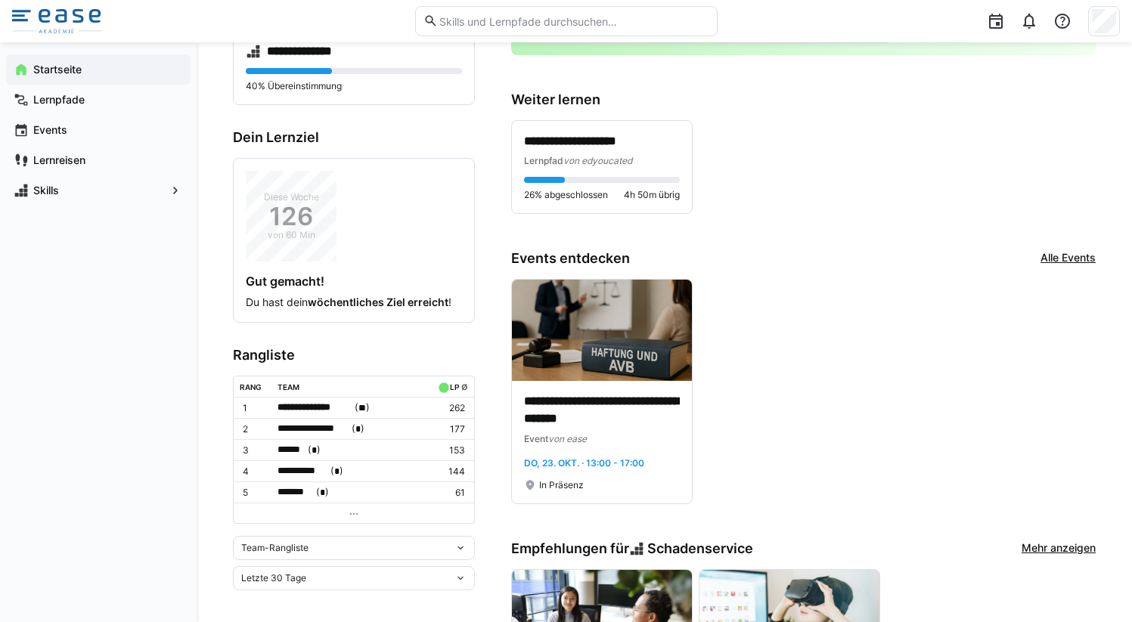
click at [366, 536] on div "Team-Rangliste" at bounding box center [354, 548] width 242 height 24
click at [354, 578] on div "Team-Rangliste" at bounding box center [354, 575] width 224 height 12
click at [367, 525] on app-leaderboard "**********" at bounding box center [354, 468] width 242 height 243
click at [364, 547] on div "Team-Rangliste" at bounding box center [347, 548] width 213 height 11
click at [354, 588] on span "Individuelle Rangliste" at bounding box center [354, 599] width 242 height 24
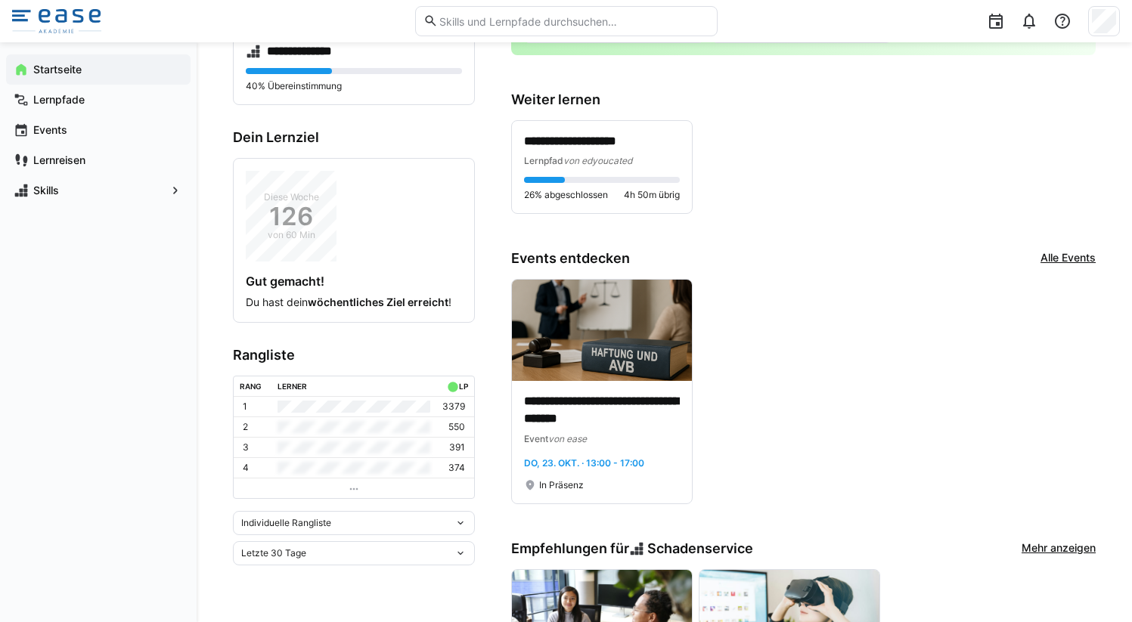
click at [352, 545] on div "Letzte 30 Tage" at bounding box center [354, 553] width 242 height 24
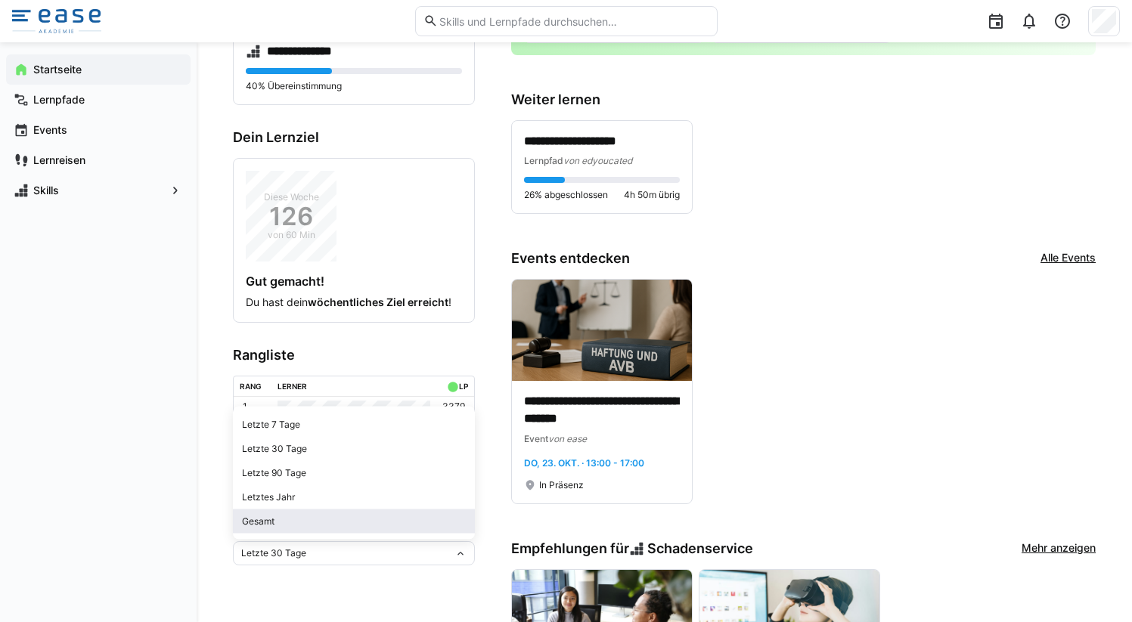
click at [351, 518] on div "Gesamt" at bounding box center [354, 522] width 224 height 12
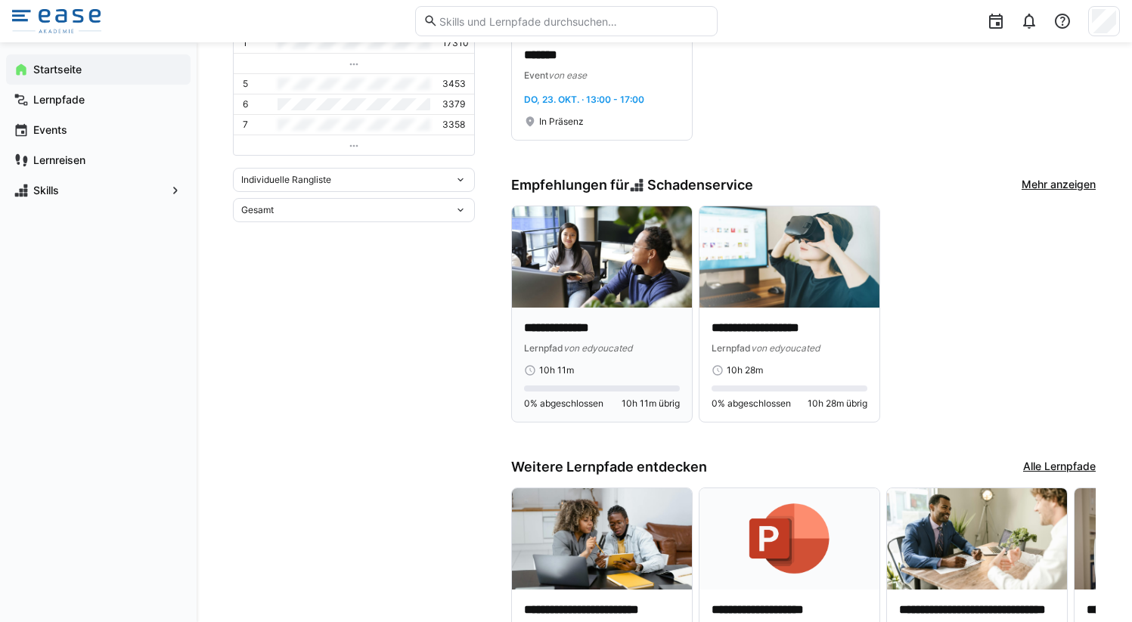
scroll to position [562, 0]
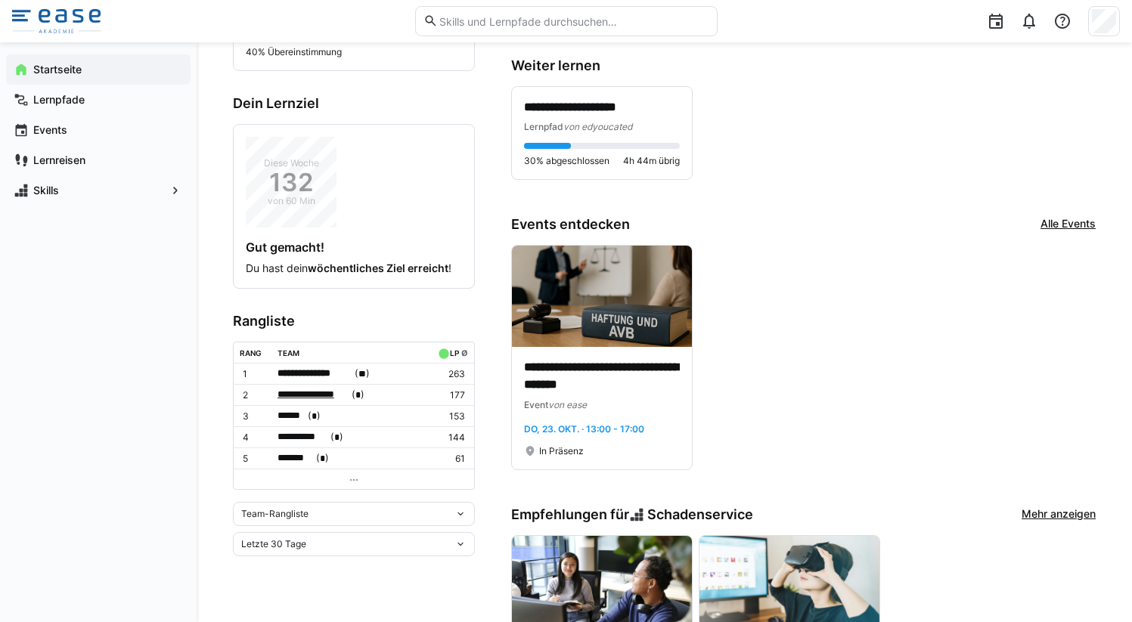
scroll to position [294, 0]
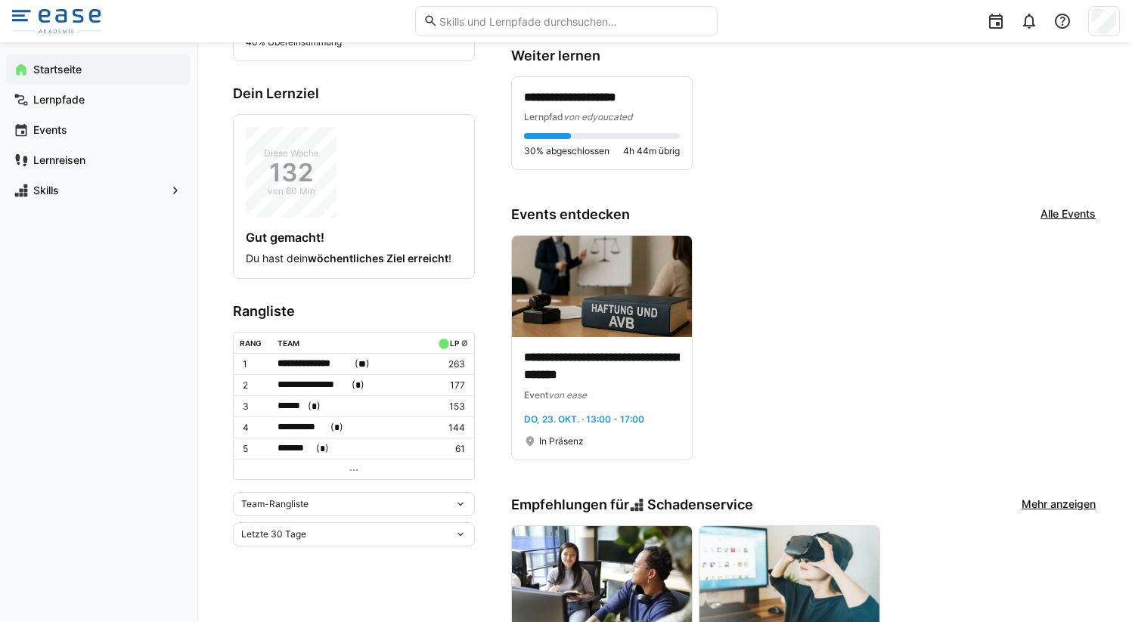
click at [302, 503] on span "Team-Rangliste" at bounding box center [274, 504] width 67 height 12
click at [301, 550] on div "Individuelle Rangliste" at bounding box center [354, 556] width 224 height 12
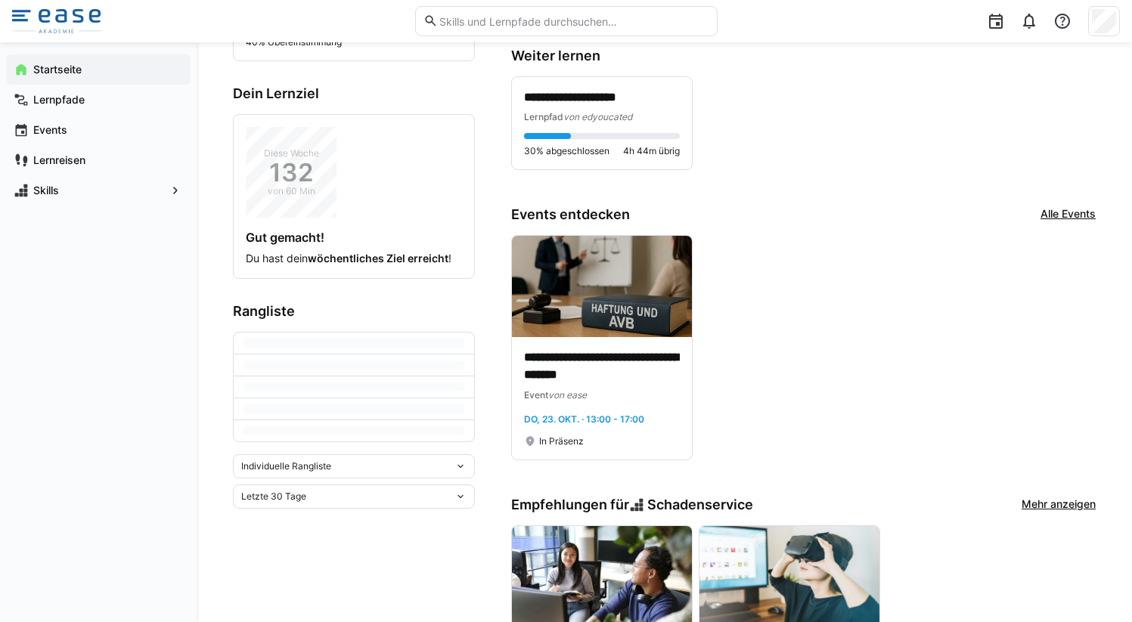
click at [308, 500] on div "Letzte 30 Tage" at bounding box center [347, 496] width 213 height 11
click at [305, 479] on div "Letzte 7 Tage Letzte 30 Tage Letzte 90 Tage Letztes Jahr Gesamt" at bounding box center [354, 416] width 242 height 133
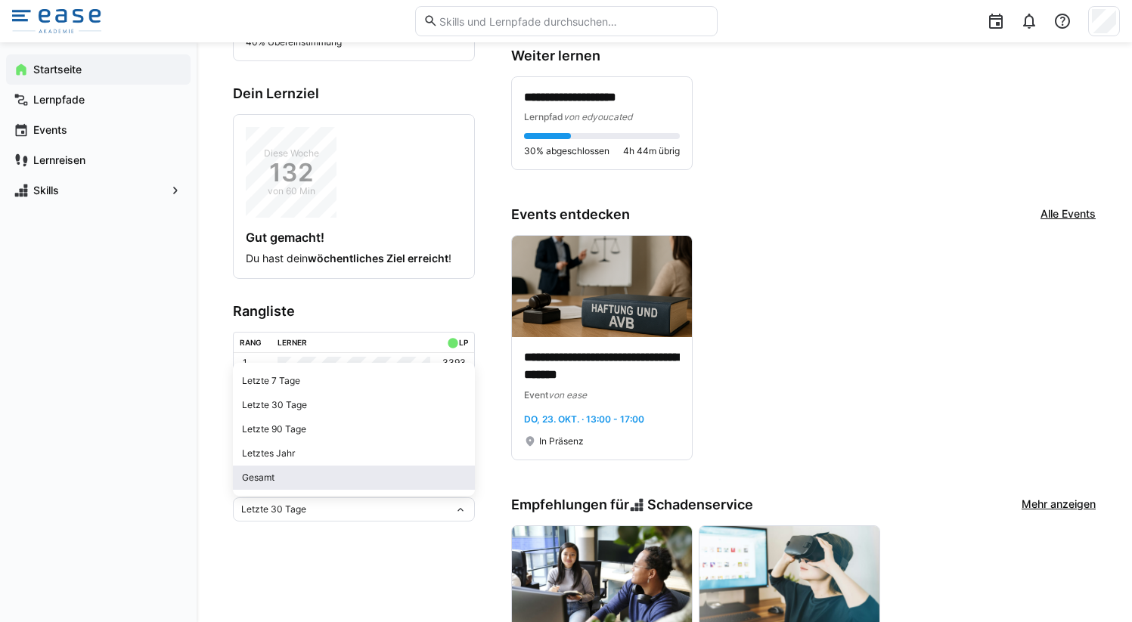
click at [309, 472] on div "Gesamt" at bounding box center [354, 478] width 224 height 12
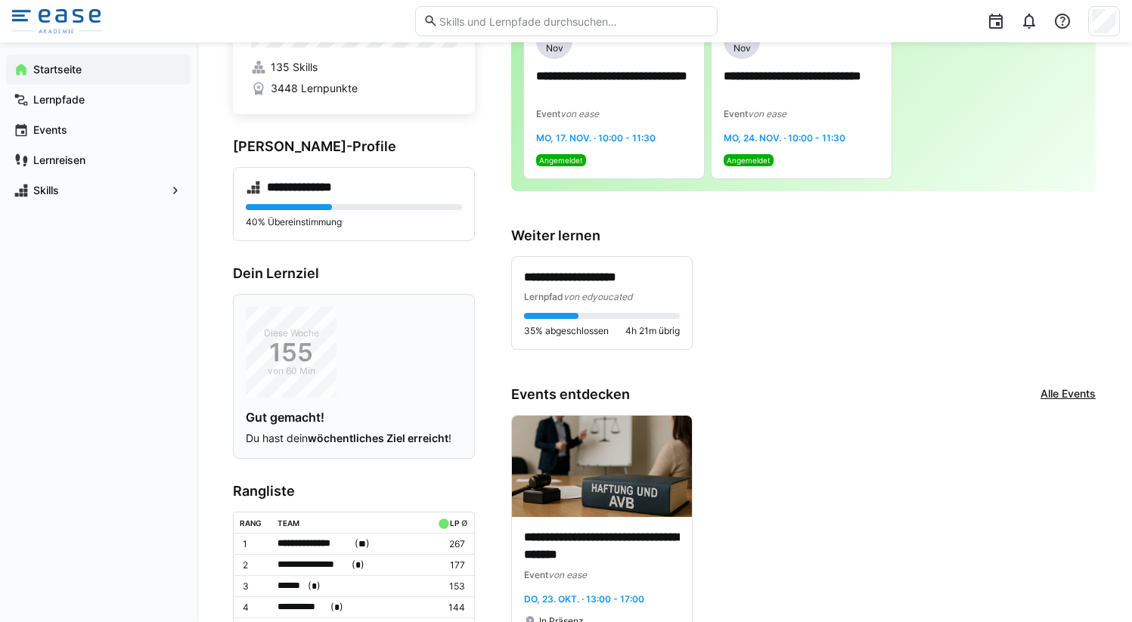
scroll to position [431, 0]
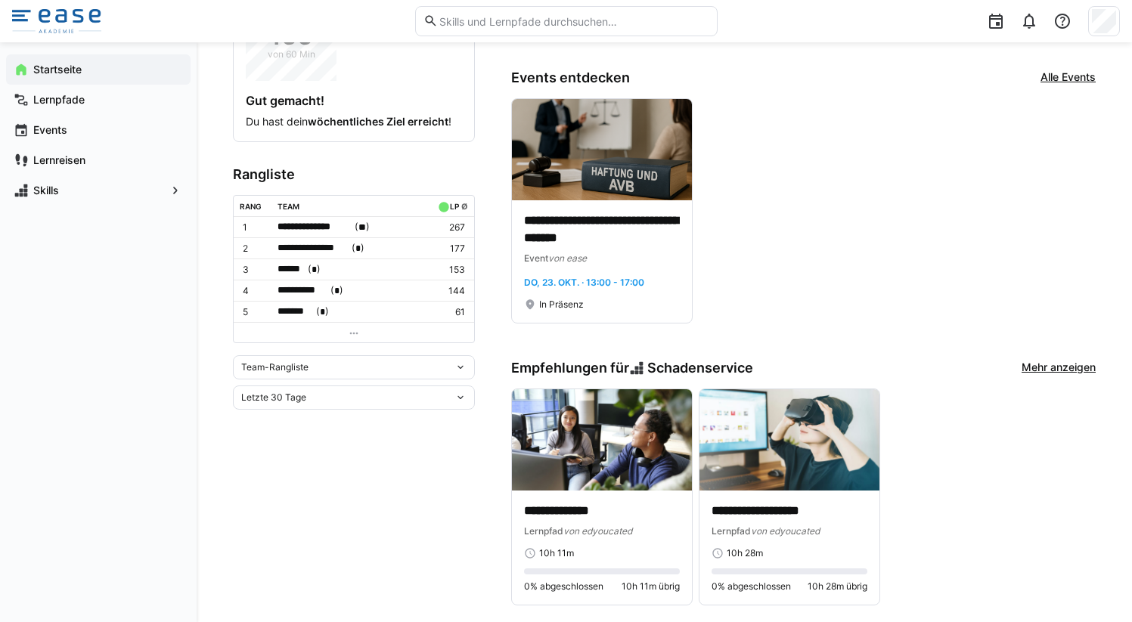
click at [300, 364] on span "Team-Rangliste" at bounding box center [274, 367] width 67 height 12
click at [304, 423] on div "Individuelle Rangliste" at bounding box center [354, 419] width 224 height 12
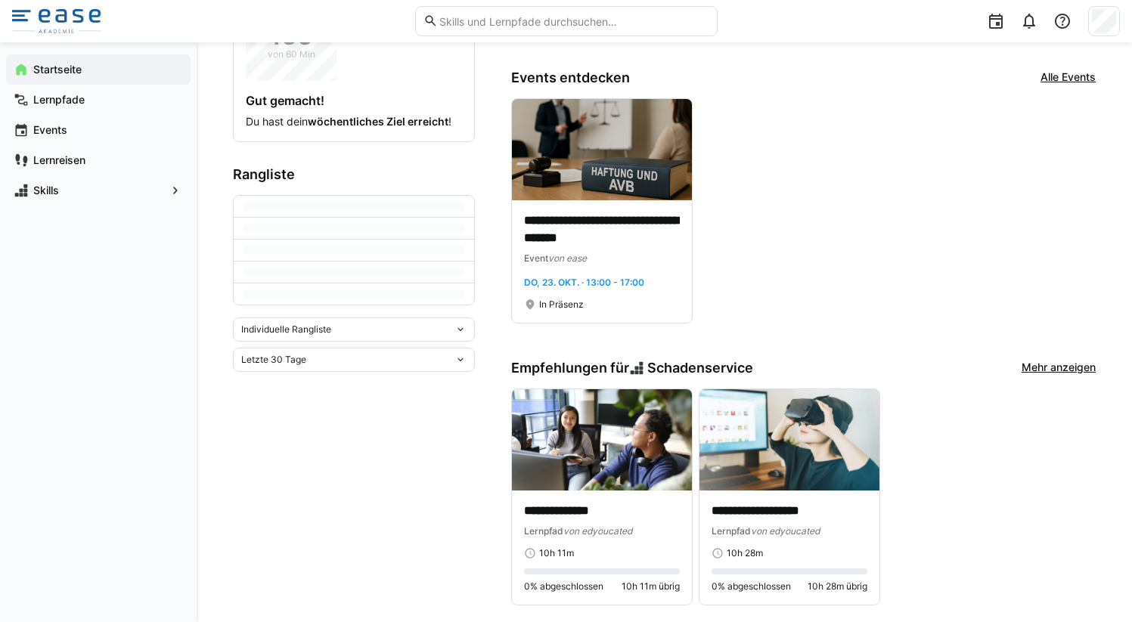
click at [302, 364] on div "Letzte 30 Tage" at bounding box center [354, 360] width 242 height 24
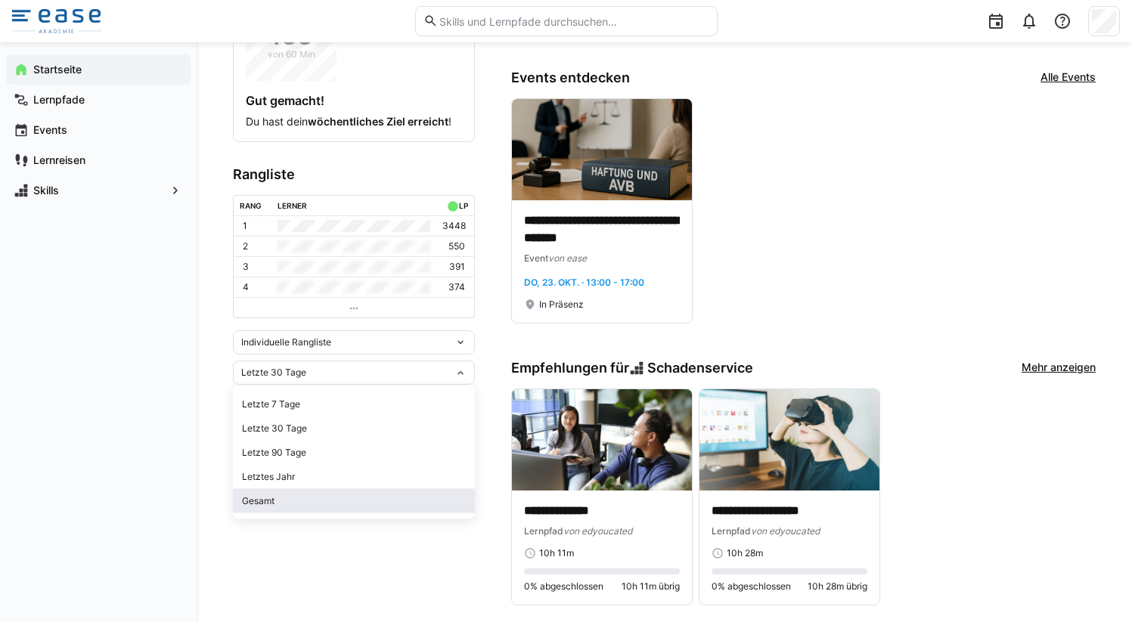
click at [278, 511] on span "Gesamt" at bounding box center [354, 501] width 242 height 24
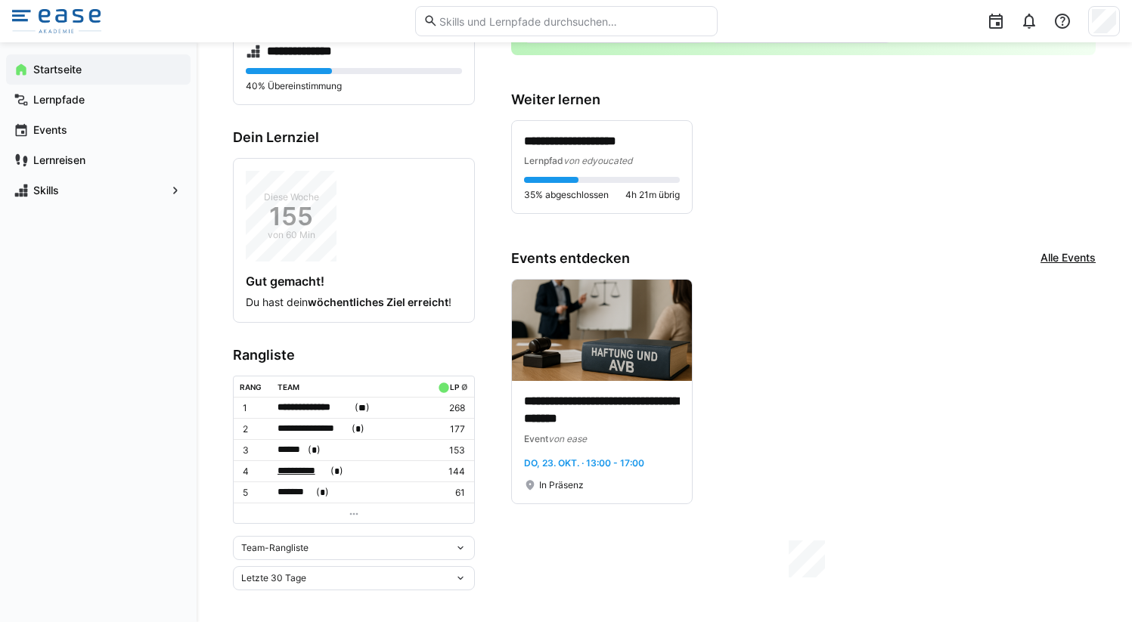
scroll to position [250, 0]
click at [290, 542] on span "Team-Rangliste" at bounding box center [274, 548] width 67 height 12
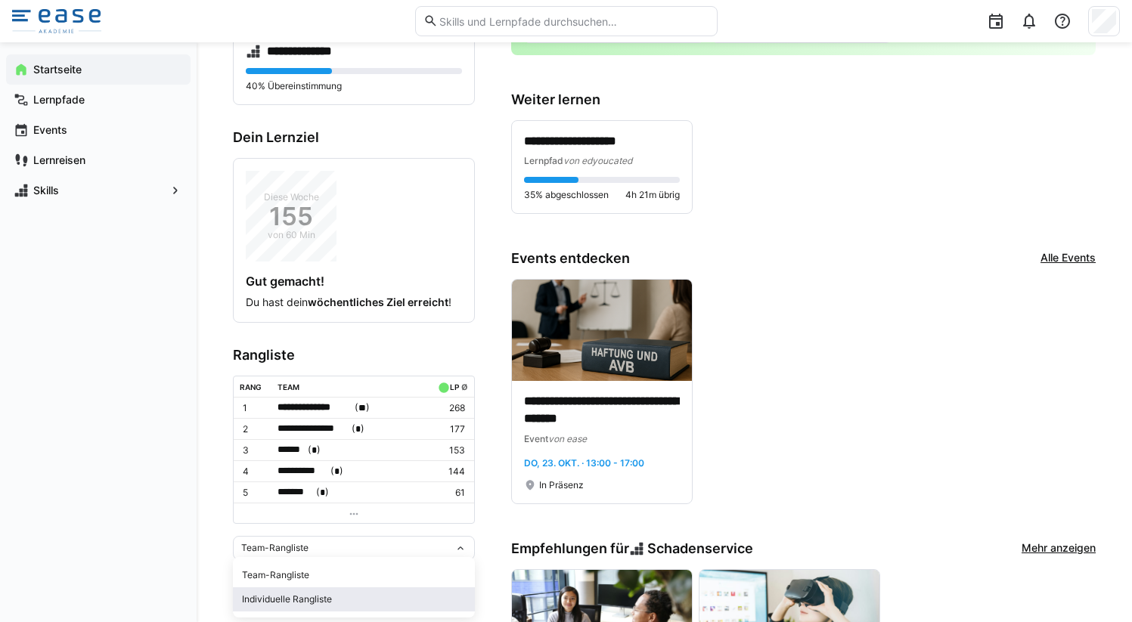
click at [315, 597] on div "Individuelle Rangliste" at bounding box center [354, 599] width 224 height 12
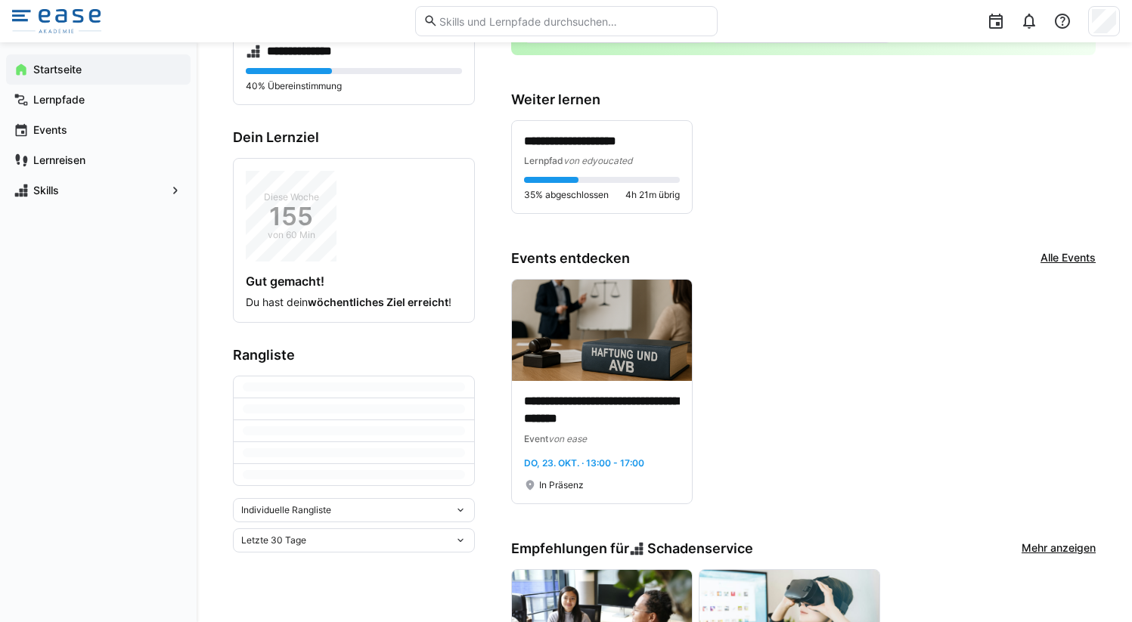
click at [306, 534] on div "Individuelle Rangliste Letzte 30 Tage" at bounding box center [354, 525] width 242 height 54
click at [308, 558] on div "Letzte 30 Tage" at bounding box center [354, 553] width 242 height 24
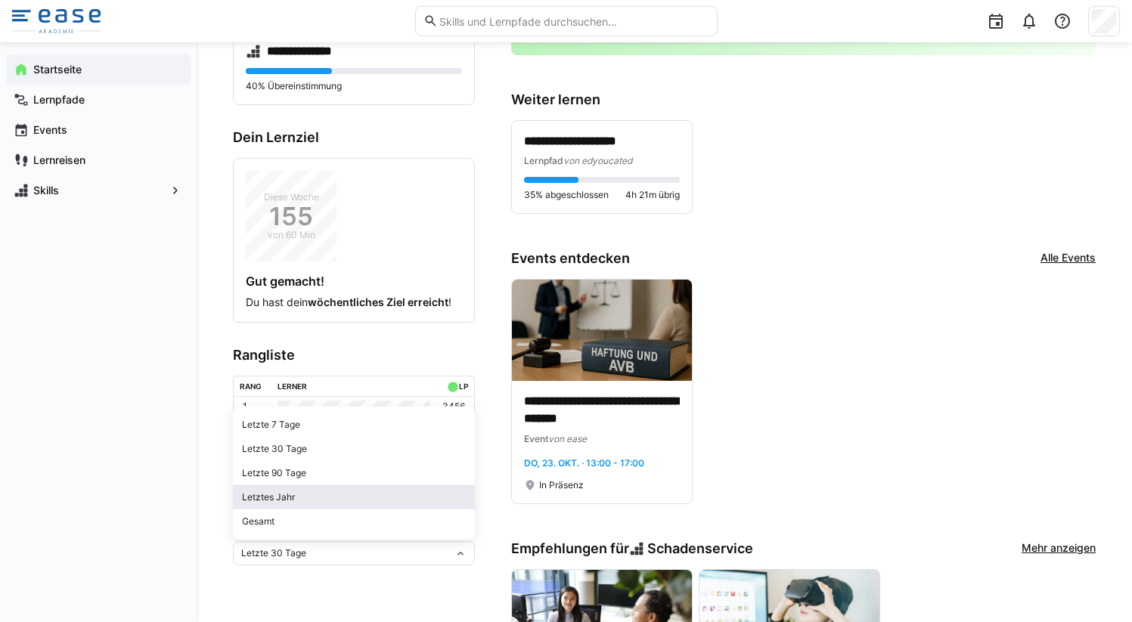
click at [298, 508] on span "Letztes Jahr" at bounding box center [354, 497] width 242 height 24
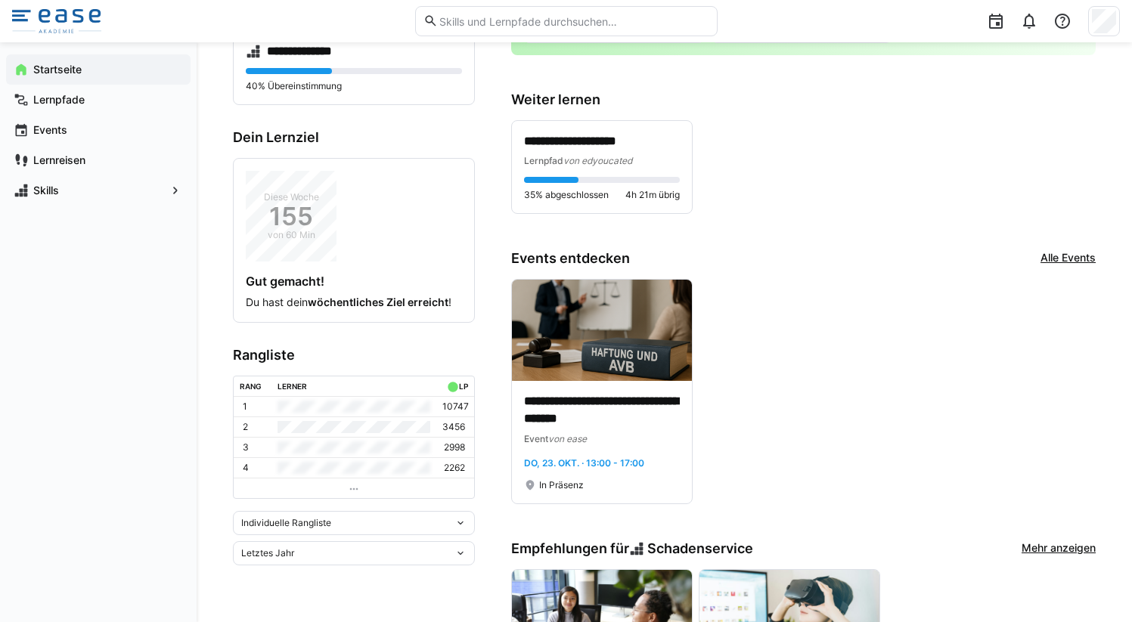
click at [303, 541] on div "Letztes Jahr" at bounding box center [354, 553] width 242 height 24
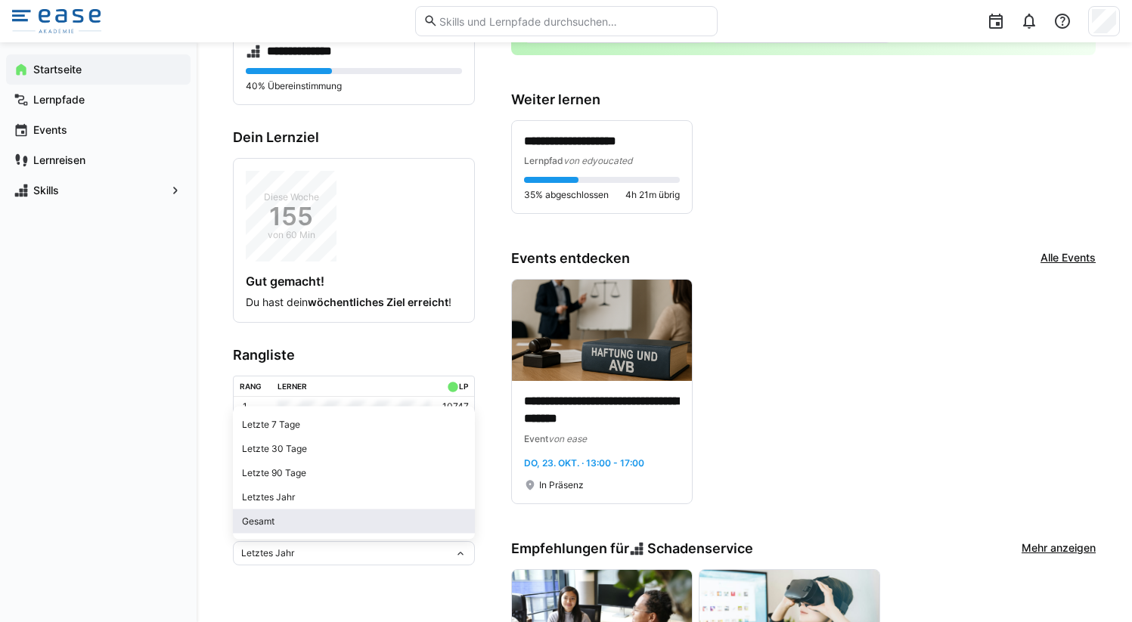
click at [298, 520] on div "Gesamt" at bounding box center [354, 522] width 224 height 12
